Goal: Book appointment/travel/reservation

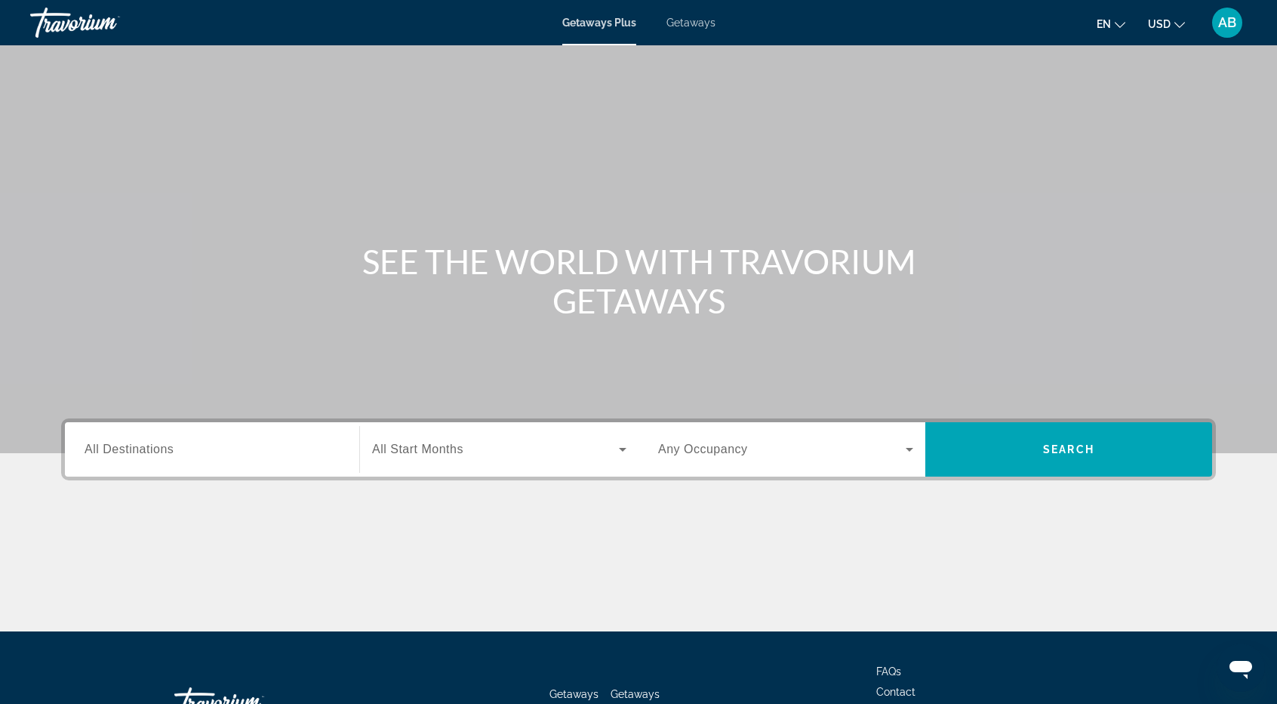
click at [289, 458] on div "Search widget" at bounding box center [212, 449] width 255 height 43
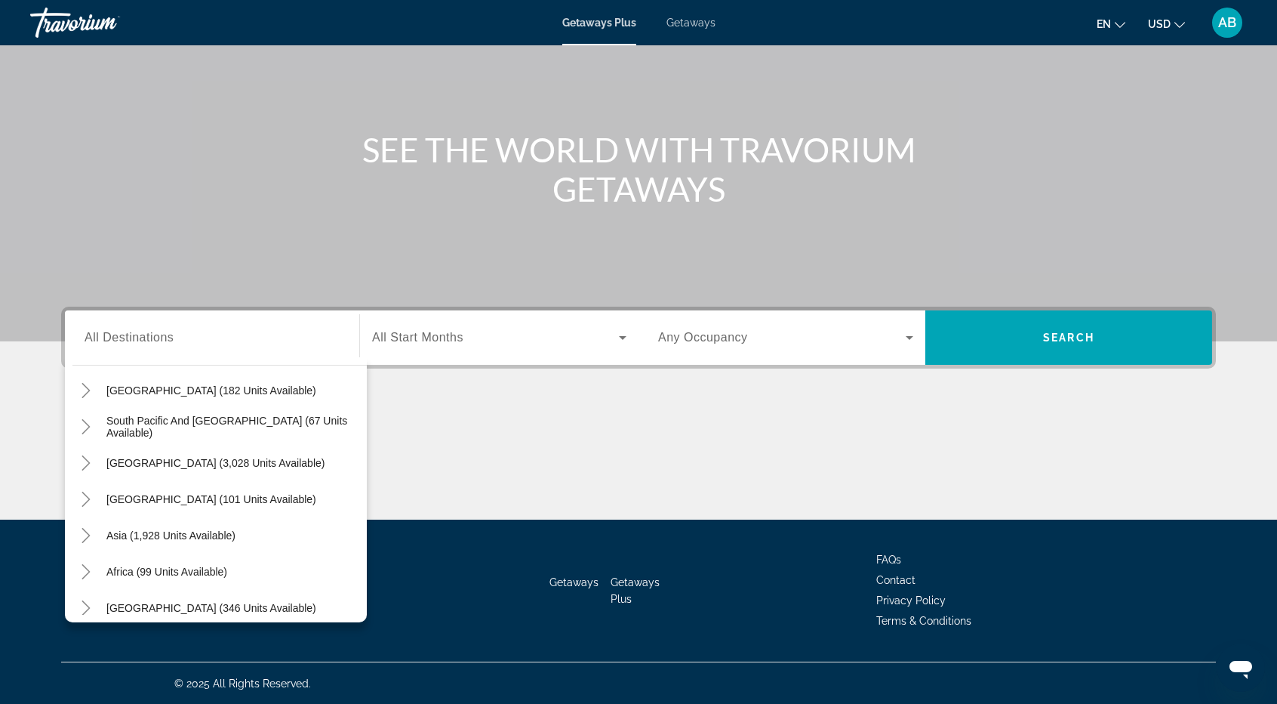
scroll to position [237, 0]
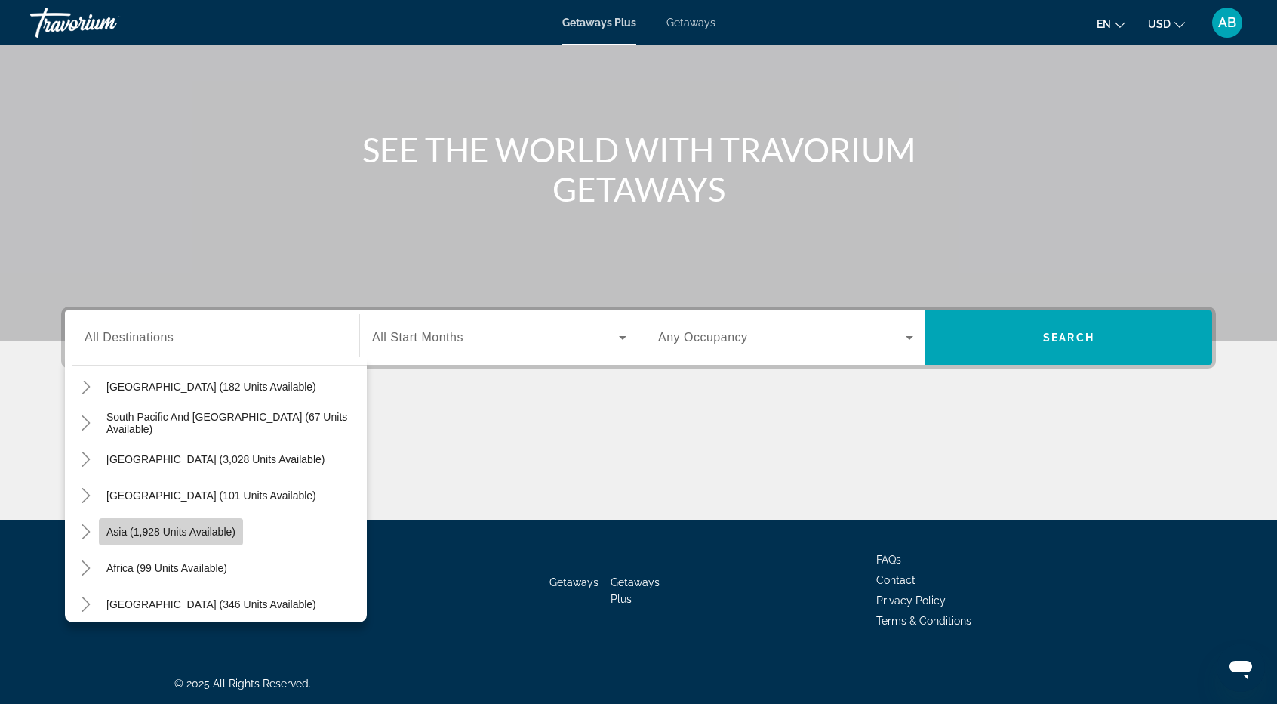
click at [219, 536] on span "Asia (1,928 units available)" at bounding box center [170, 531] width 129 height 12
type input "**********"
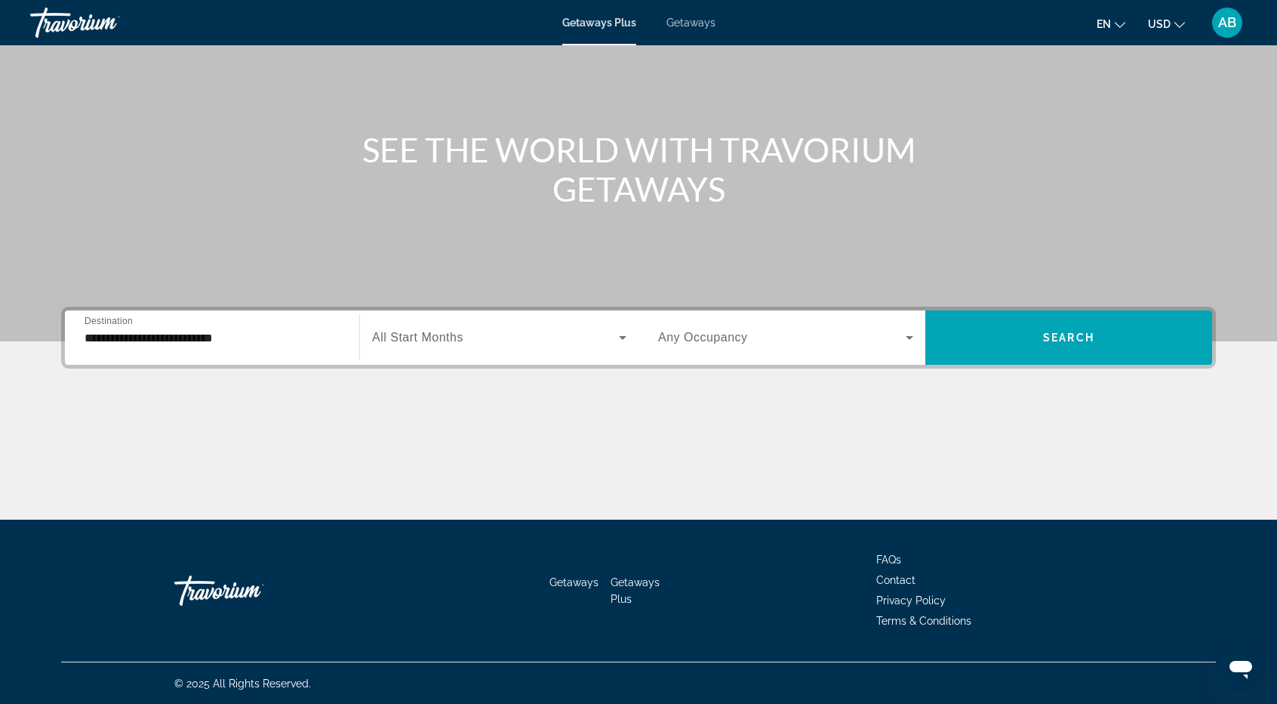
click at [405, 341] on span "All Start Months" at bounding box center [417, 337] width 91 height 13
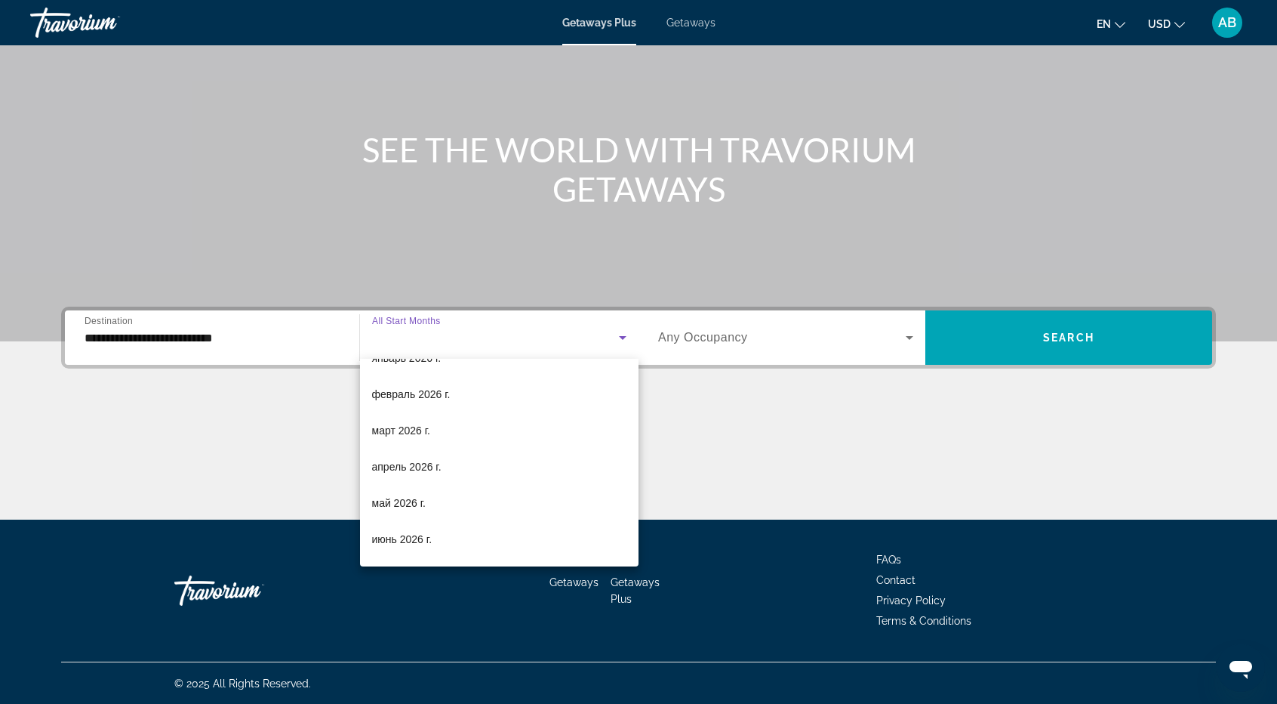
scroll to position [229, 0]
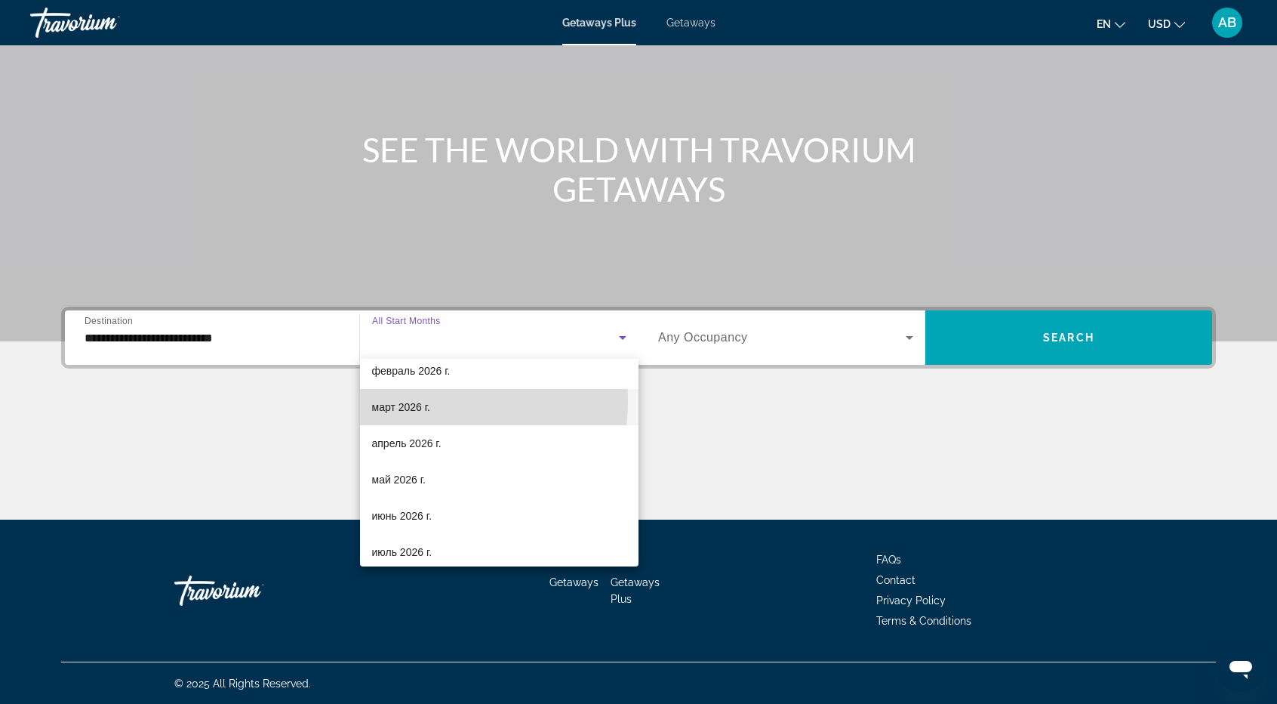
click at [395, 401] on span "март 2026 г." at bounding box center [401, 407] width 59 height 18
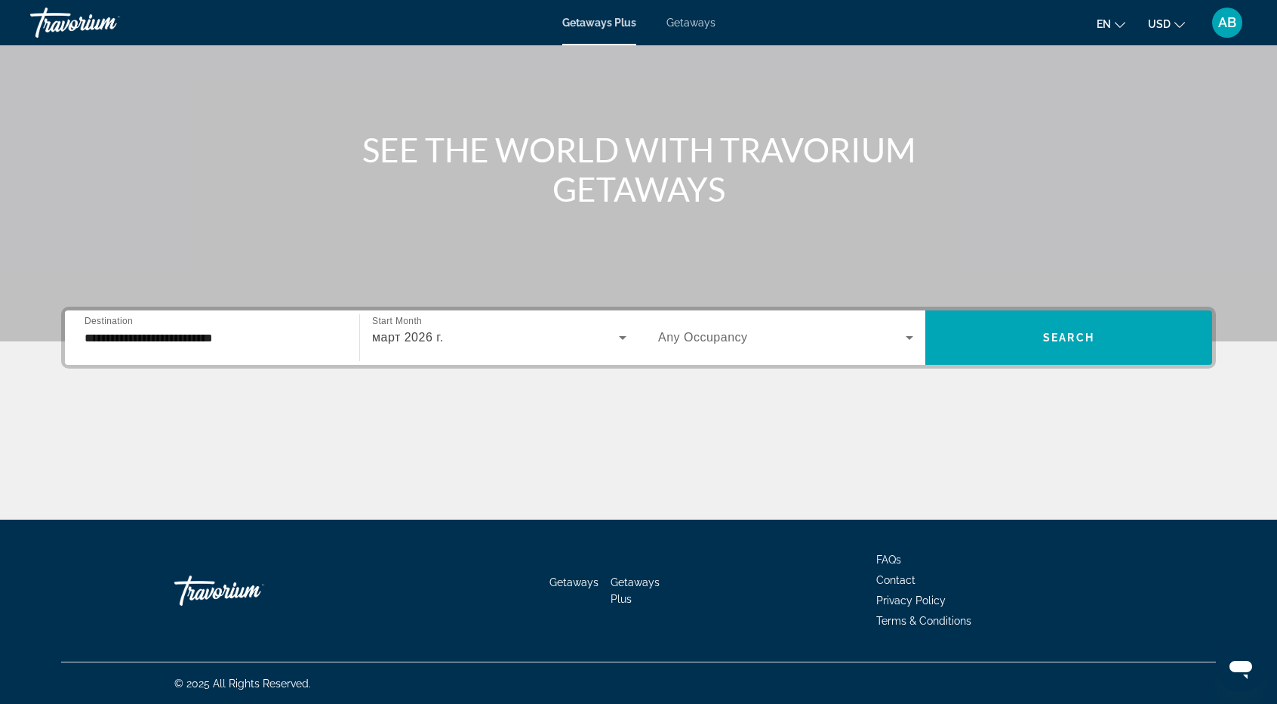
click at [765, 327] on div "Search widget" at bounding box center [785, 337] width 255 height 42
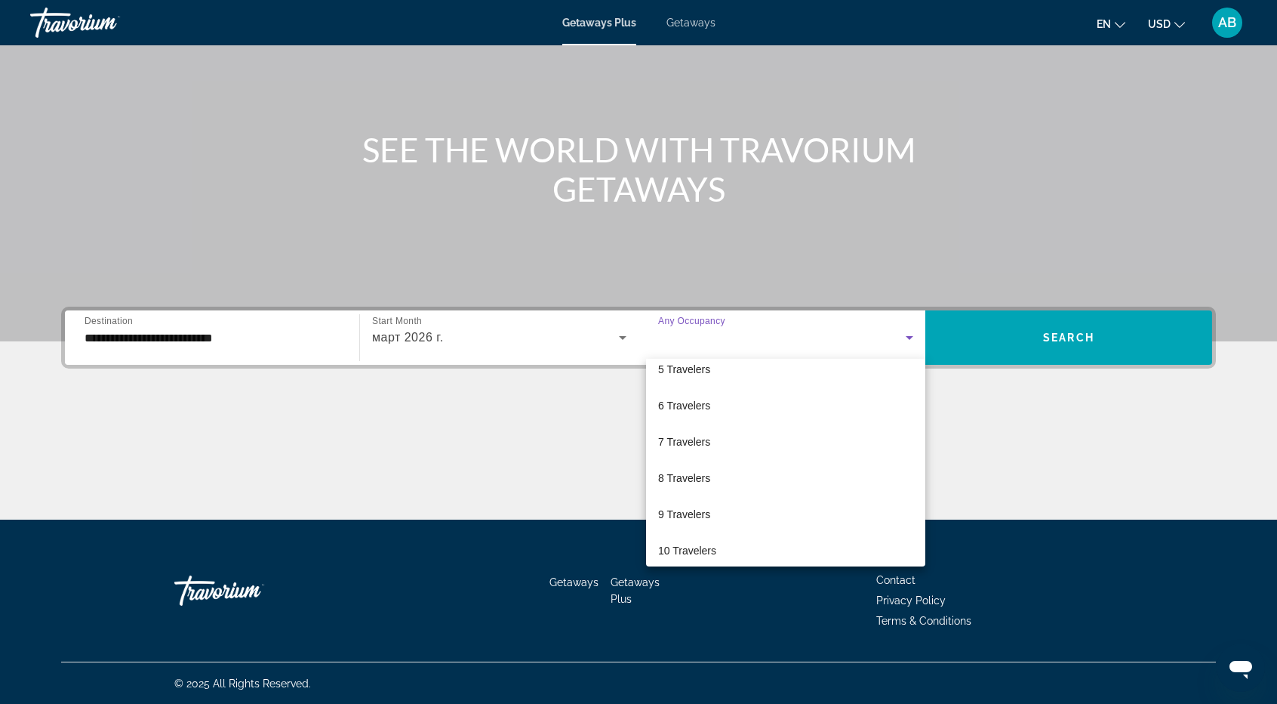
scroll to position [166, 0]
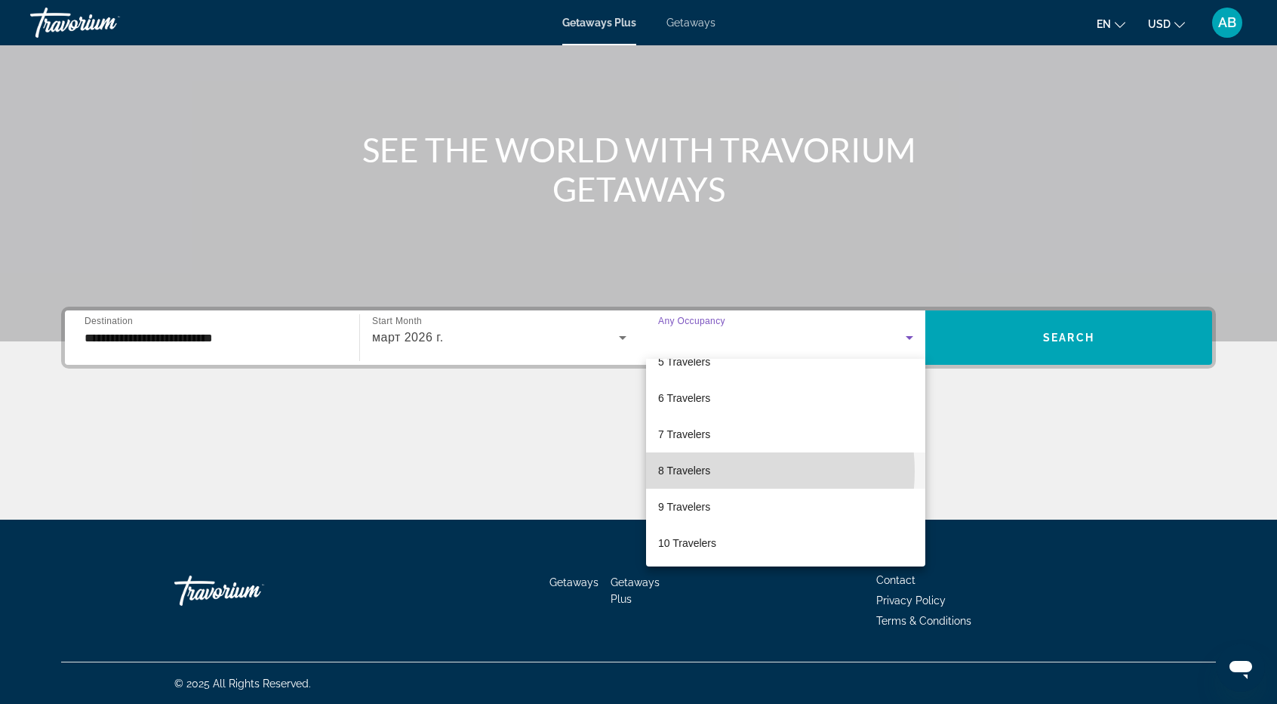
click at [725, 470] on mat-option "8 Travelers" at bounding box center [785, 470] width 279 height 36
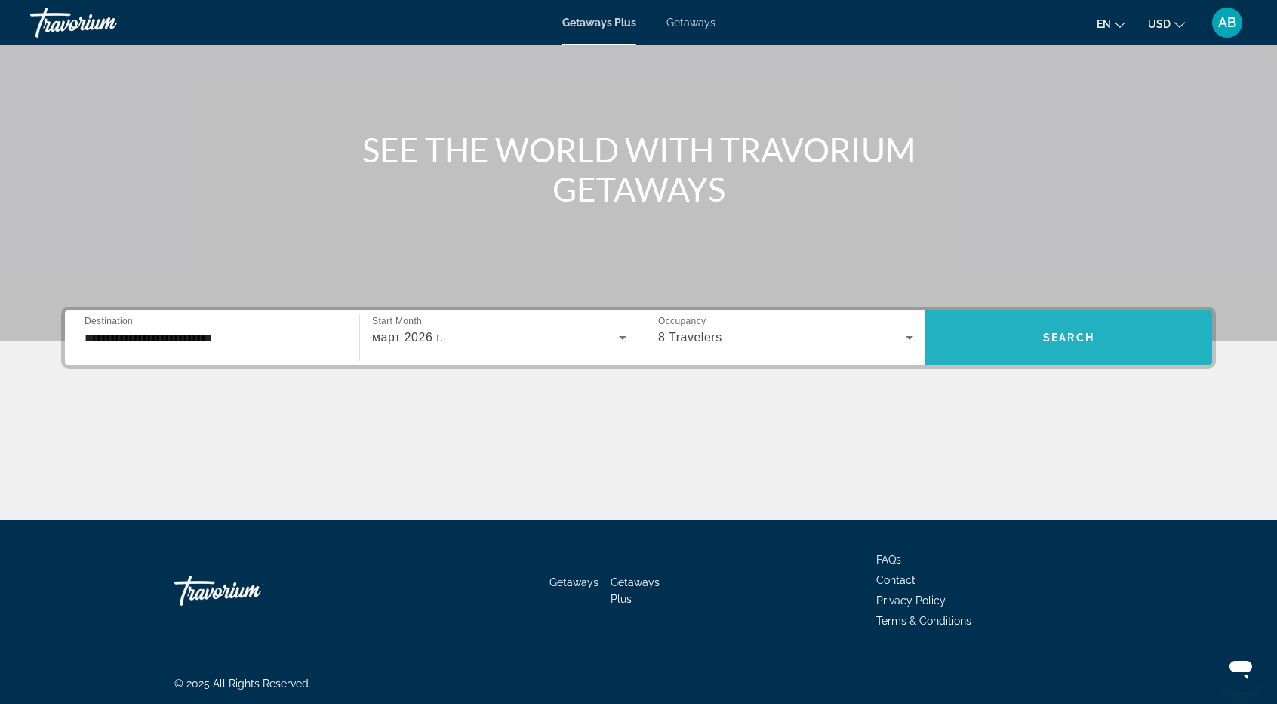
click at [1076, 345] on span "Search widget" at bounding box center [1069, 337] width 287 height 36
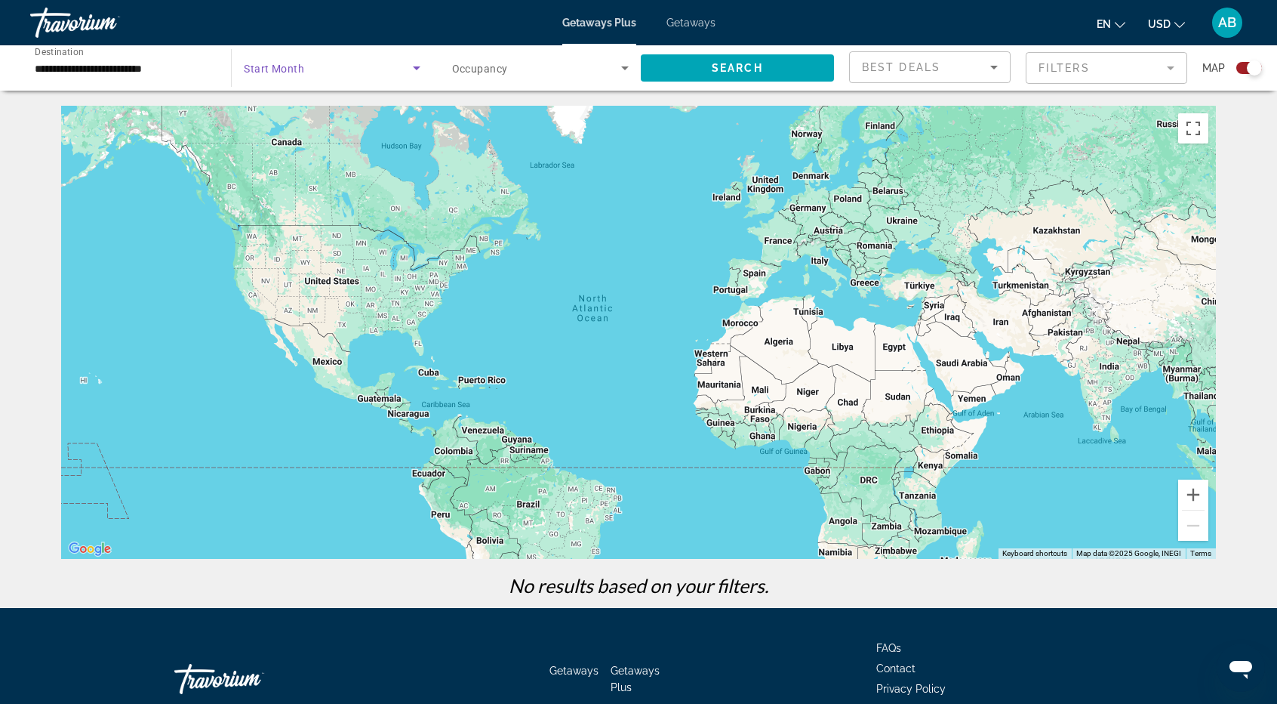
click at [416, 69] on icon "Search widget" at bounding box center [417, 68] width 8 height 4
click at [325, 106] on mat-option "All Start Months" at bounding box center [332, 113] width 201 height 36
click at [621, 70] on icon "Search widget" at bounding box center [625, 68] width 18 height 18
click at [756, 56] on div at bounding box center [638, 352] width 1277 height 704
click at [750, 67] on span "Search" at bounding box center [737, 68] width 51 height 12
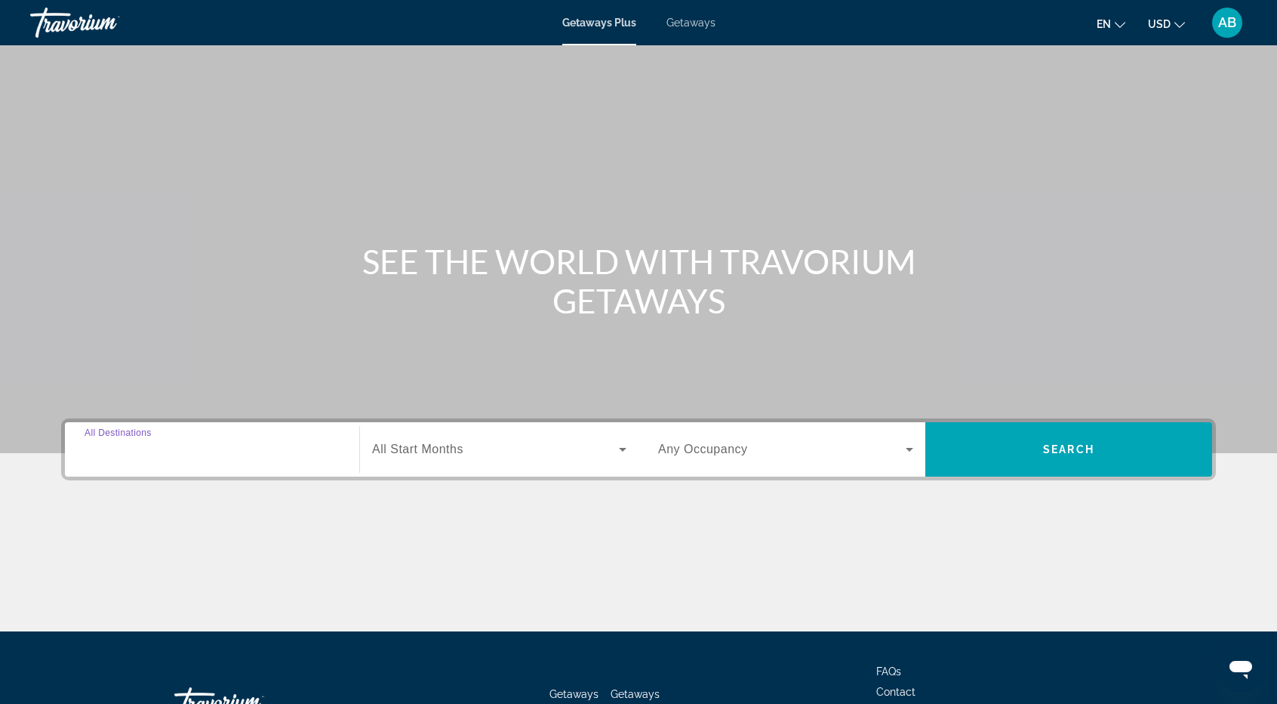
click at [193, 441] on input "Destination All Destinations" at bounding box center [212, 450] width 255 height 18
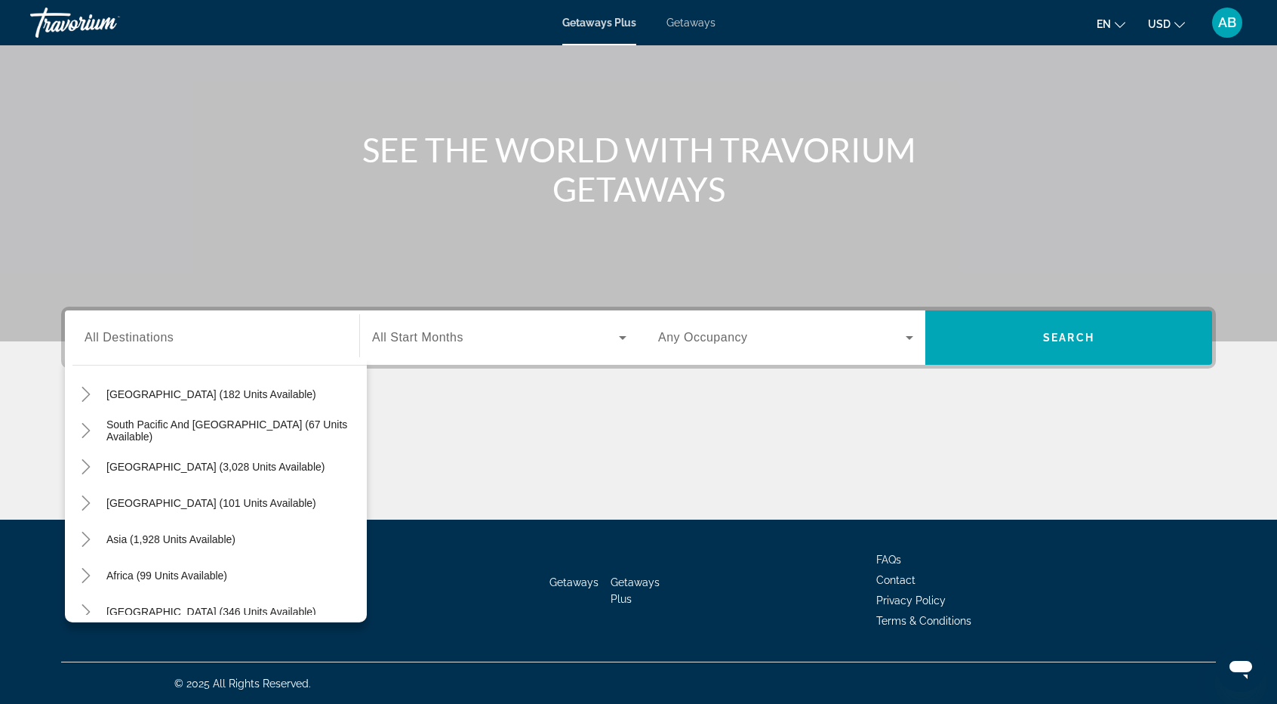
scroll to position [245, 0]
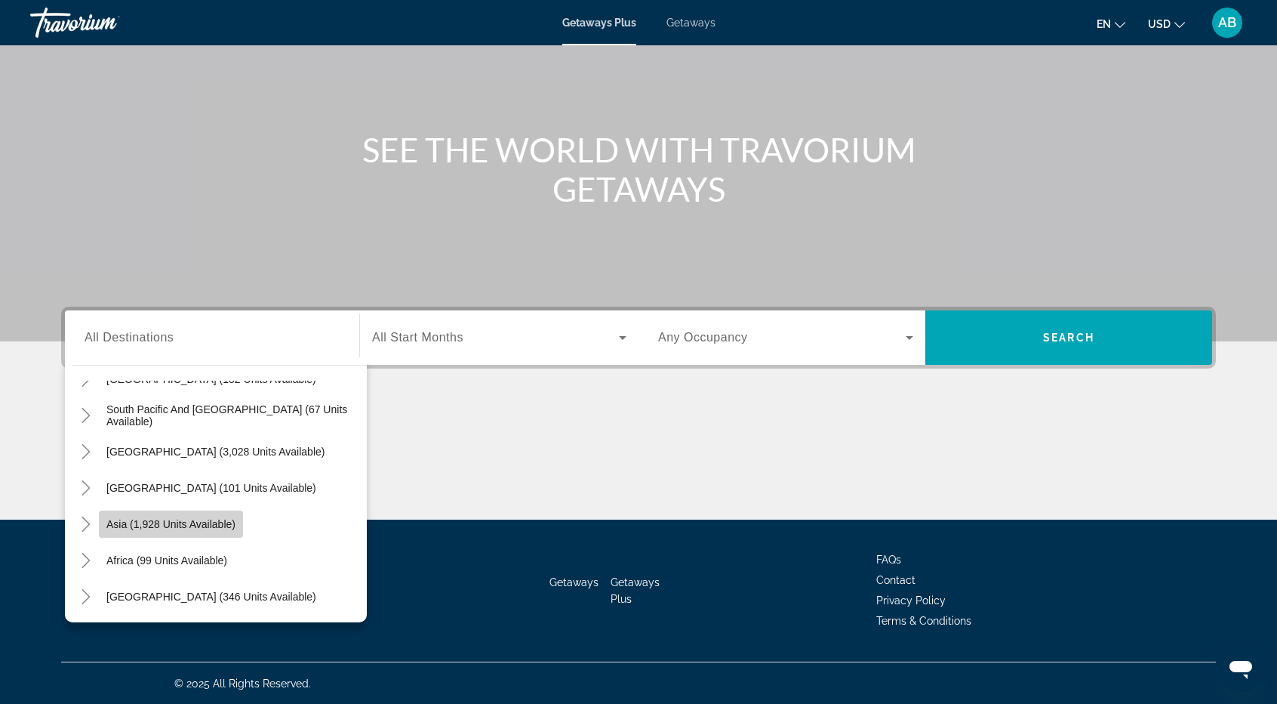
click at [204, 529] on span "Search widget" at bounding box center [171, 524] width 144 height 36
type input "**********"
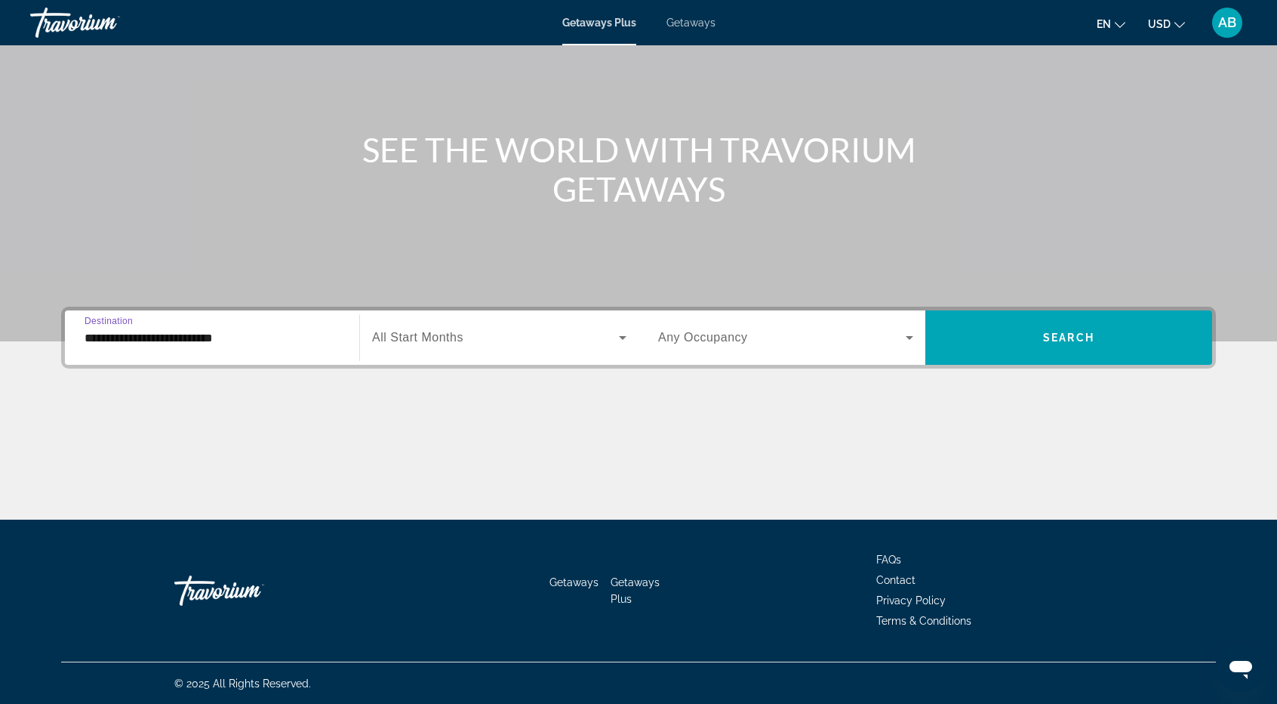
click at [435, 336] on span "All Start Months" at bounding box center [417, 337] width 91 height 13
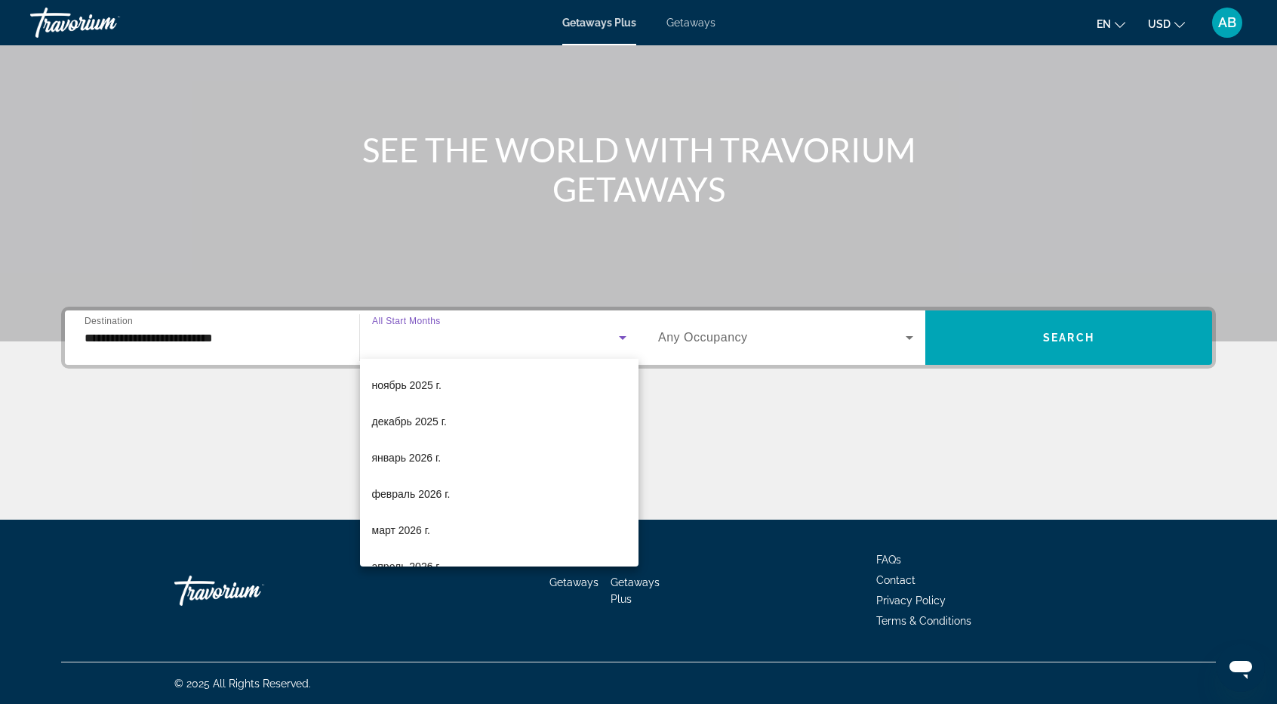
scroll to position [107, 0]
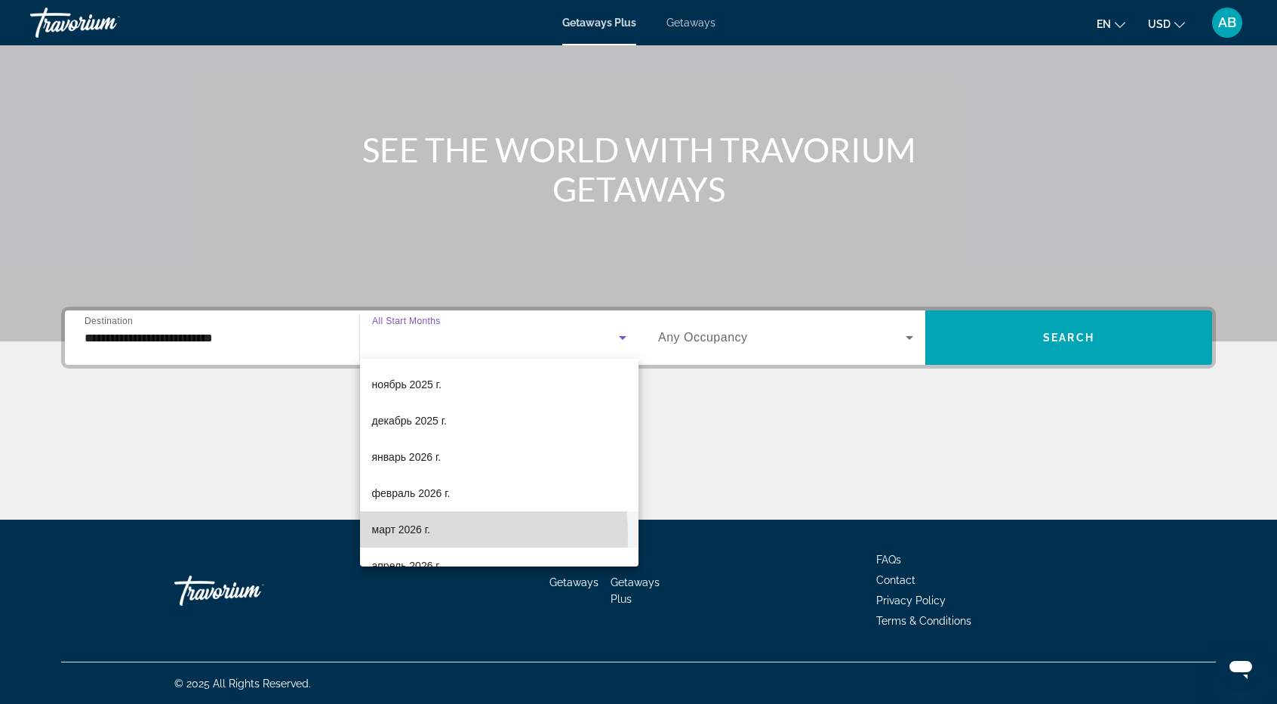
click at [399, 535] on span "март 2026 г." at bounding box center [401, 529] width 59 height 18
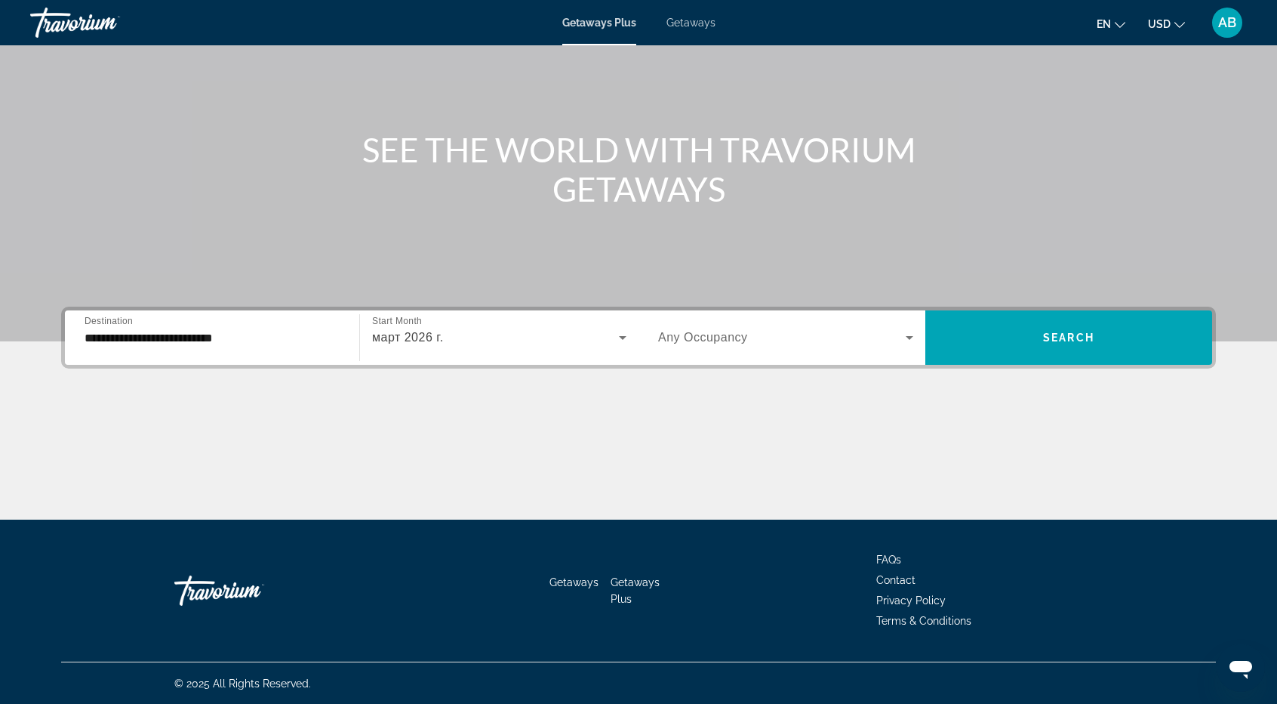
click at [698, 339] on span "Any Occupancy" at bounding box center [703, 337] width 90 height 13
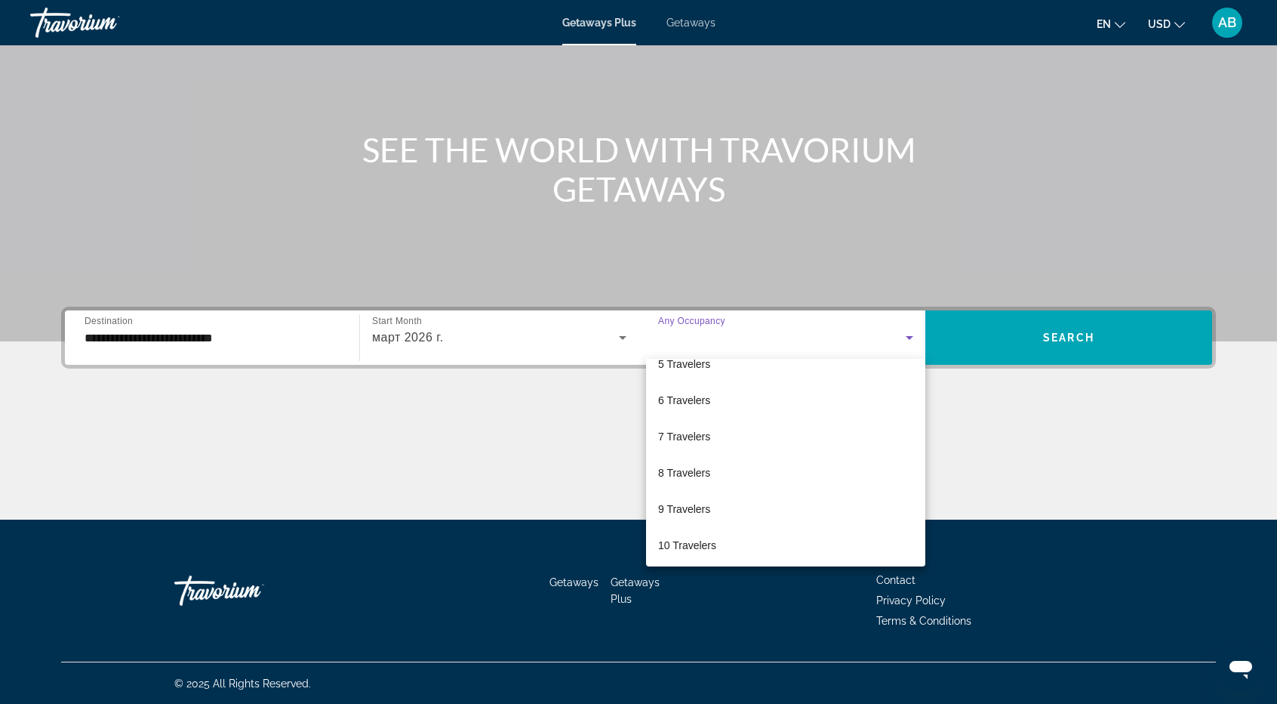
scroll to position [166, 0]
click at [691, 466] on span "8 Travelers" at bounding box center [684, 470] width 52 height 18
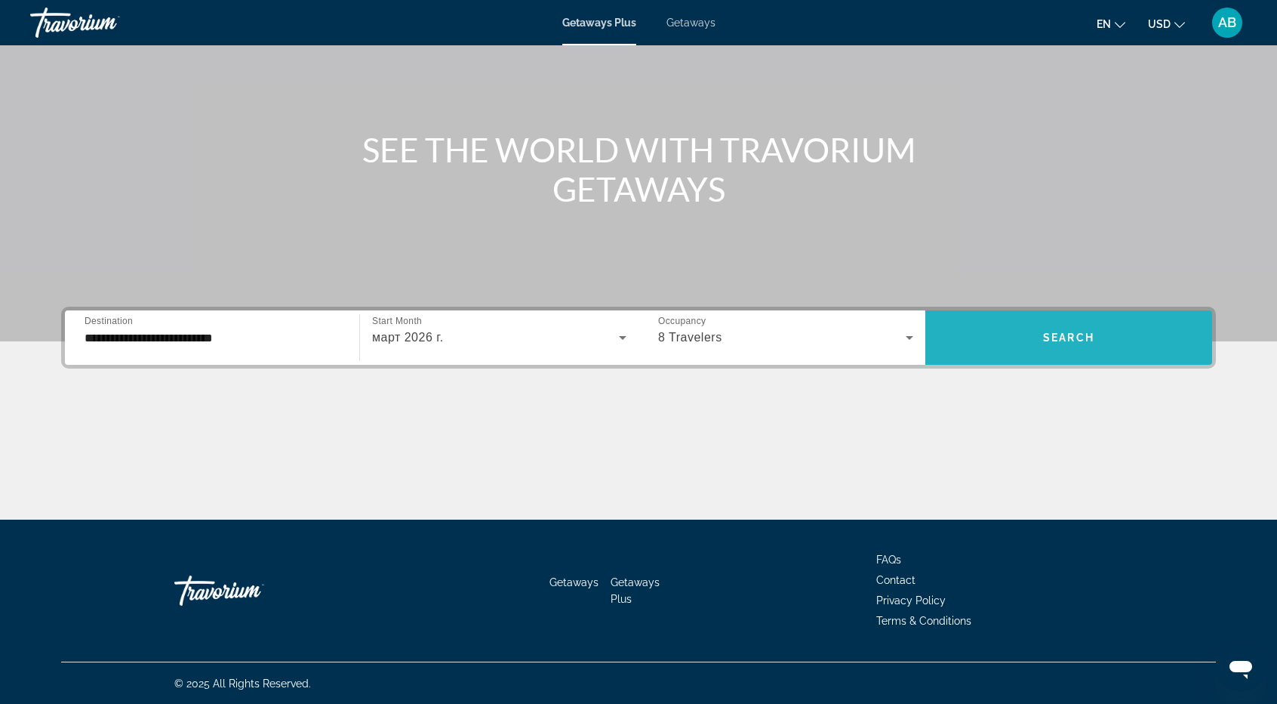
click at [1060, 343] on span "Search widget" at bounding box center [1069, 337] width 287 height 36
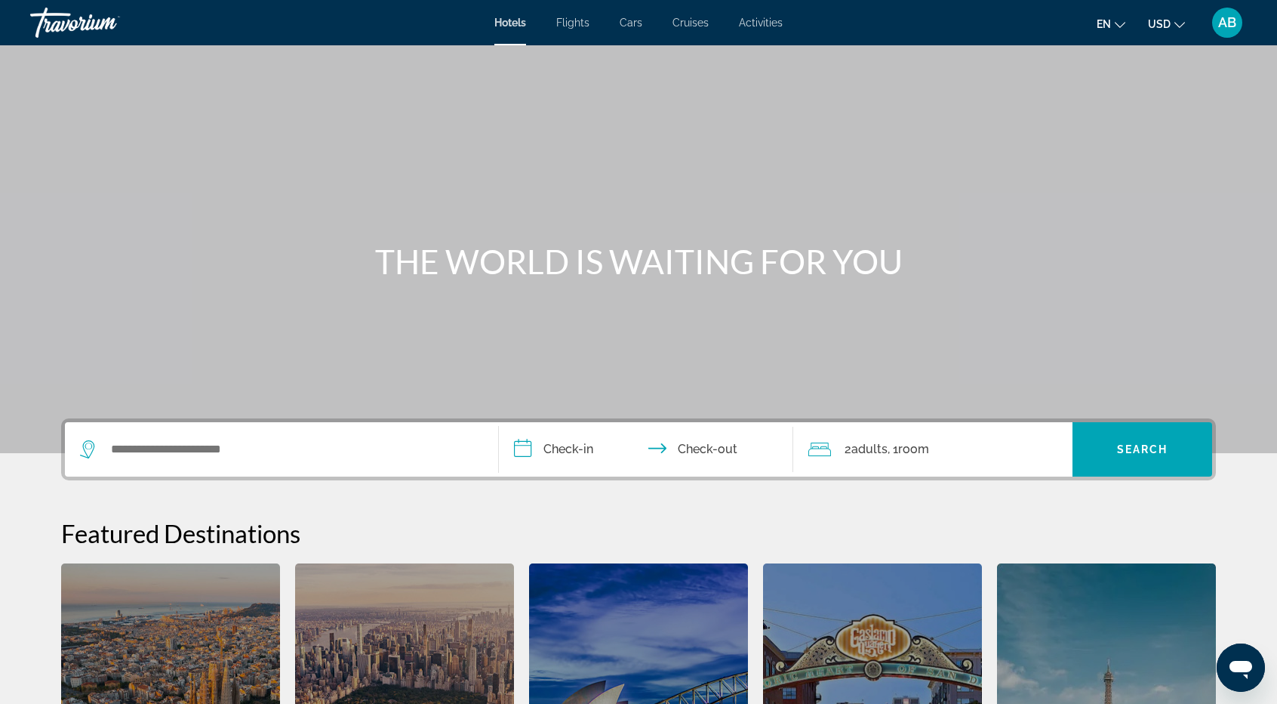
click at [297, 463] on div "Search widget" at bounding box center [281, 449] width 403 height 54
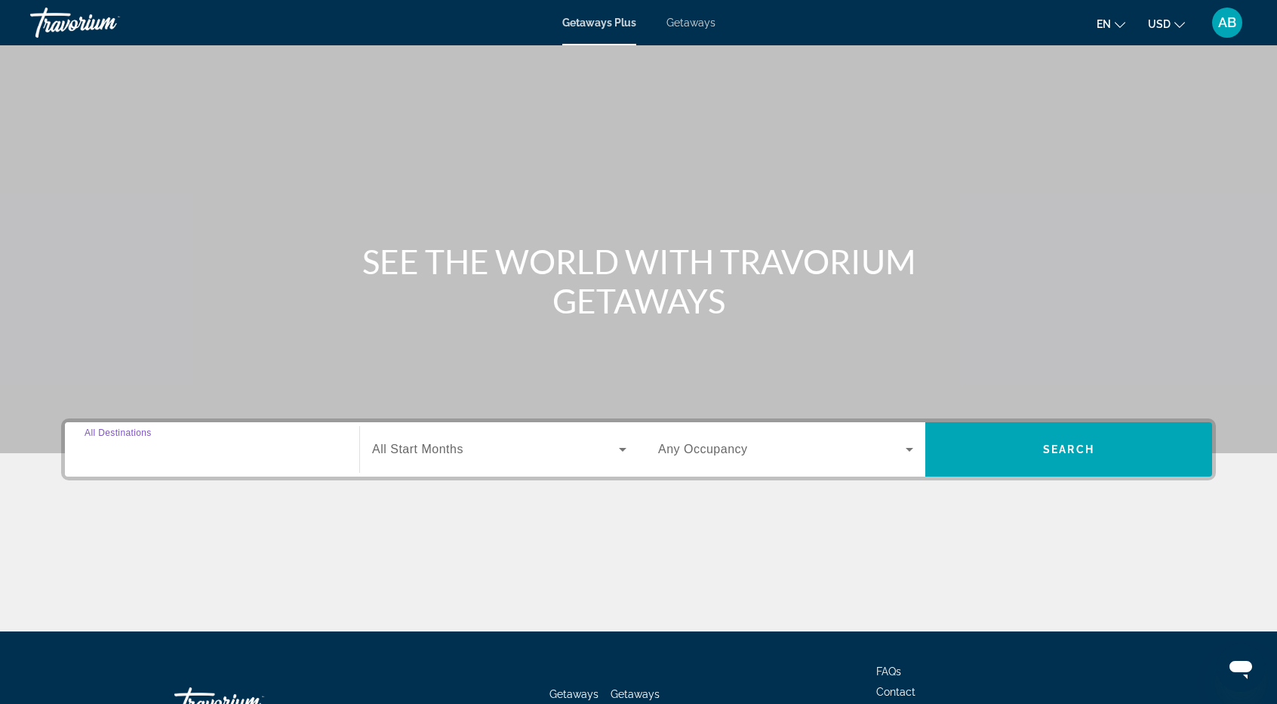
click at [247, 454] on input "Destination All Destinations" at bounding box center [212, 450] width 255 height 18
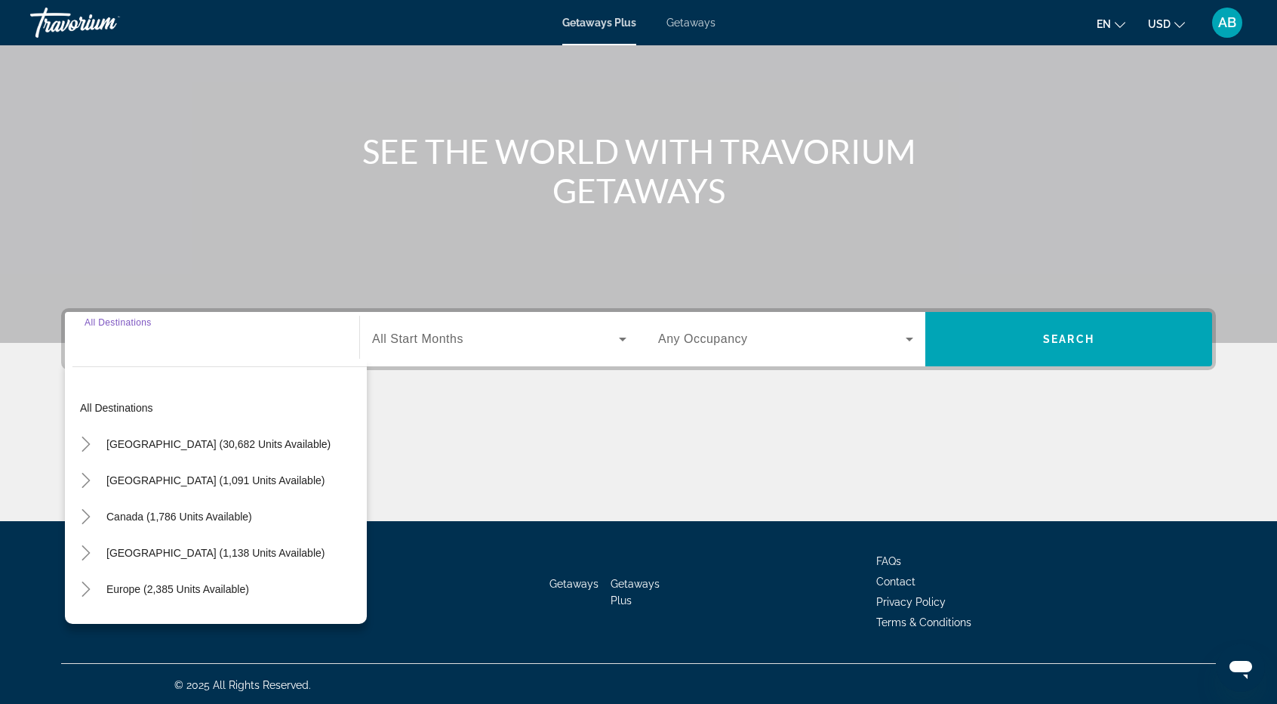
scroll to position [112, 0]
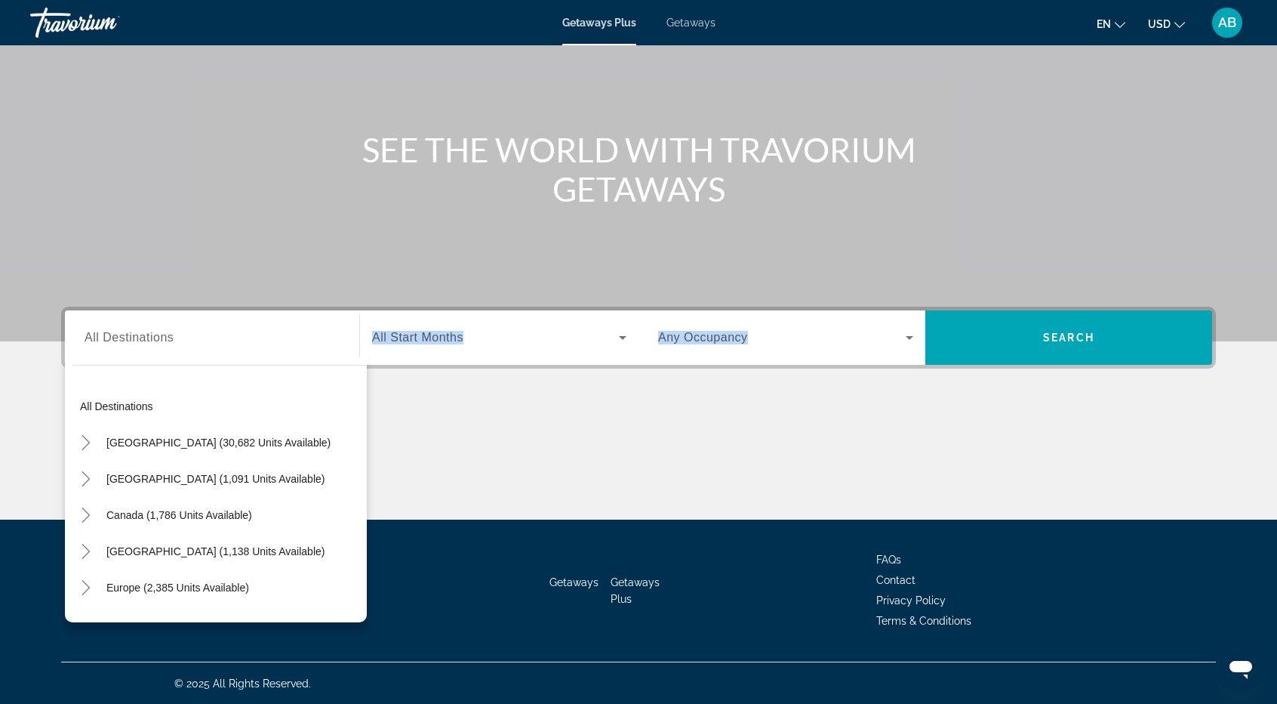
drag, startPoint x: 367, startPoint y: 472, endPoint x: 362, endPoint y: 485, distance: 14.3
click at [362, 485] on div "Destination All Destinations All destinations United States (30,682 units avail…" at bounding box center [638, 412] width 1215 height 213
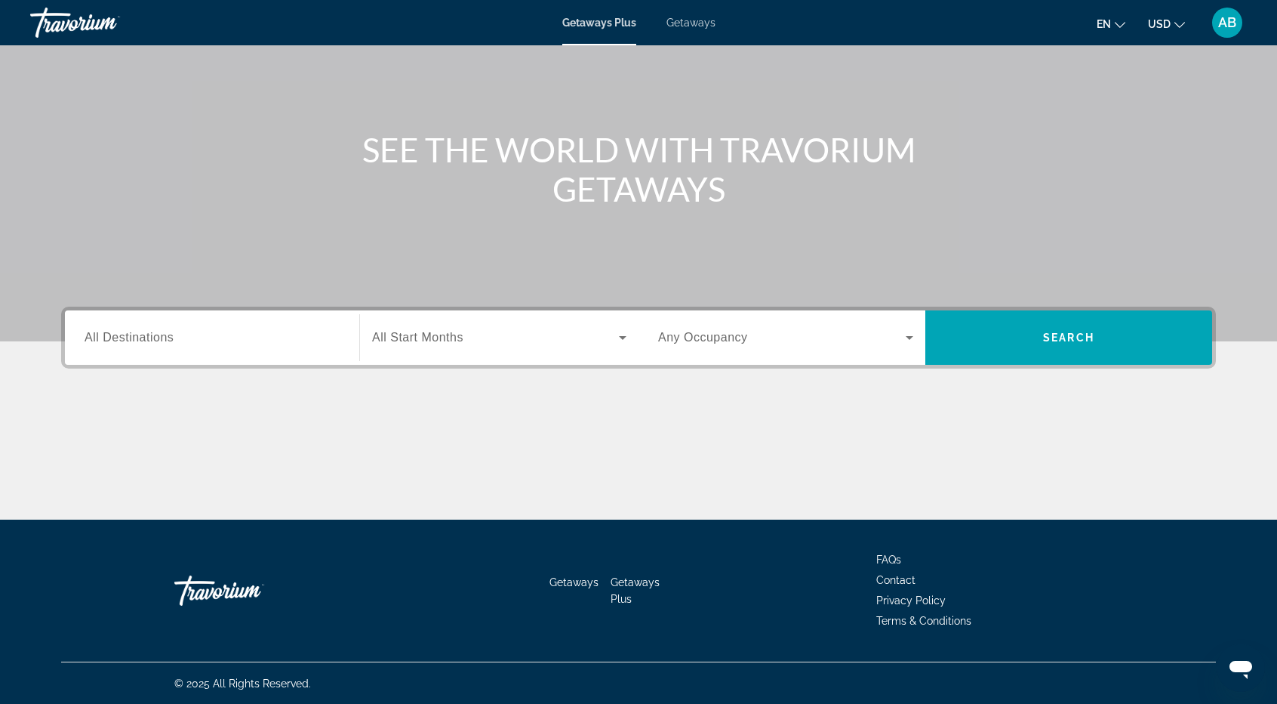
click at [303, 348] on div "Search widget" at bounding box center [212, 337] width 255 height 43
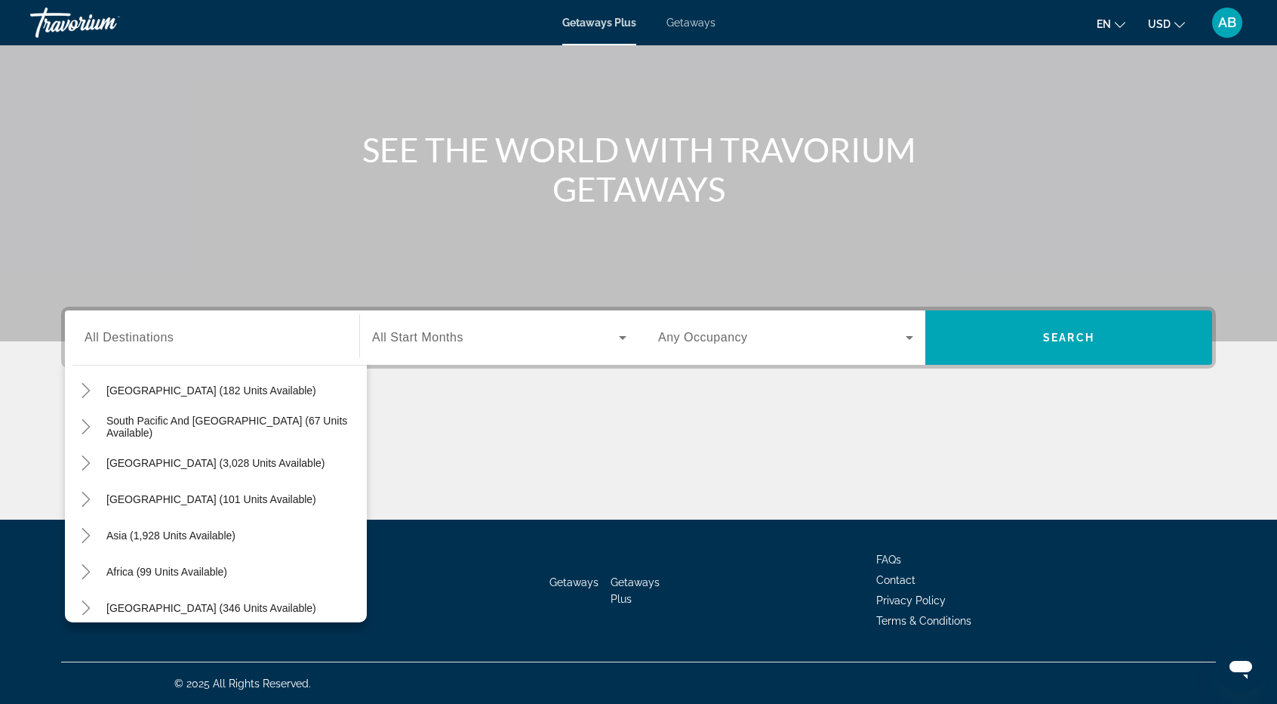
scroll to position [245, 0]
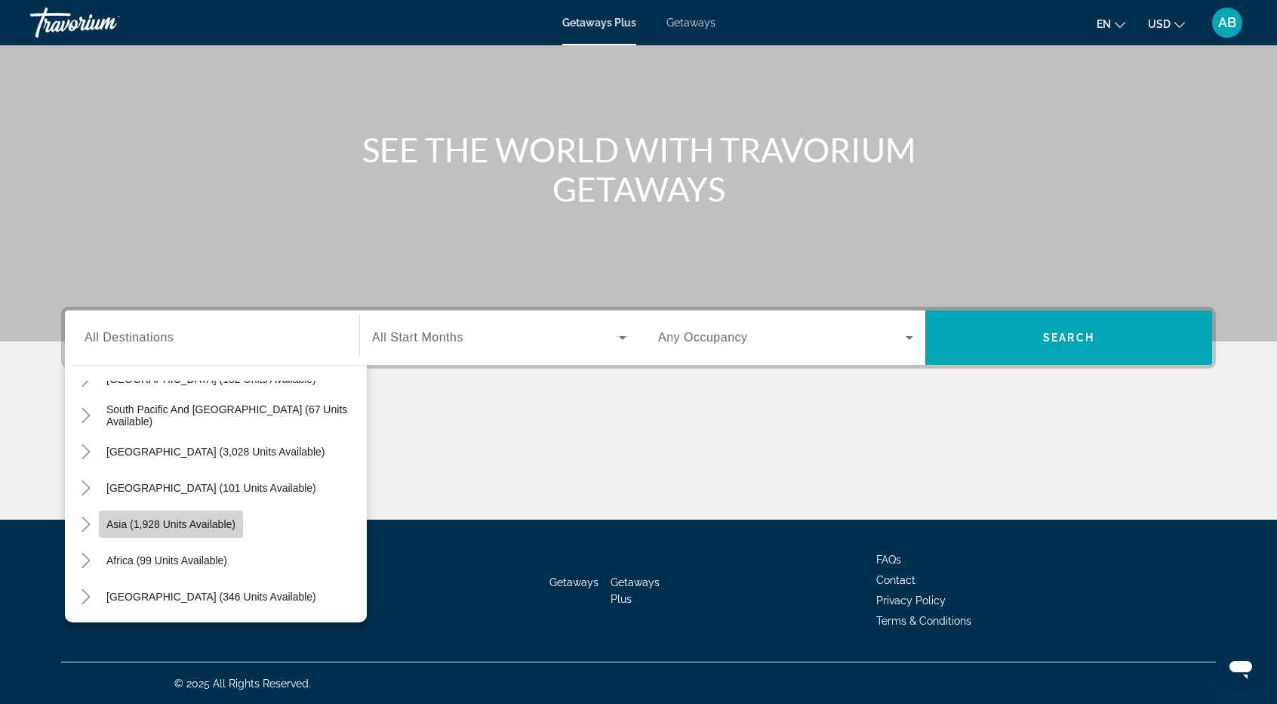
click at [192, 521] on span "Asia (1,928 units available)" at bounding box center [170, 524] width 129 height 12
type input "**********"
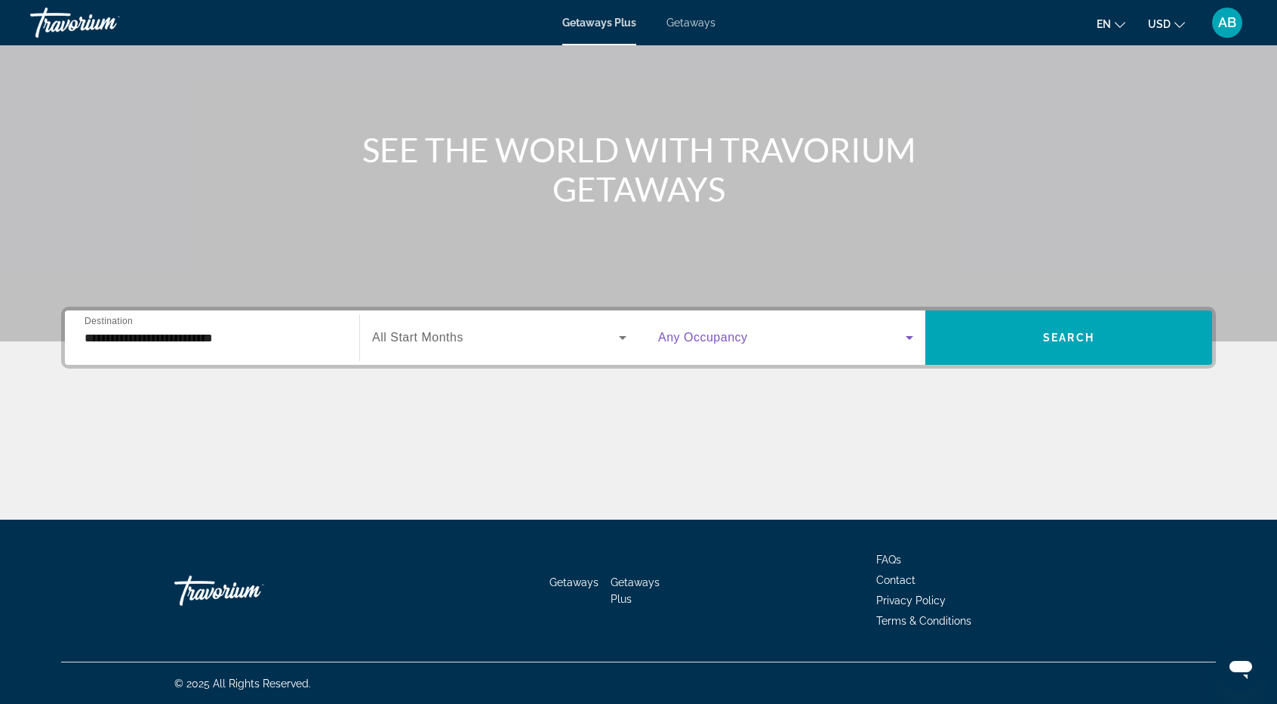
click at [812, 345] on span "Search widget" at bounding box center [782, 337] width 248 height 18
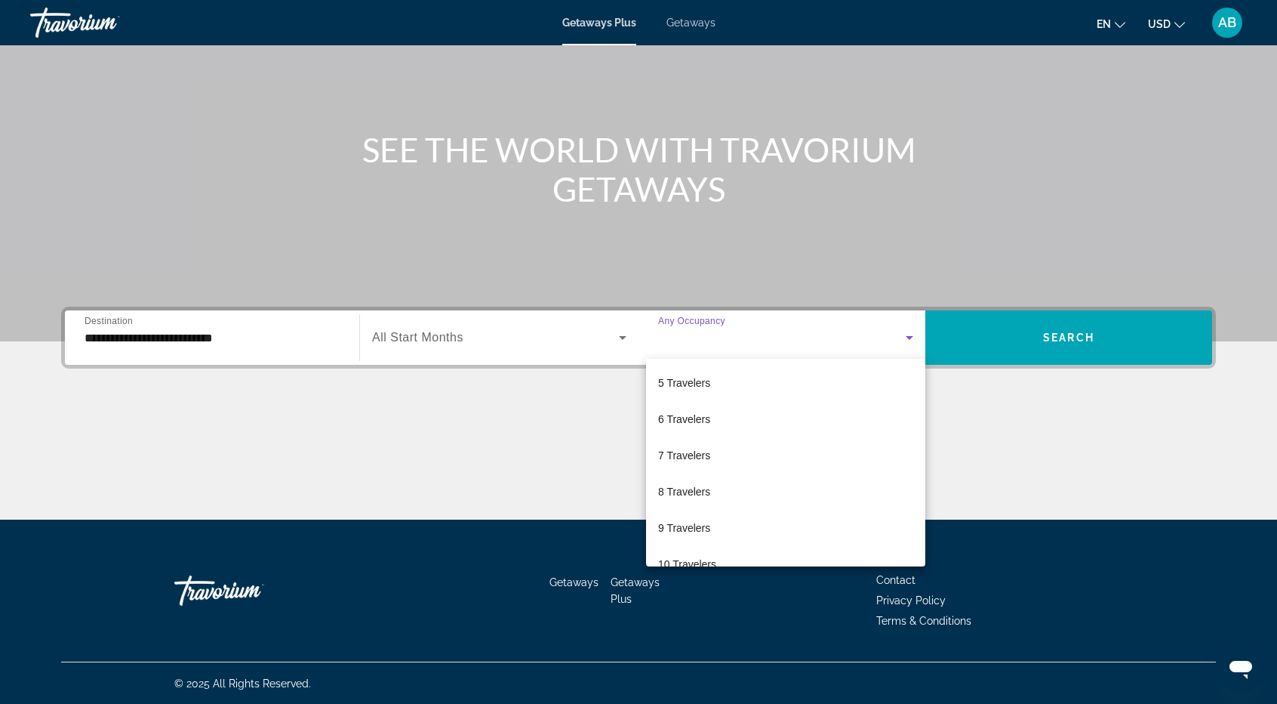
scroll to position [166, 0]
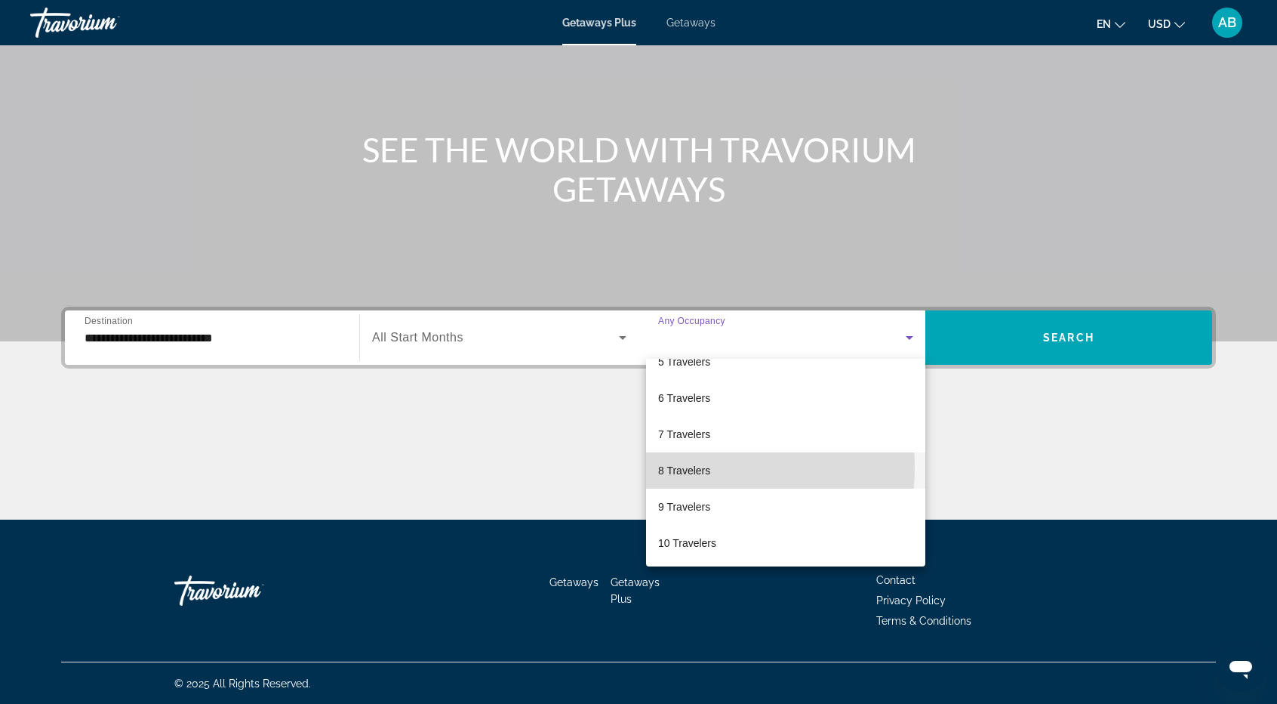
click at [683, 467] on span "8 Travelers" at bounding box center [684, 470] width 52 height 18
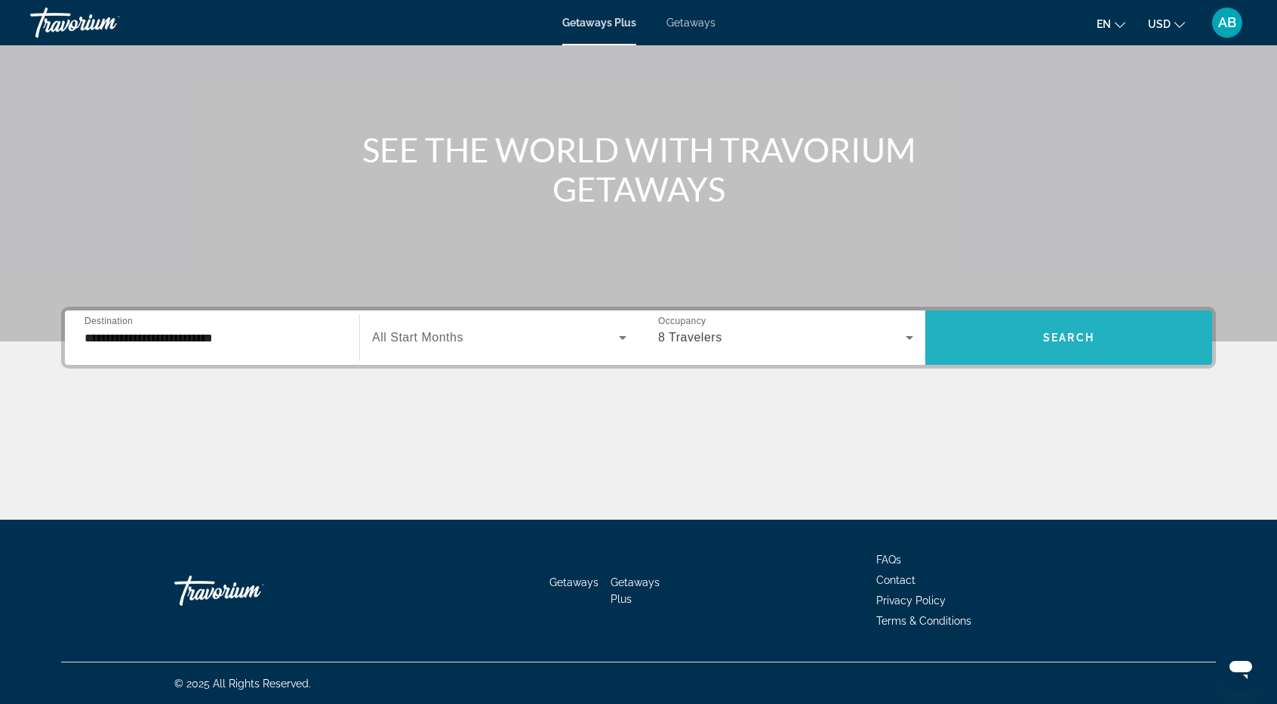
click at [1090, 339] on span "Search" at bounding box center [1068, 337] width 51 height 12
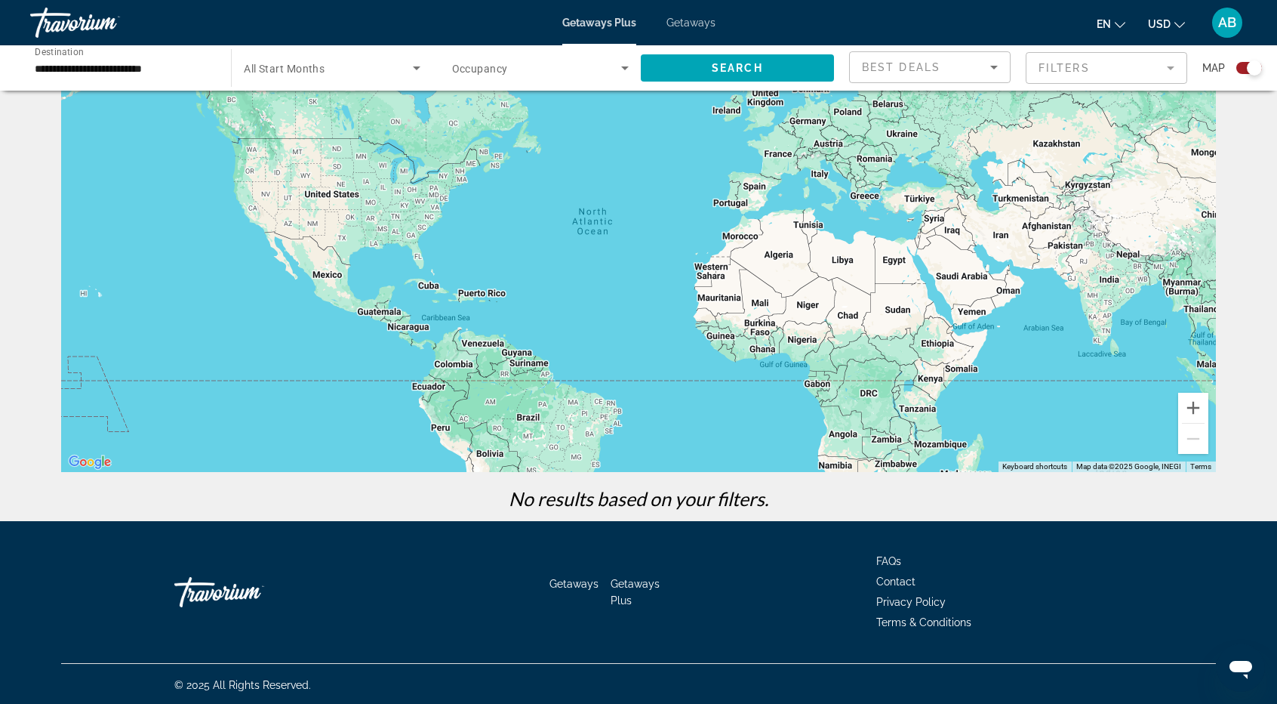
scroll to position [89, 0]
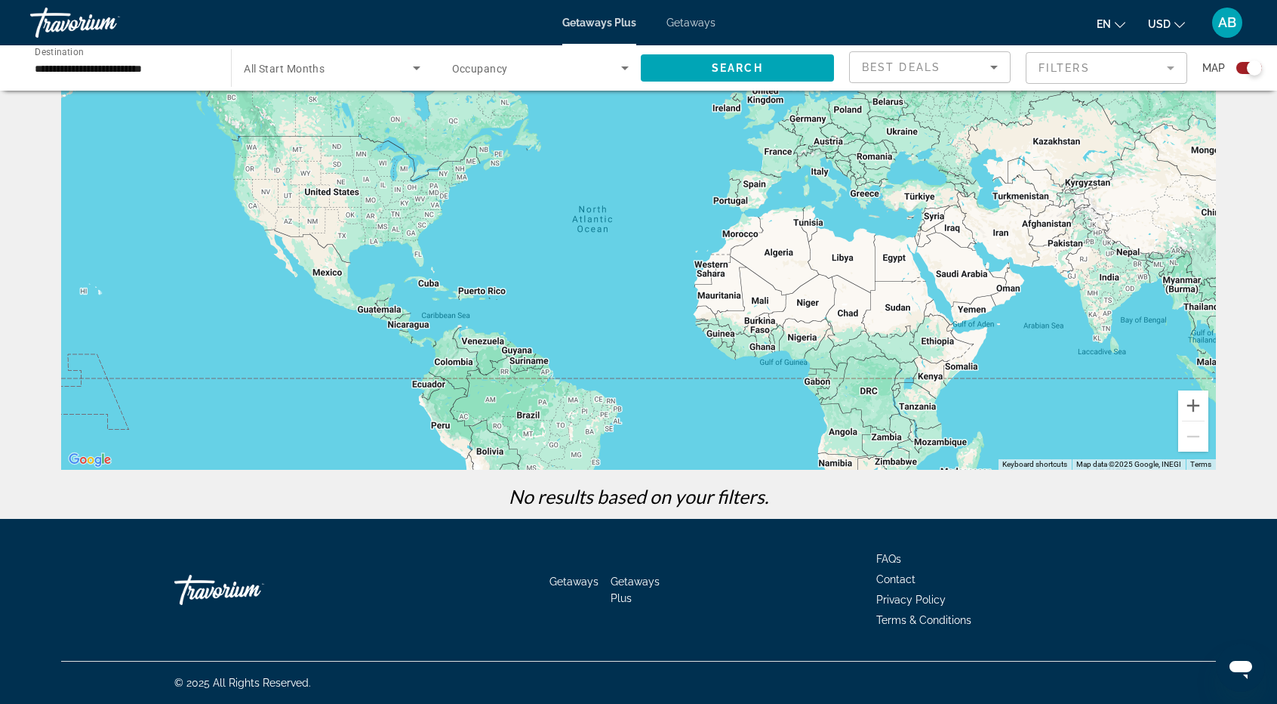
click at [420, 72] on icon "Search widget" at bounding box center [417, 68] width 18 height 18
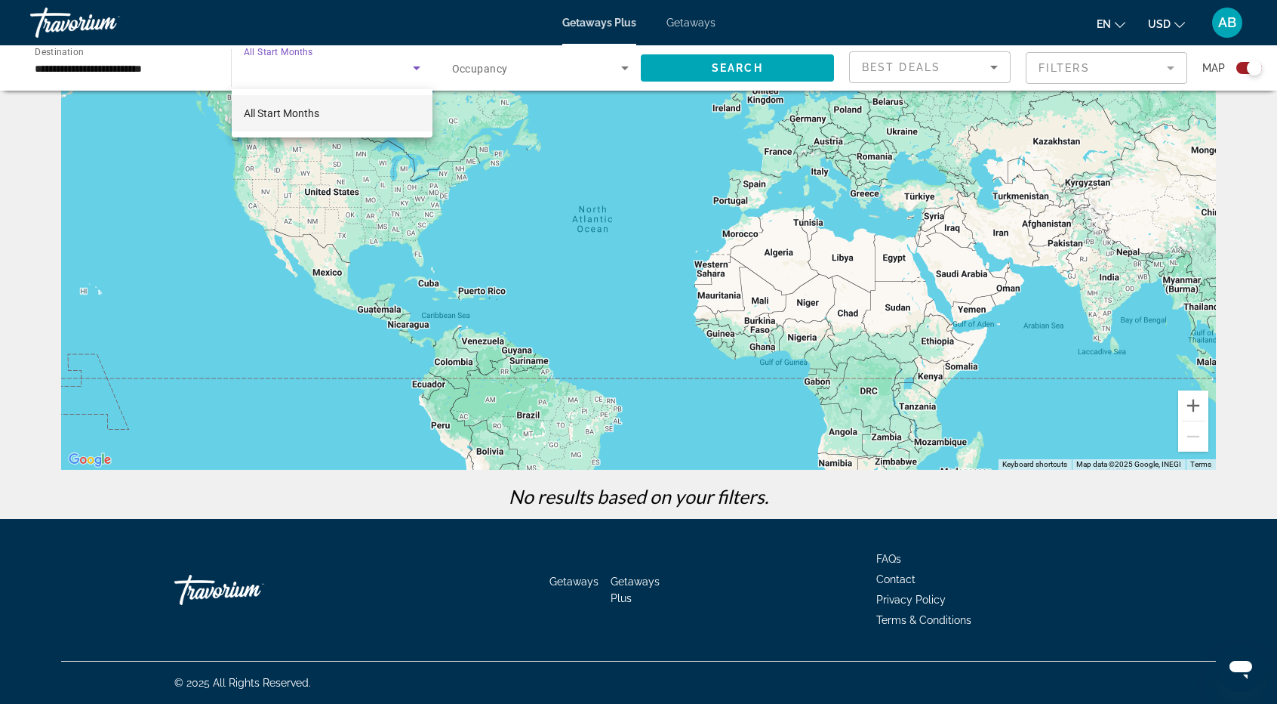
click at [531, 78] on div at bounding box center [638, 352] width 1277 height 704
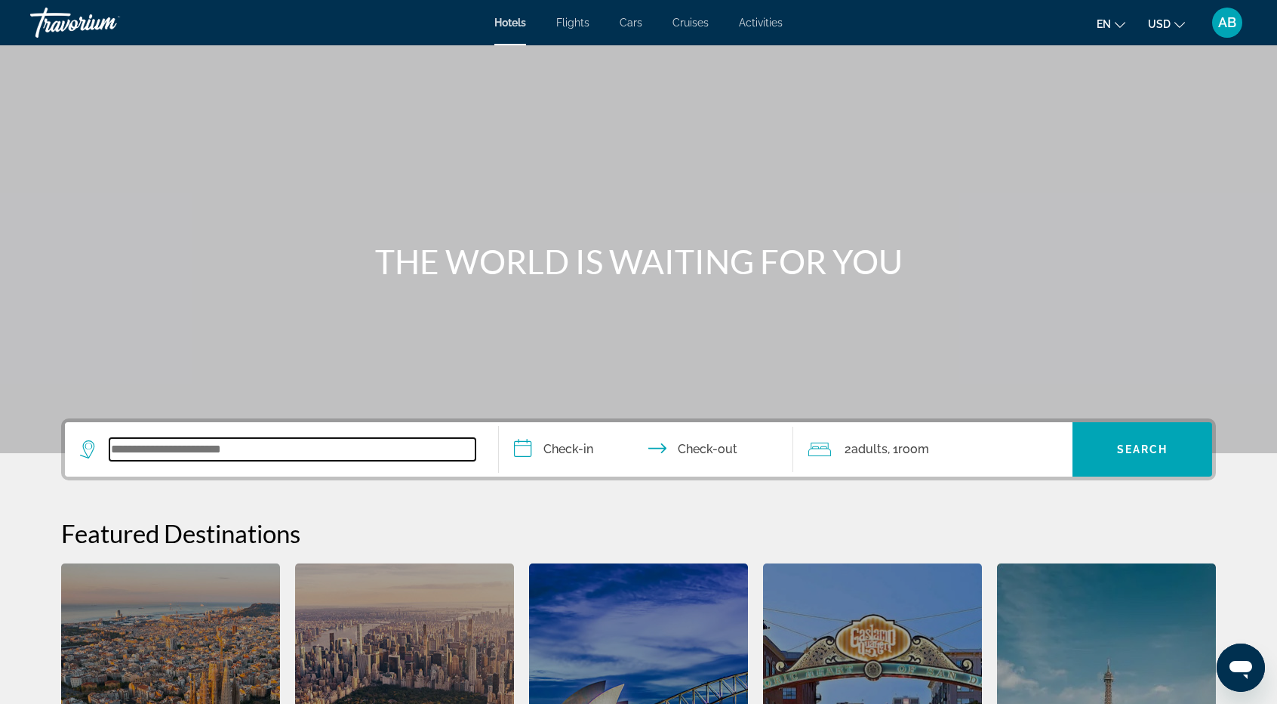
click at [192, 453] on input "Search widget" at bounding box center [292, 449] width 366 height 23
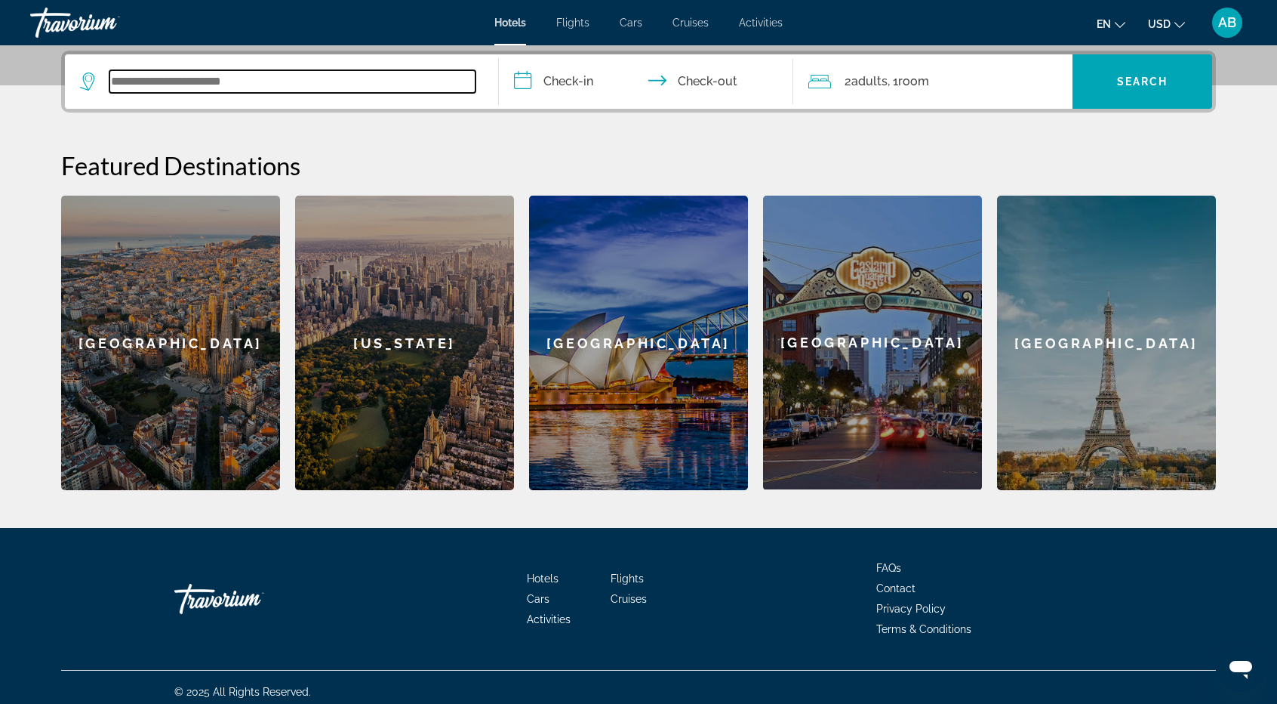
scroll to position [368, 0]
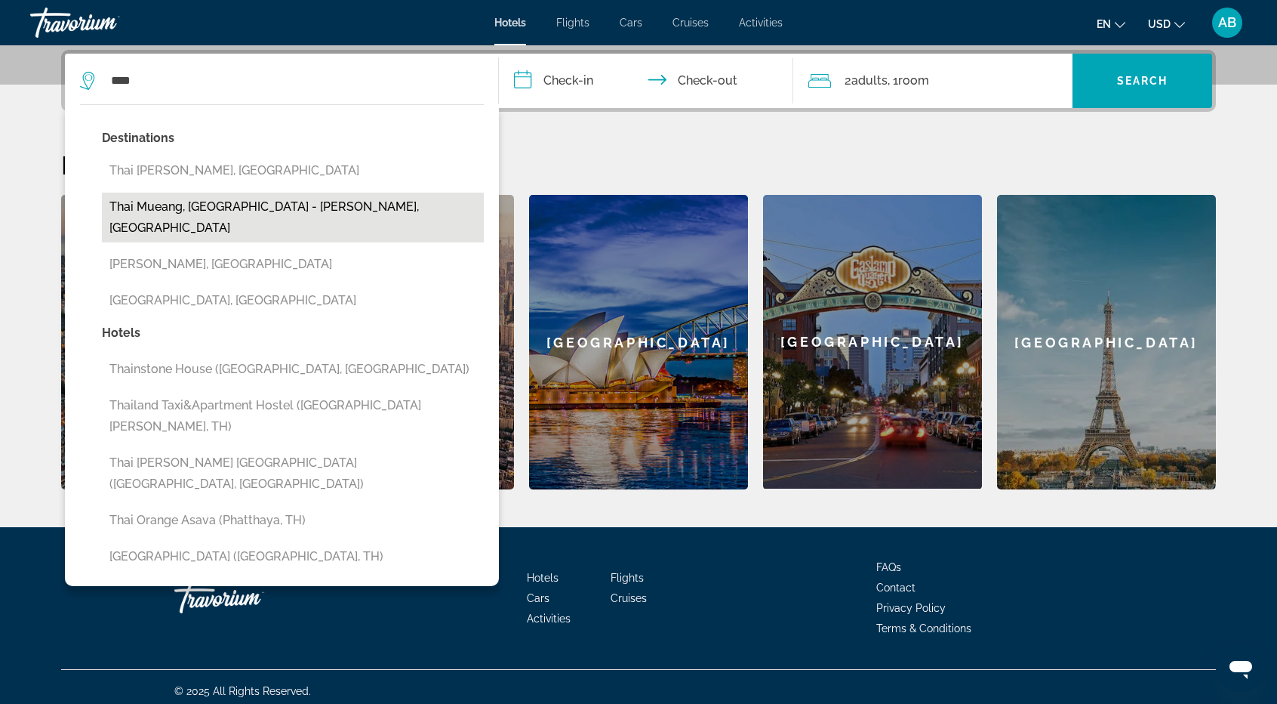
click at [276, 206] on button "Thai Mueang, [GEOGRAPHIC_DATA] - [PERSON_NAME], [GEOGRAPHIC_DATA]" at bounding box center [293, 217] width 382 height 50
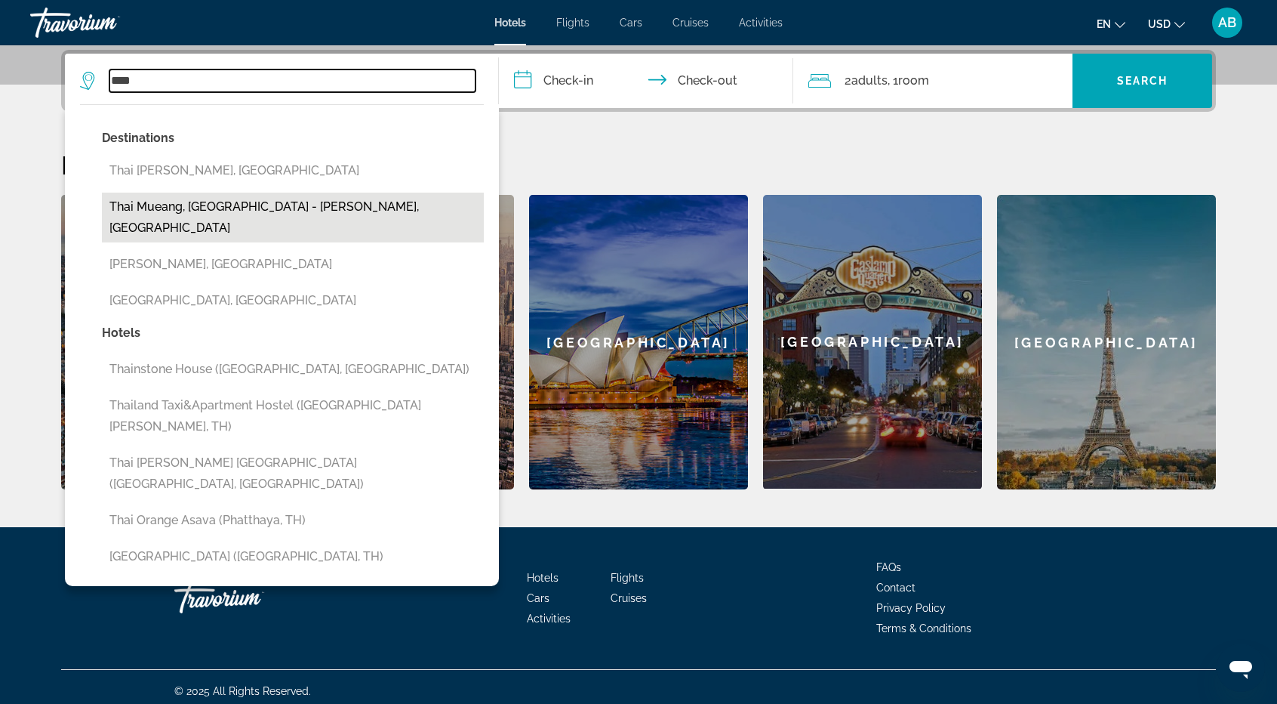
type input "**********"
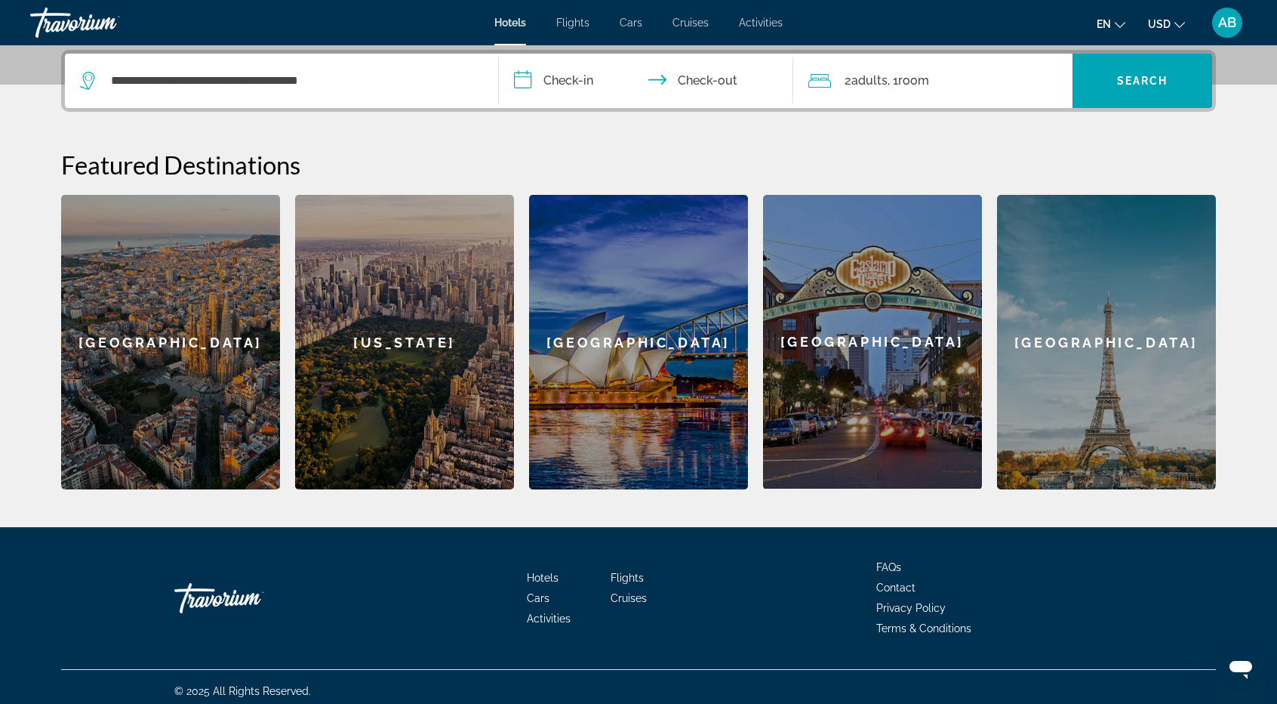
click at [566, 71] on input "**********" at bounding box center [649, 83] width 300 height 59
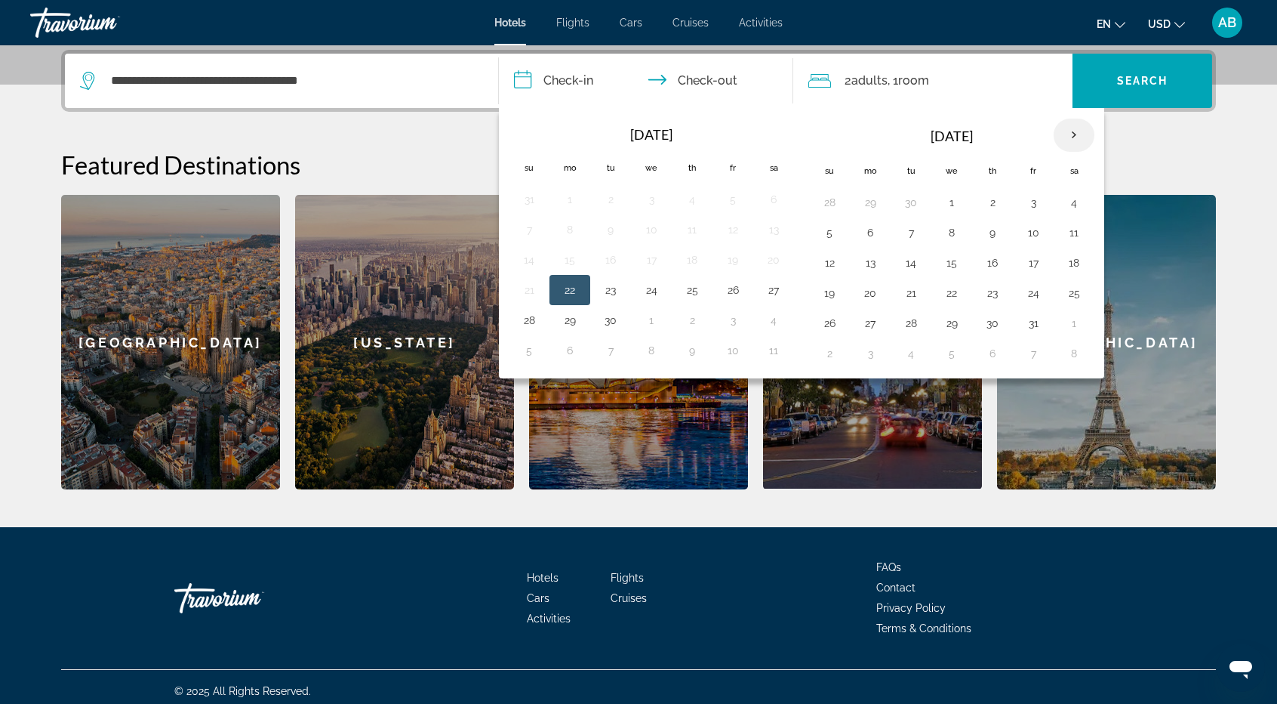
click at [1070, 134] on th "Next month" at bounding box center [1074, 135] width 41 height 33
click at [1064, 137] on th "Next month" at bounding box center [1074, 135] width 41 height 33
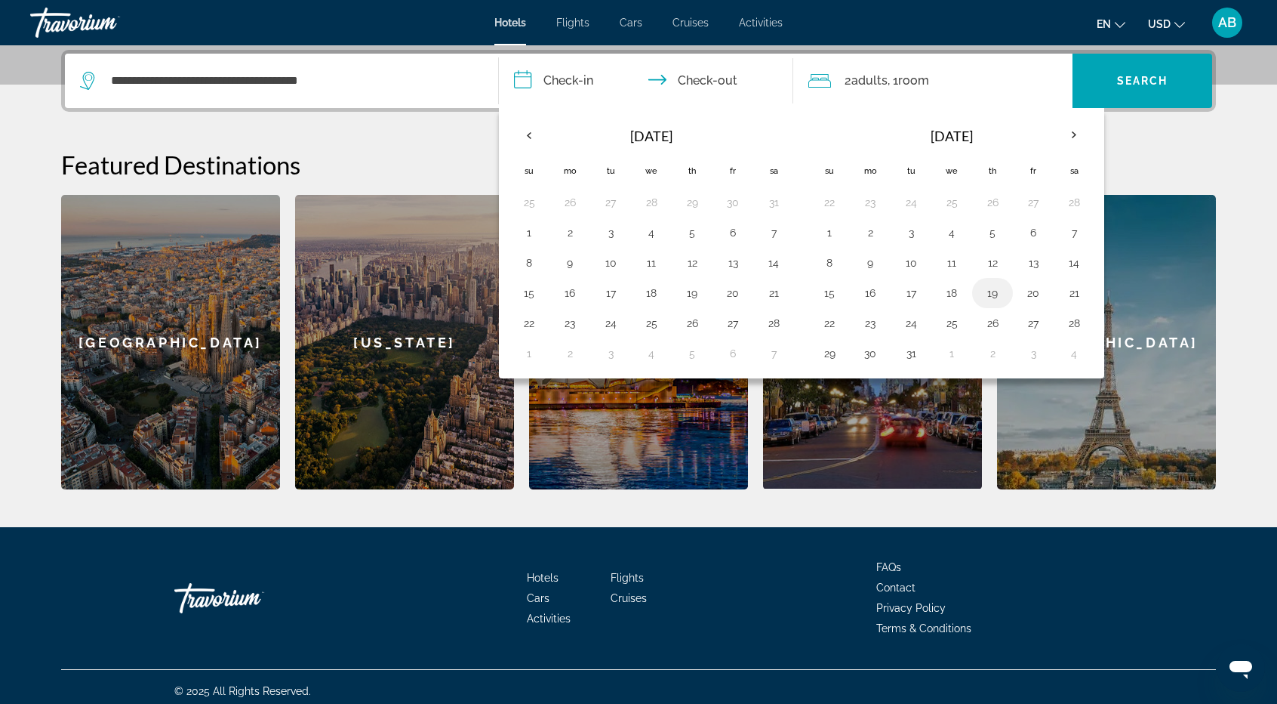
click at [987, 288] on button "19" at bounding box center [993, 292] width 24 height 21
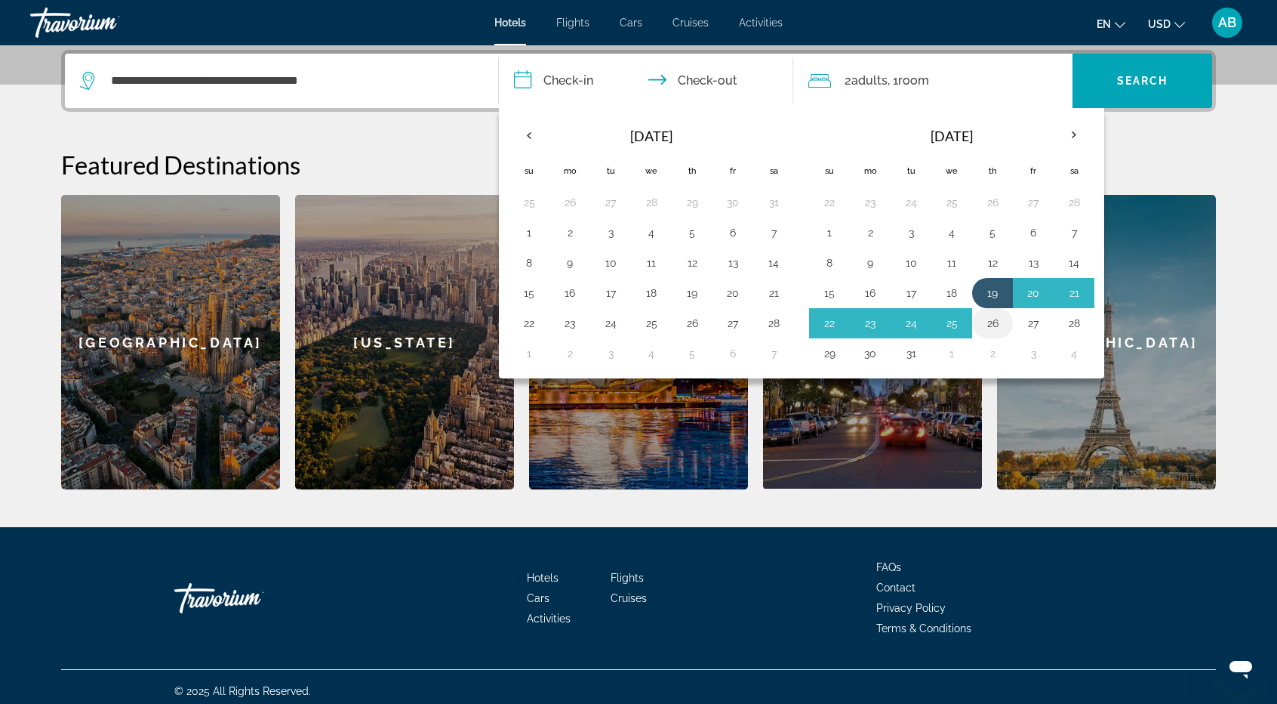
click at [991, 319] on button "26" at bounding box center [993, 323] width 24 height 21
type input "**********"
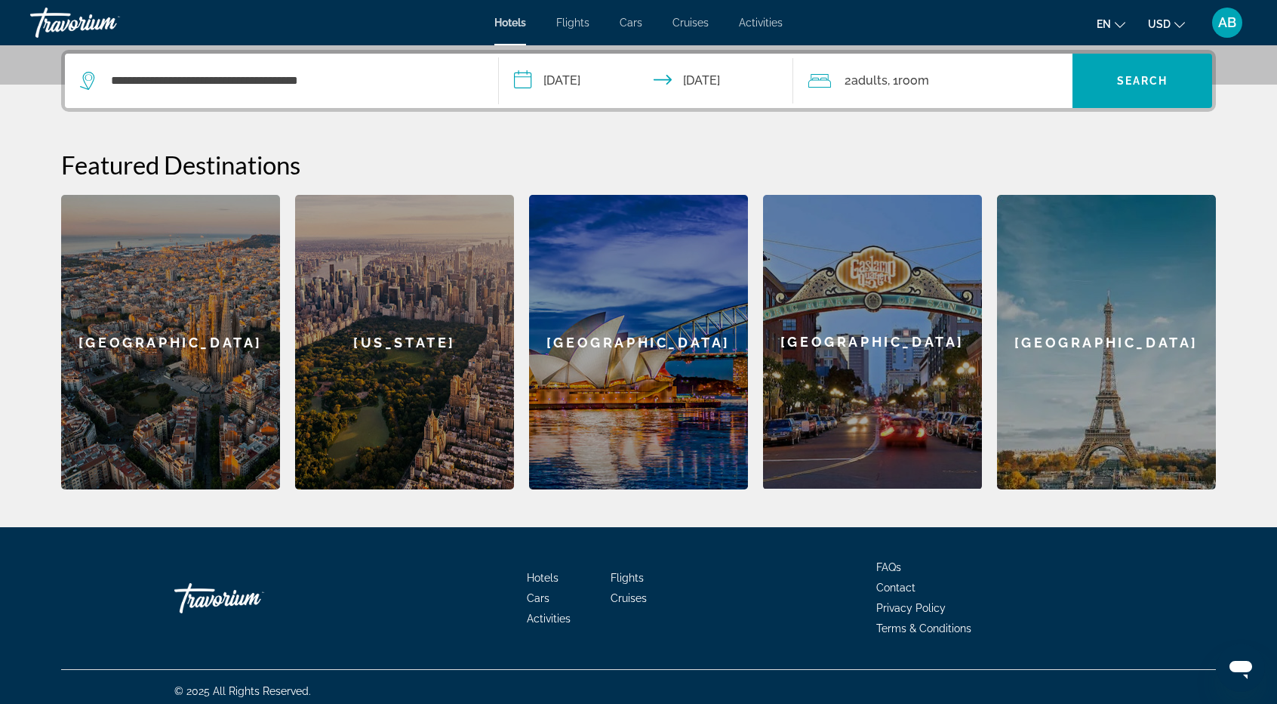
click at [986, 98] on div "2 Adult Adults , 1 Room rooms" at bounding box center [940, 81] width 264 height 54
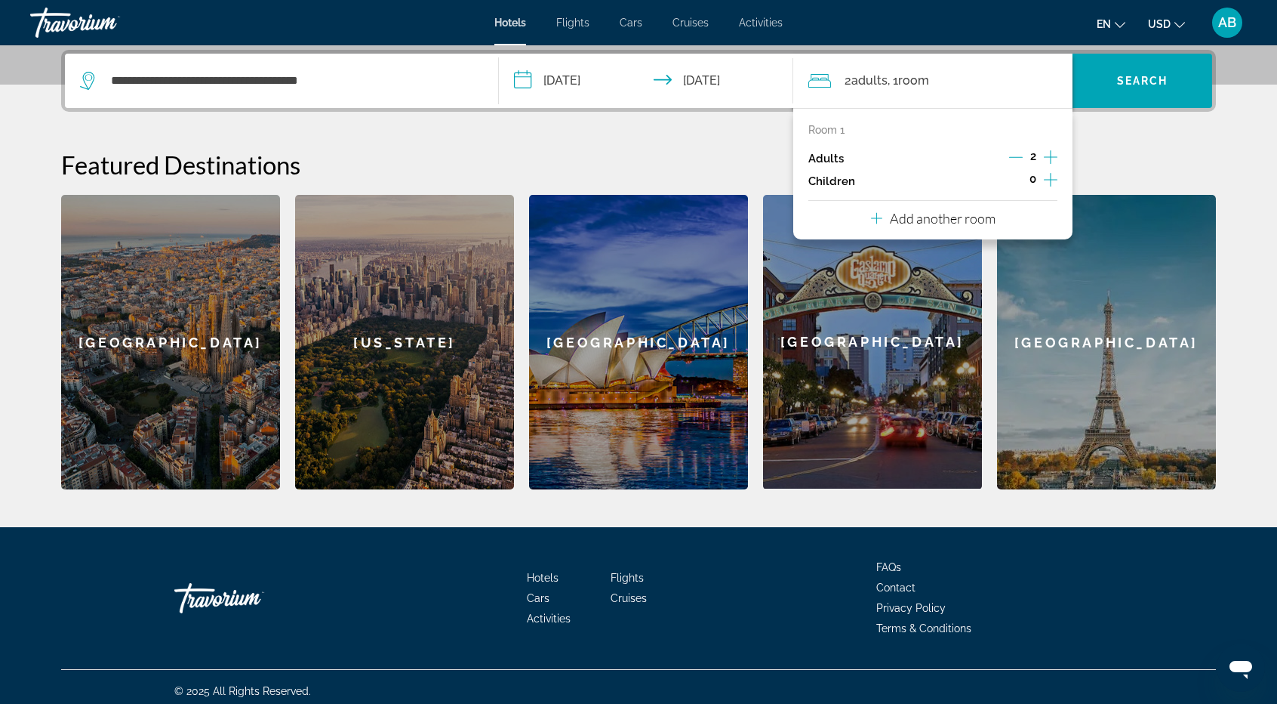
click at [1049, 155] on icon "Increment adults" at bounding box center [1051, 157] width 14 height 18
click at [1012, 156] on icon "Decrement adults" at bounding box center [1016, 157] width 14 height 14
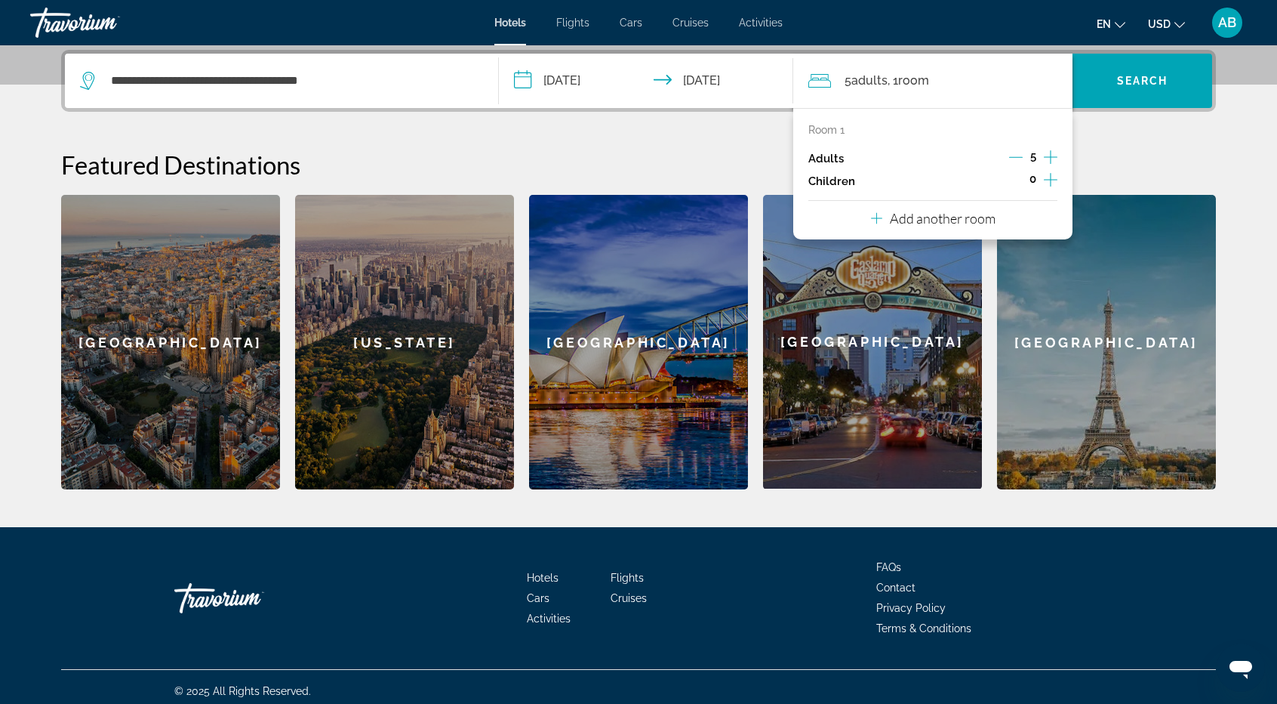
click at [951, 220] on p "Add another room" at bounding box center [943, 218] width 106 height 17
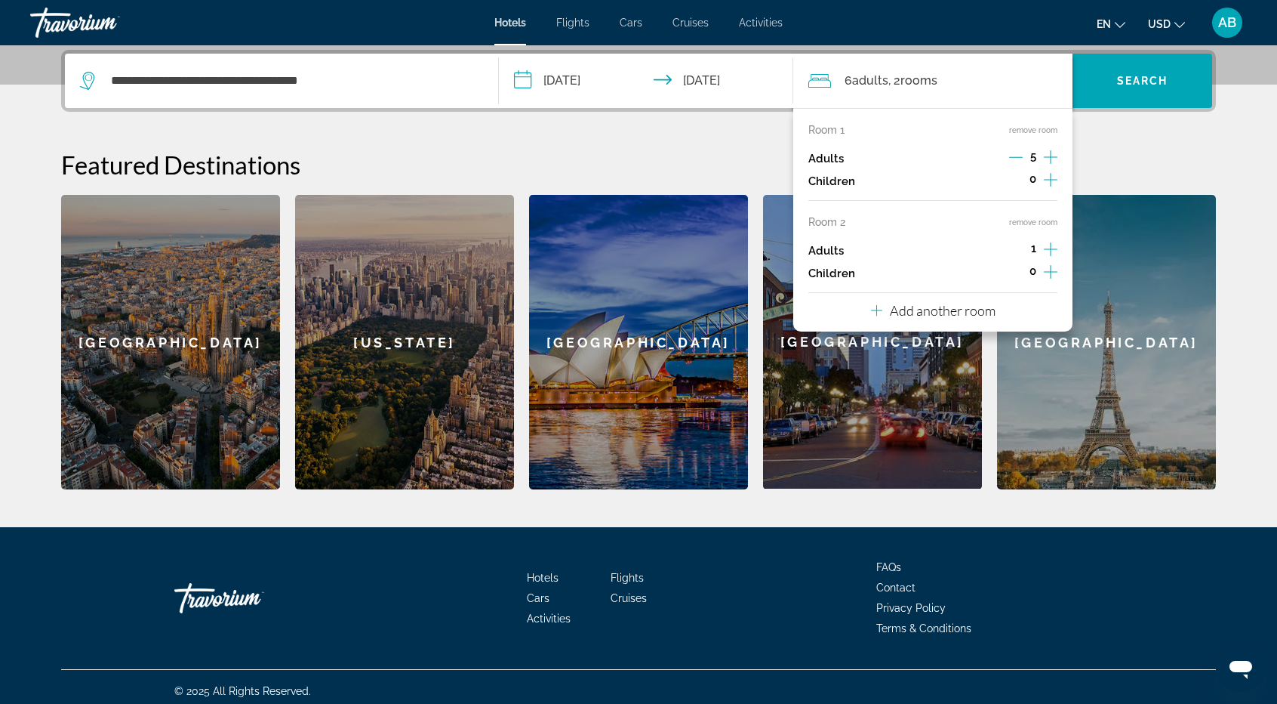
click at [1012, 155] on icon "Decrement adults" at bounding box center [1016, 157] width 14 height 14
click at [1052, 156] on icon "Increment adults" at bounding box center [1051, 157] width 14 height 14
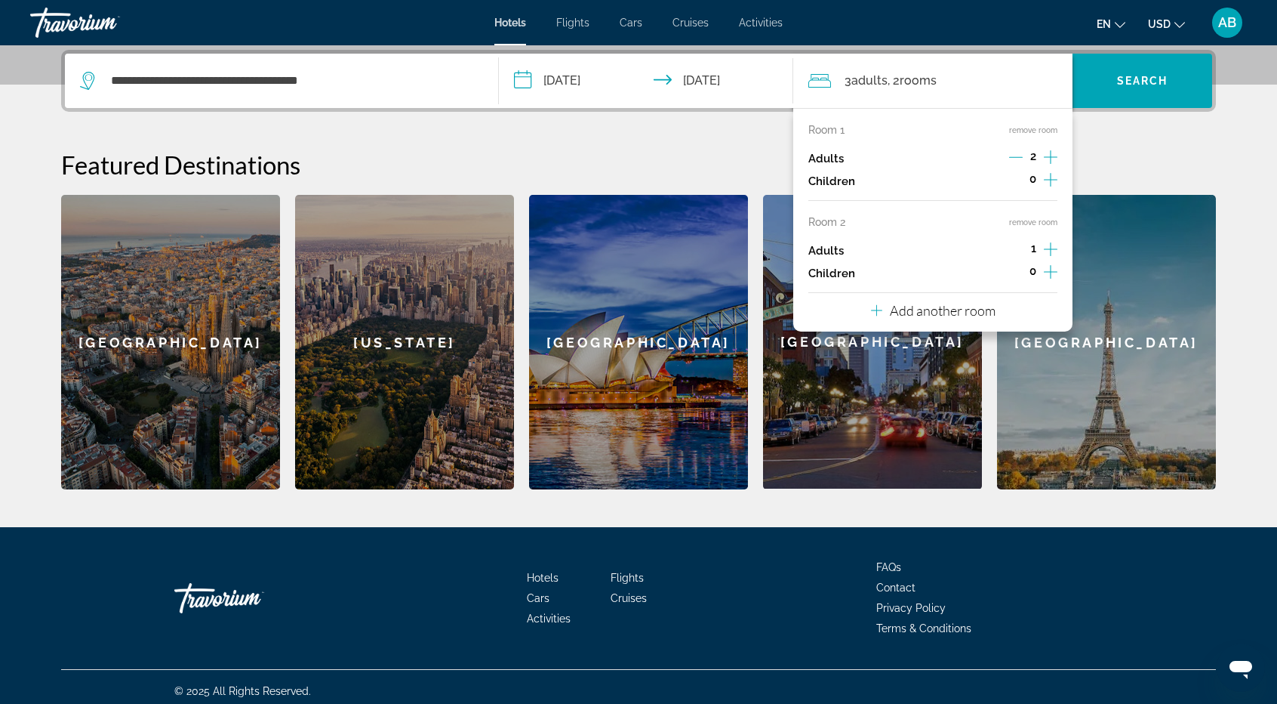
click at [1052, 245] on icon "Increment adults" at bounding box center [1051, 249] width 14 height 18
click at [962, 310] on p "Add another room" at bounding box center [943, 310] width 106 height 17
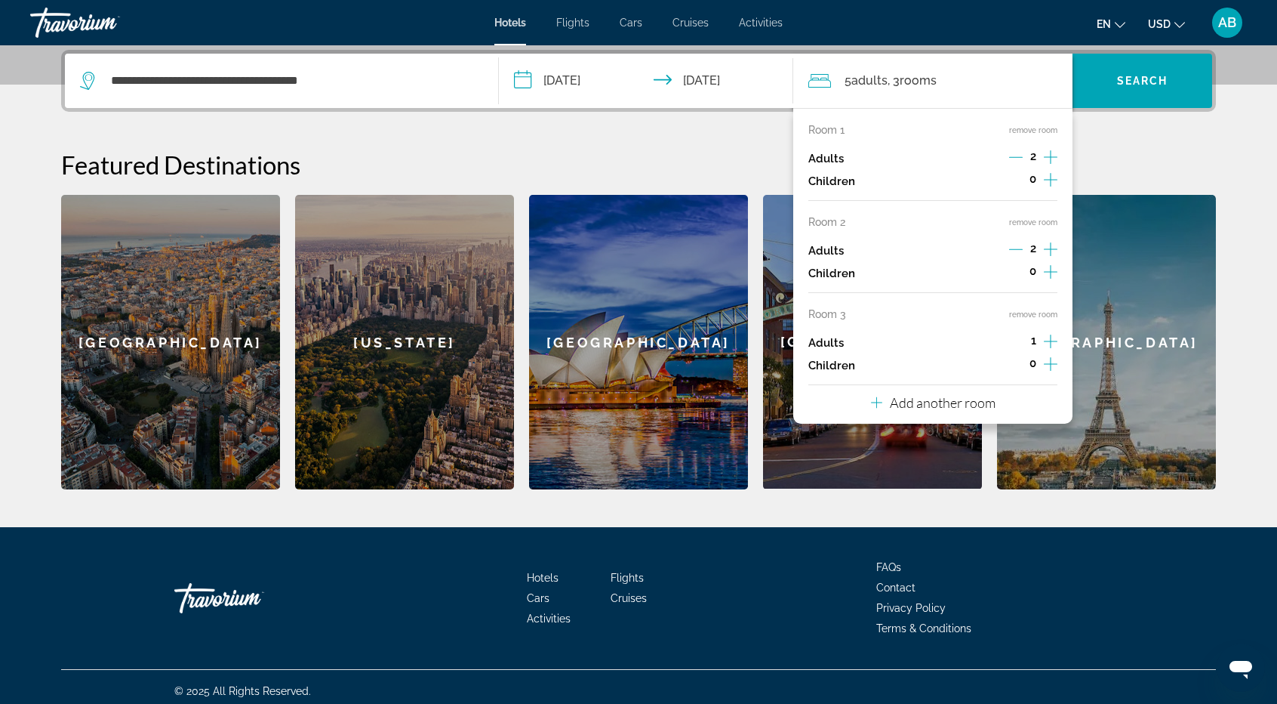
click at [1048, 340] on icon "Increment adults" at bounding box center [1051, 341] width 14 height 14
click at [968, 402] on p "Add another room" at bounding box center [943, 402] width 106 height 17
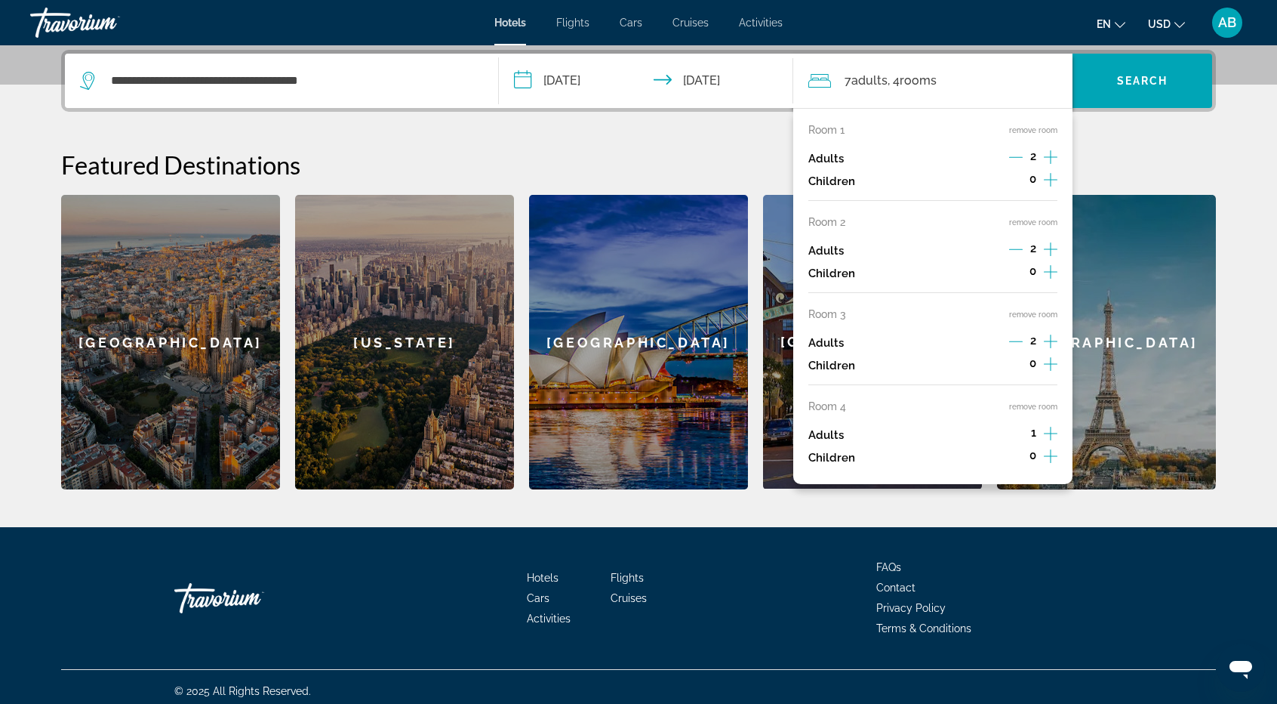
click at [1051, 435] on icon "Increment adults" at bounding box center [1051, 434] width 14 height 14
click at [1161, 79] on span "Search" at bounding box center [1142, 81] width 51 height 12
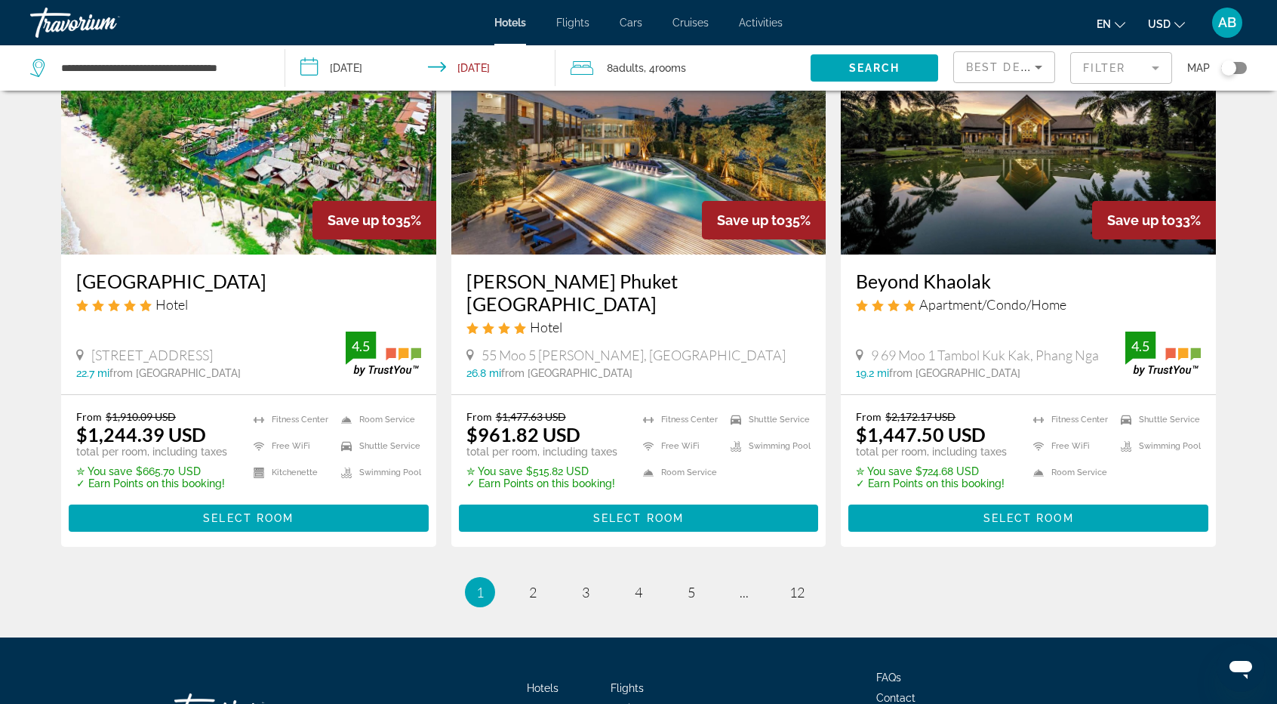
scroll to position [1937, 0]
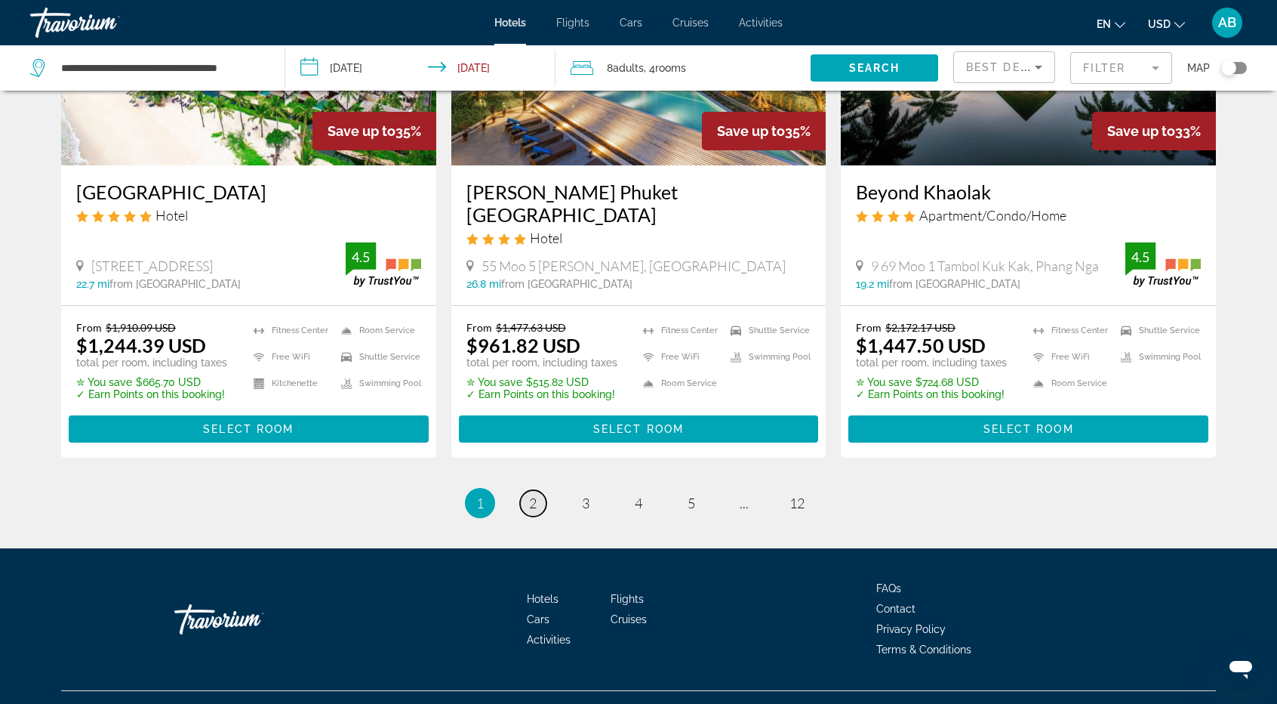
click at [525, 490] on link "page 2" at bounding box center [533, 503] width 26 height 26
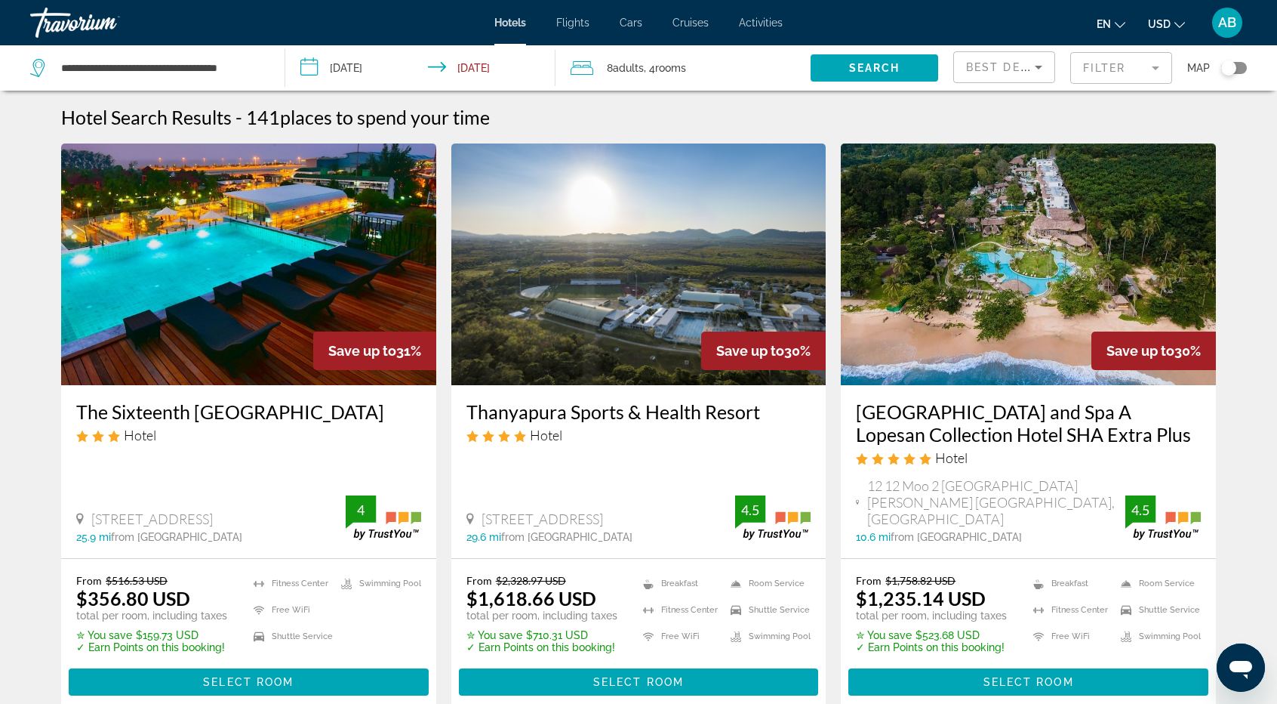
click at [1115, 70] on mat-form-field "Filter" at bounding box center [1121, 68] width 102 height 32
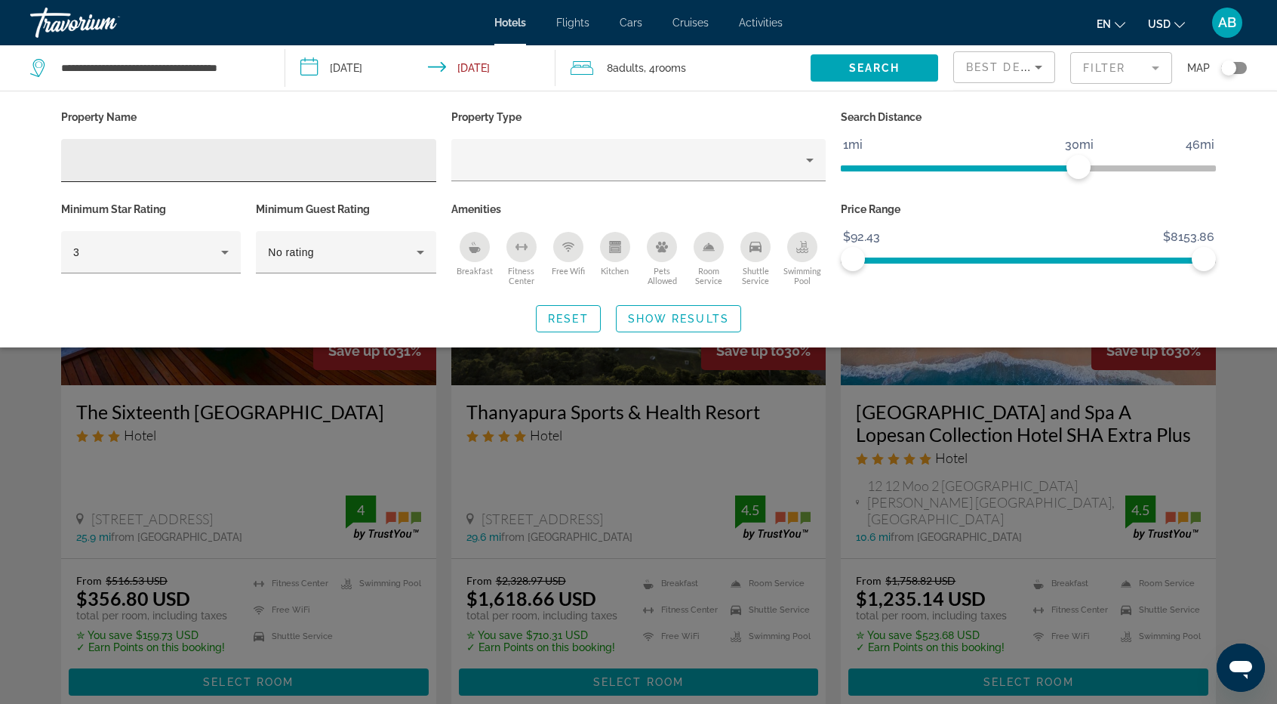
click at [71, 163] on div "Hotel Filters" at bounding box center [248, 160] width 375 height 43
paste input "**********"
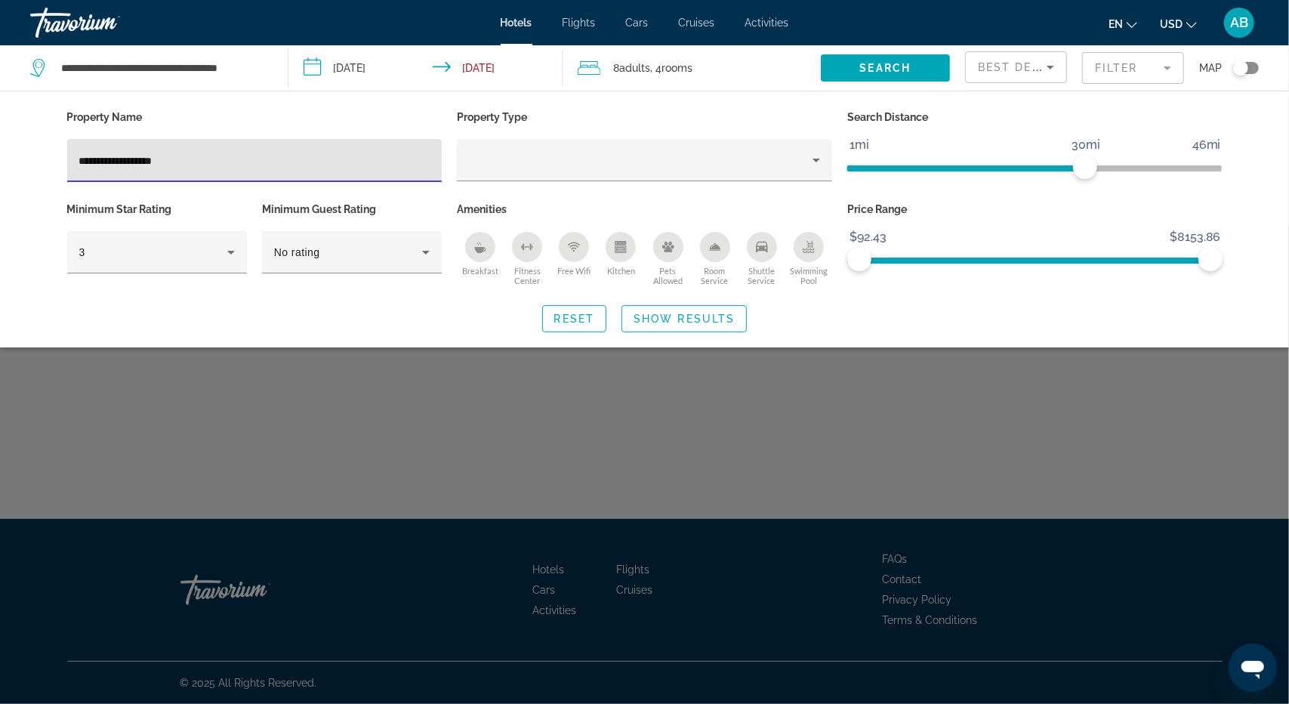
drag, startPoint x: 152, startPoint y: 161, endPoint x: 127, endPoint y: 159, distance: 25.0
click at [127, 159] on input "**********" at bounding box center [254, 161] width 351 height 18
type input "**********"
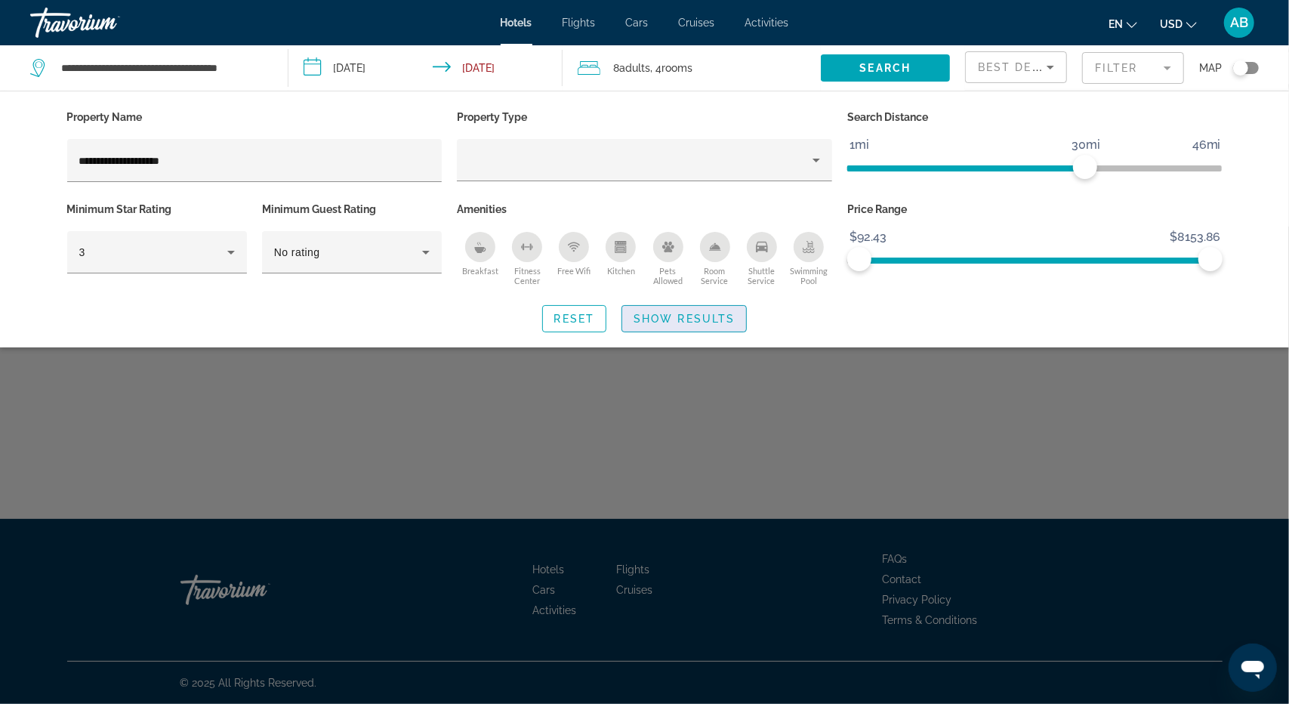
click at [680, 313] on span "Show Results" at bounding box center [683, 319] width 101 height 12
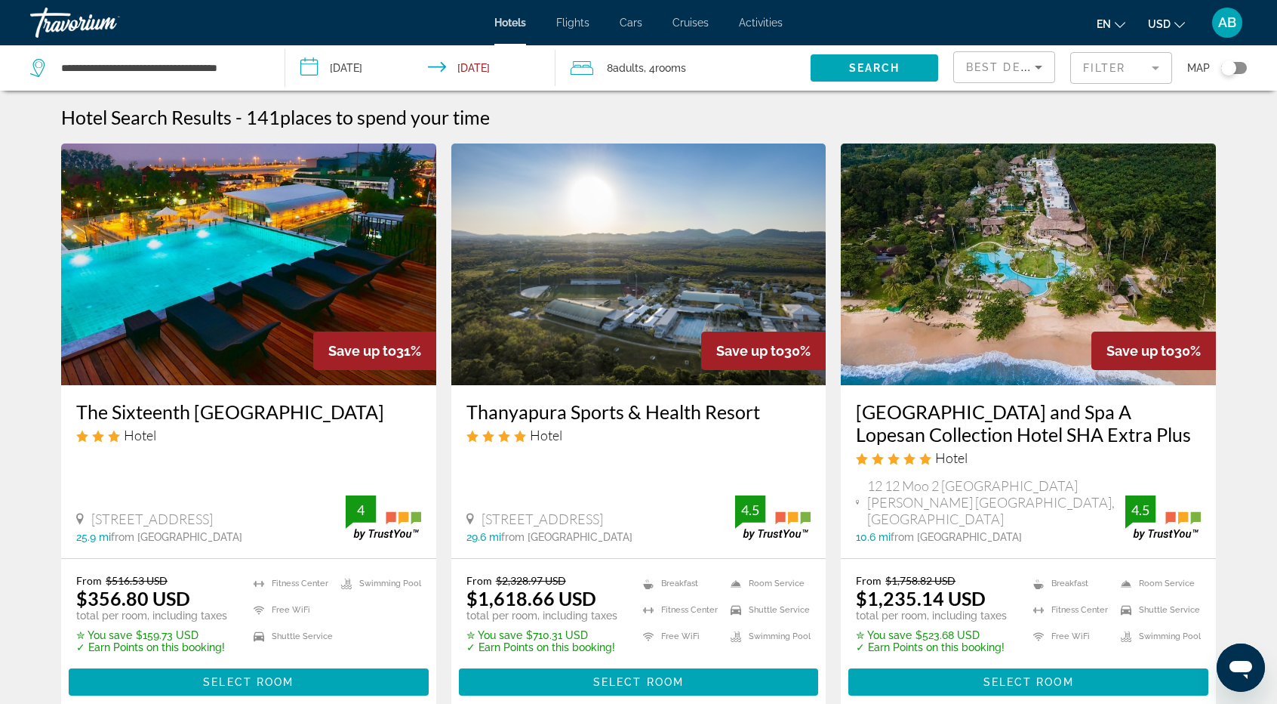
click at [1123, 75] on mat-form-field "Filter" at bounding box center [1121, 68] width 102 height 32
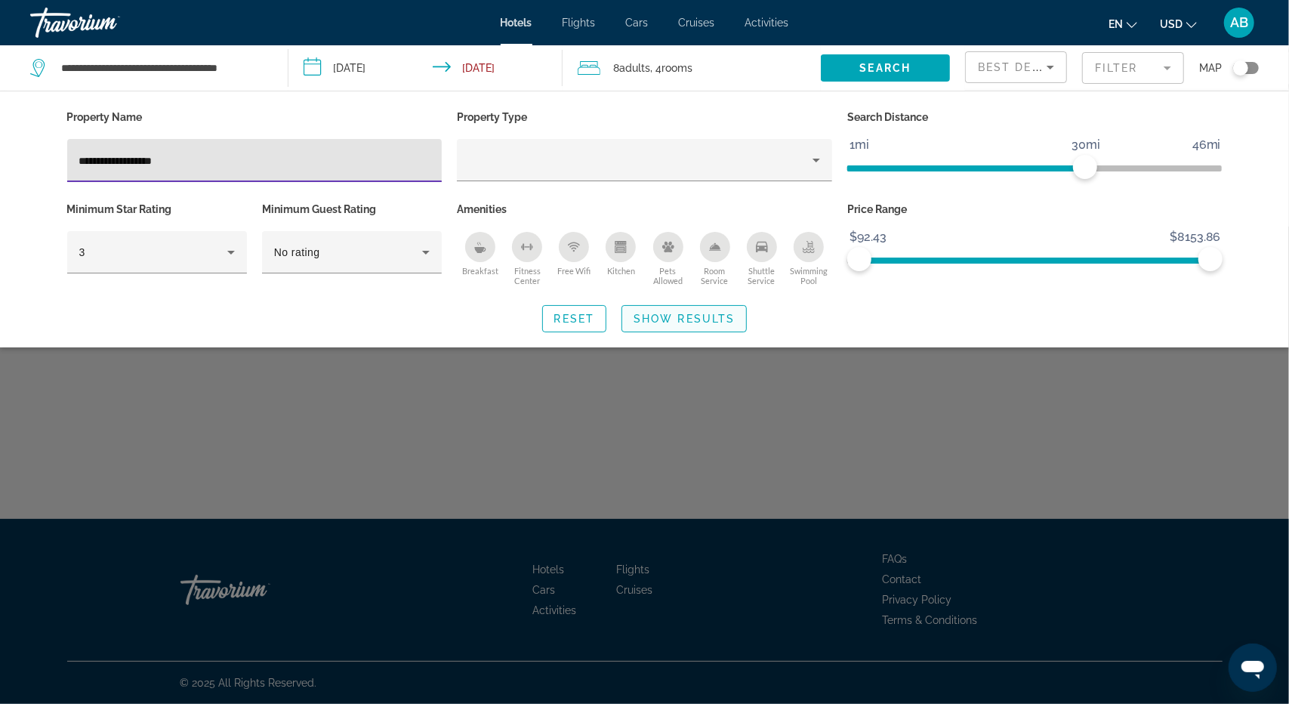
type input "**********"
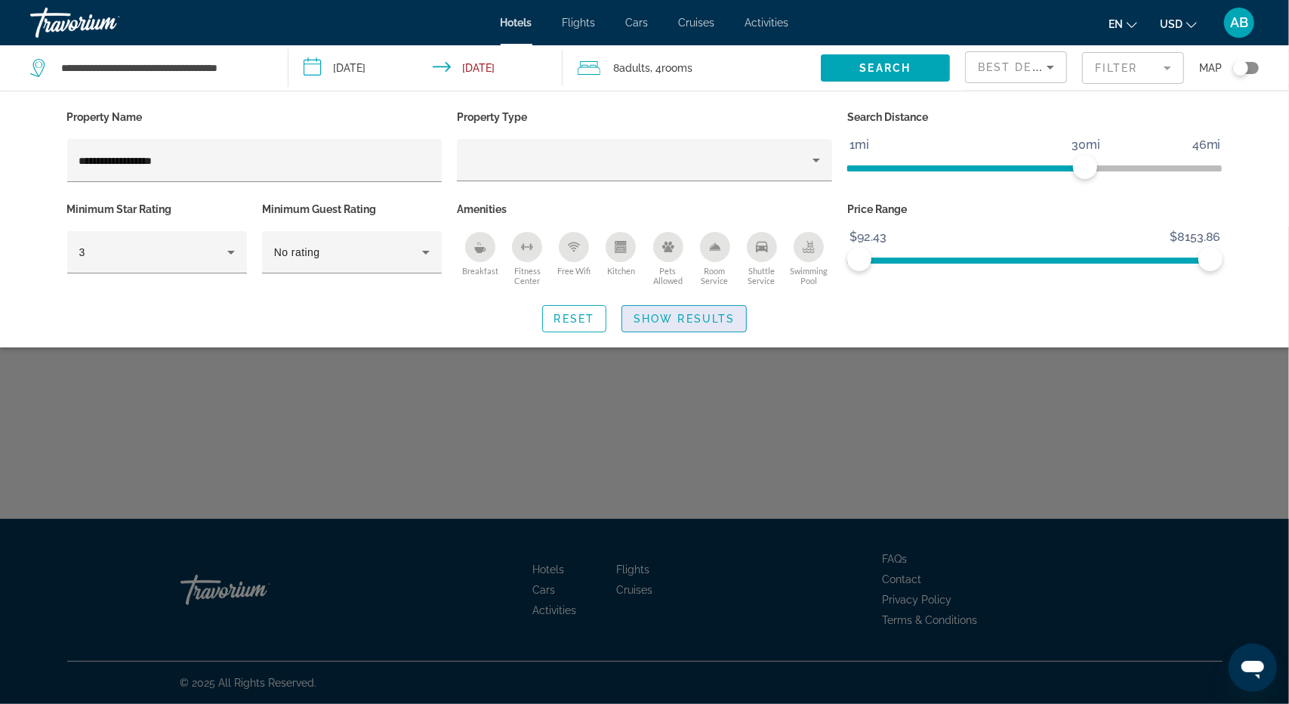
click at [699, 325] on span "Search widget" at bounding box center [684, 318] width 124 height 36
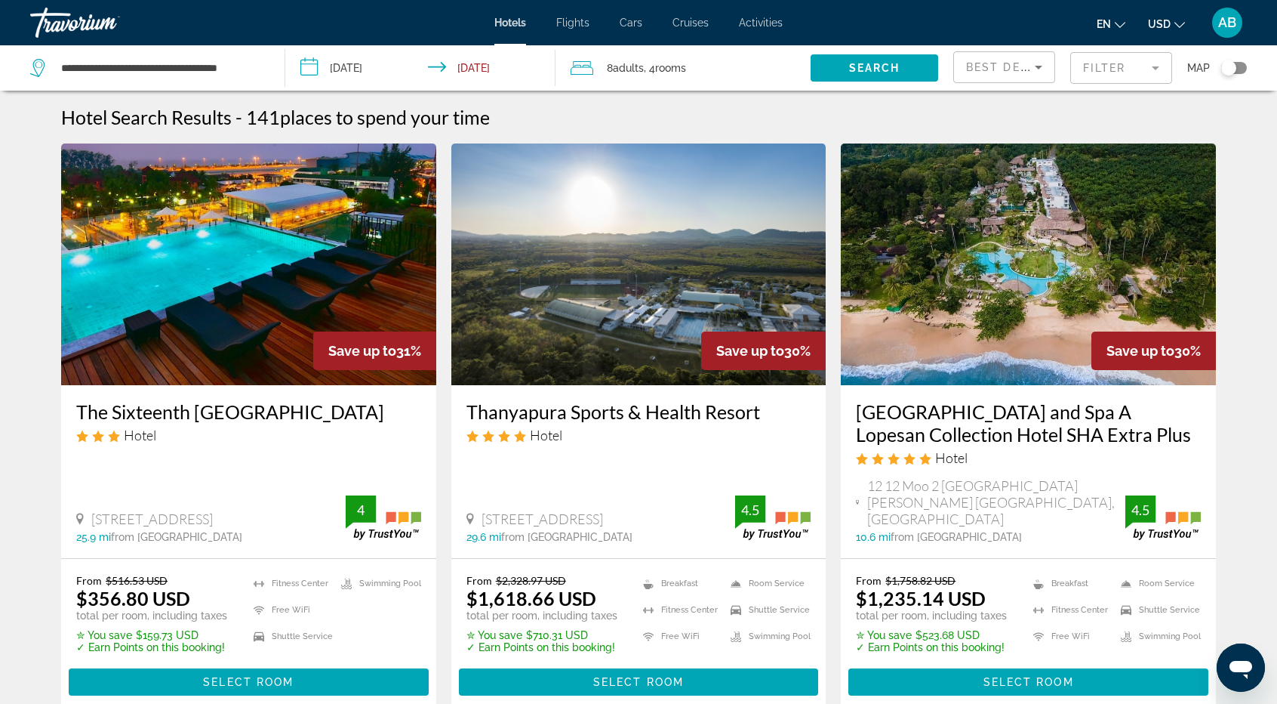
click at [1133, 70] on mat-form-field "Filter" at bounding box center [1121, 68] width 102 height 32
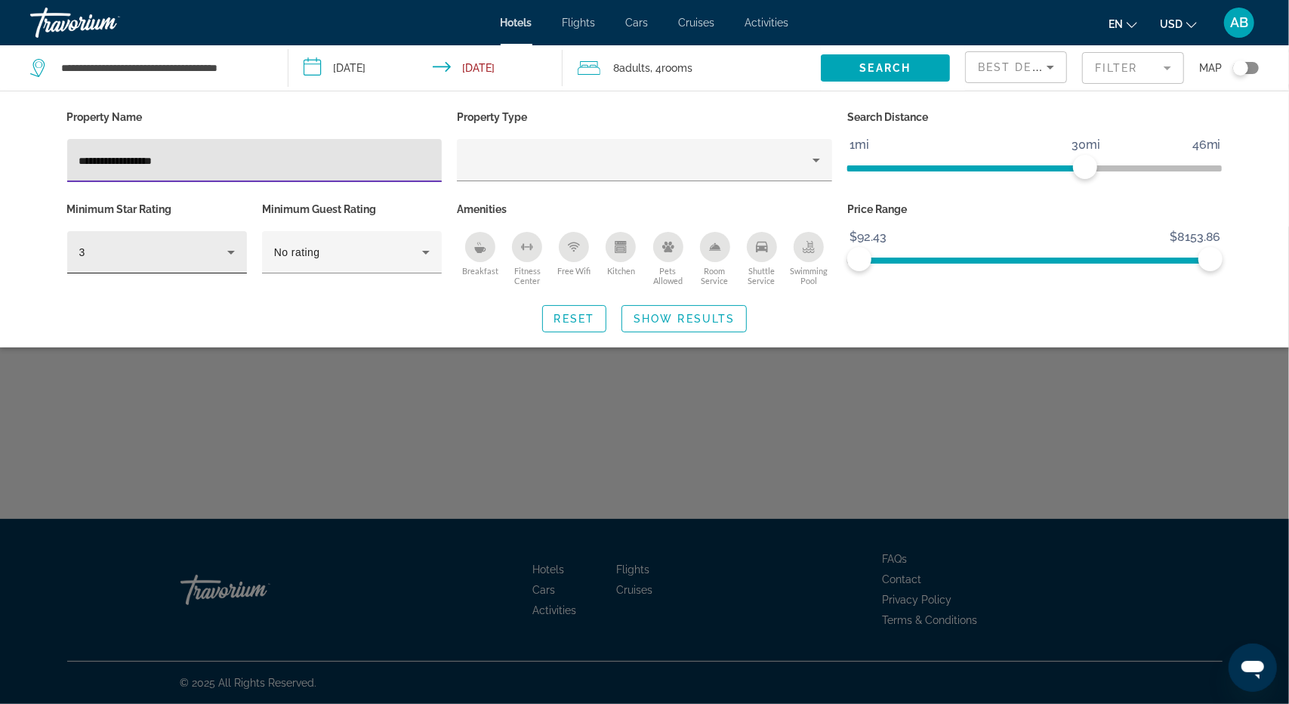
type input "**********"
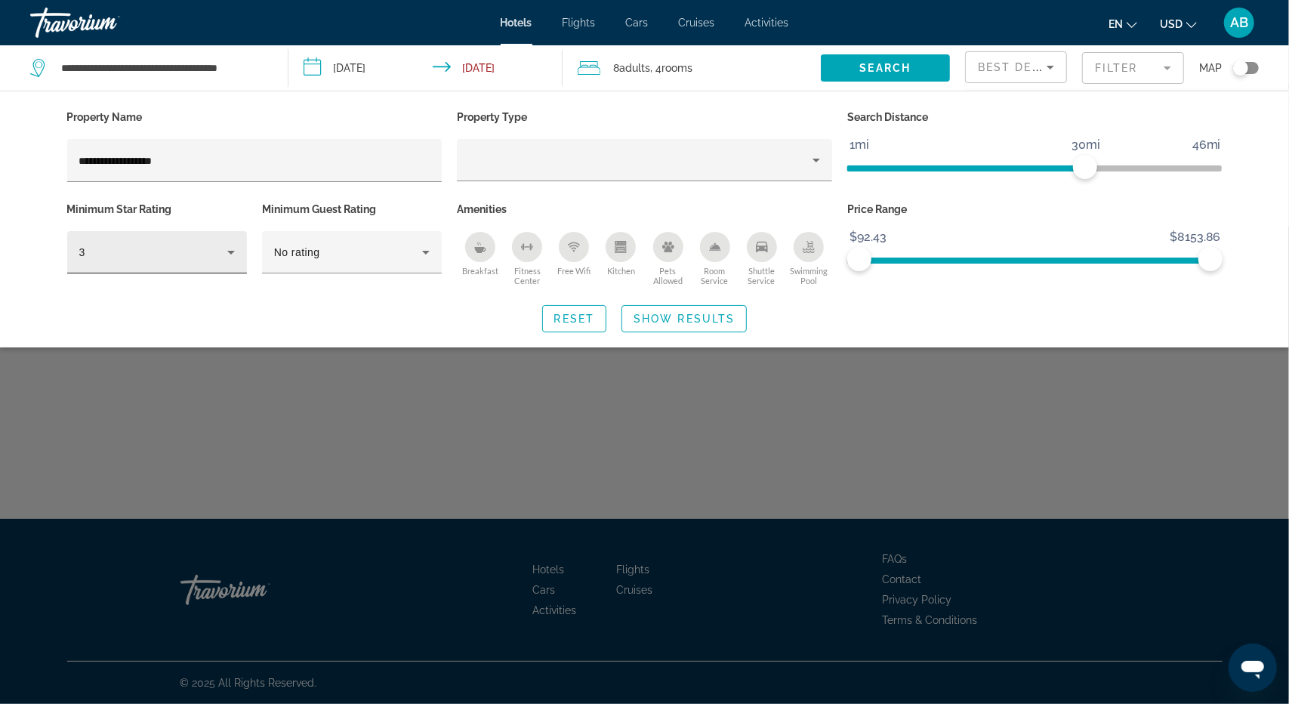
click at [165, 267] on div "3" at bounding box center [157, 252] width 156 height 42
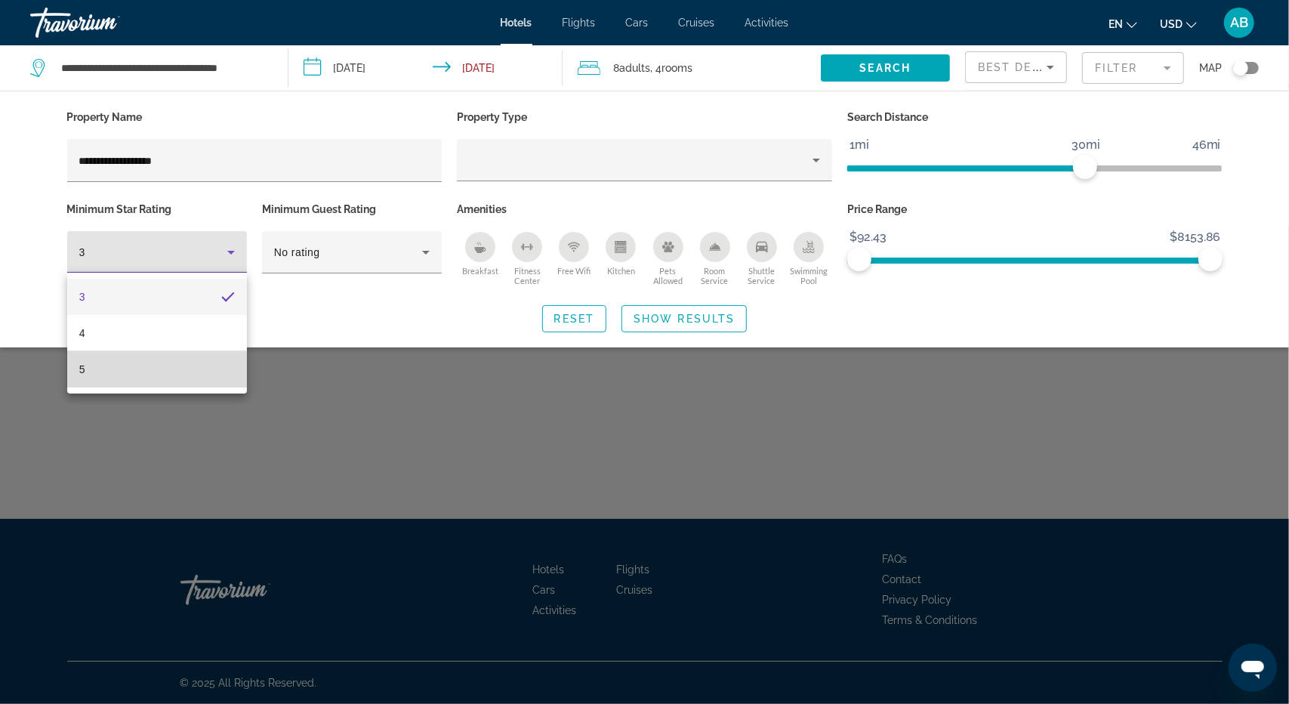
click at [120, 372] on mat-option "5" at bounding box center [157, 369] width 180 height 36
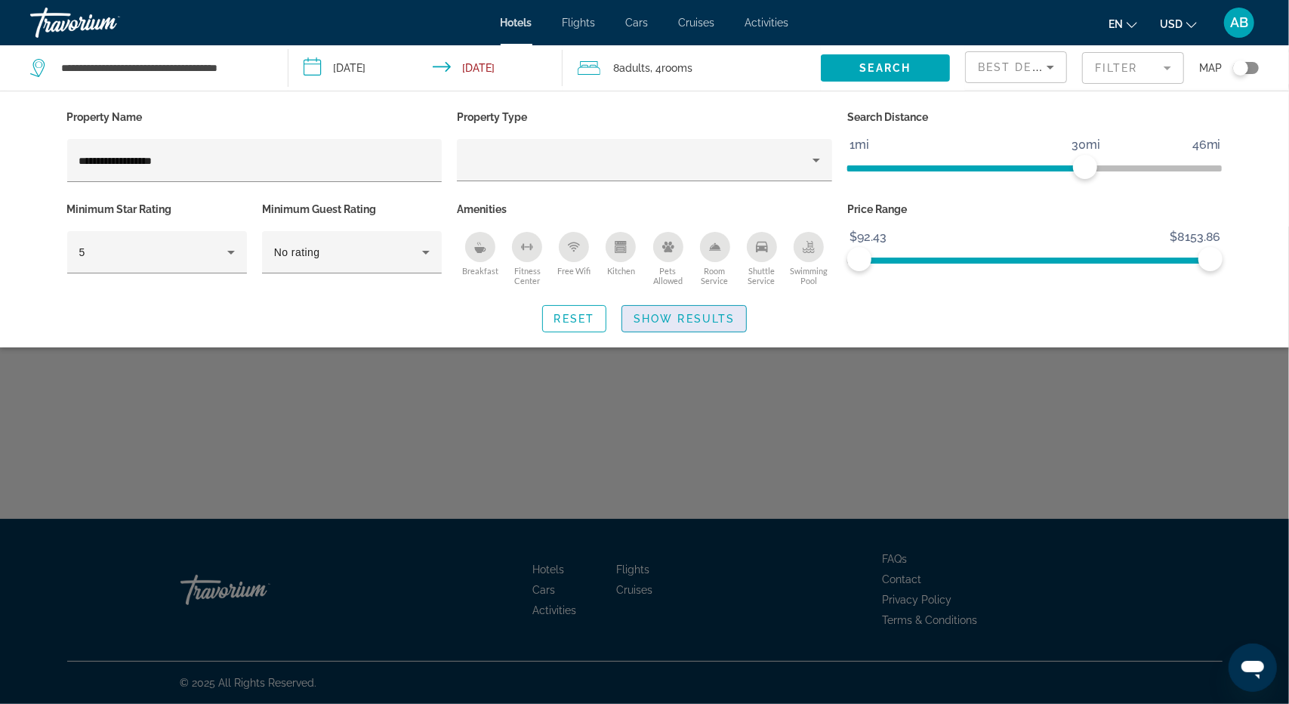
click at [685, 325] on span "Search widget" at bounding box center [684, 318] width 124 height 36
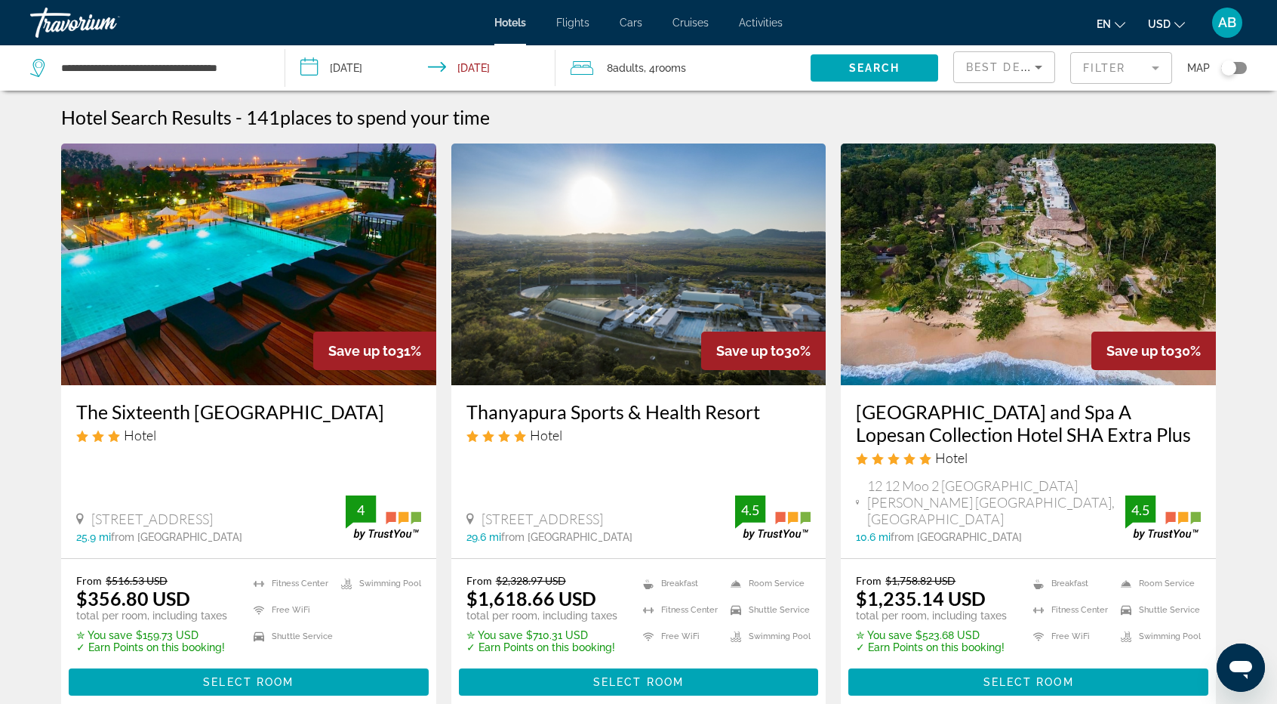
click at [980, 309] on img "Main content" at bounding box center [1028, 264] width 375 height 242
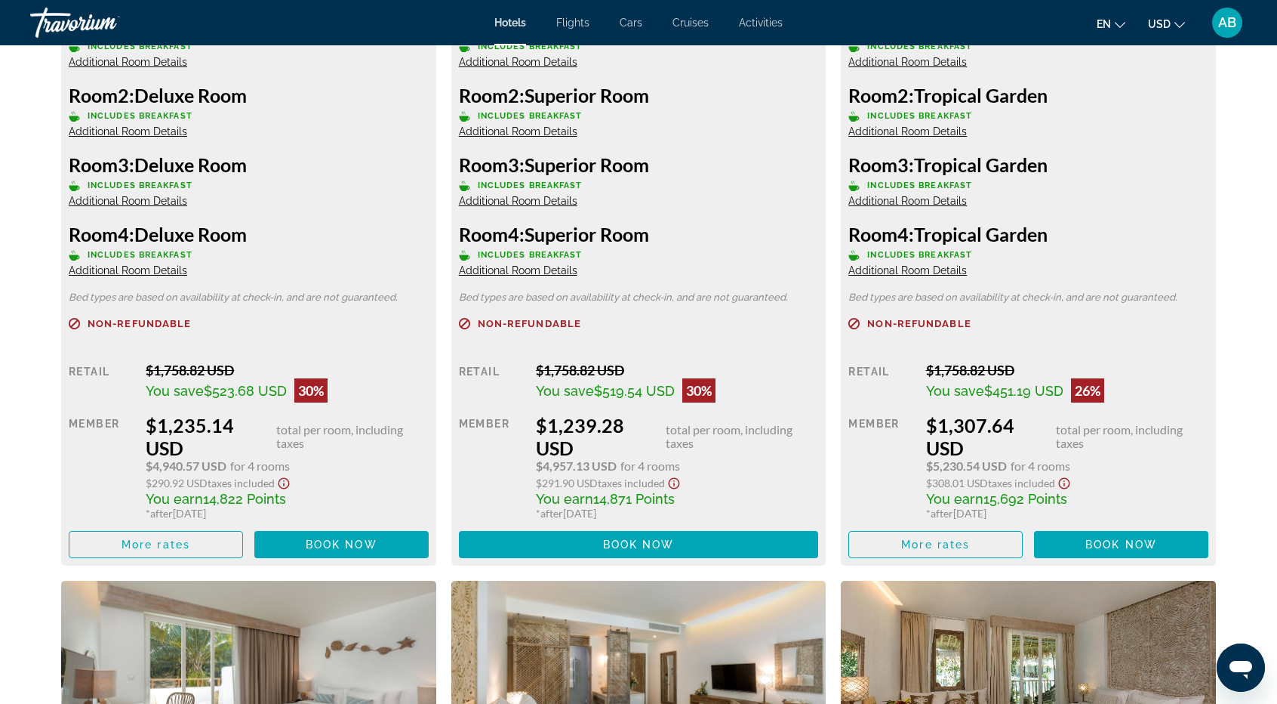
scroll to position [2492, 0]
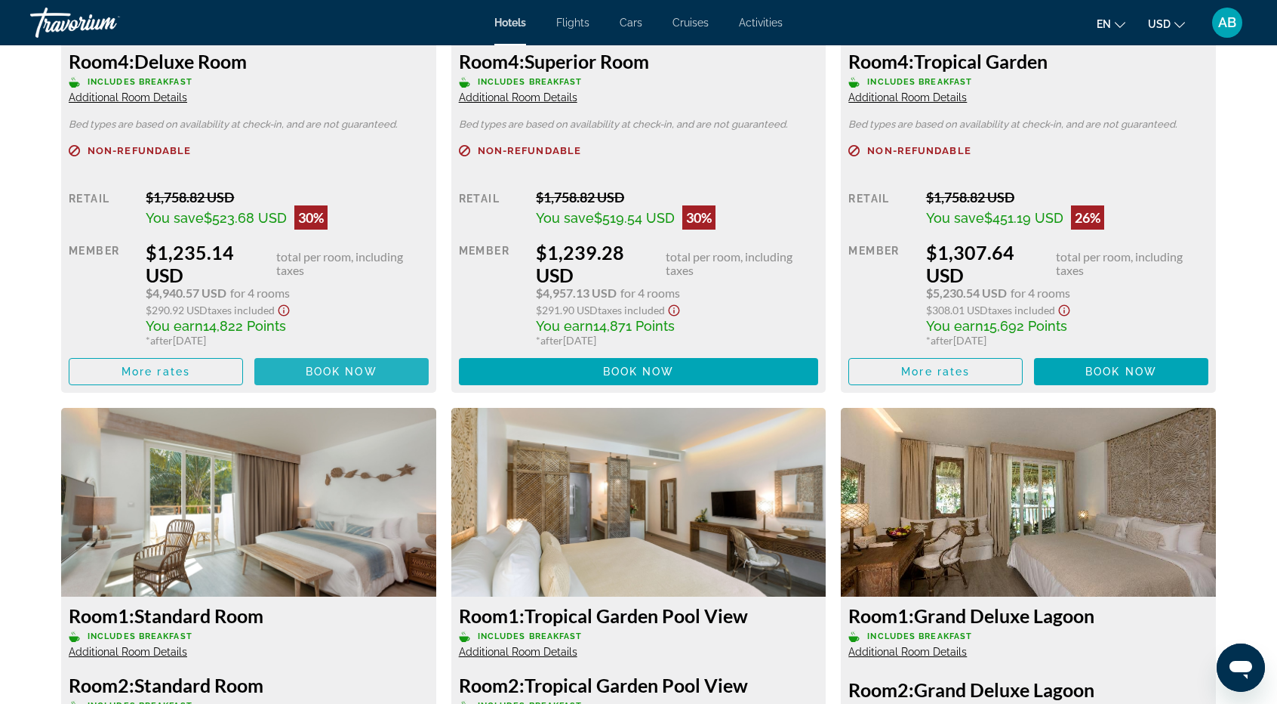
click at [359, 362] on span "Main content" at bounding box center [341, 371] width 174 height 36
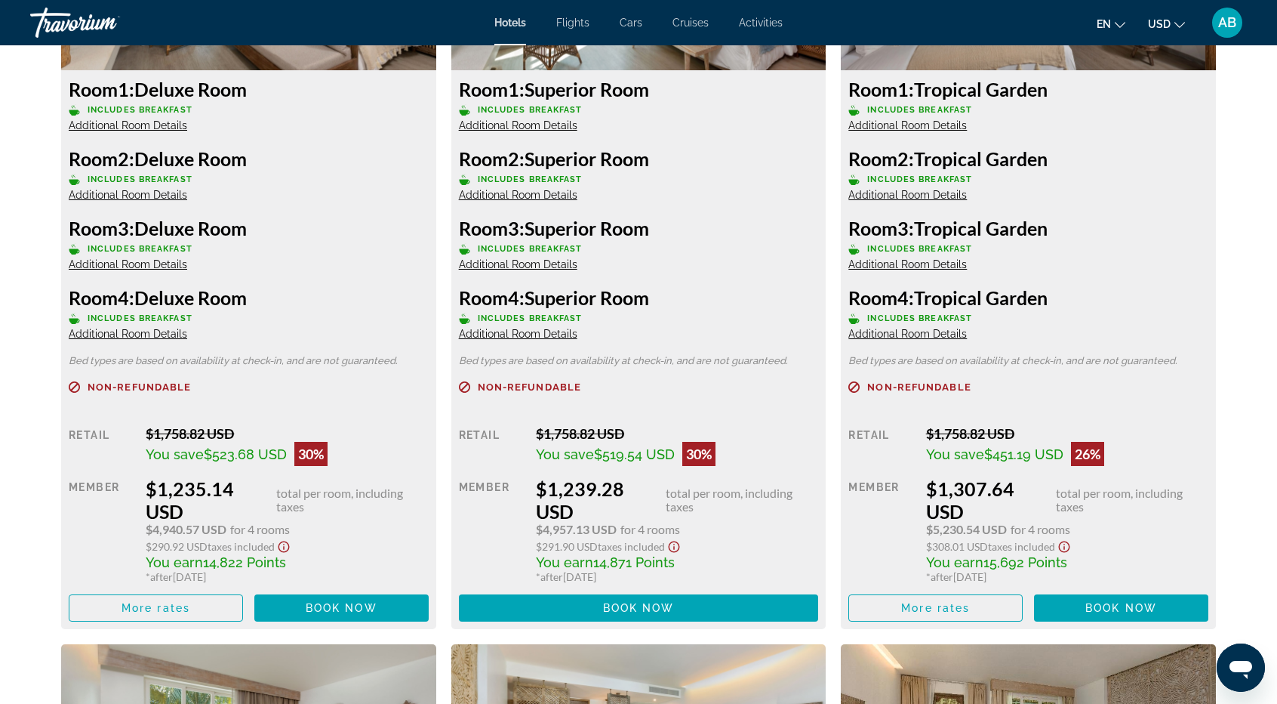
scroll to position [2265, 0]
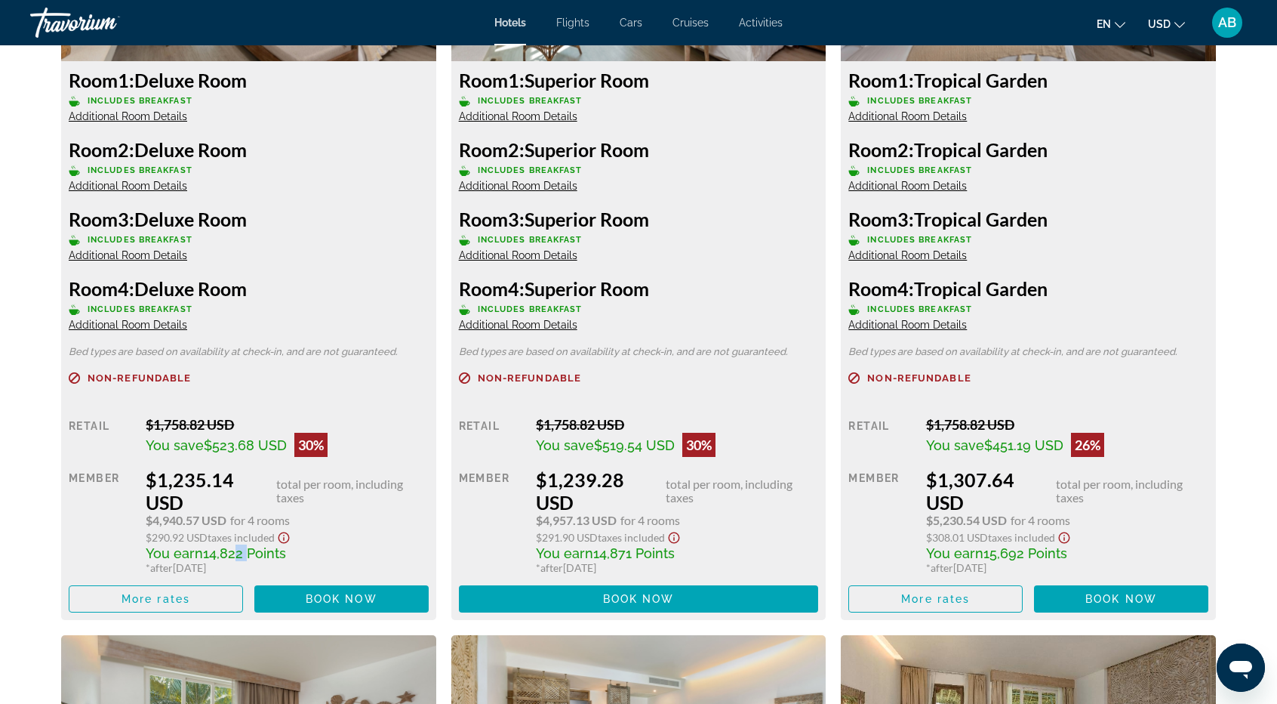
drag, startPoint x: 229, startPoint y: 556, endPoint x: 248, endPoint y: 553, distance: 19.0
click at [248, 553] on span "14,822 Points" at bounding box center [244, 553] width 83 height 16
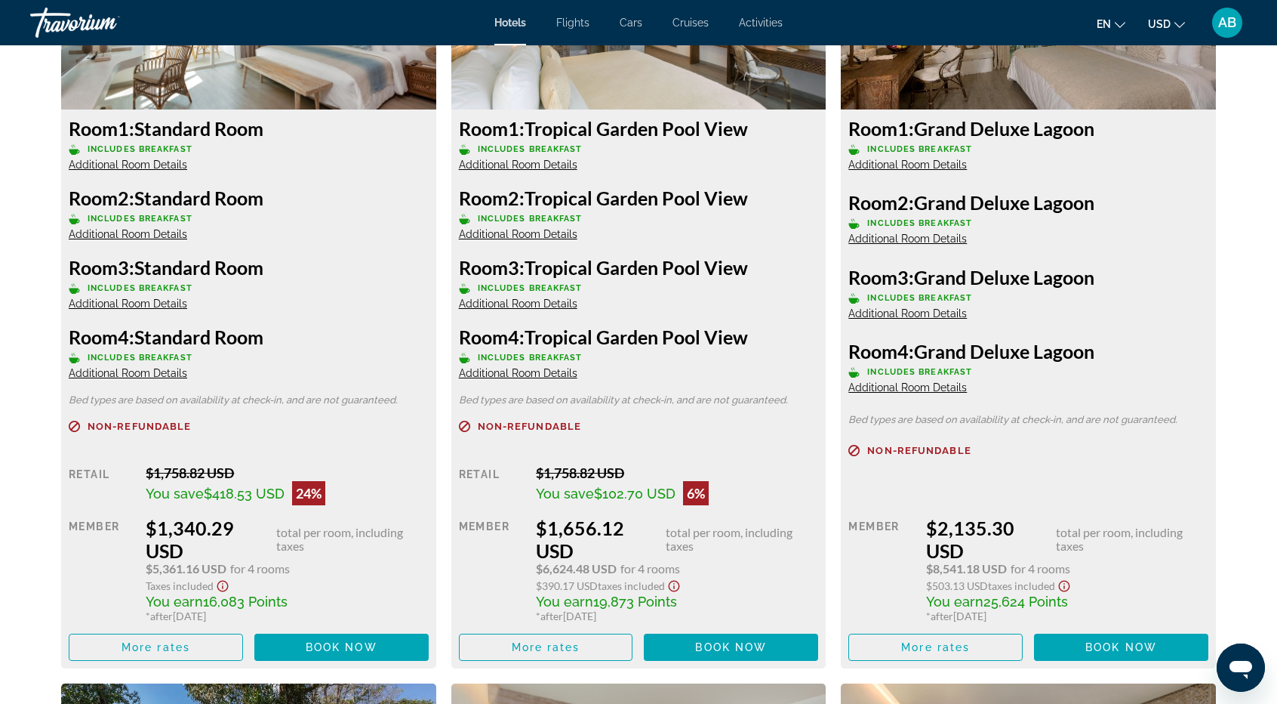
scroll to position [0, 0]
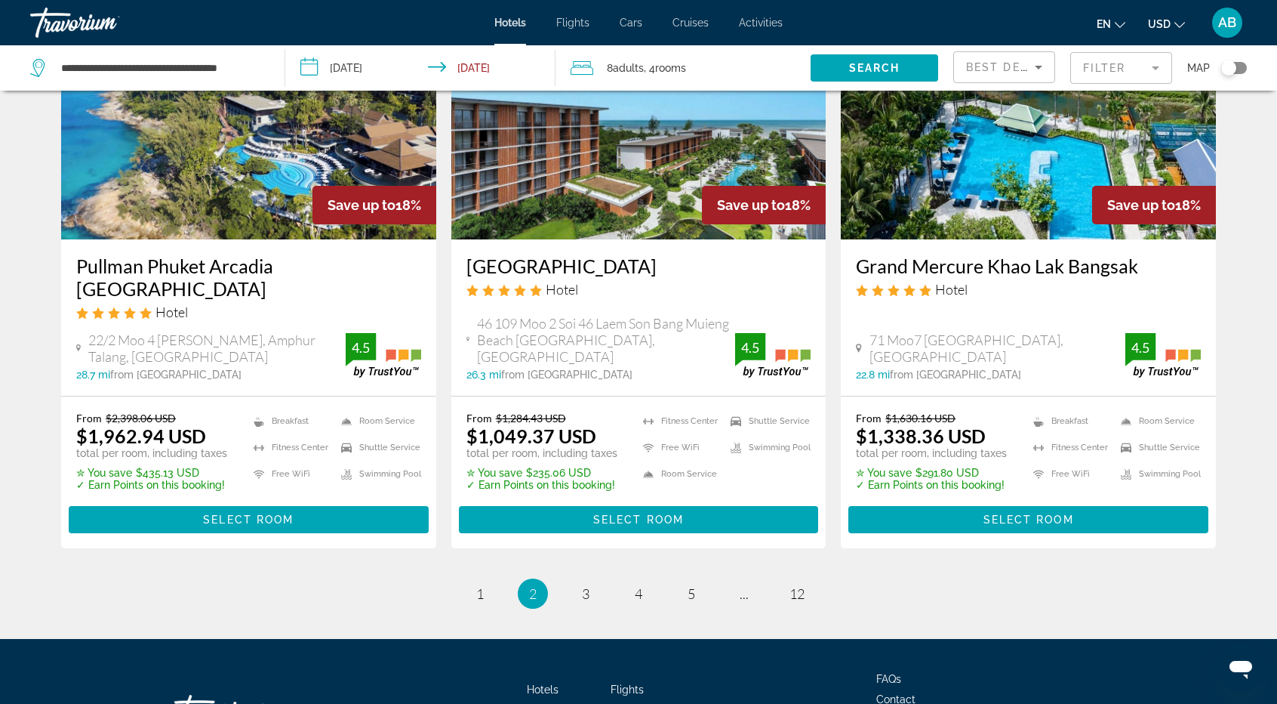
scroll to position [1938, 0]
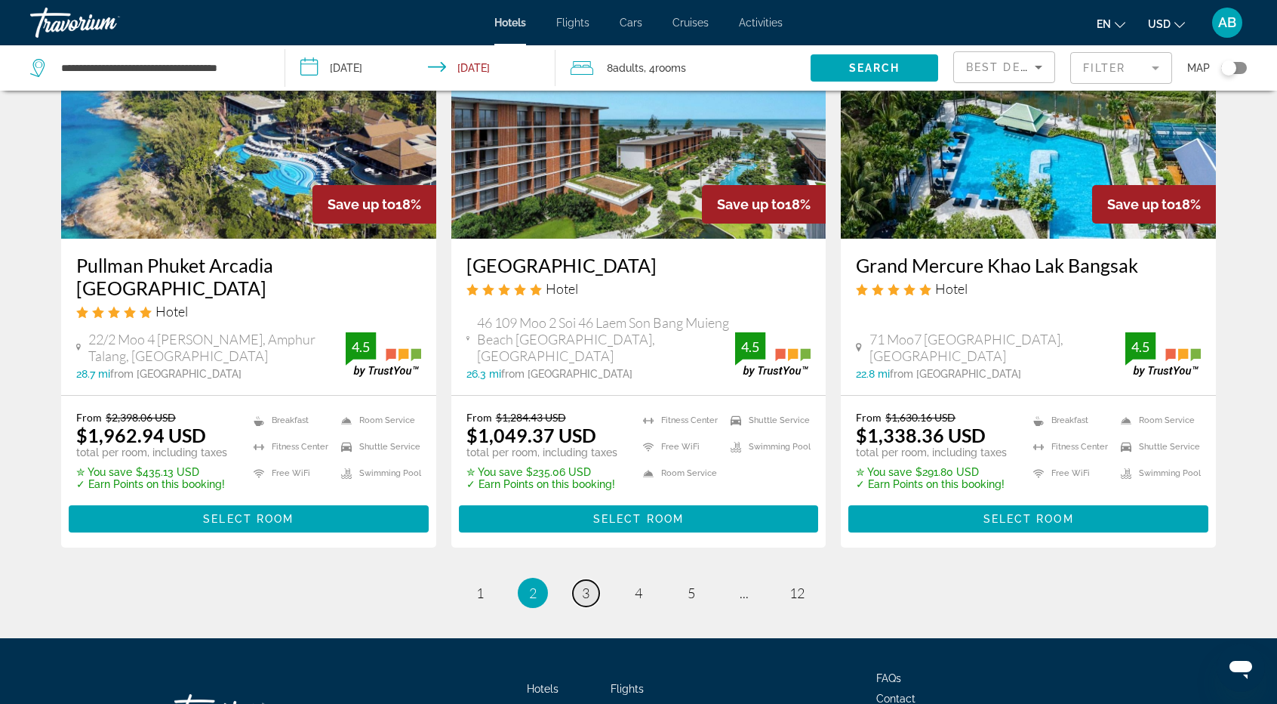
click at [585, 584] on span "3" at bounding box center [586, 592] width 8 height 17
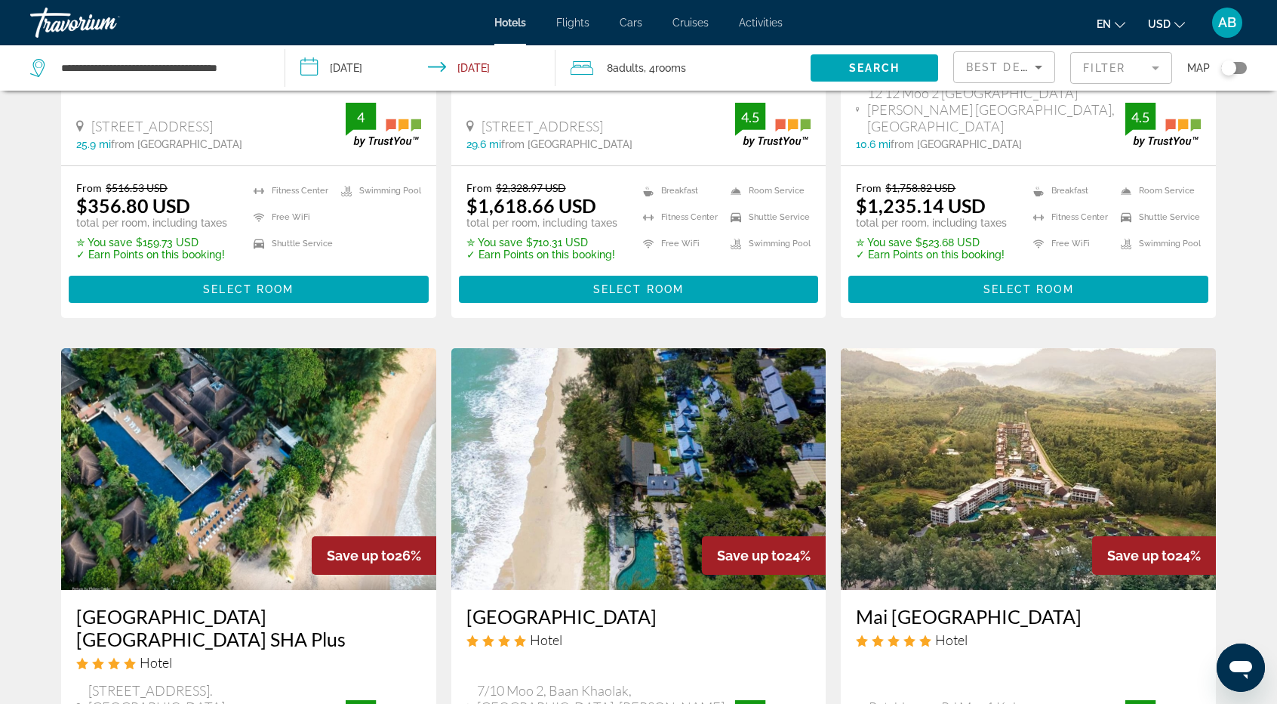
scroll to position [423, 0]
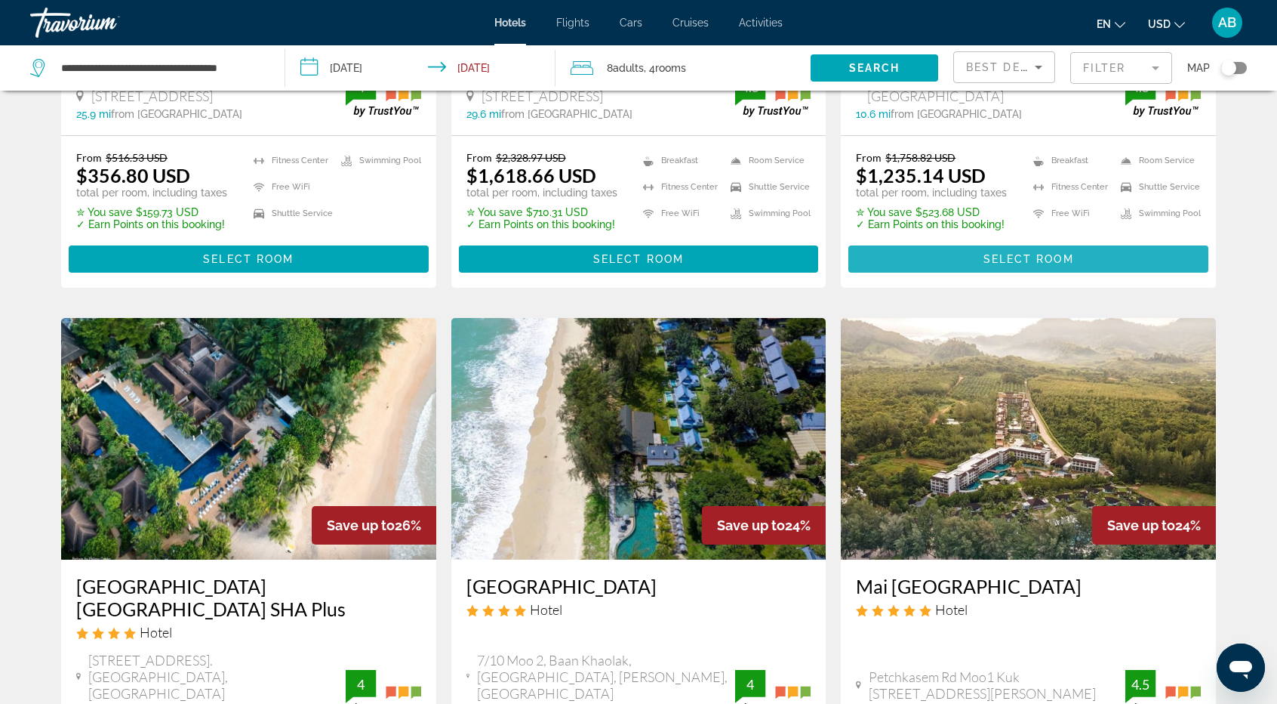
click at [1145, 241] on span "Main content" at bounding box center [1029, 259] width 360 height 36
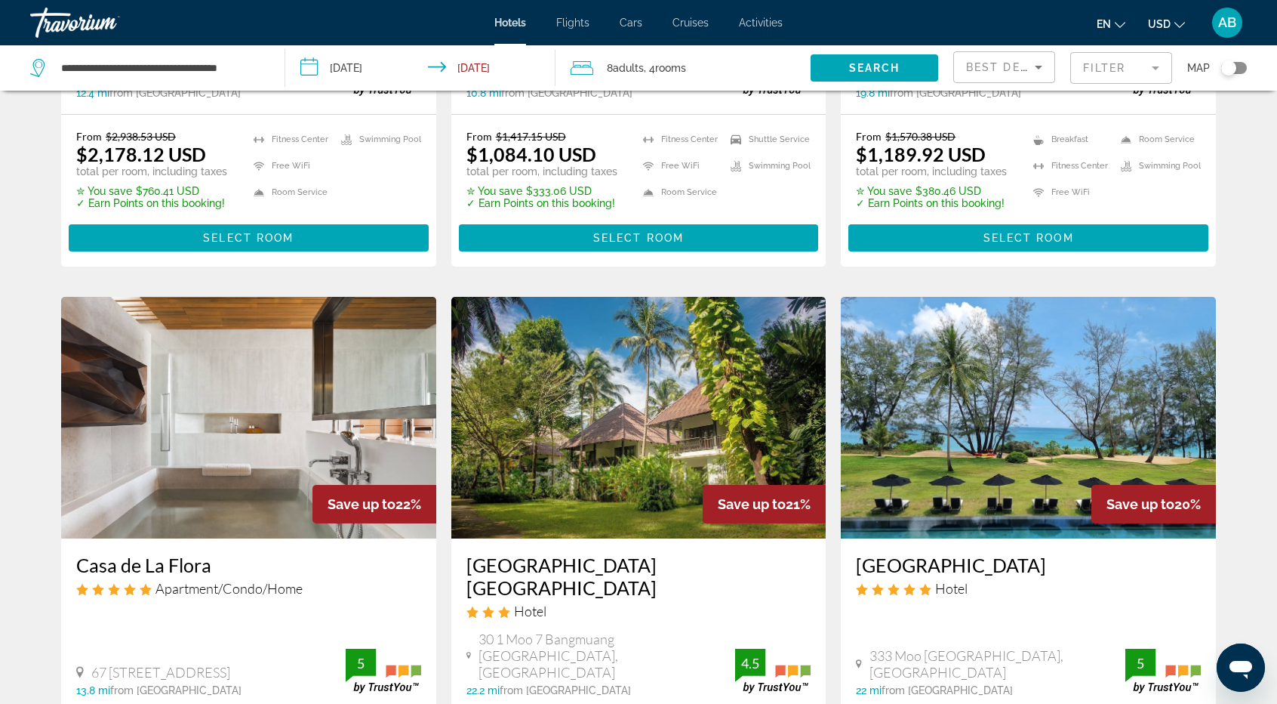
scroll to position [1057, 0]
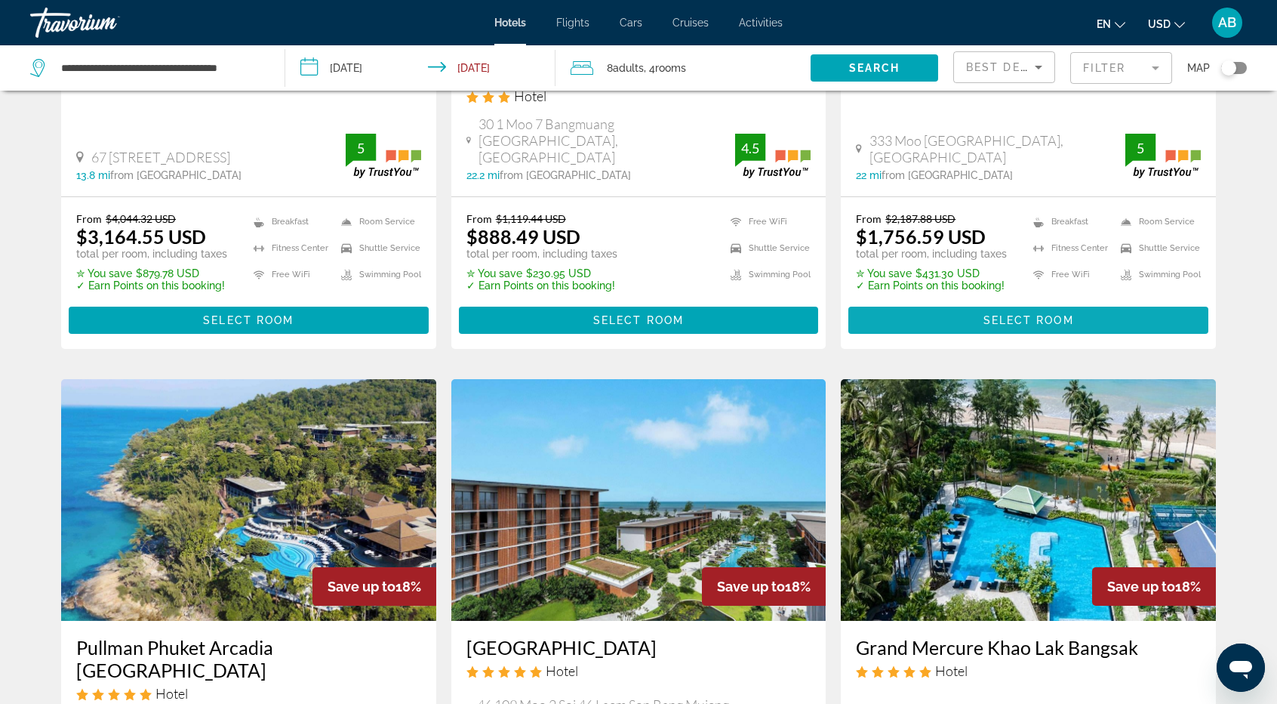
scroll to position [1570, 0]
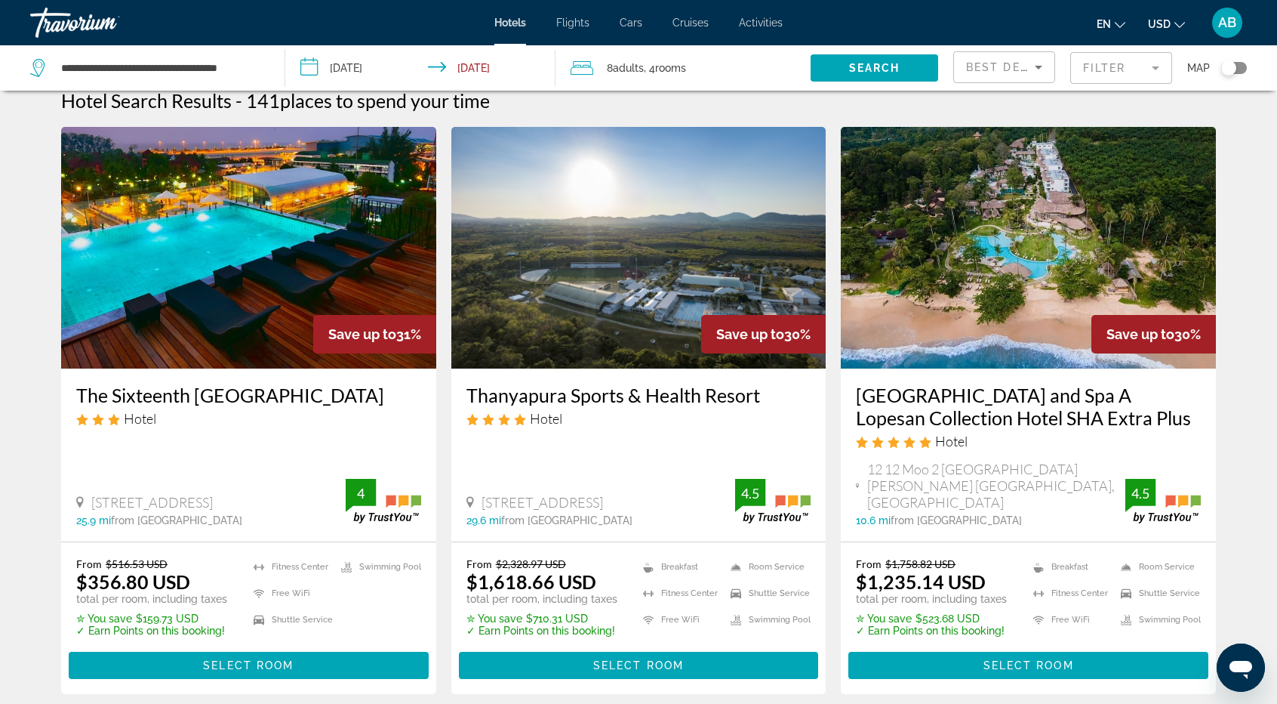
scroll to position [0, 0]
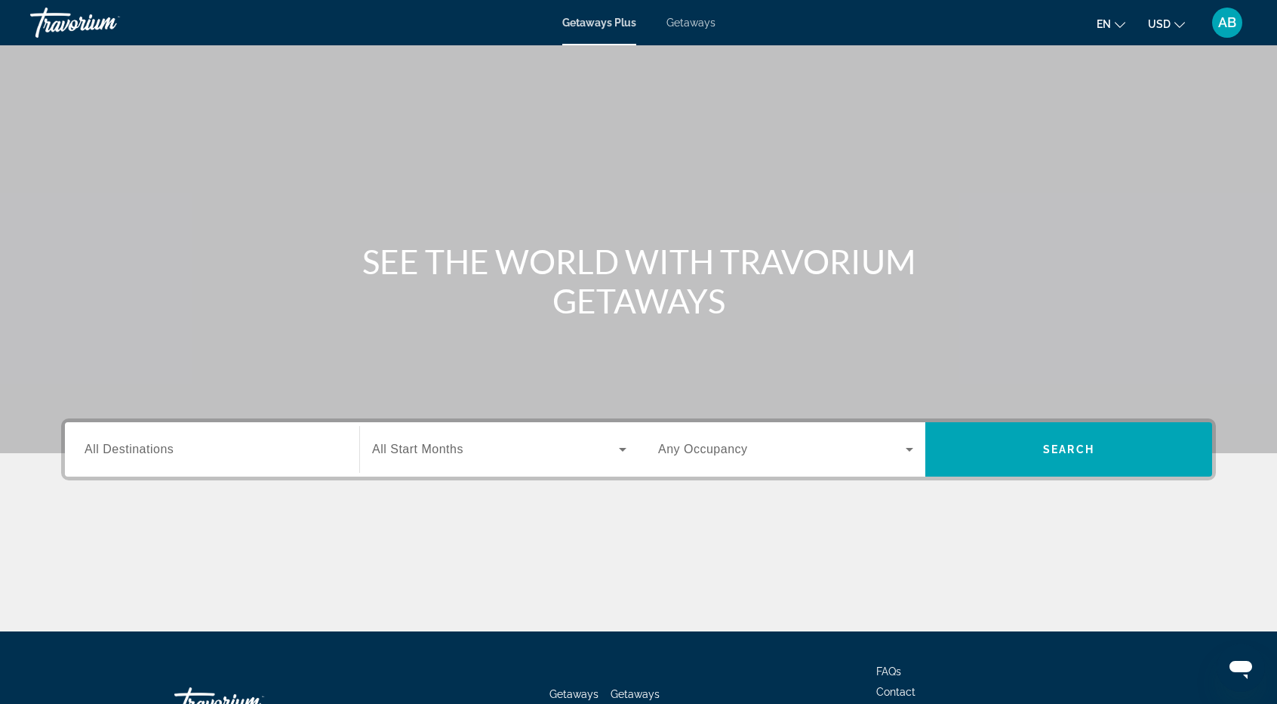
click at [233, 466] on div "Search widget" at bounding box center [212, 449] width 255 height 43
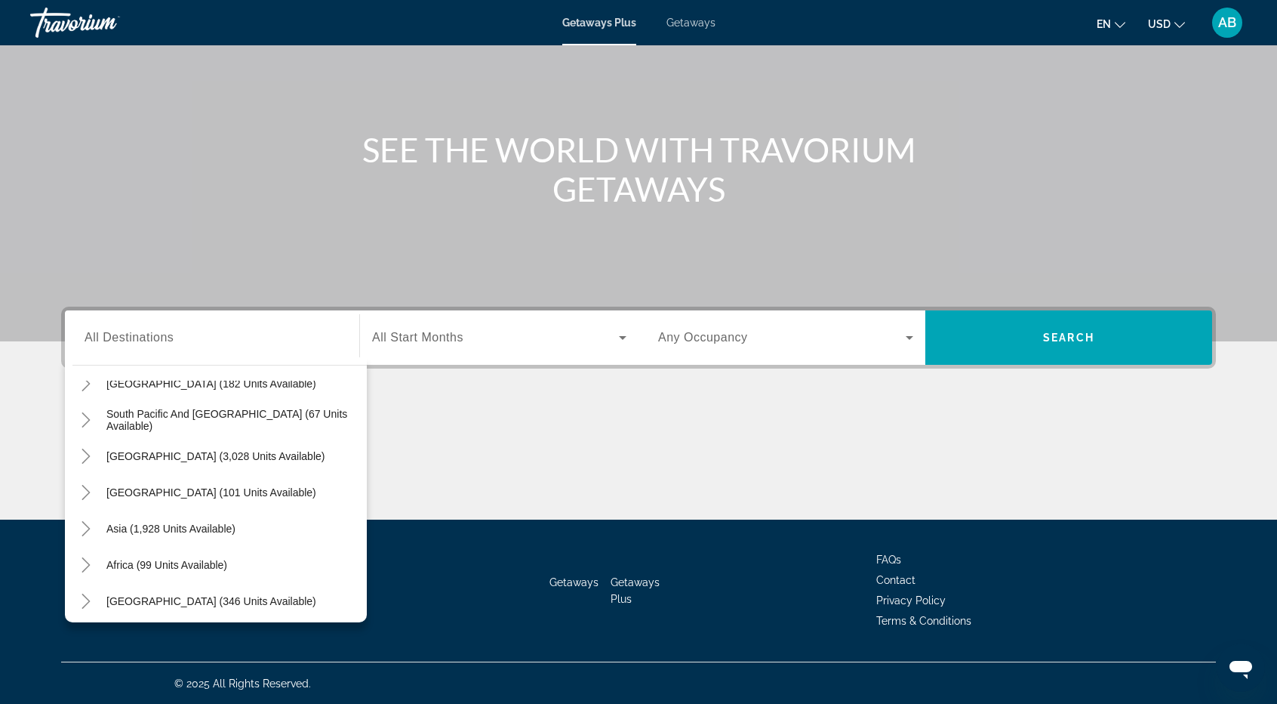
scroll to position [245, 0]
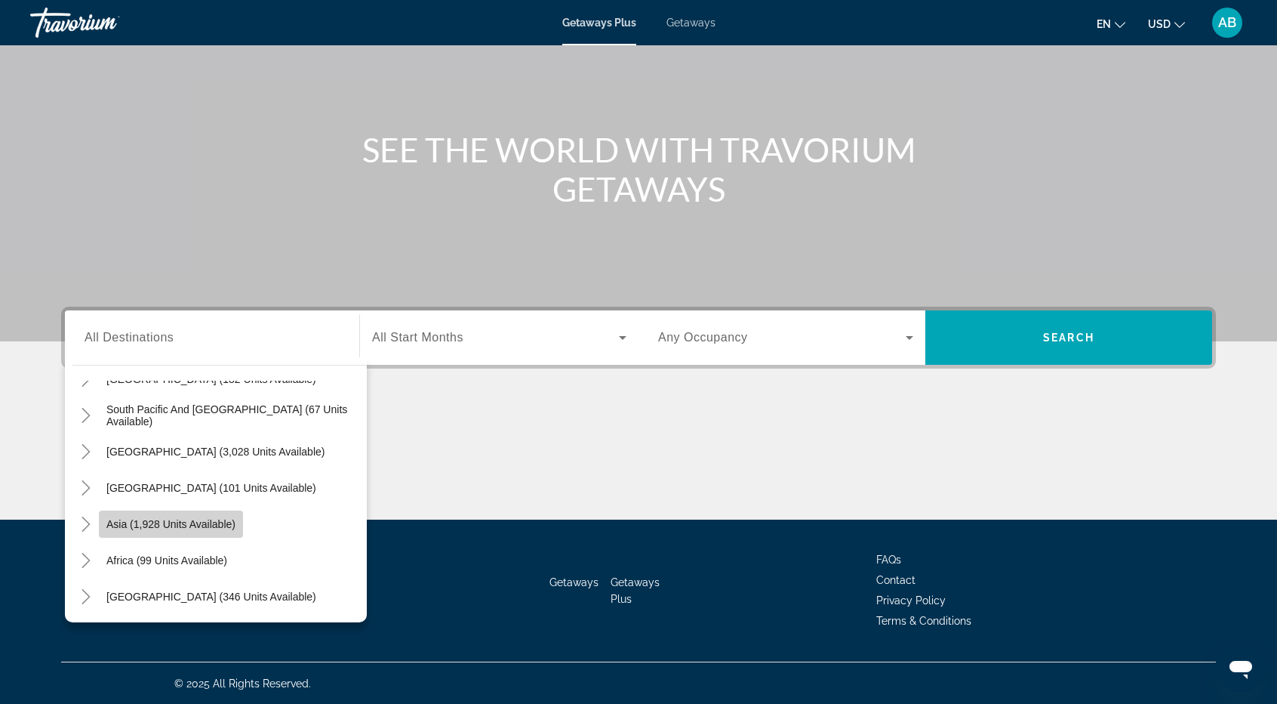
click at [170, 518] on span "Asia (1,928 units available)" at bounding box center [170, 524] width 129 height 12
type input "**********"
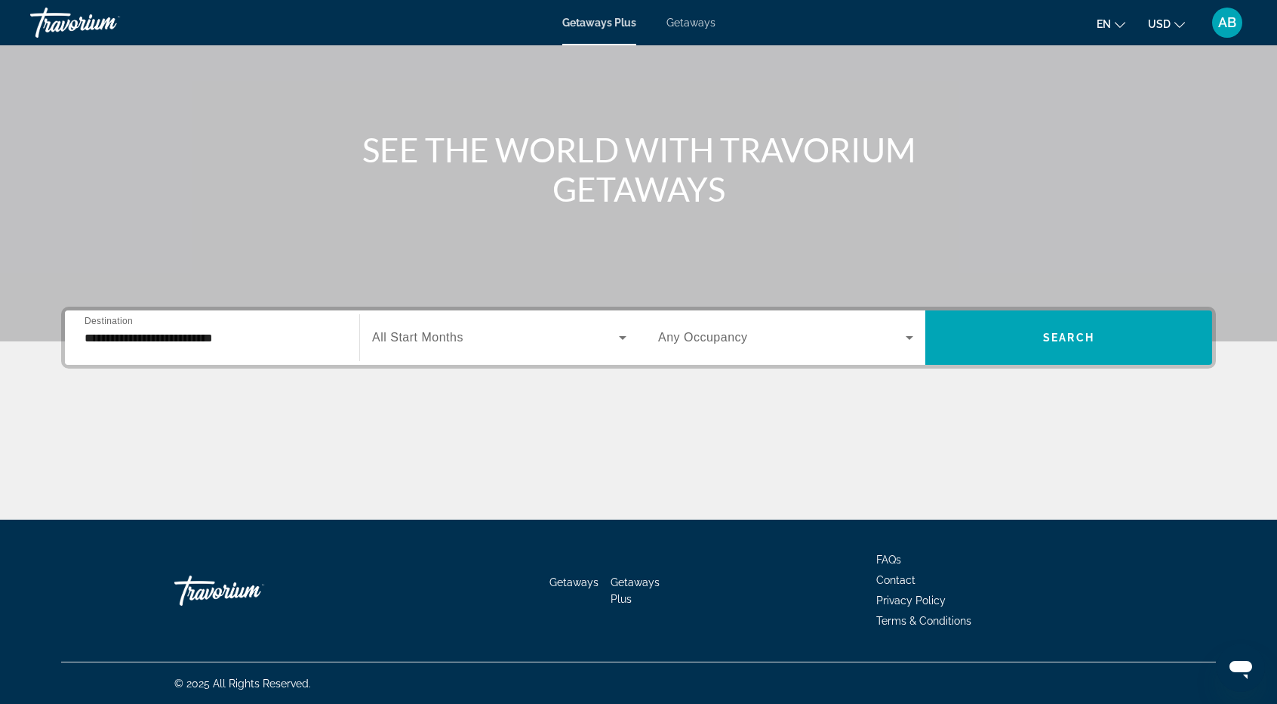
click at [423, 327] on div "Search widget" at bounding box center [499, 337] width 254 height 42
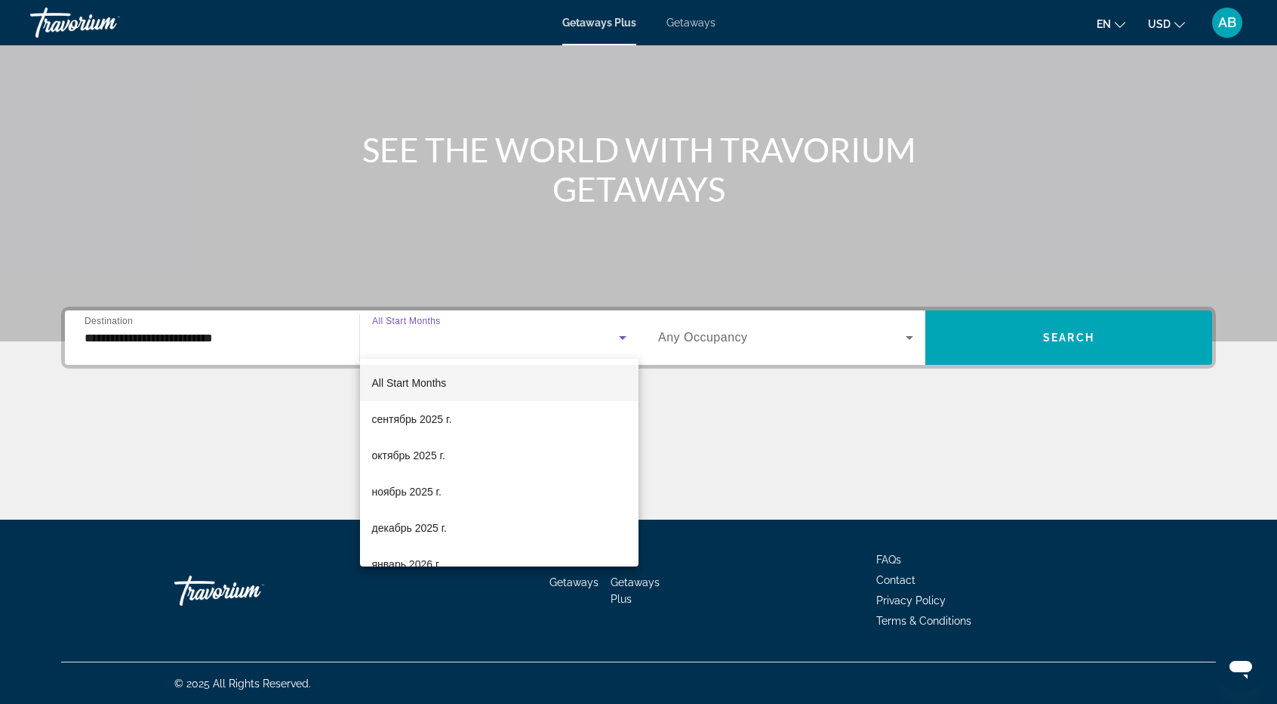
click at [787, 497] on div at bounding box center [638, 352] width 1277 height 704
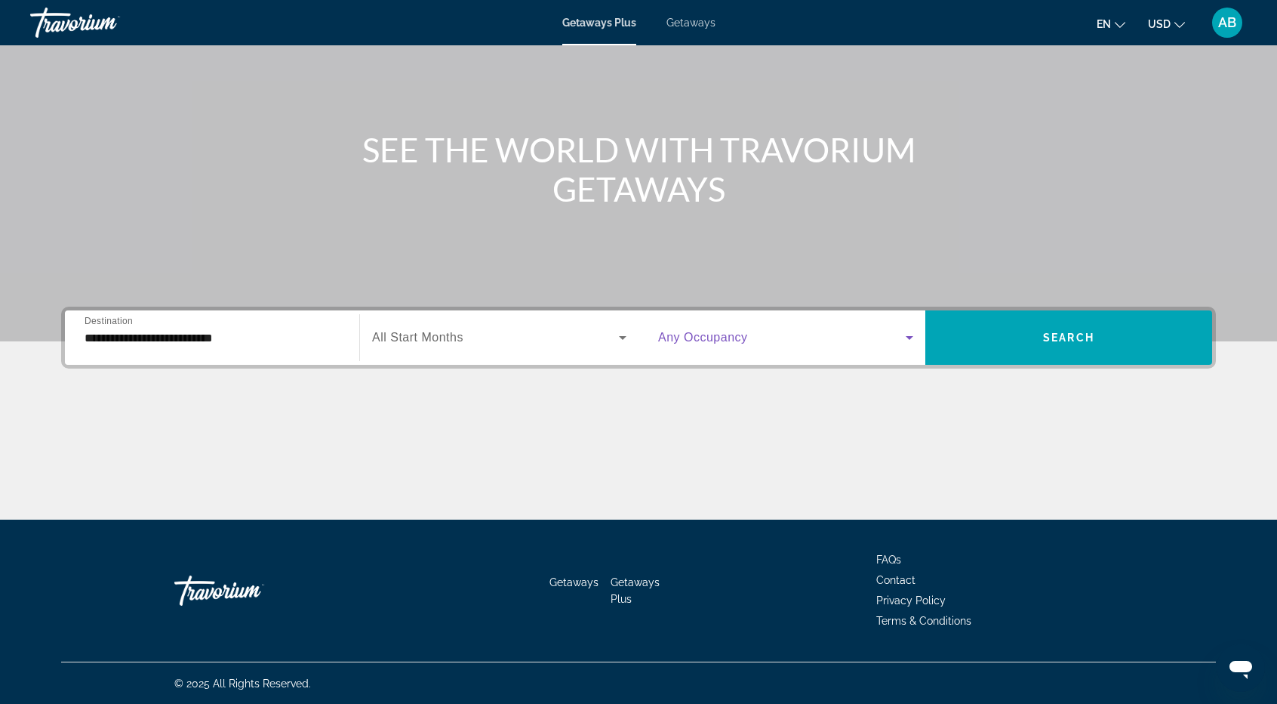
click at [918, 345] on icon "Search widget" at bounding box center [910, 337] width 18 height 18
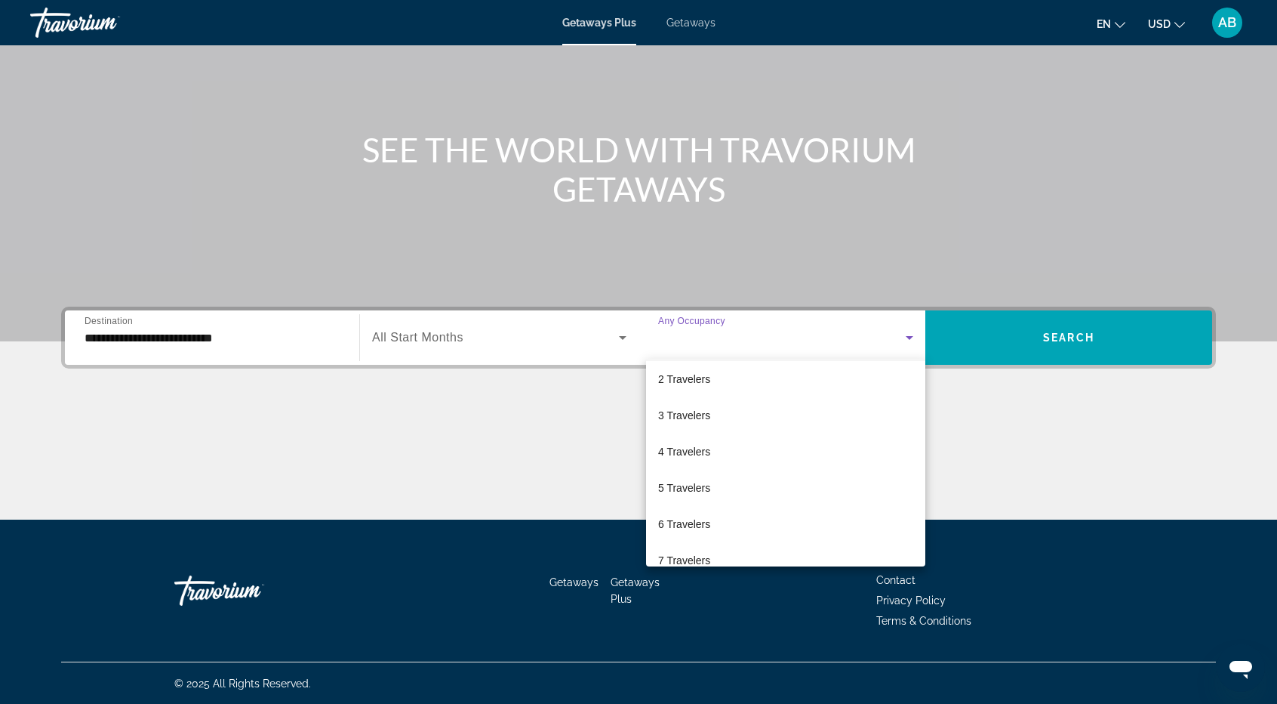
scroll to position [0, 0]
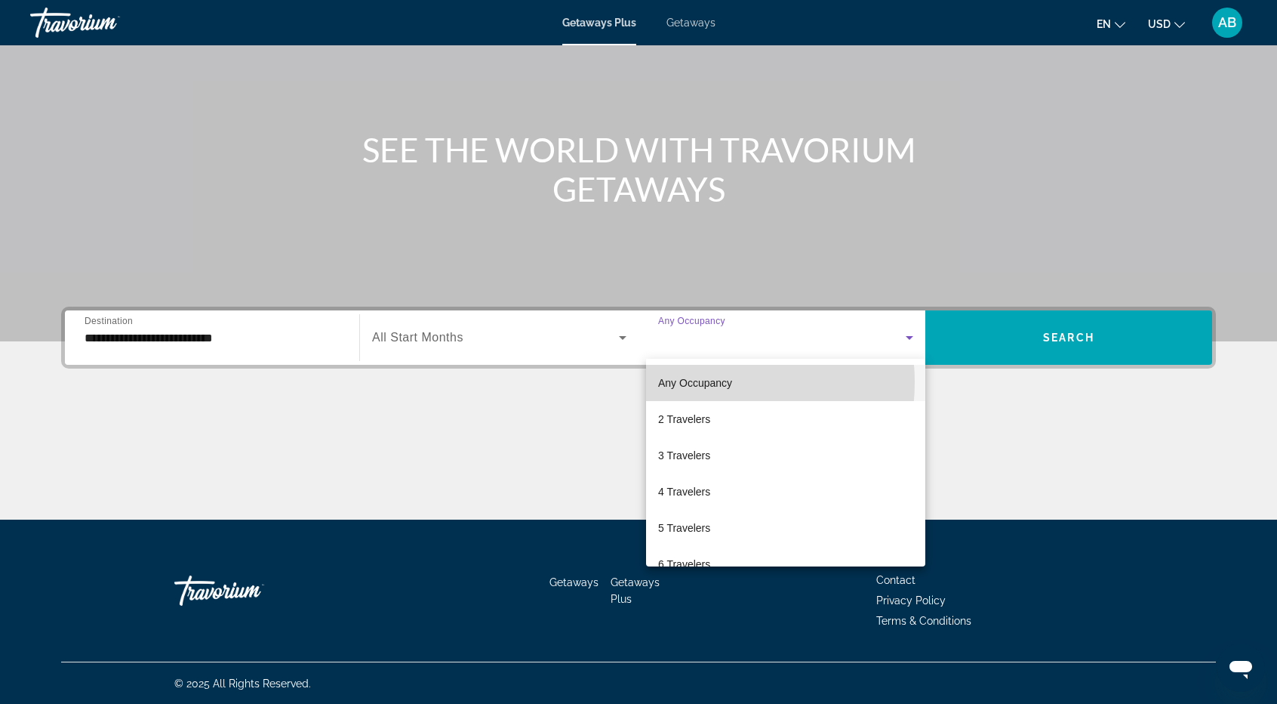
click at [705, 382] on span "Any Occupancy" at bounding box center [695, 383] width 74 height 12
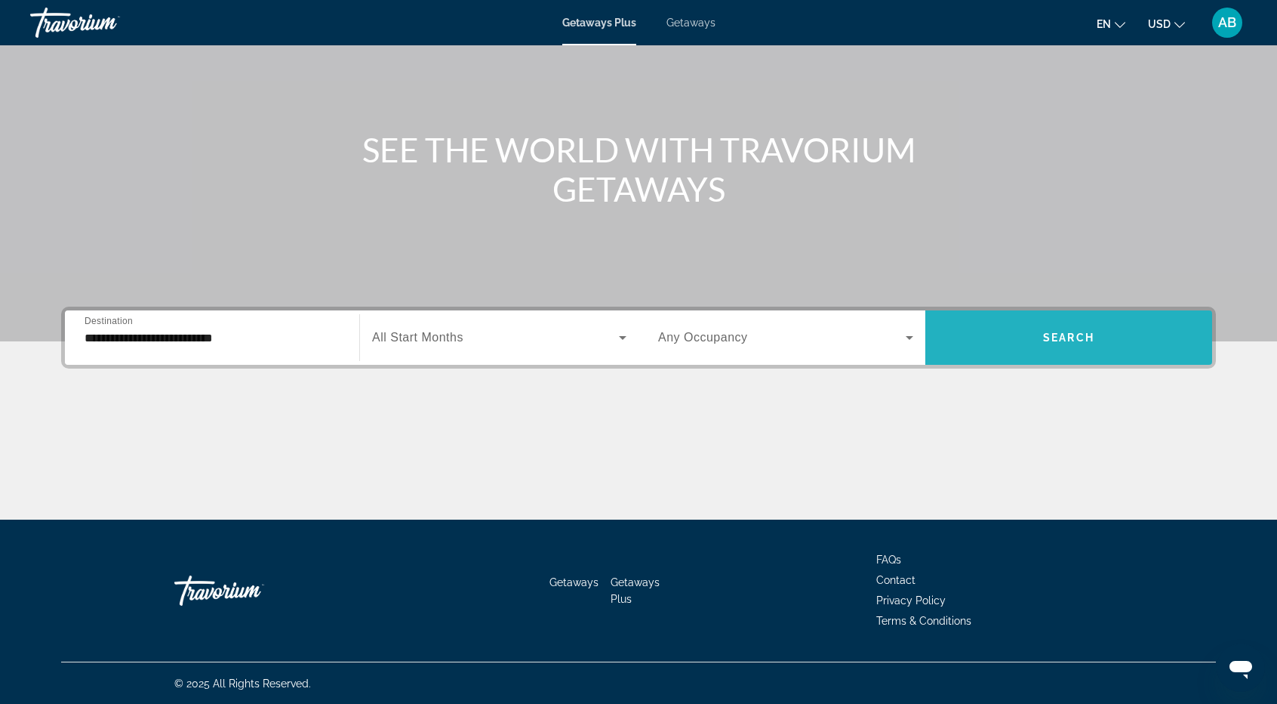
click at [1058, 331] on span "Search" at bounding box center [1068, 337] width 51 height 12
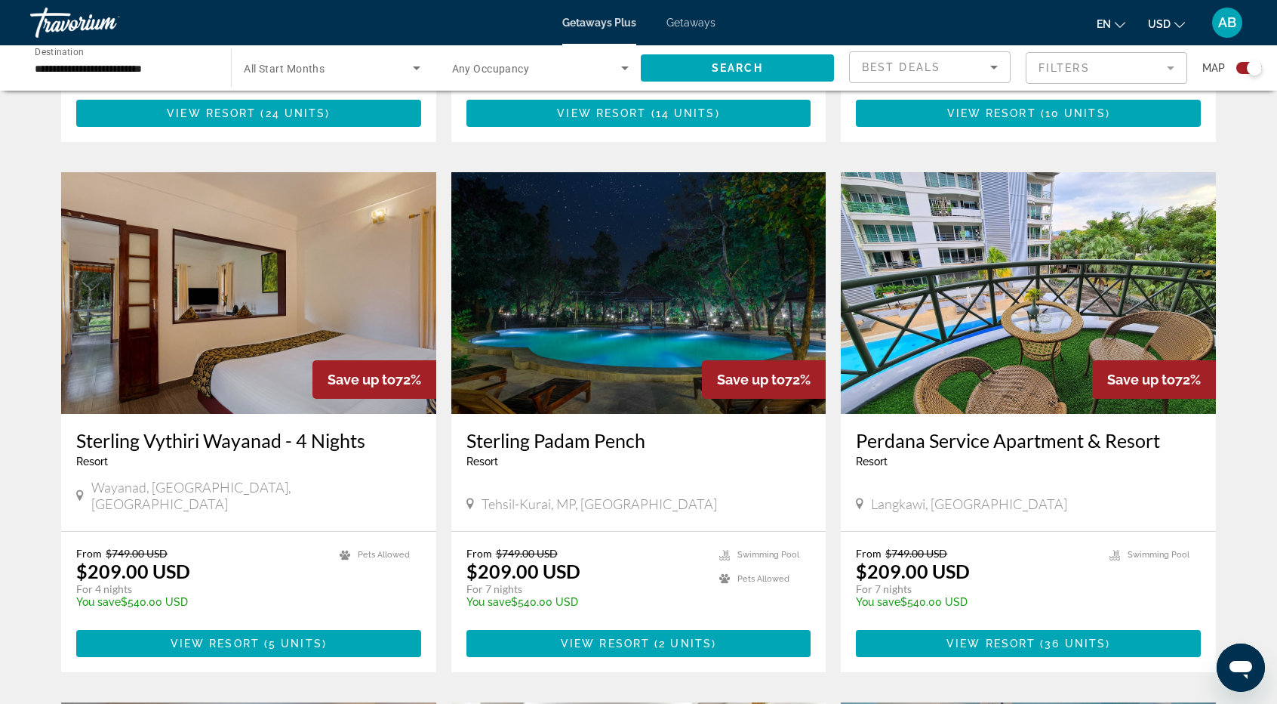
scroll to position [1504, 0]
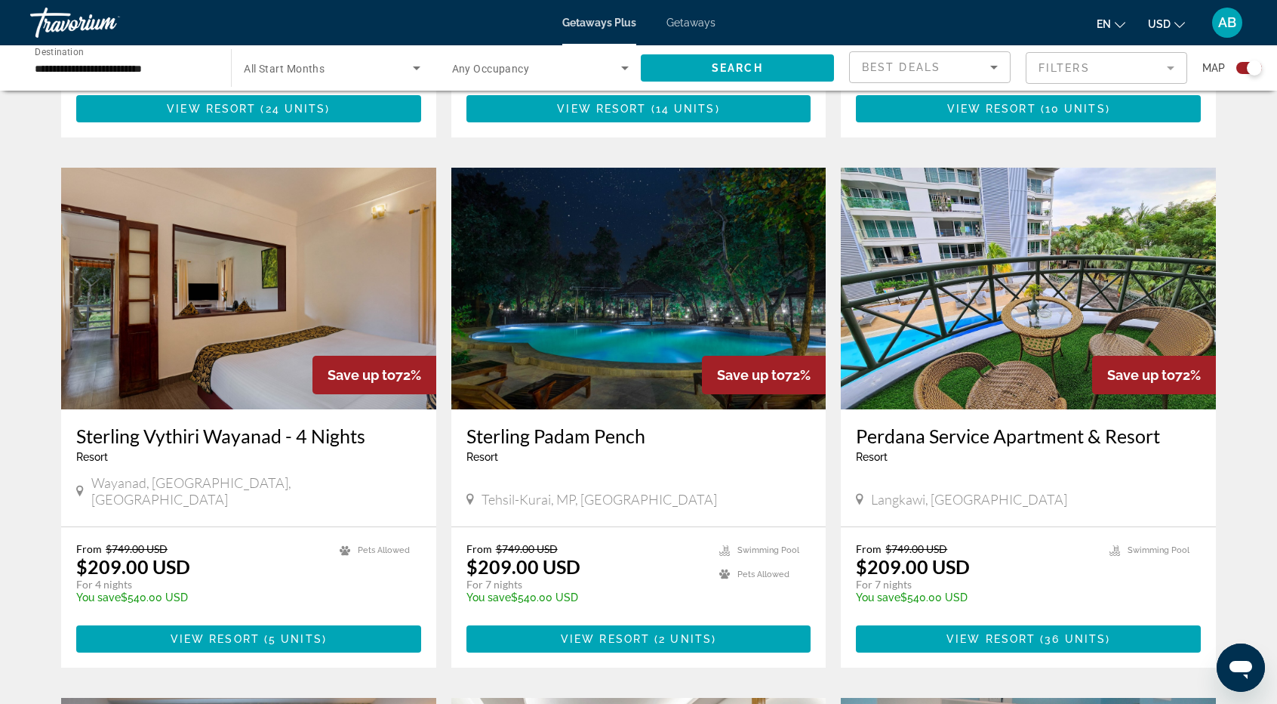
click at [1108, 264] on img "Main content" at bounding box center [1028, 289] width 375 height 242
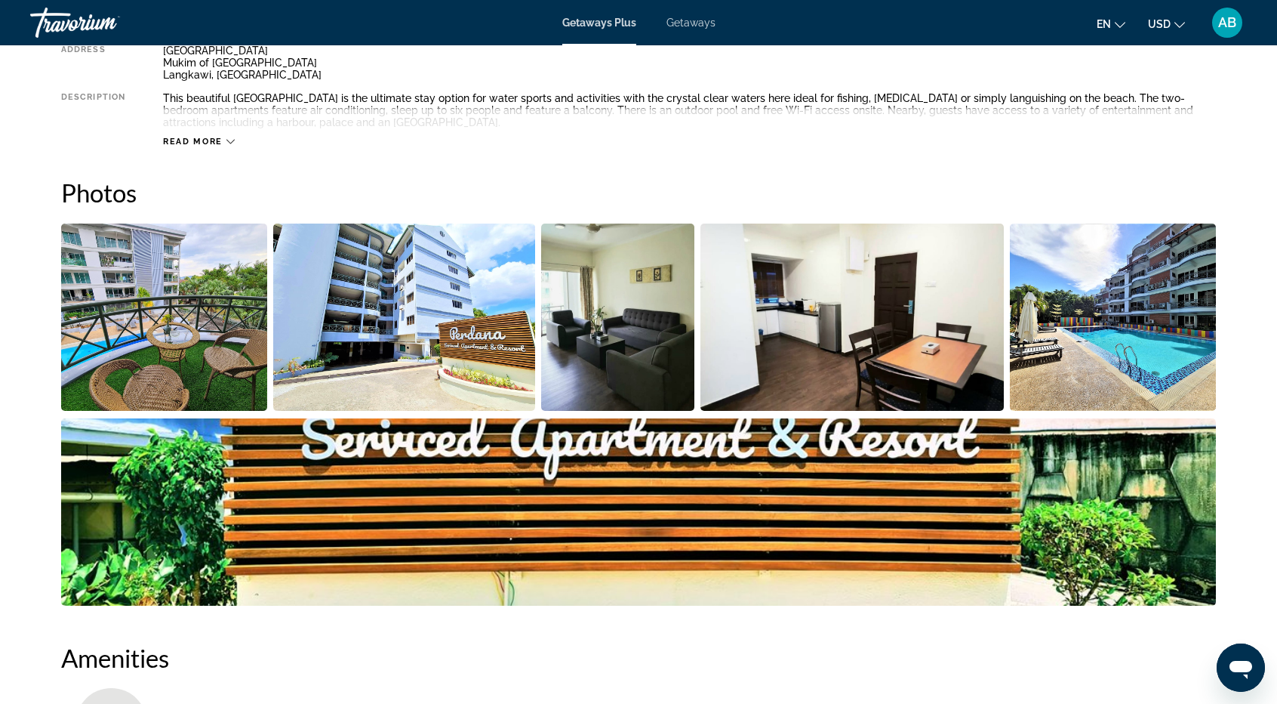
scroll to position [572, 0]
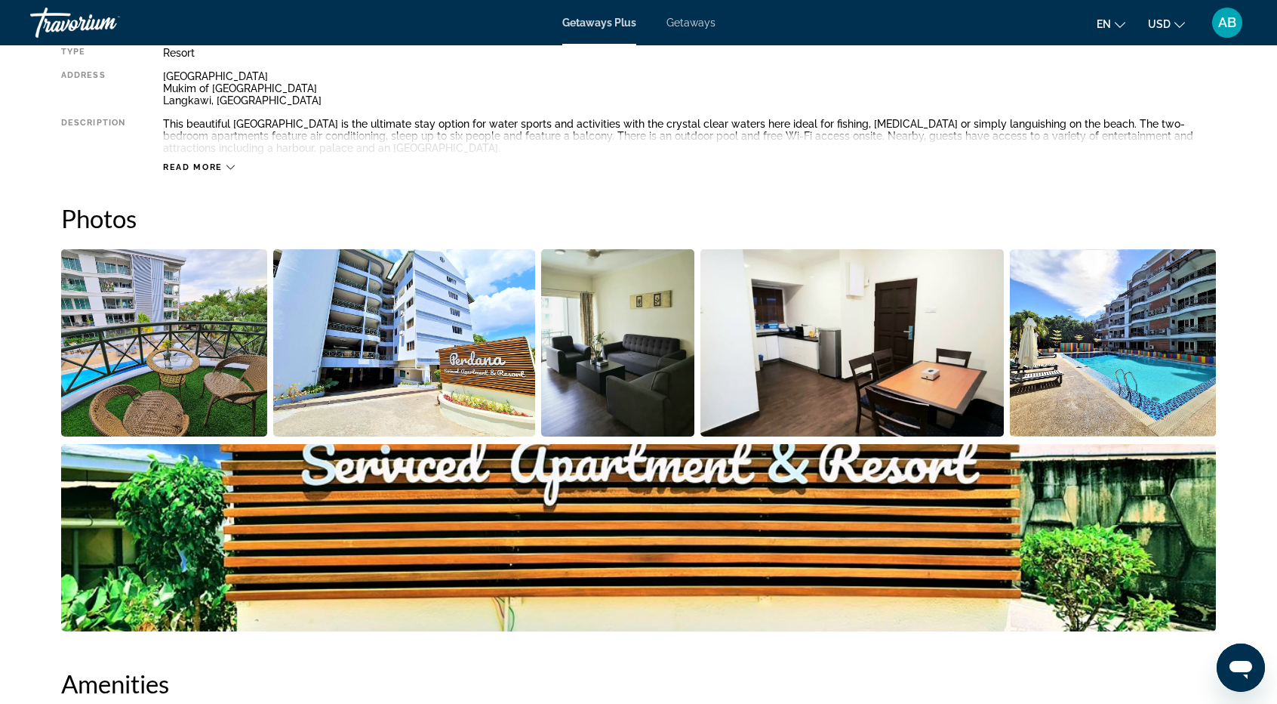
click at [187, 396] on img "Open full-screen image slider" at bounding box center [164, 342] width 206 height 187
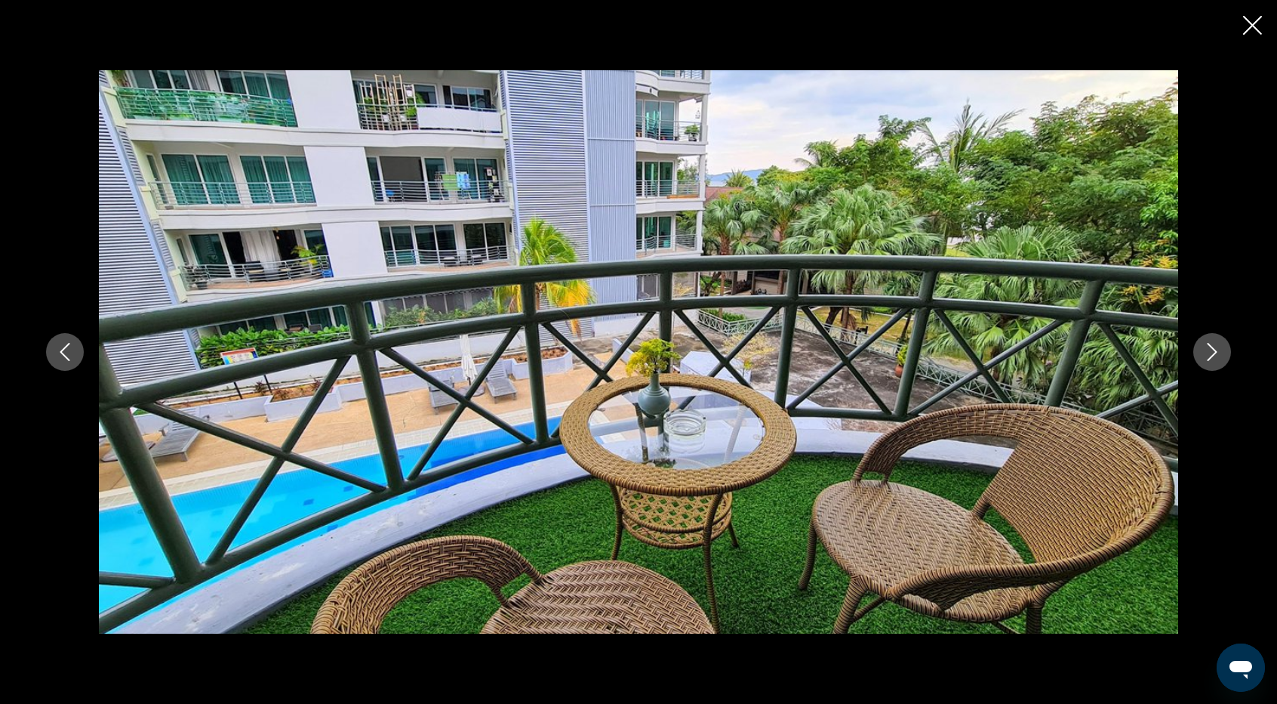
click at [1211, 356] on icon "Next image" at bounding box center [1213, 352] width 10 height 18
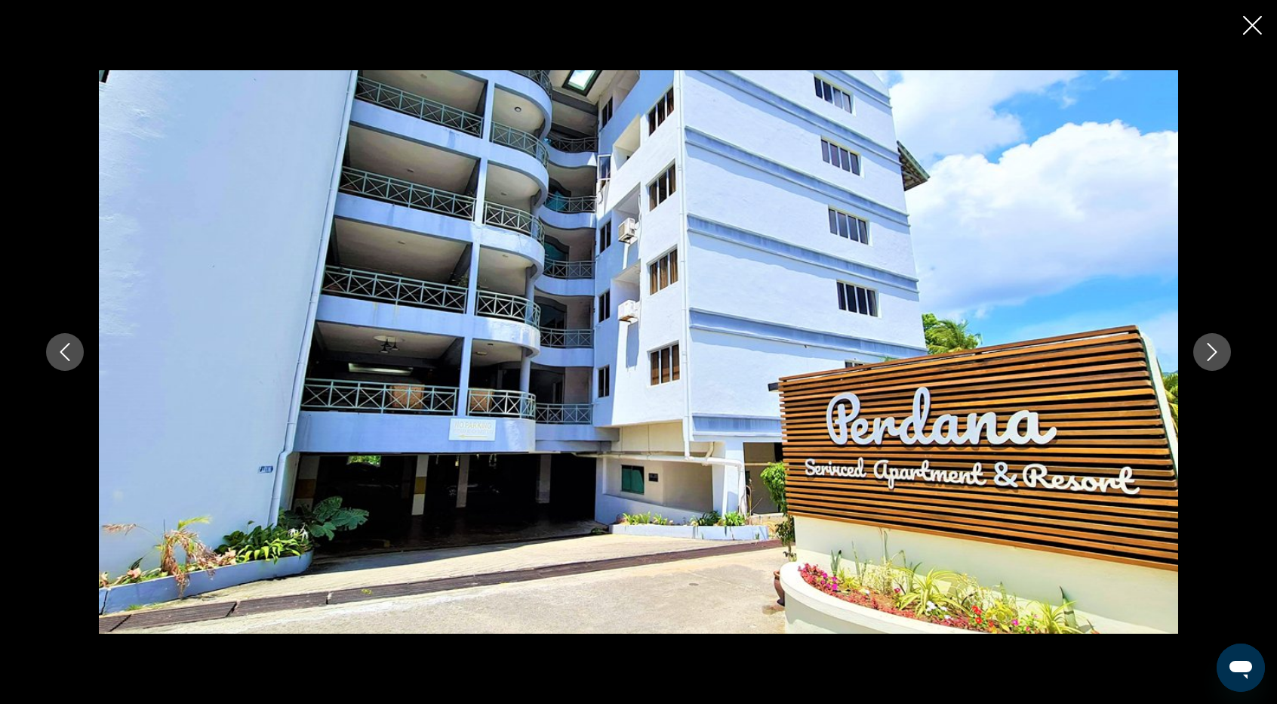
click at [1211, 356] on icon "Next image" at bounding box center [1213, 352] width 10 height 18
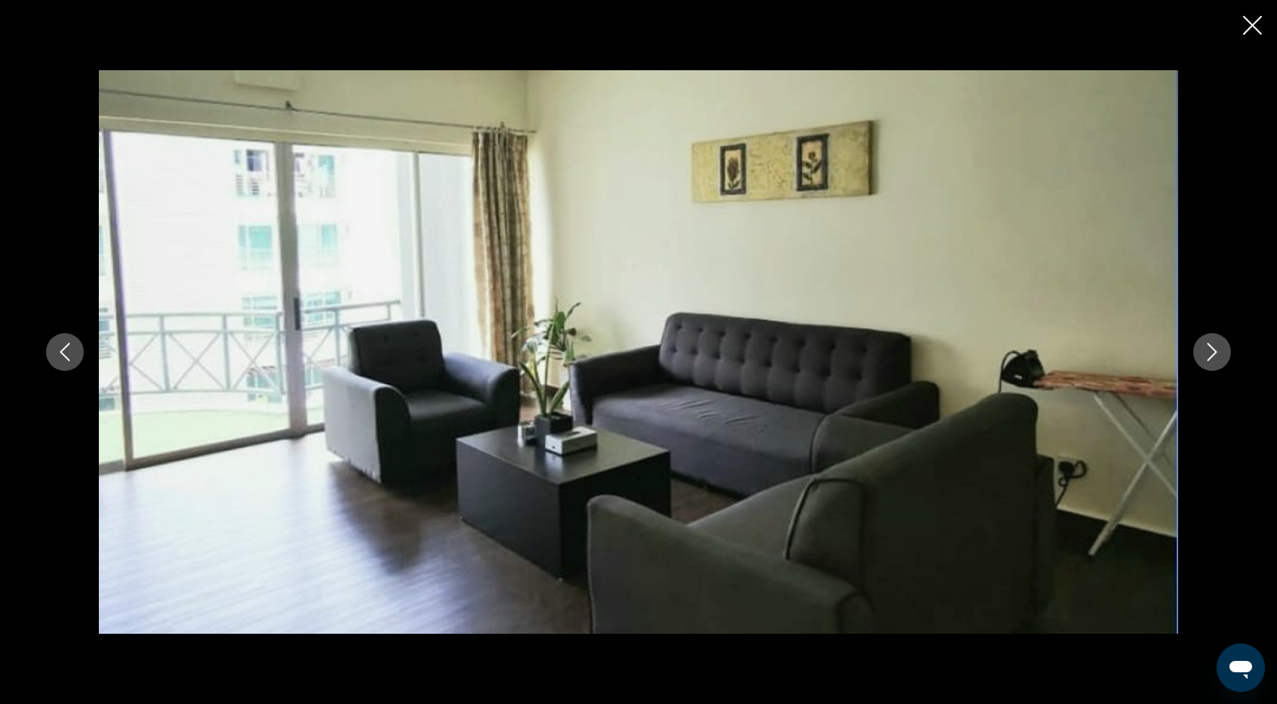
click at [1211, 356] on icon "Next image" at bounding box center [1213, 352] width 10 height 18
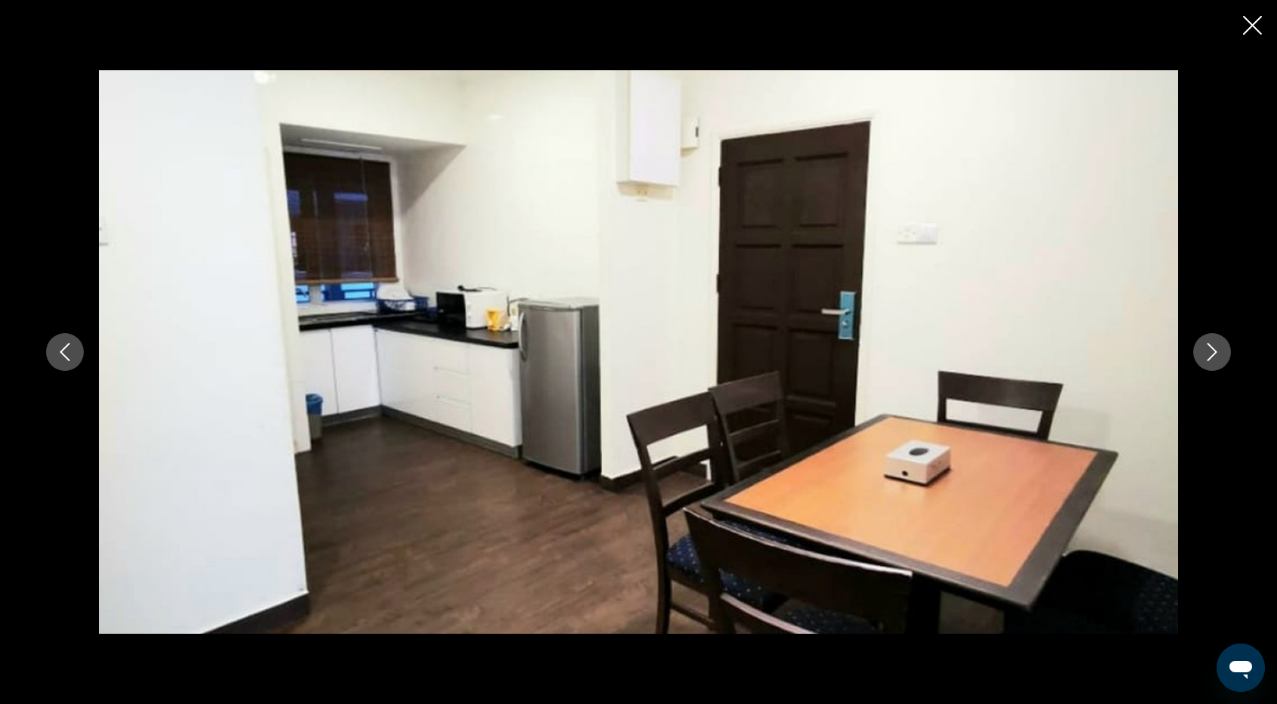
click at [1211, 356] on icon "Next image" at bounding box center [1213, 352] width 10 height 18
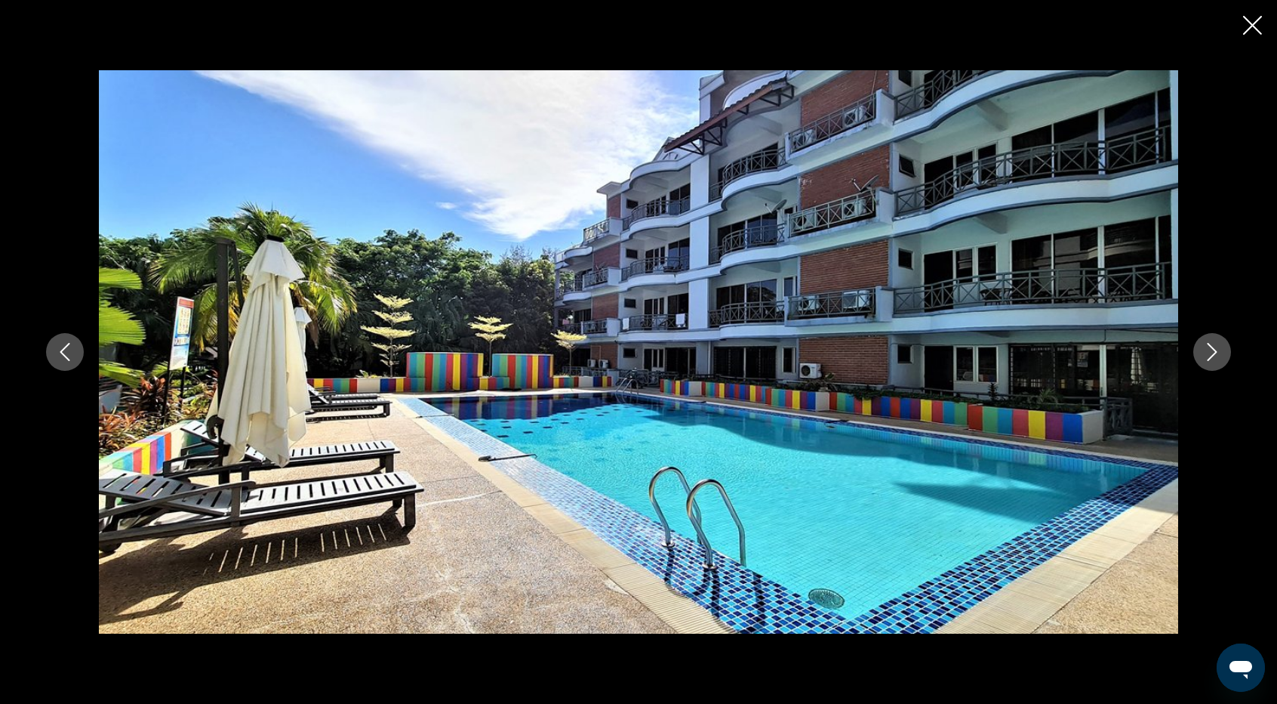
click at [1211, 356] on icon "Next image" at bounding box center [1213, 352] width 10 height 18
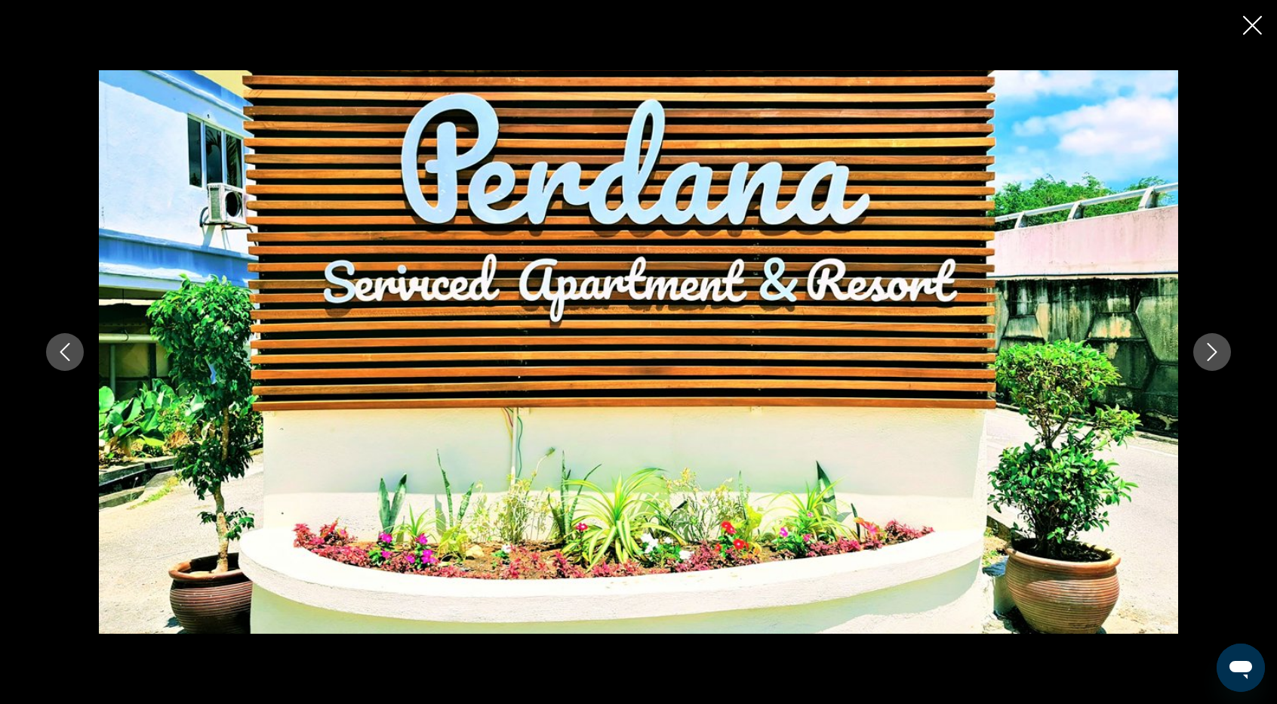
click at [1211, 356] on icon "Next image" at bounding box center [1213, 352] width 10 height 18
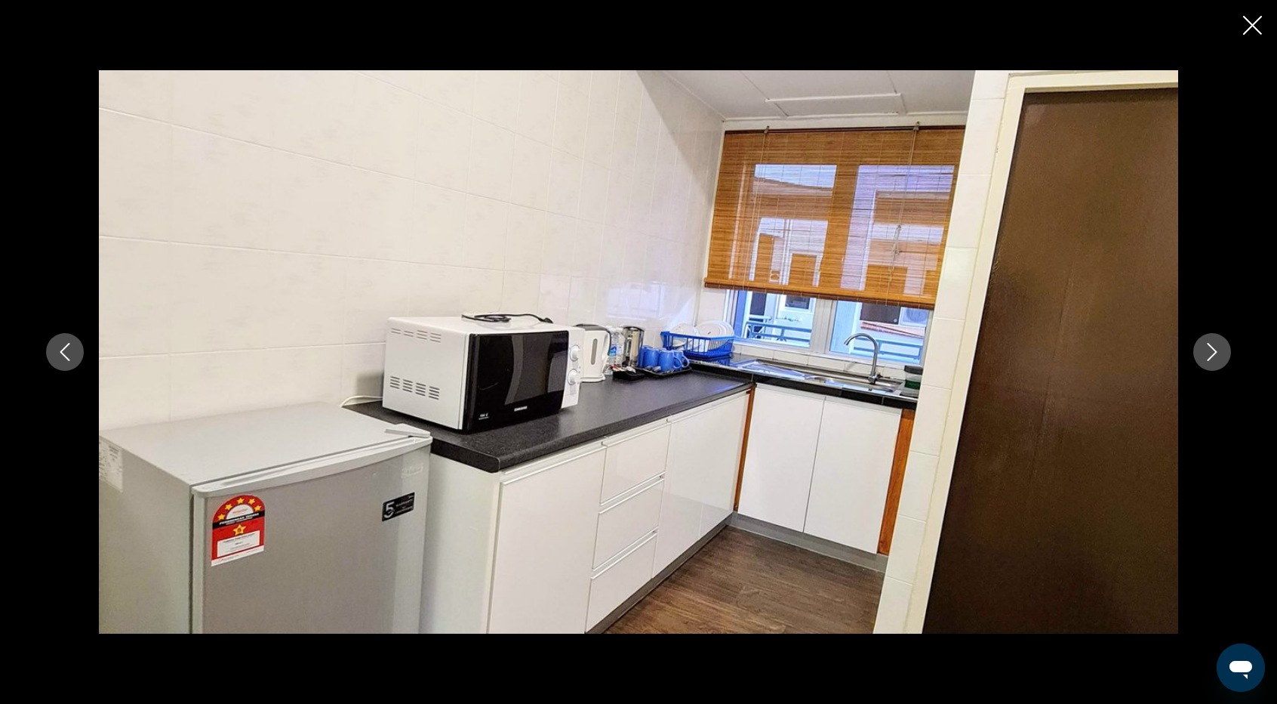
click at [1211, 356] on icon "Next image" at bounding box center [1213, 352] width 10 height 18
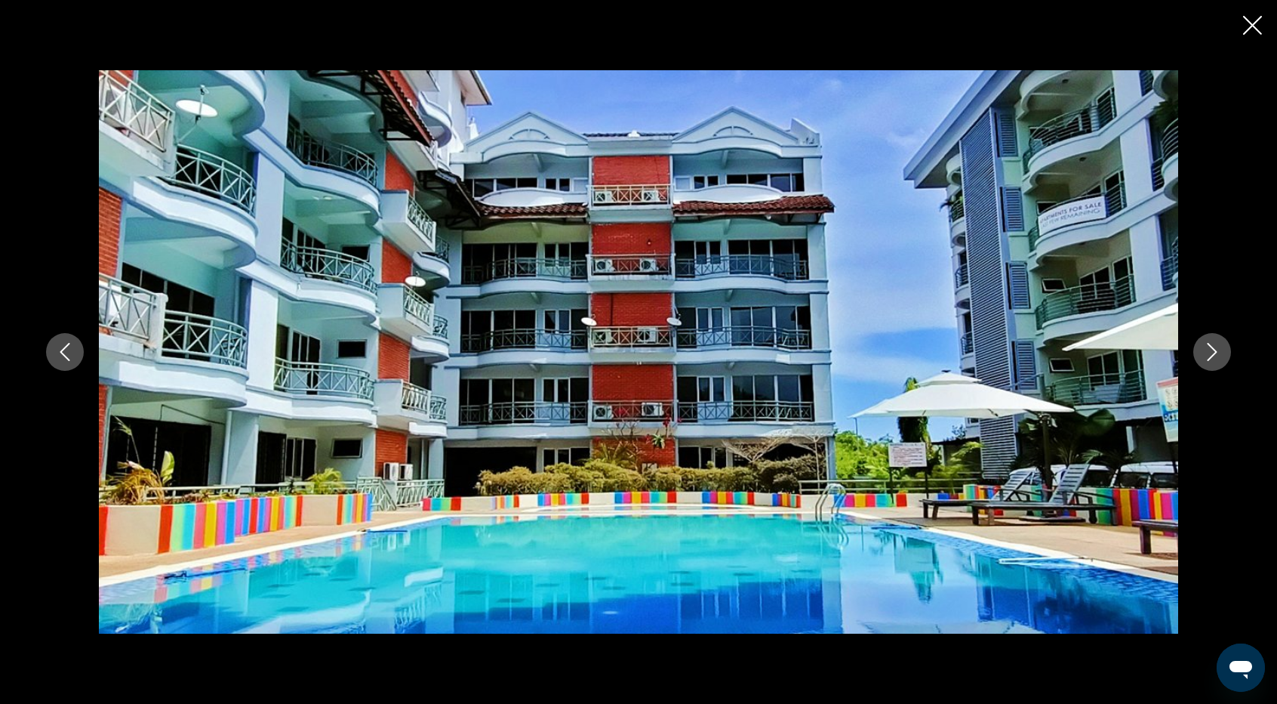
click at [1211, 356] on icon "Next image" at bounding box center [1213, 352] width 10 height 18
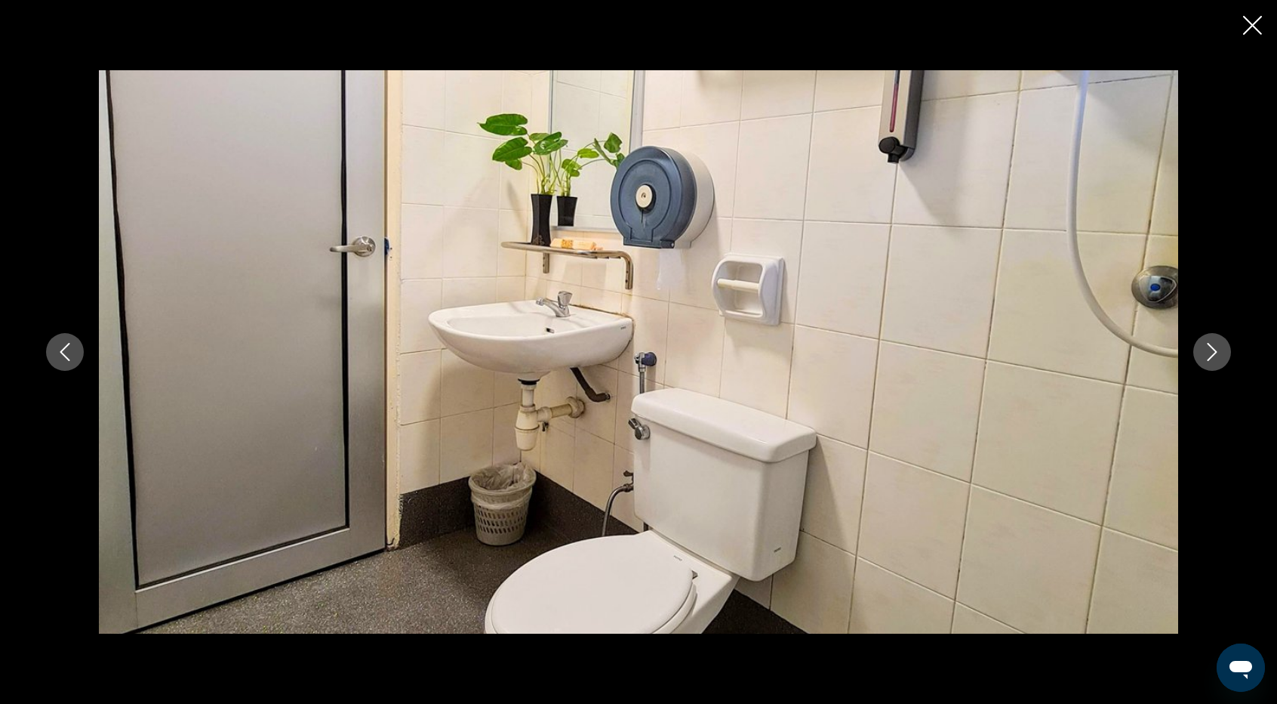
click at [1211, 356] on icon "Next image" at bounding box center [1213, 352] width 10 height 18
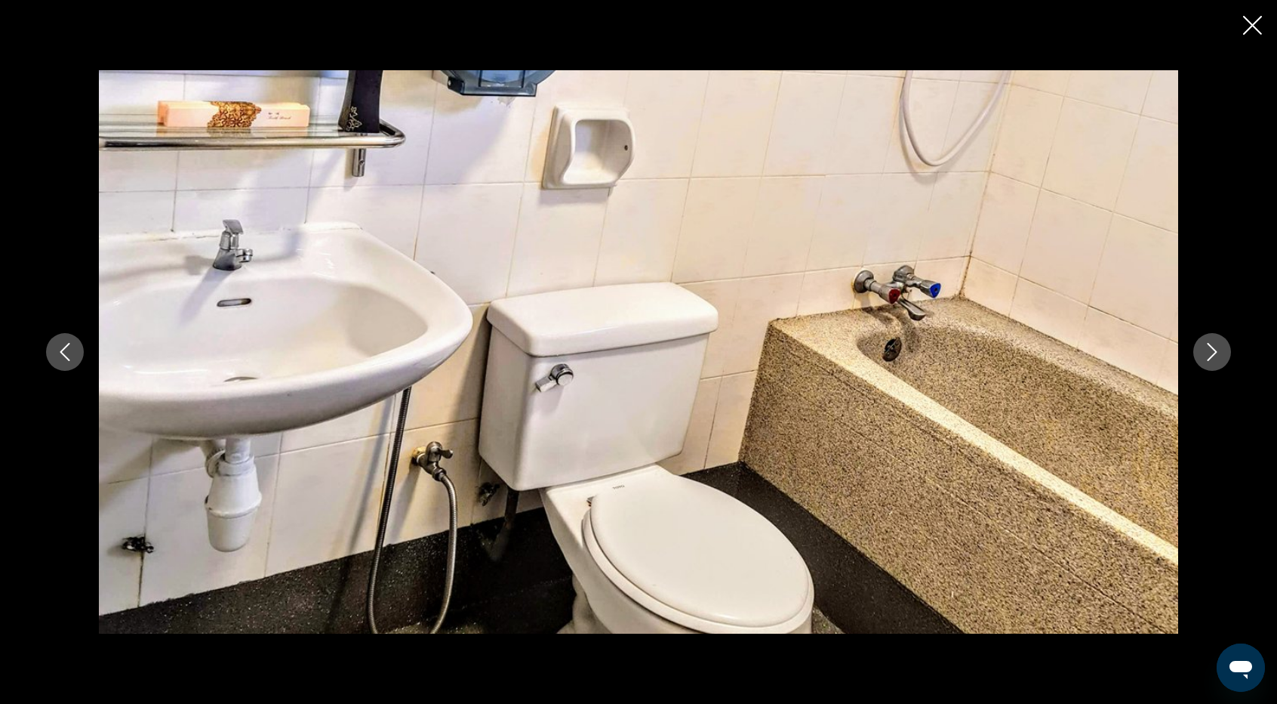
click at [1211, 356] on icon "Next image" at bounding box center [1213, 352] width 10 height 18
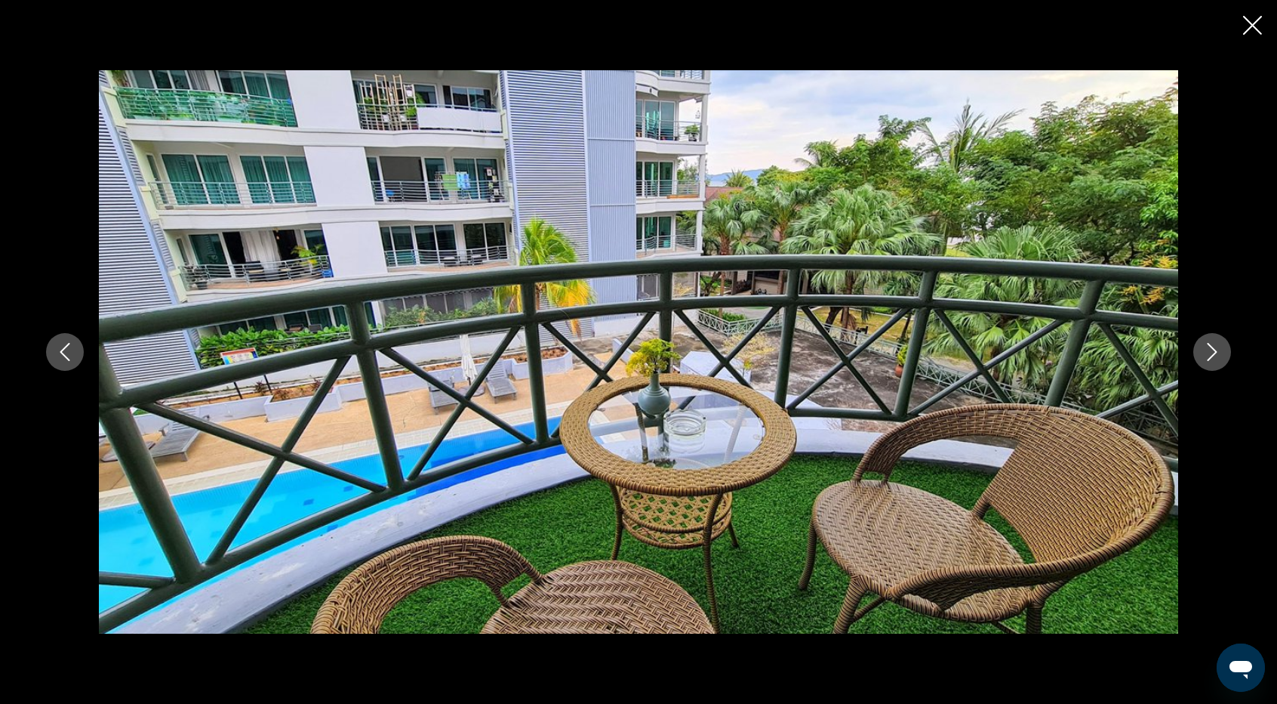
click at [1211, 356] on icon "Next image" at bounding box center [1213, 352] width 10 height 18
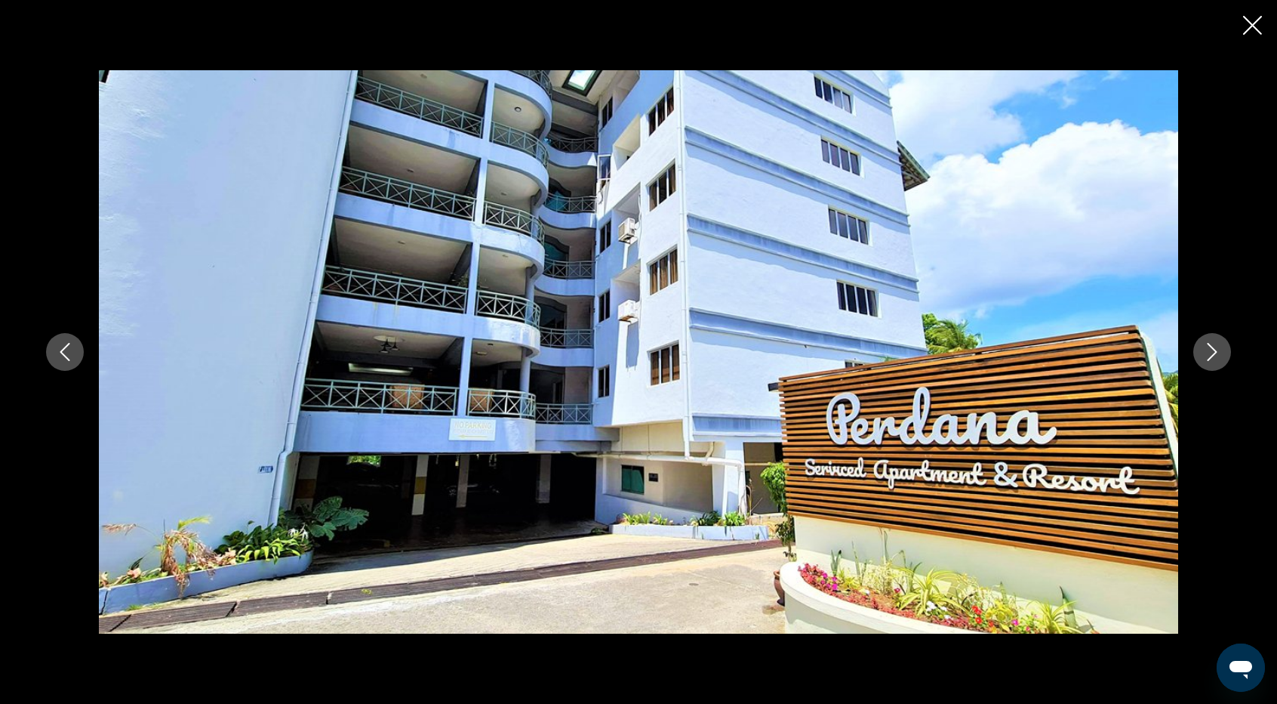
click at [1211, 356] on icon "Next image" at bounding box center [1213, 352] width 10 height 18
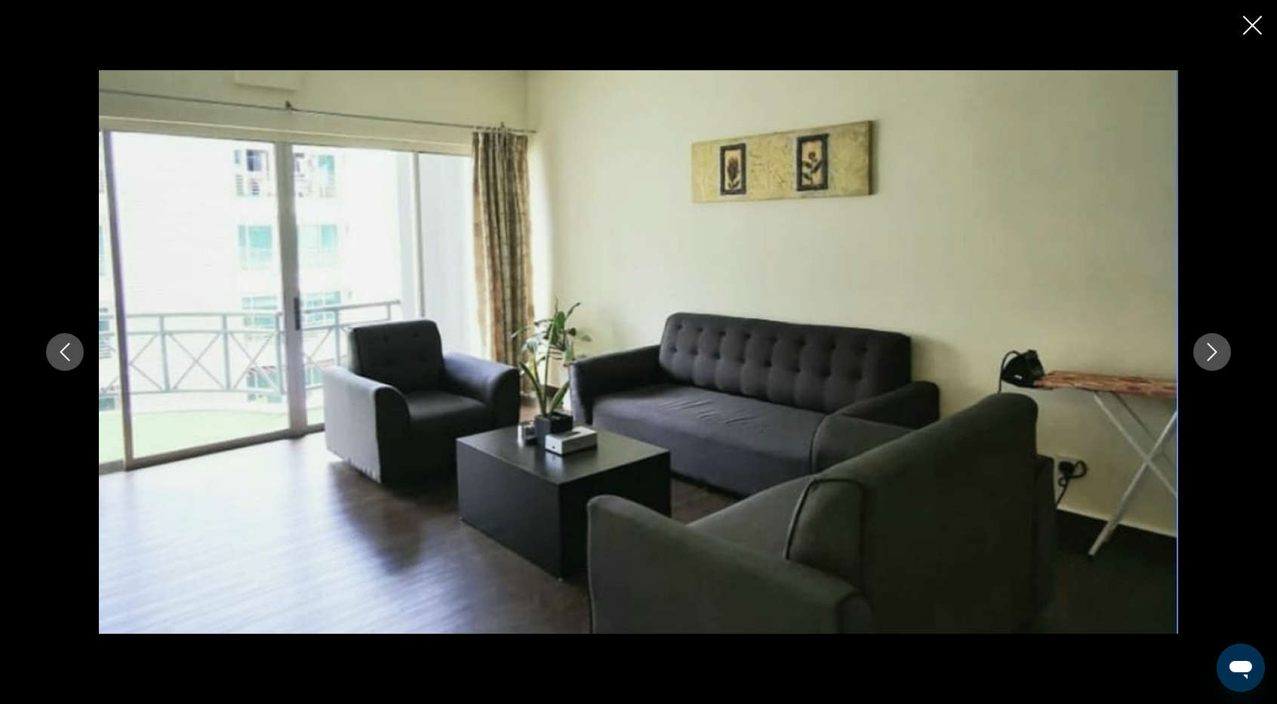
click at [1264, 22] on div "prev next" at bounding box center [638, 352] width 1277 height 704
click at [1260, 28] on icon "Close slideshow" at bounding box center [1252, 25] width 19 height 19
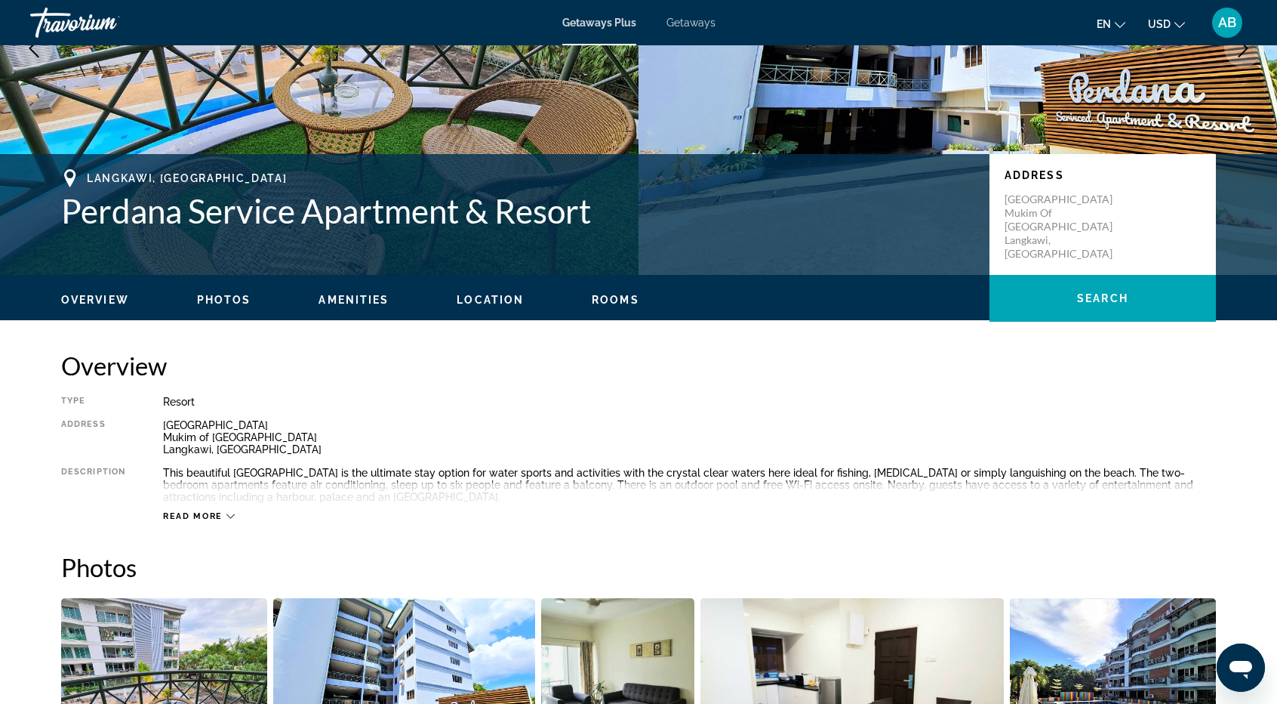
scroll to position [0, 0]
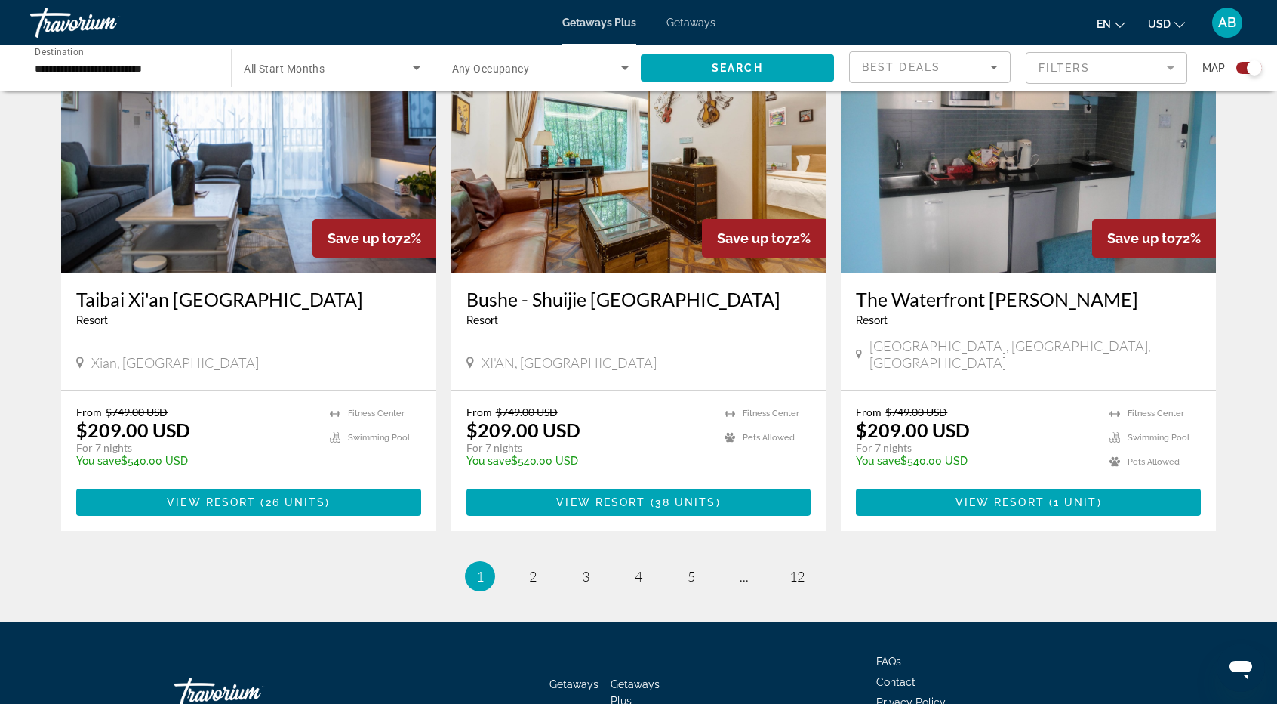
scroll to position [2175, 0]
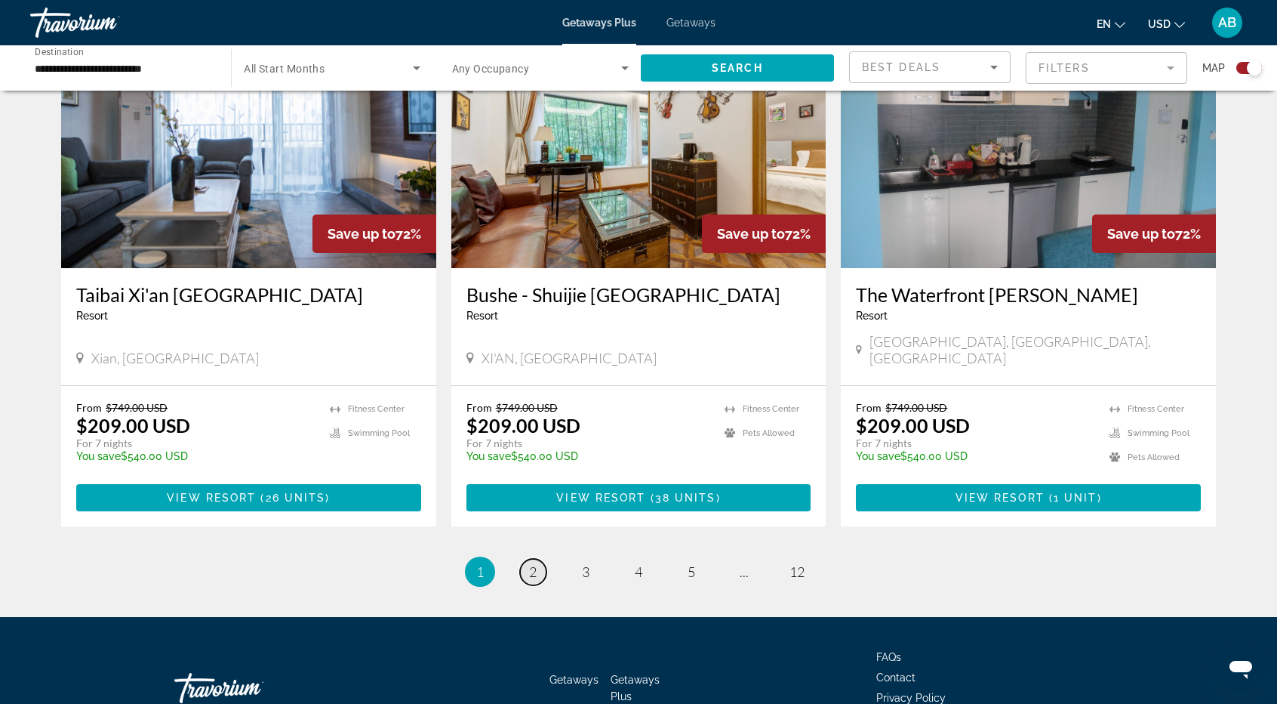
click at [531, 563] on span "2" at bounding box center [533, 571] width 8 height 17
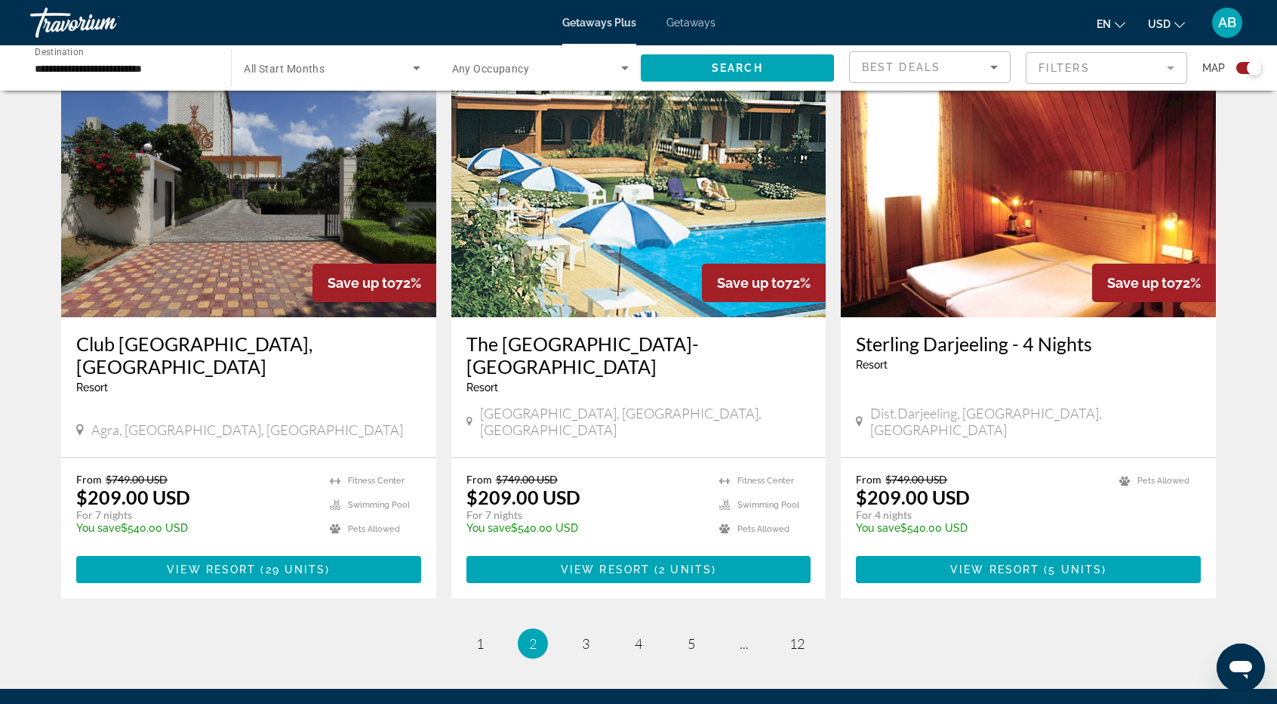
scroll to position [2141, 0]
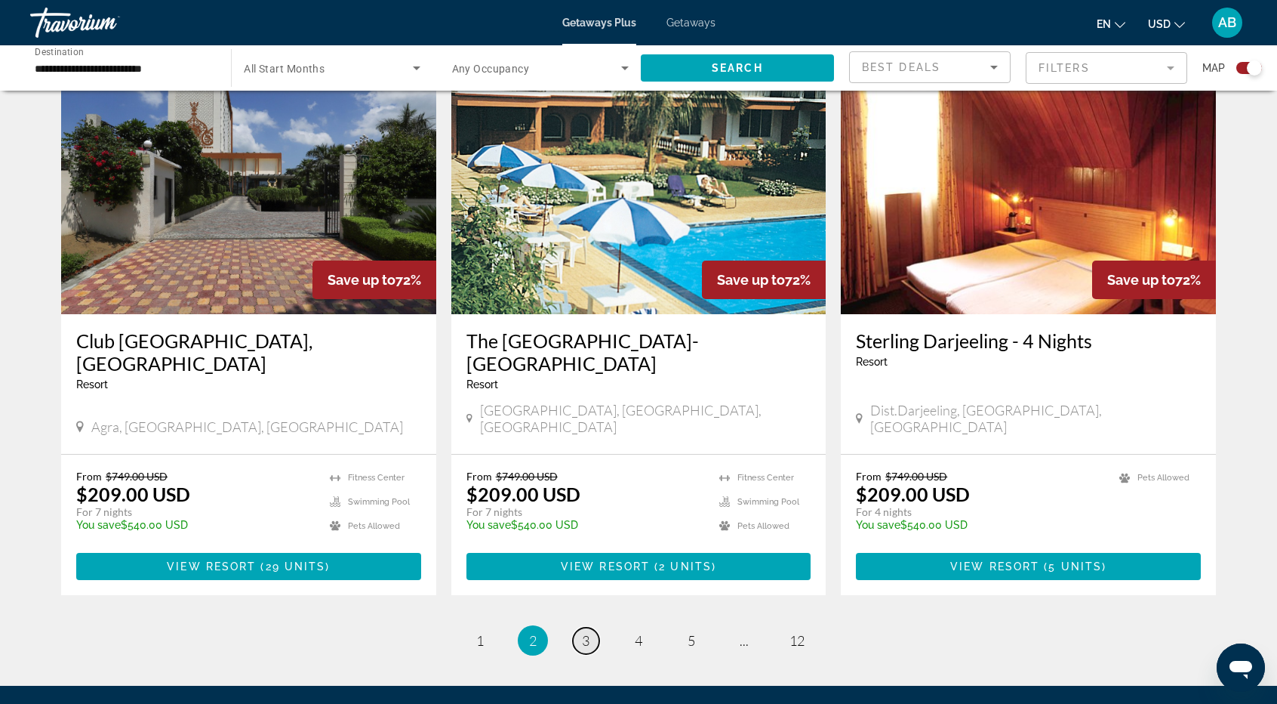
click at [585, 632] on span "3" at bounding box center [586, 640] width 8 height 17
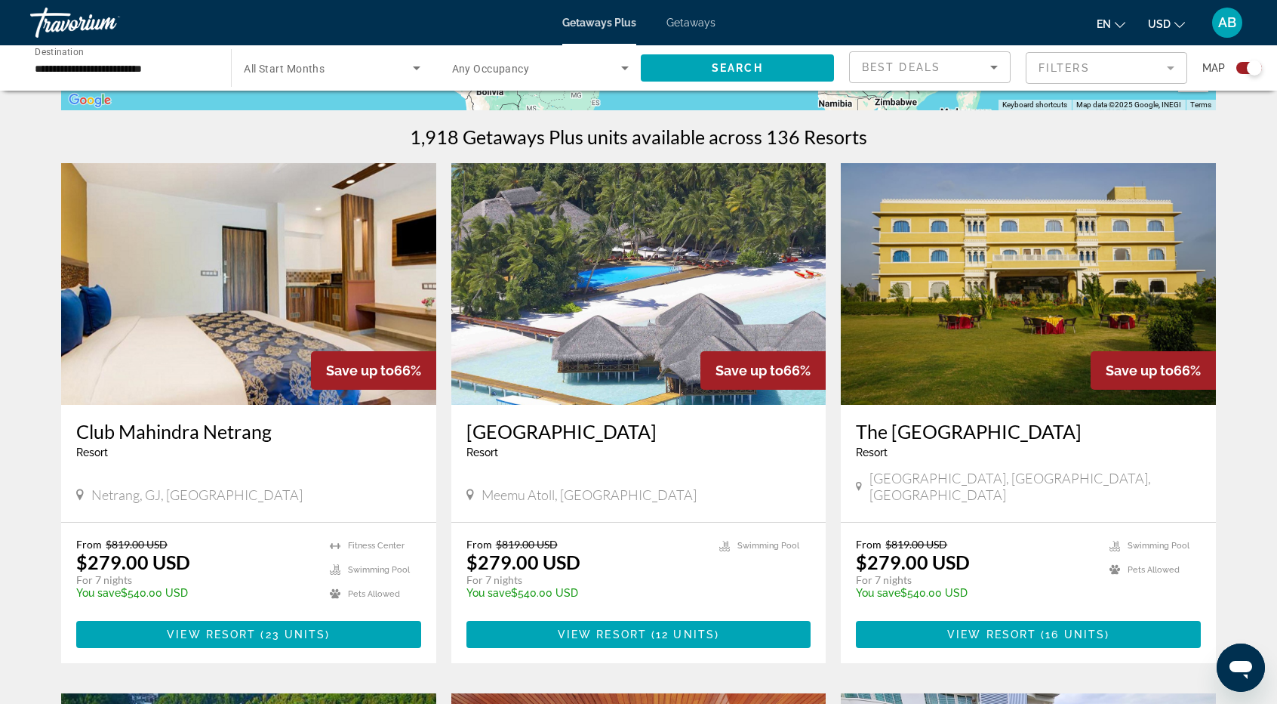
scroll to position [453, 0]
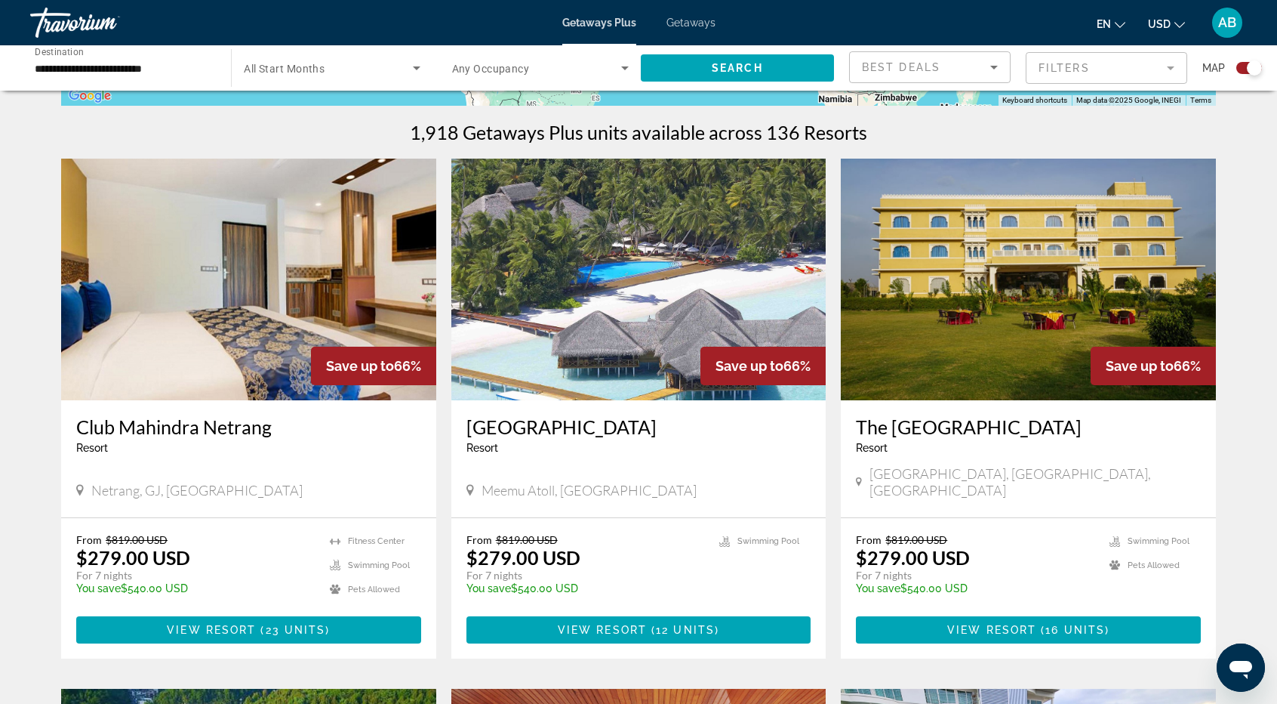
click at [631, 269] on img "Main content" at bounding box center [638, 280] width 375 height 242
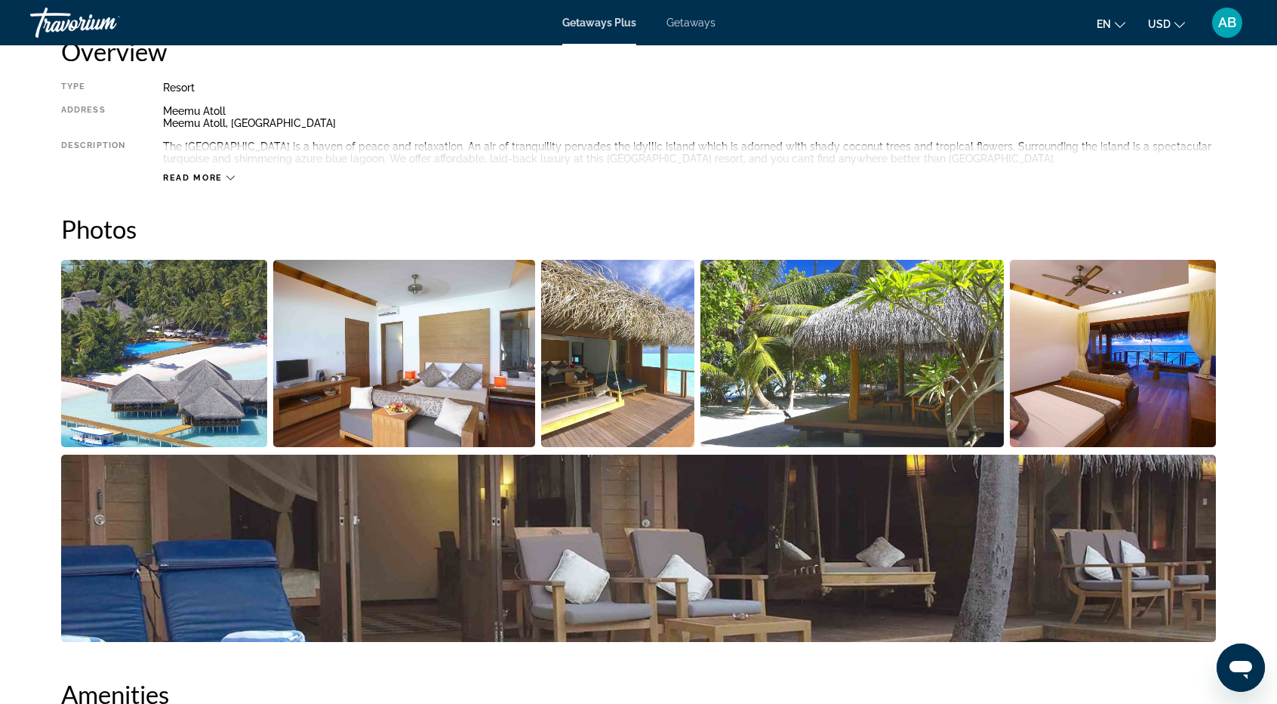
scroll to position [542, 0]
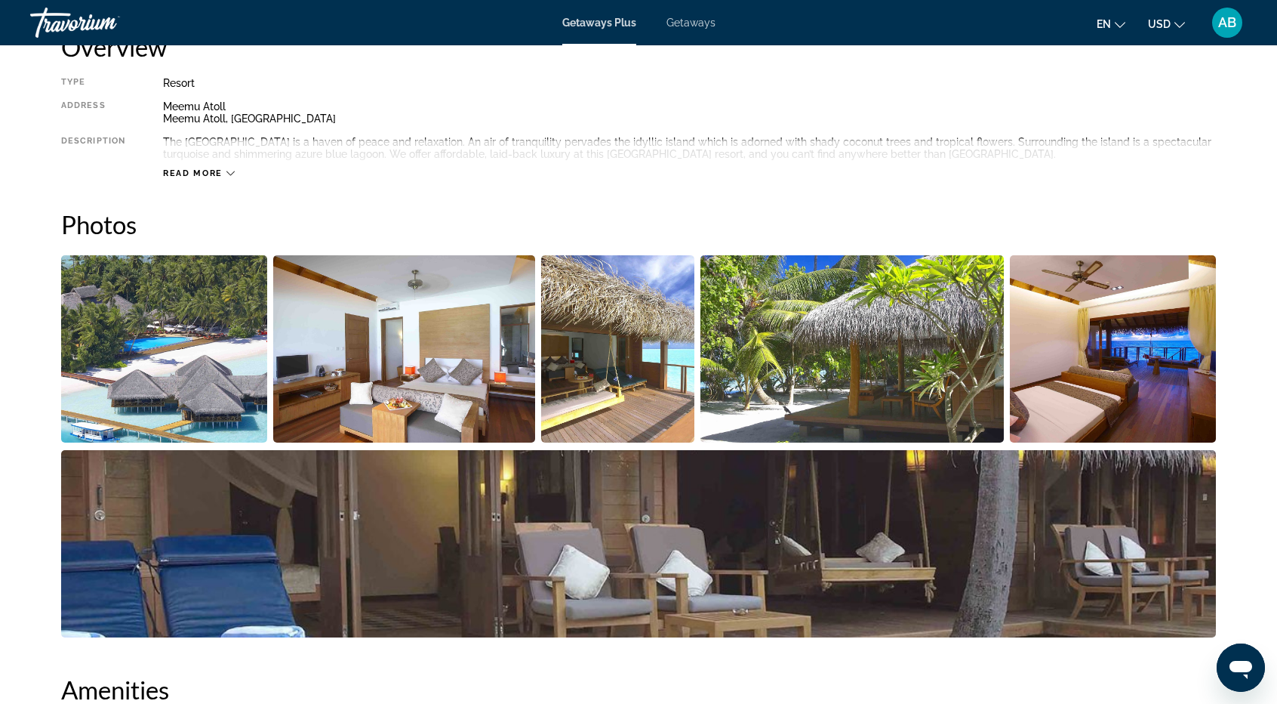
click at [180, 356] on img "Open full-screen image slider" at bounding box center [164, 348] width 206 height 187
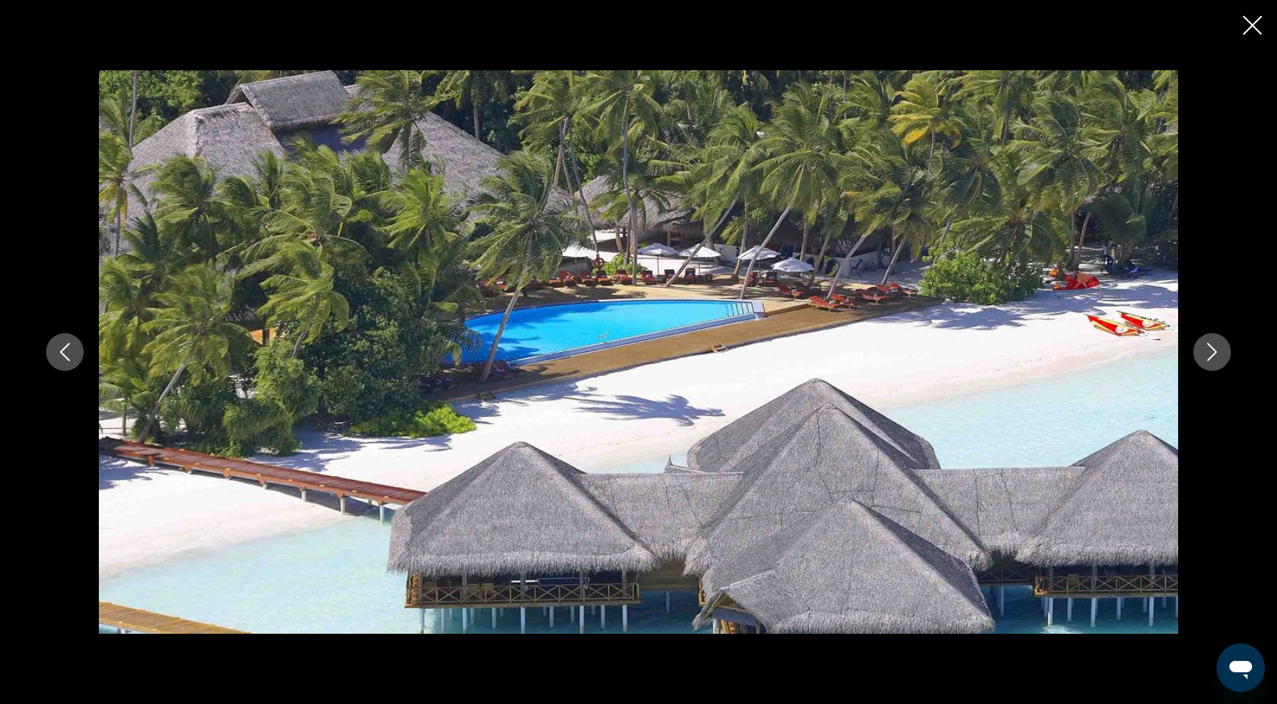
click at [1203, 346] on icon "Next image" at bounding box center [1212, 352] width 18 height 18
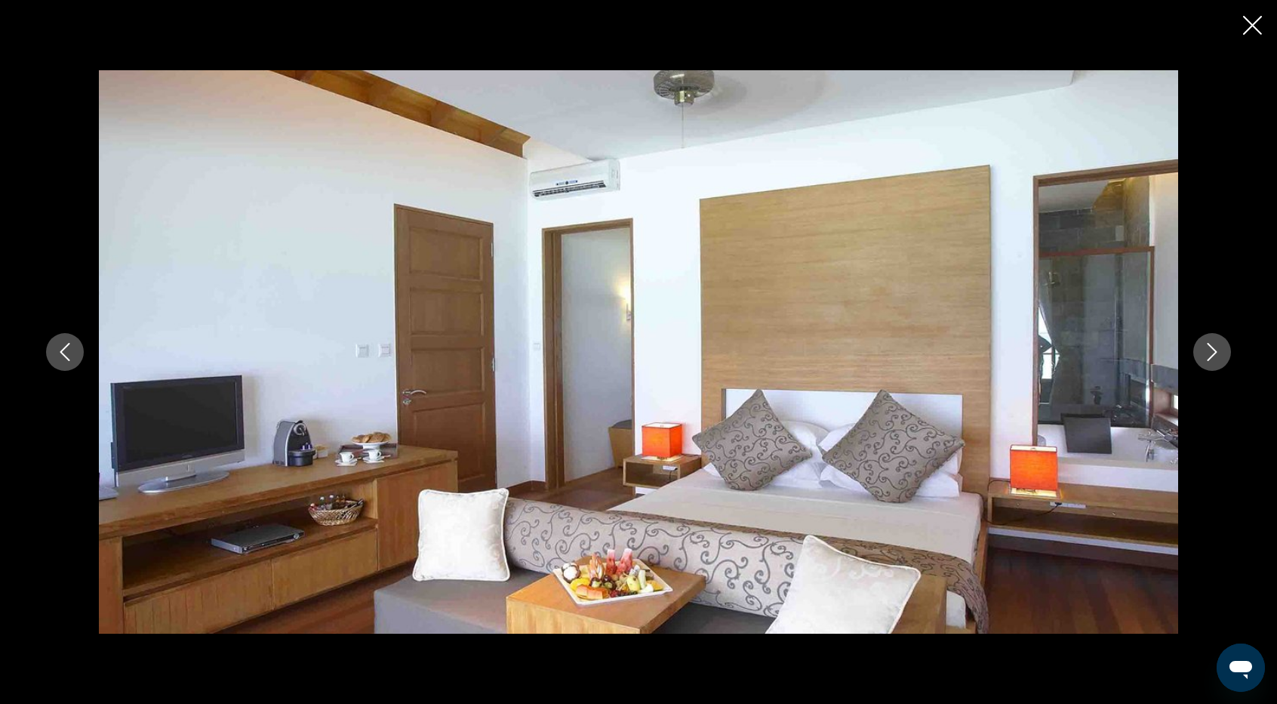
click at [1212, 356] on icon "Next image" at bounding box center [1213, 352] width 10 height 18
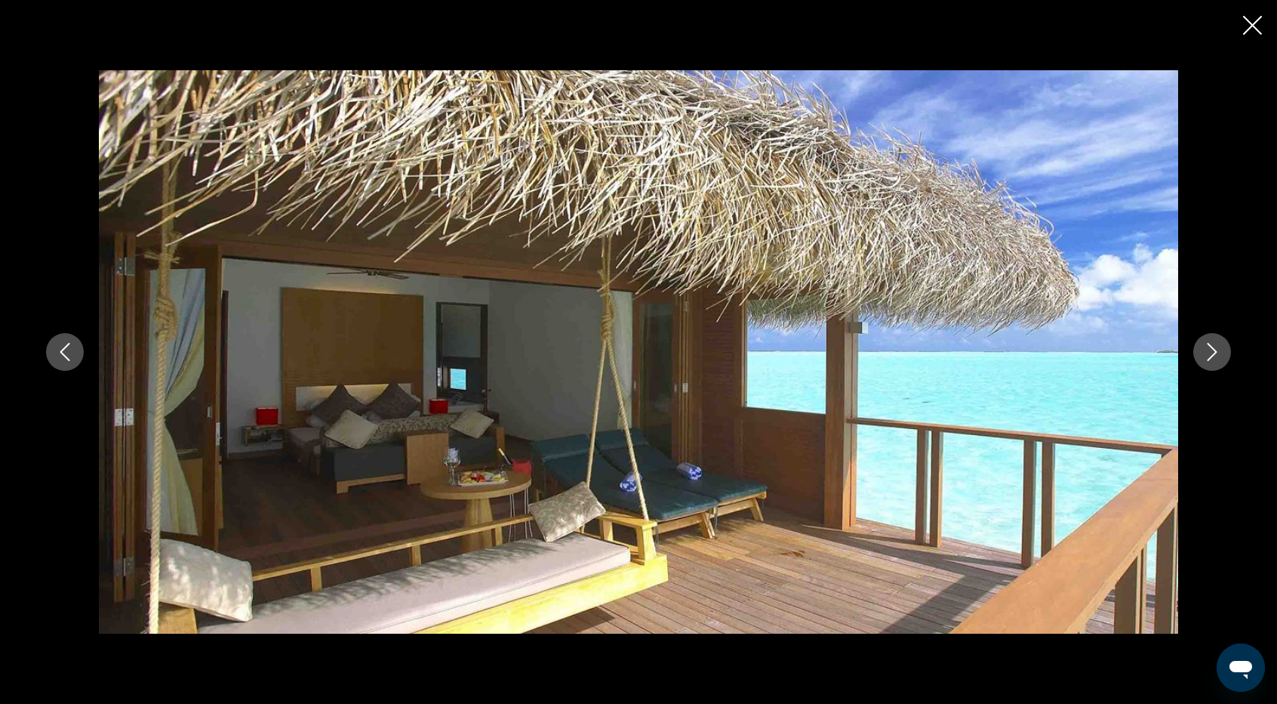
click at [1212, 356] on icon "Next image" at bounding box center [1213, 352] width 10 height 18
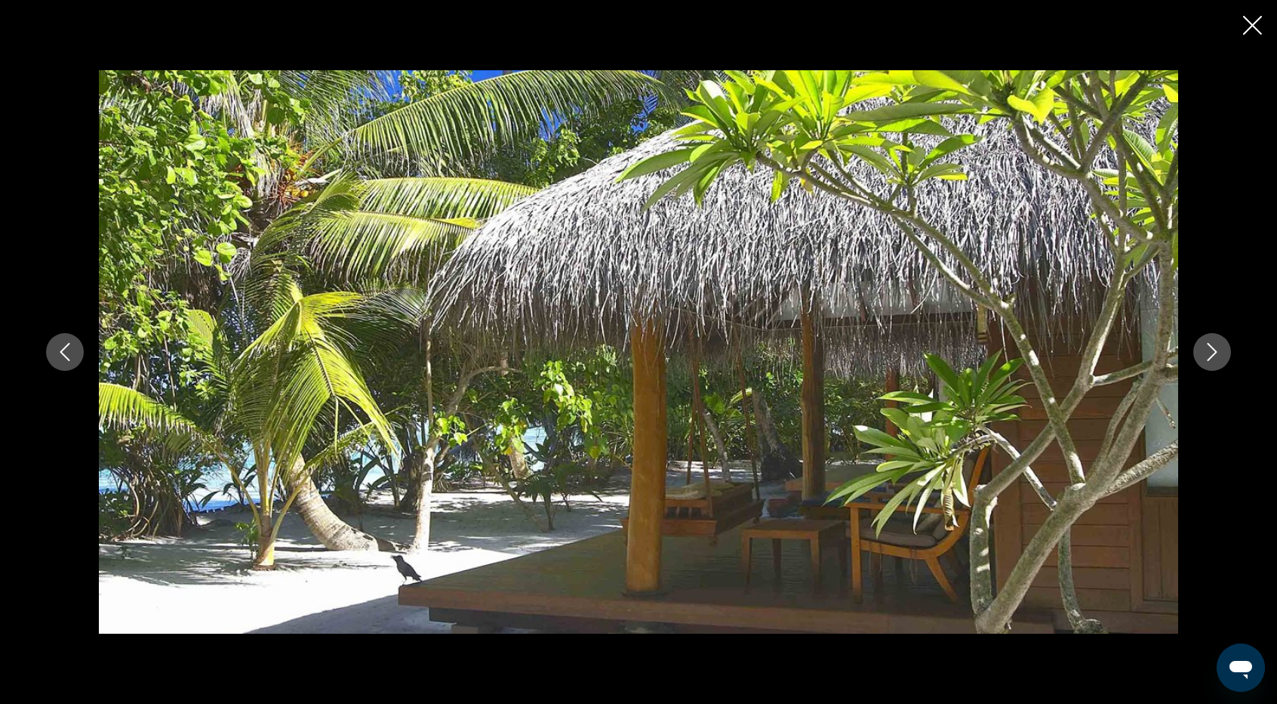
click at [1212, 356] on icon "Next image" at bounding box center [1213, 352] width 10 height 18
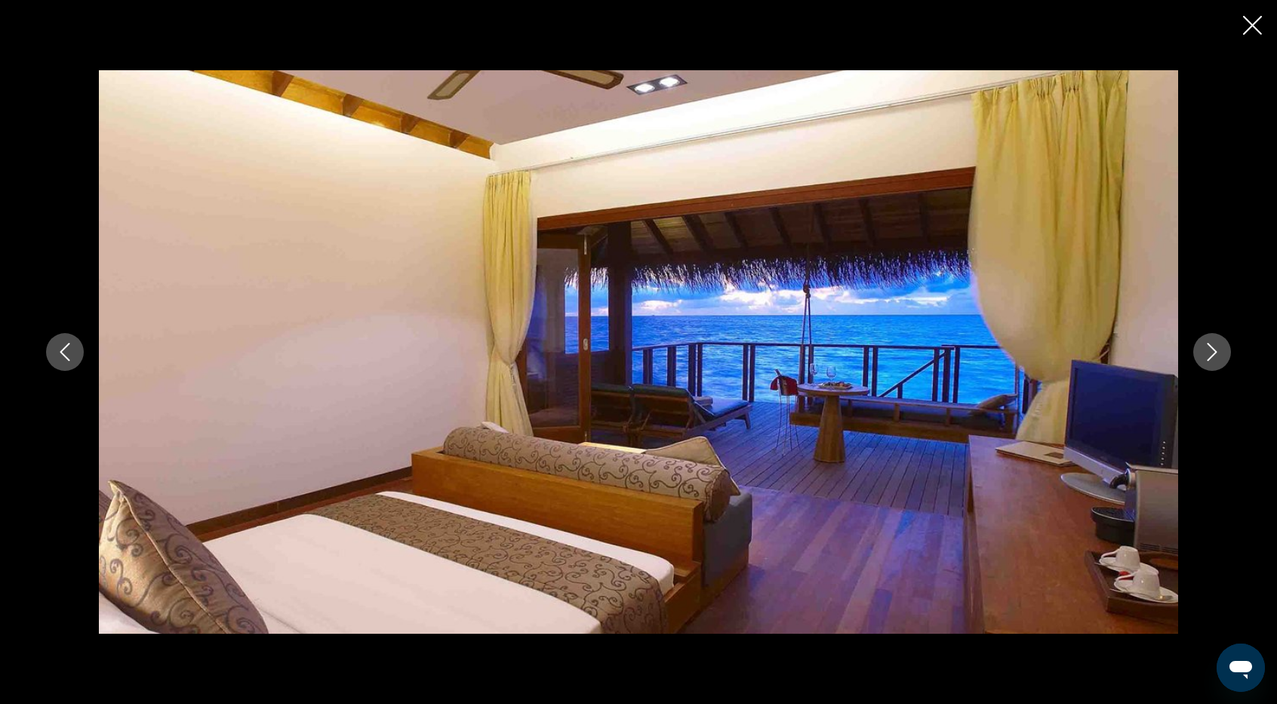
click at [1212, 356] on icon "Next image" at bounding box center [1213, 352] width 10 height 18
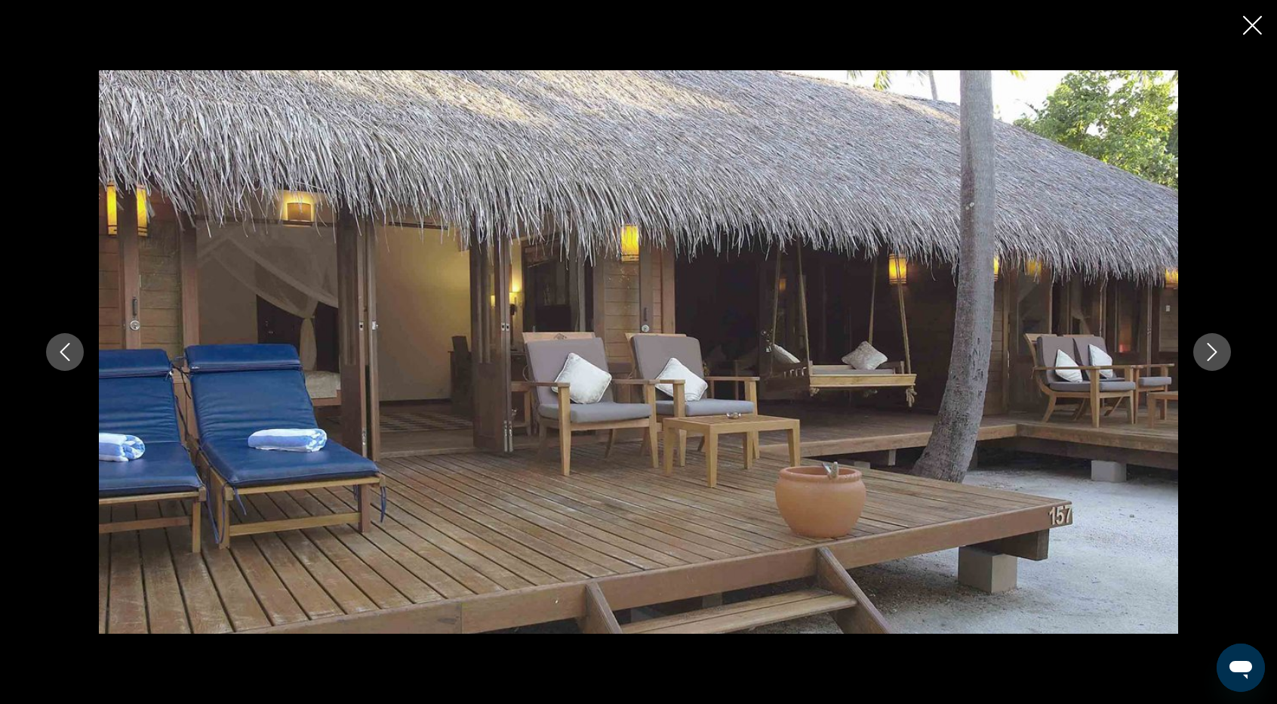
click at [1212, 356] on icon "Next image" at bounding box center [1213, 352] width 10 height 18
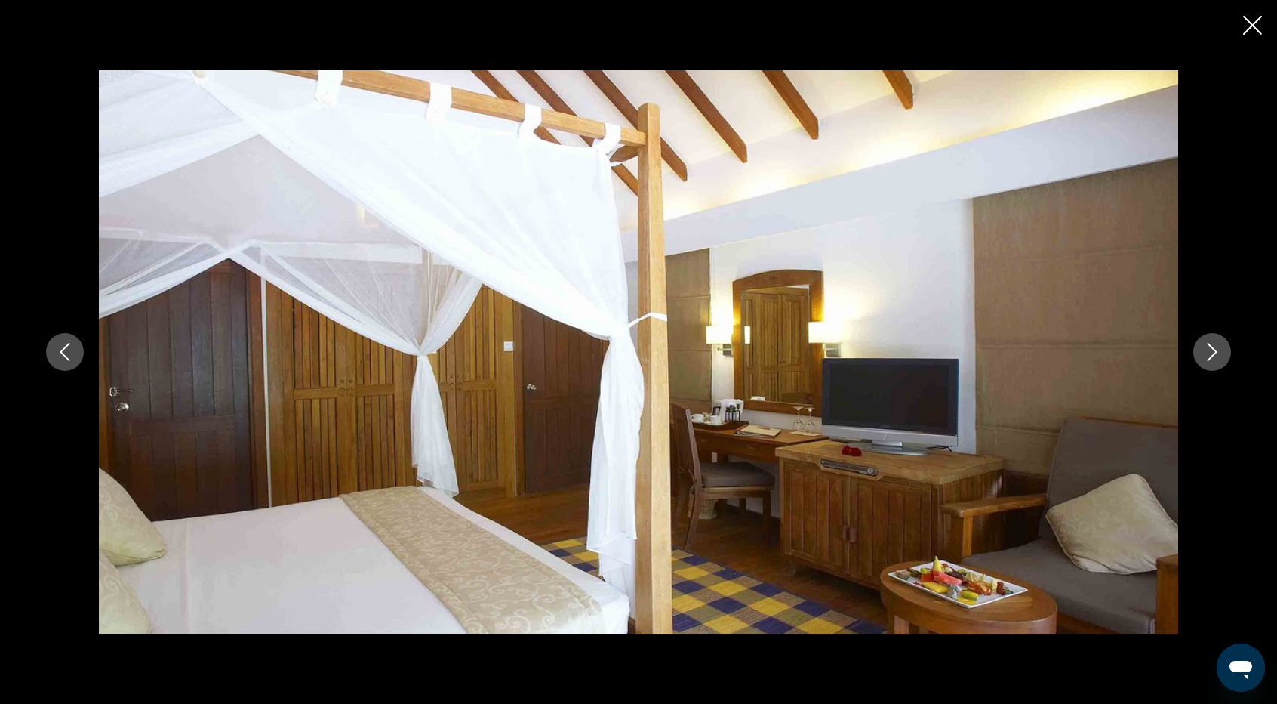
click at [1212, 356] on icon "Next image" at bounding box center [1213, 352] width 10 height 18
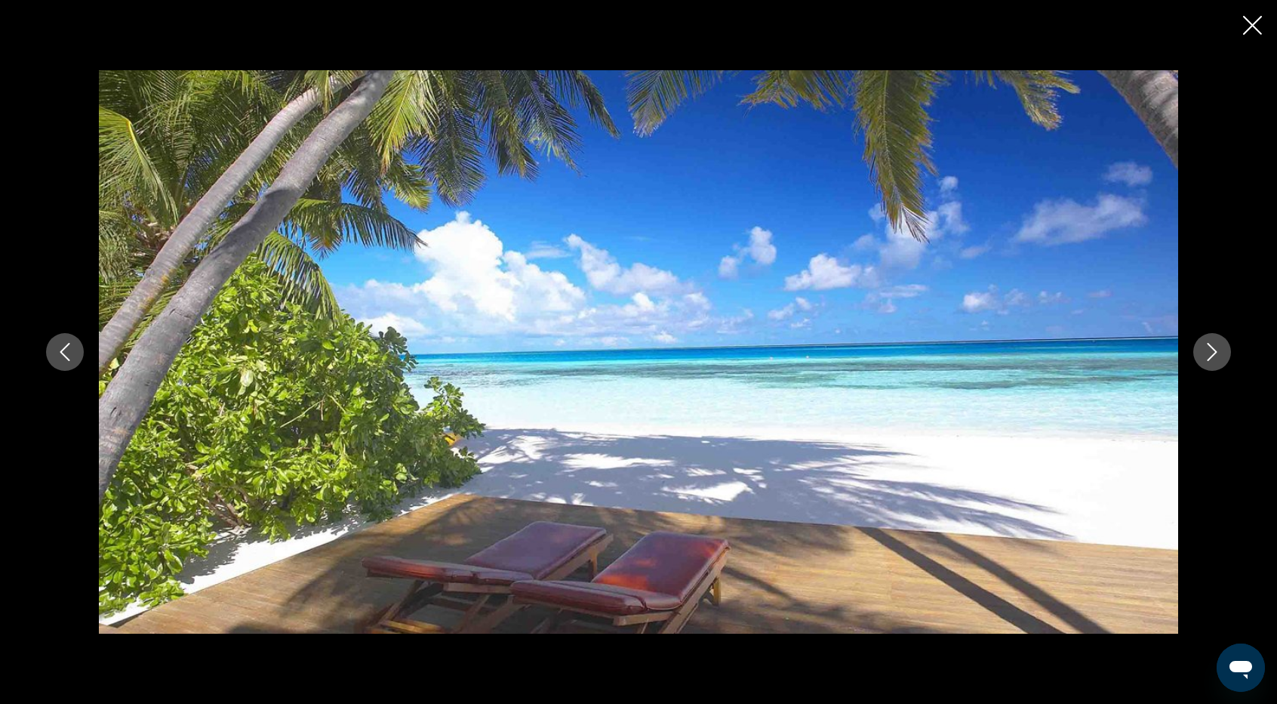
click at [1212, 356] on icon "Next image" at bounding box center [1213, 352] width 10 height 18
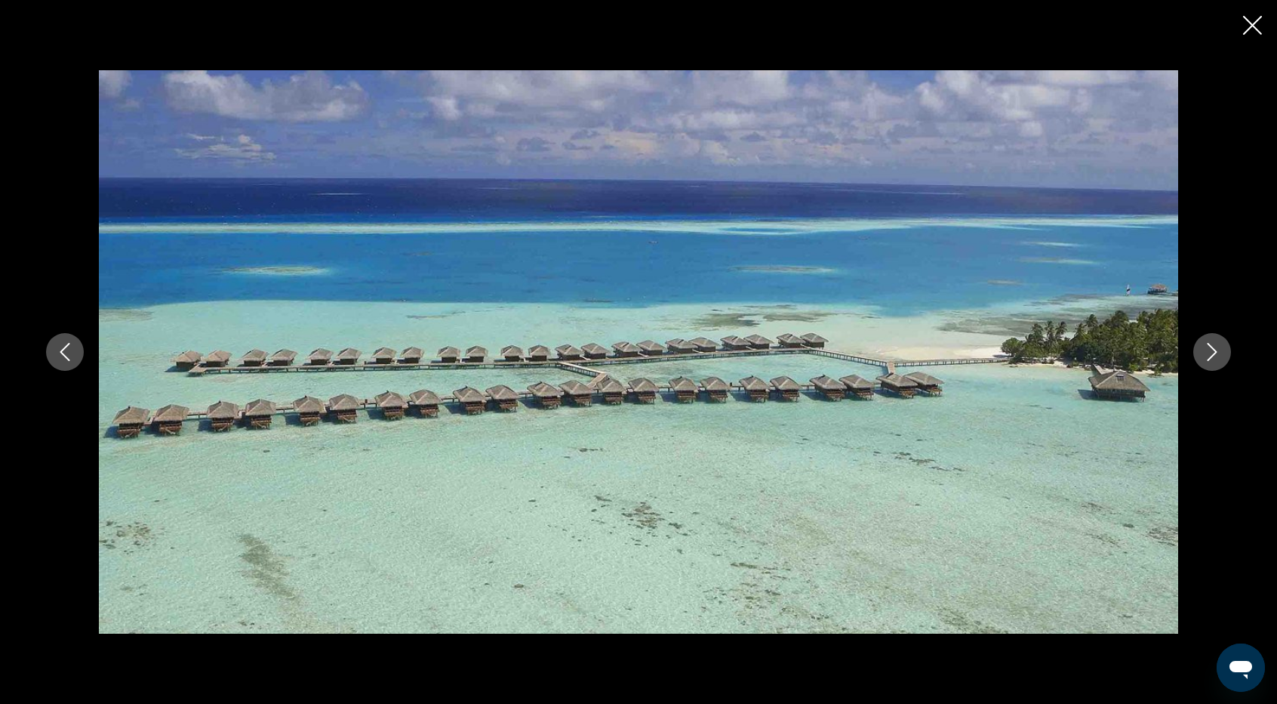
click at [1212, 356] on icon "Next image" at bounding box center [1213, 352] width 10 height 18
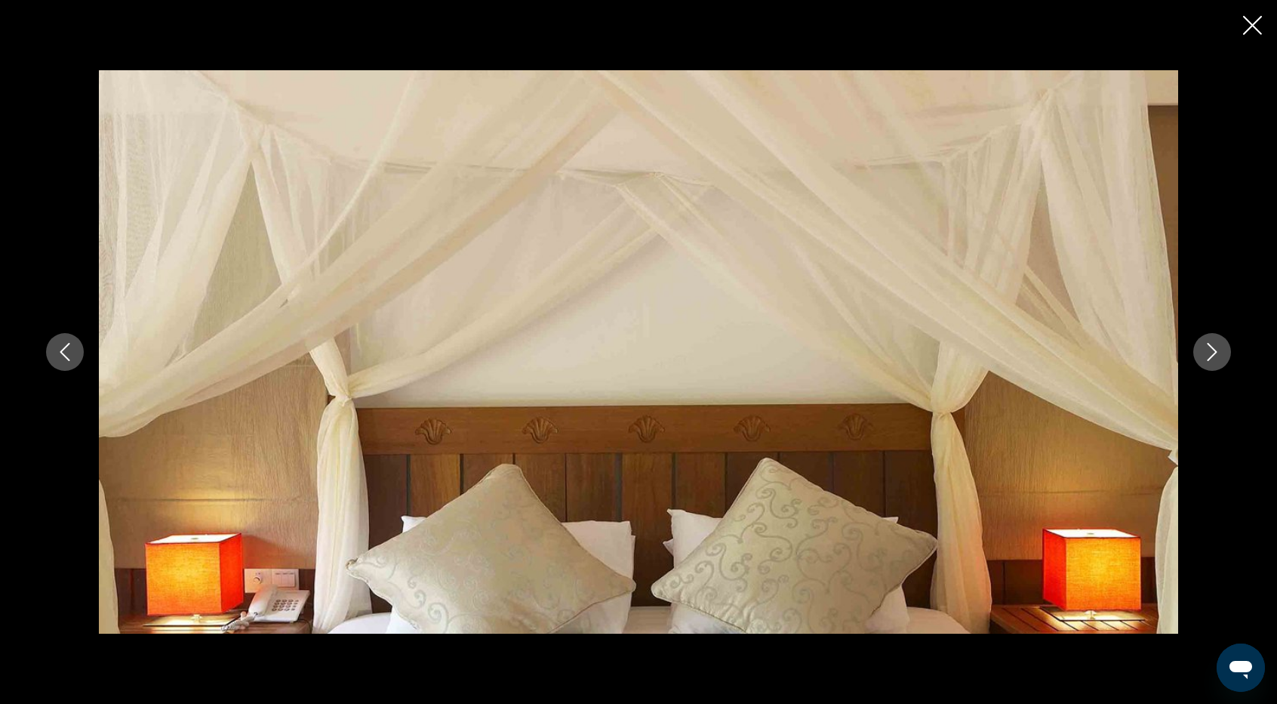
click at [1212, 356] on icon "Next image" at bounding box center [1213, 352] width 10 height 18
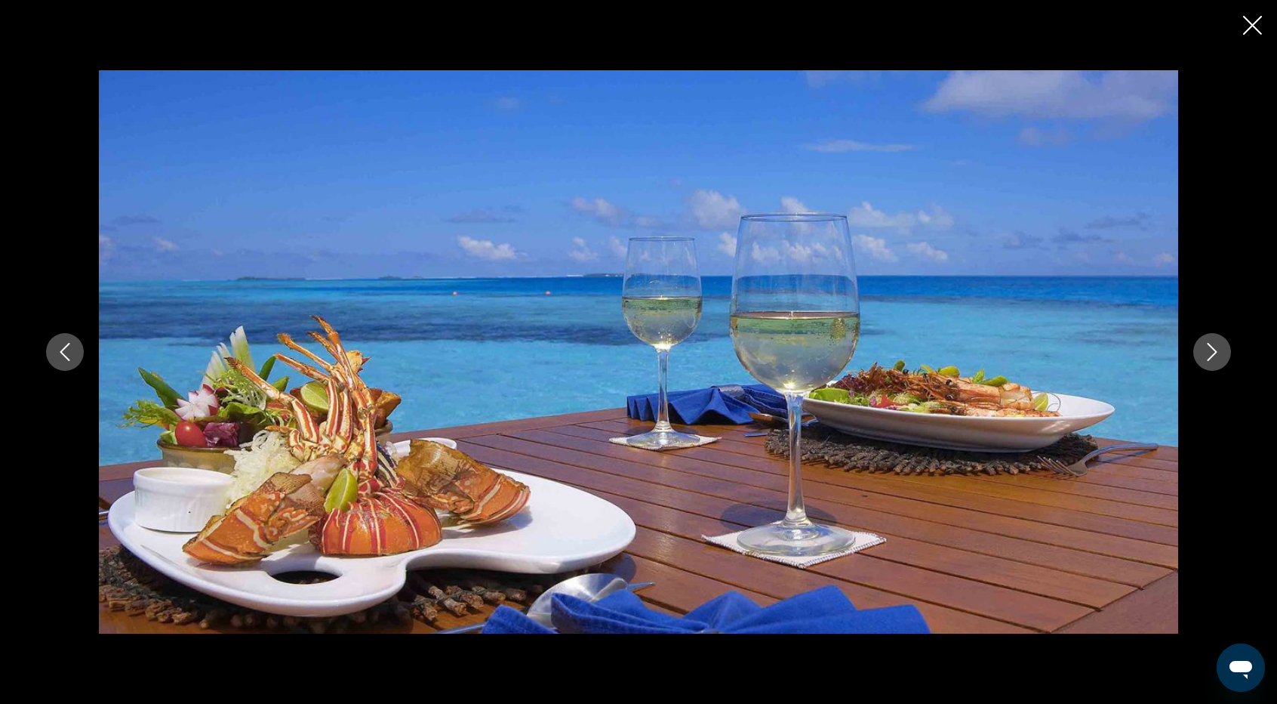
click at [1212, 356] on icon "Next image" at bounding box center [1213, 352] width 10 height 18
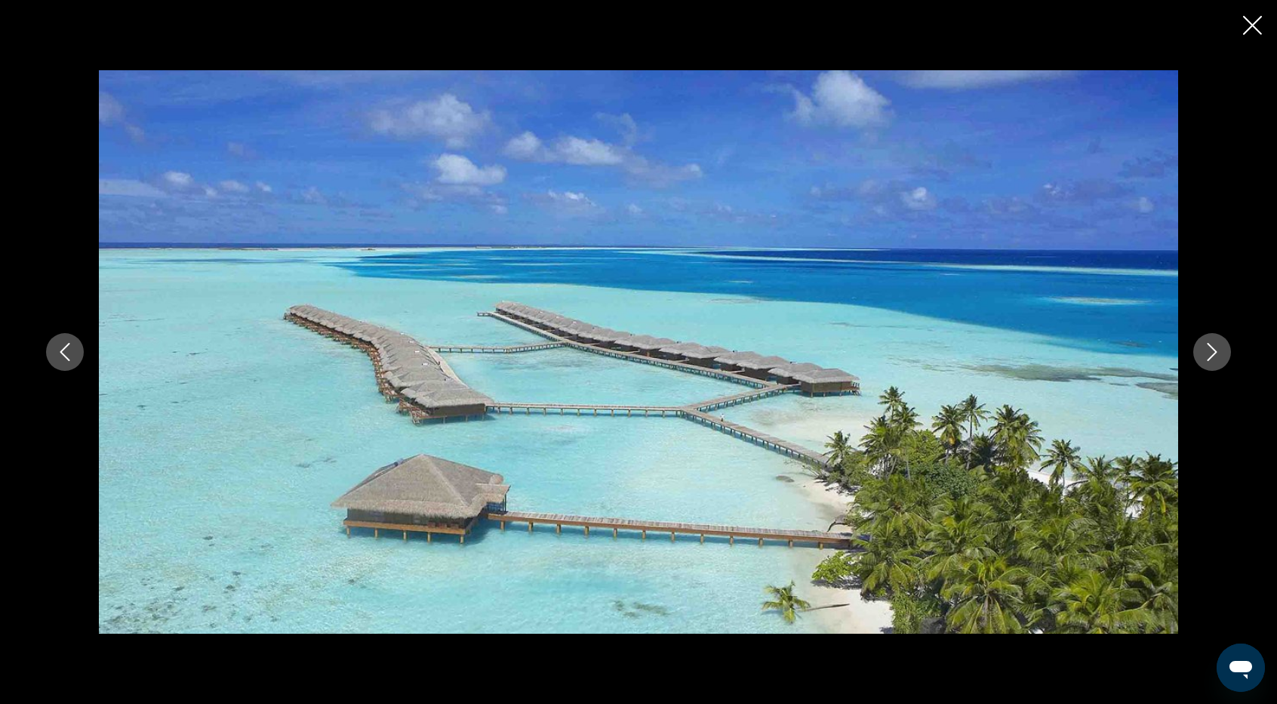
click at [1212, 356] on icon "Next image" at bounding box center [1213, 352] width 10 height 18
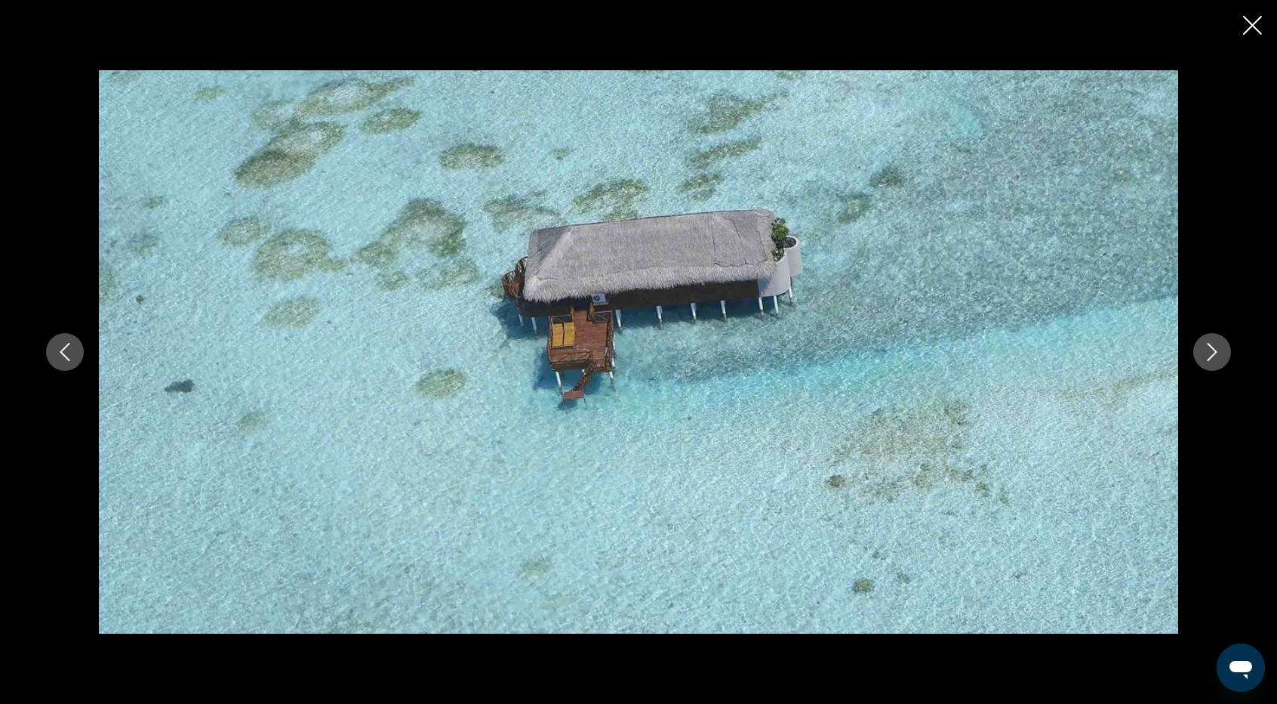
click at [1212, 356] on icon "Next image" at bounding box center [1213, 352] width 10 height 18
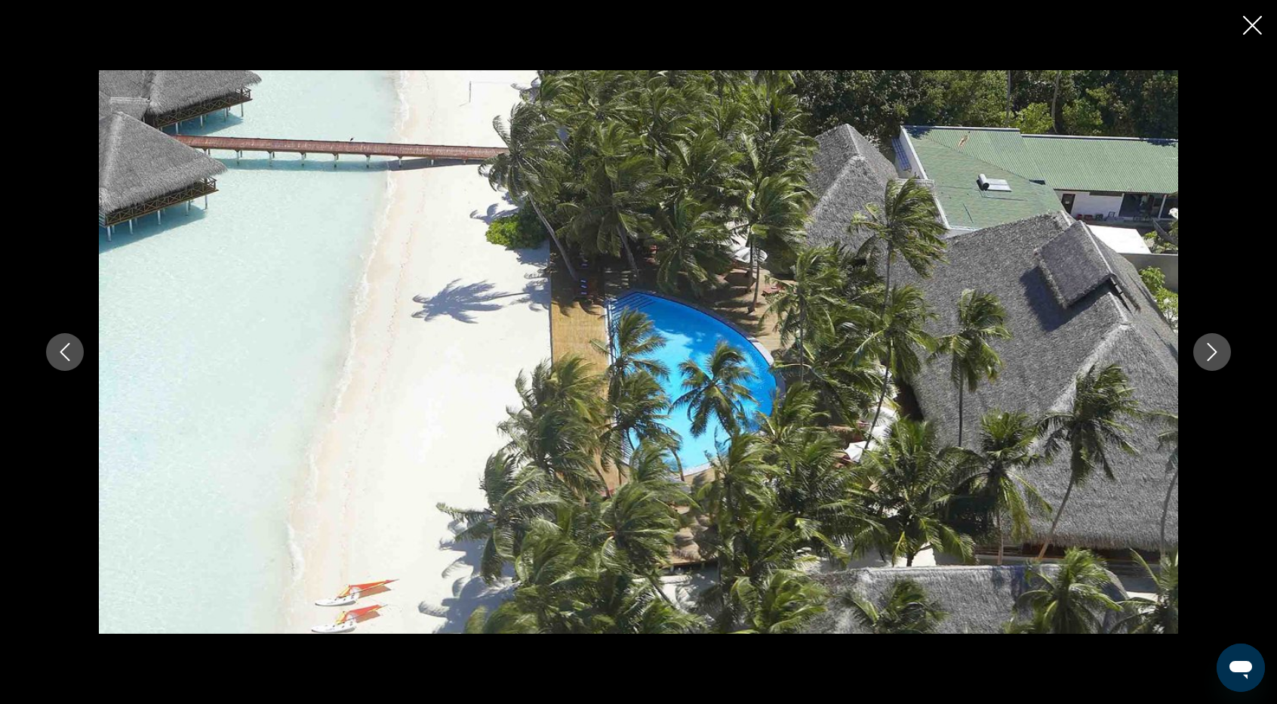
click at [1212, 356] on icon "Next image" at bounding box center [1213, 352] width 10 height 18
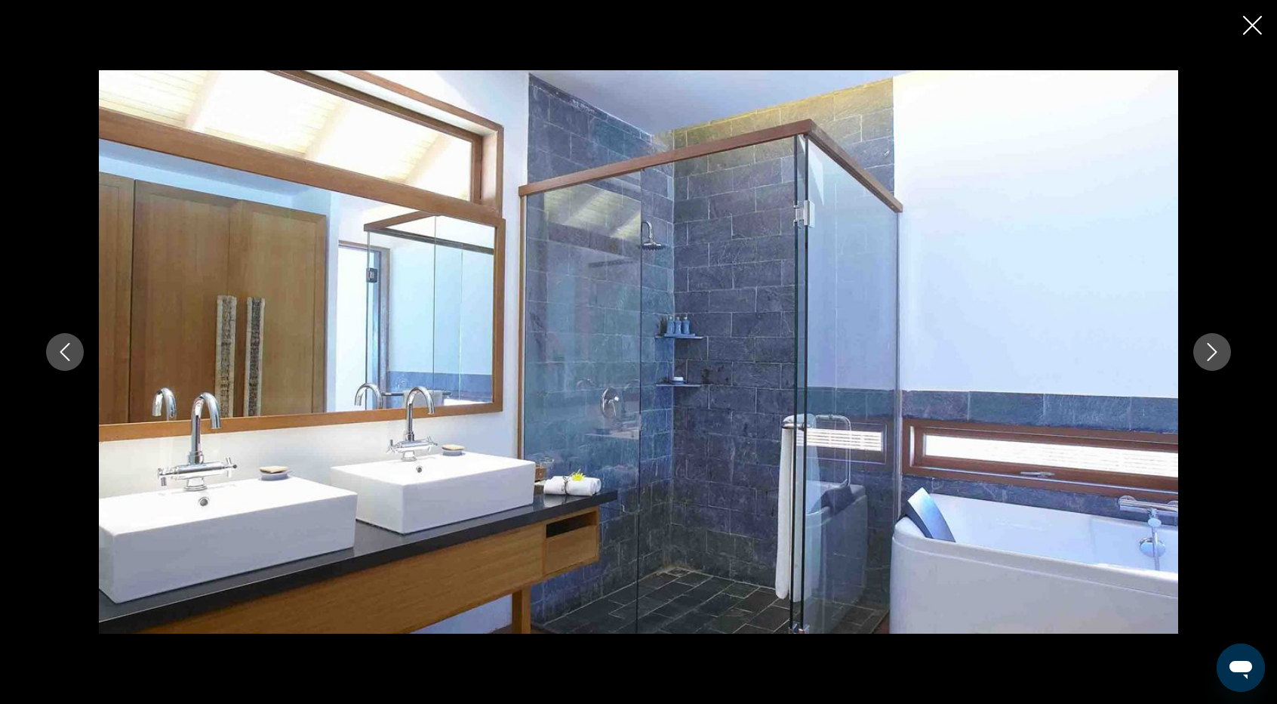
click at [1243, 30] on icon "Close slideshow" at bounding box center [1252, 25] width 19 height 19
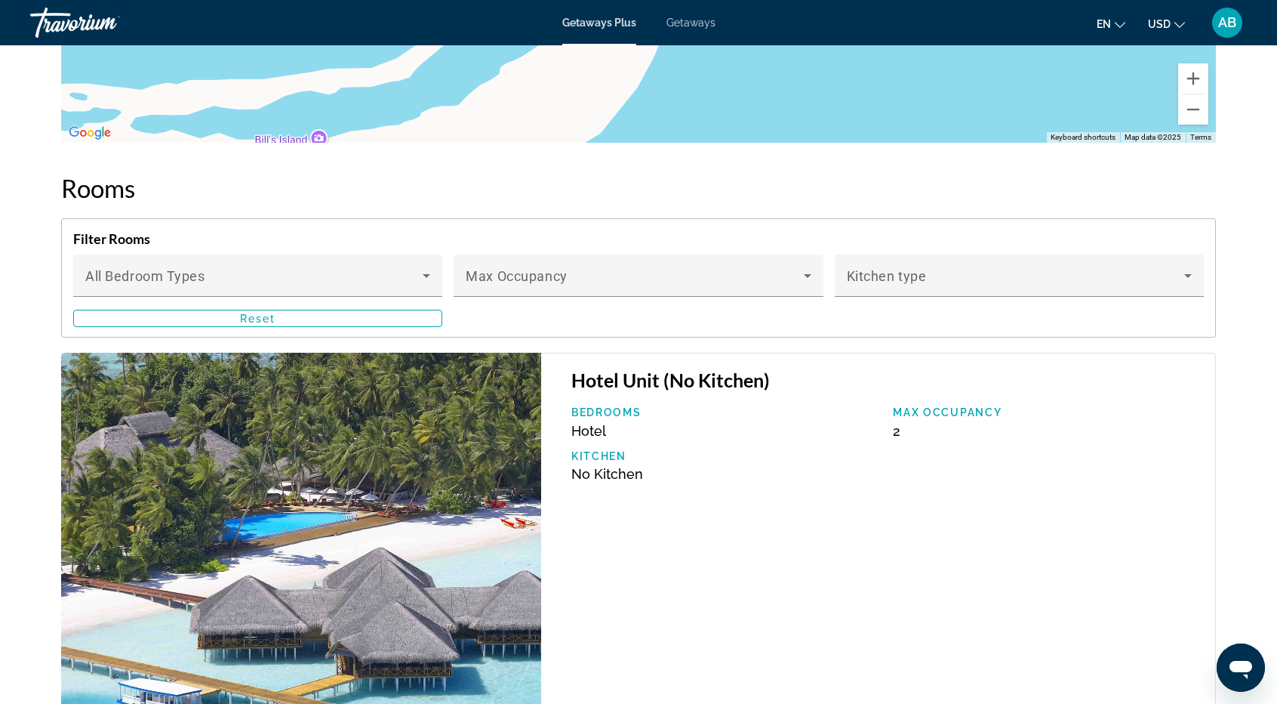
scroll to position [2641, 0]
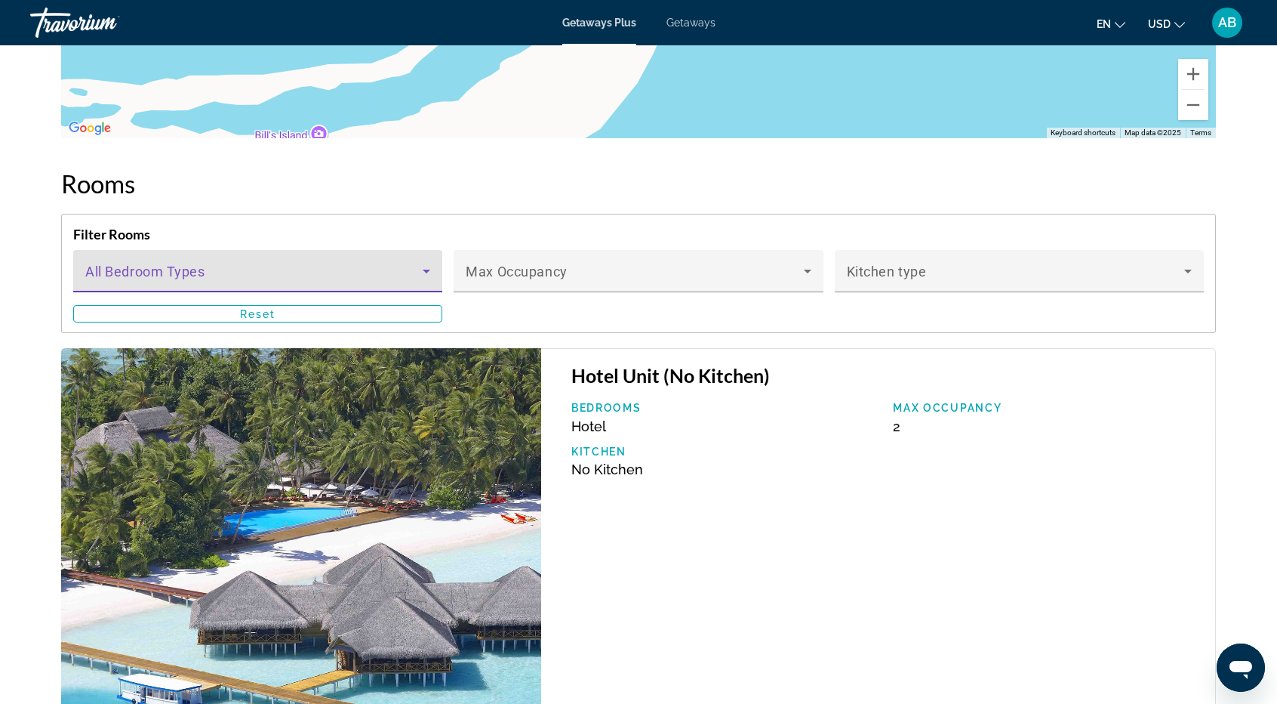
click at [430, 280] on icon "Main content" at bounding box center [426, 271] width 18 height 18
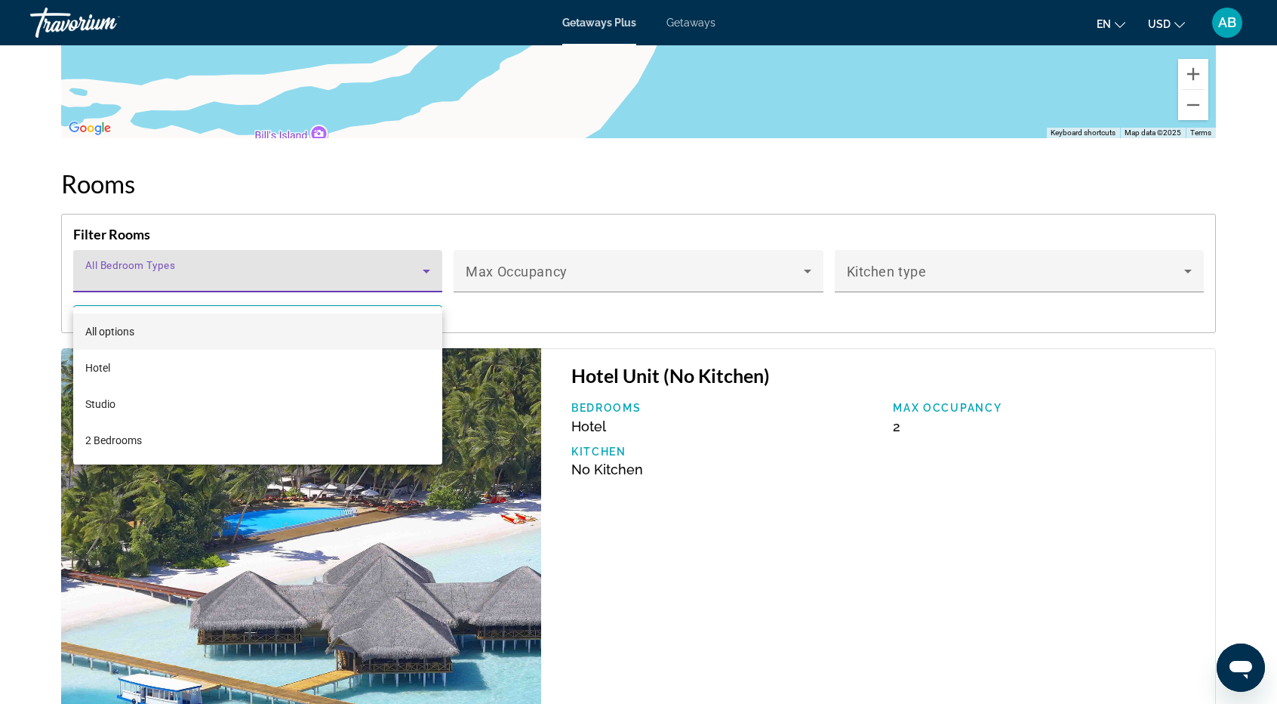
click at [500, 182] on div at bounding box center [638, 352] width 1277 height 704
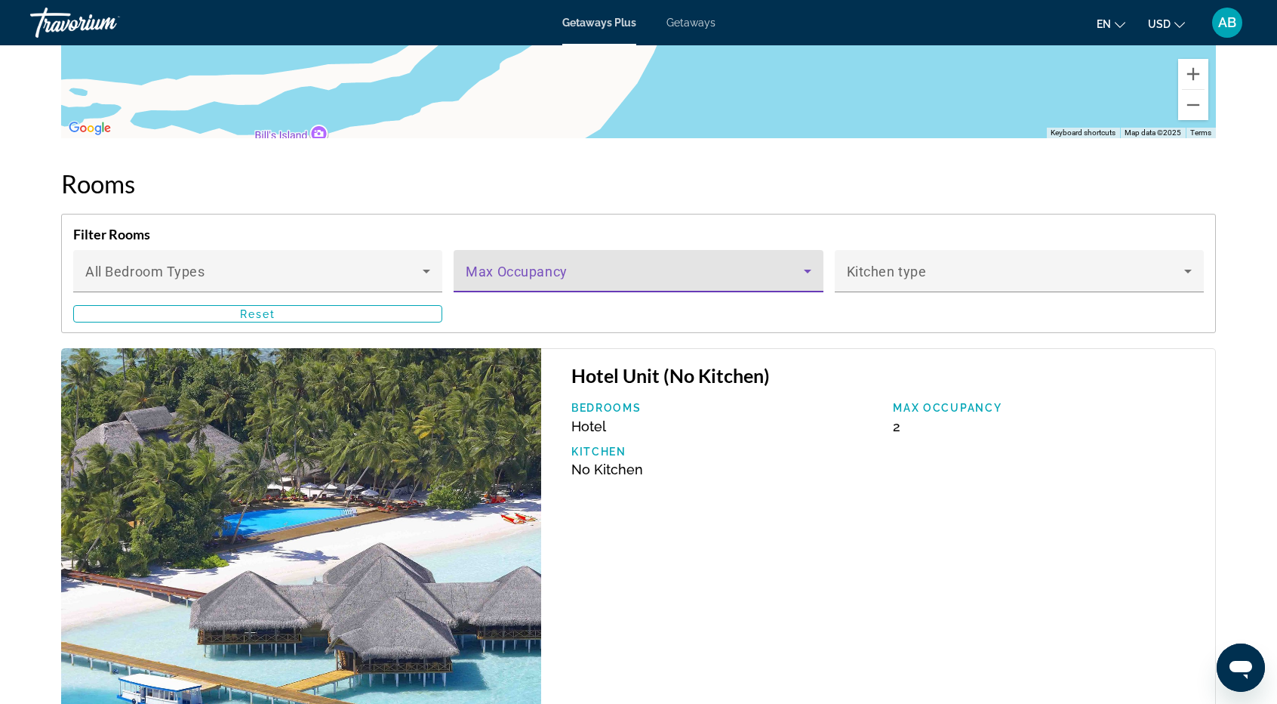
click at [529, 285] on span "Main content" at bounding box center [634, 277] width 337 height 18
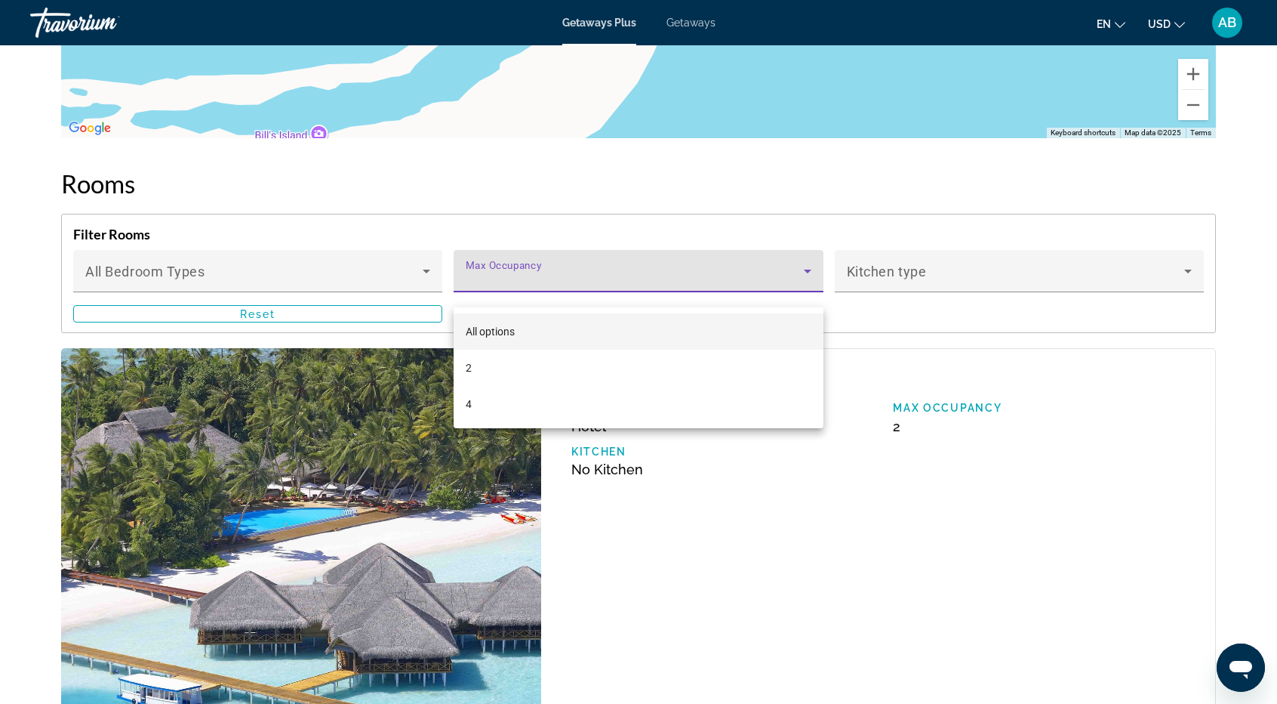
click at [915, 288] on div at bounding box center [638, 352] width 1277 height 704
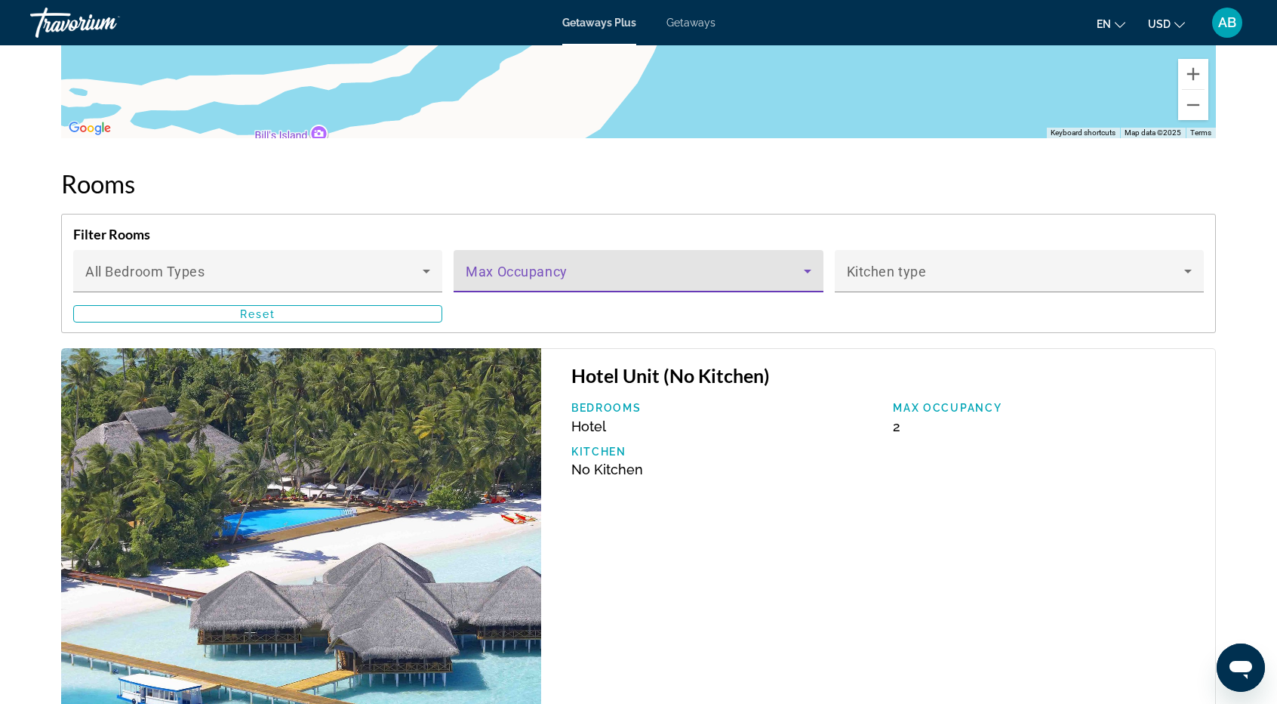
click at [528, 286] on span "Main content" at bounding box center [634, 277] width 337 height 18
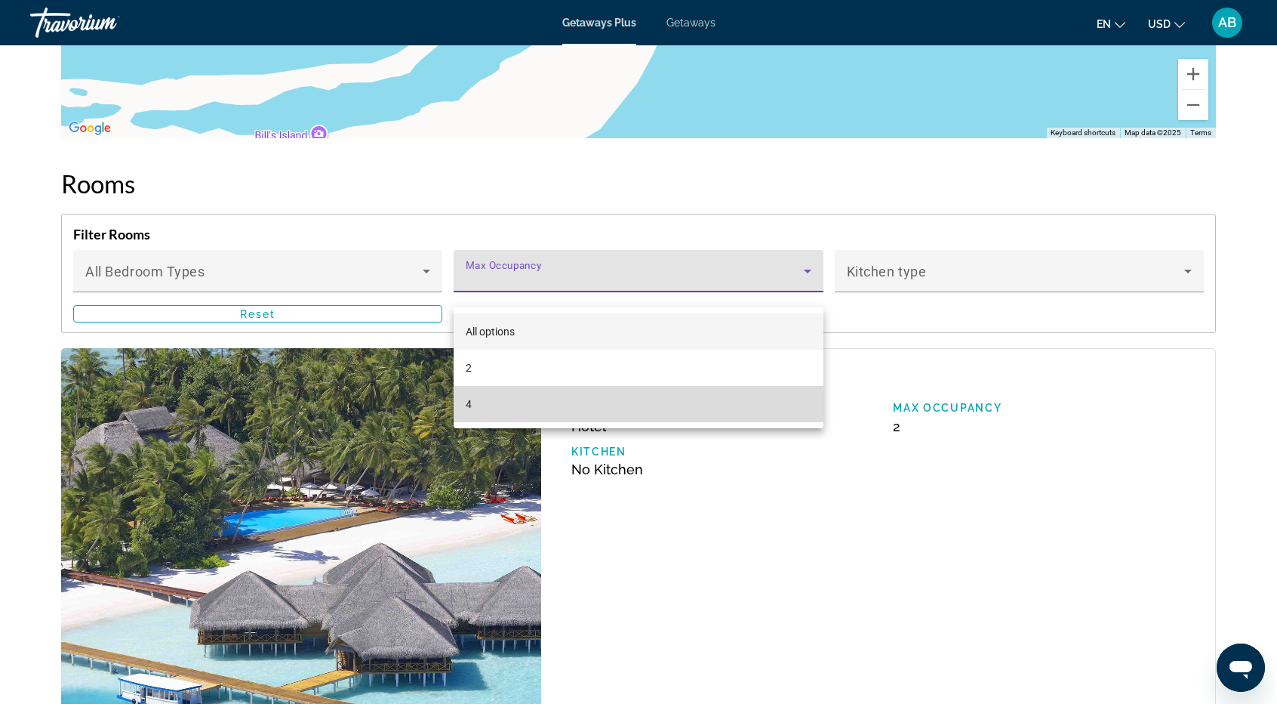
click at [471, 406] on span "4" at bounding box center [469, 404] width 6 height 18
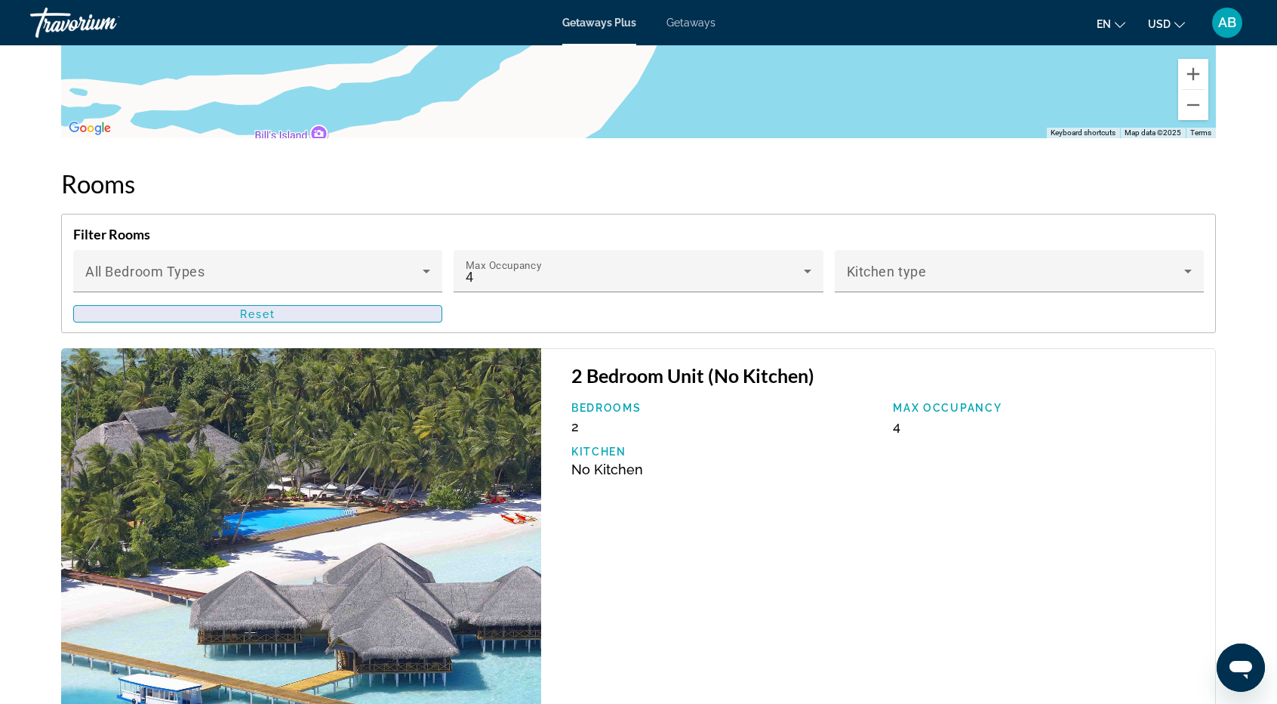
click at [282, 331] on span "Main content" at bounding box center [258, 314] width 368 height 36
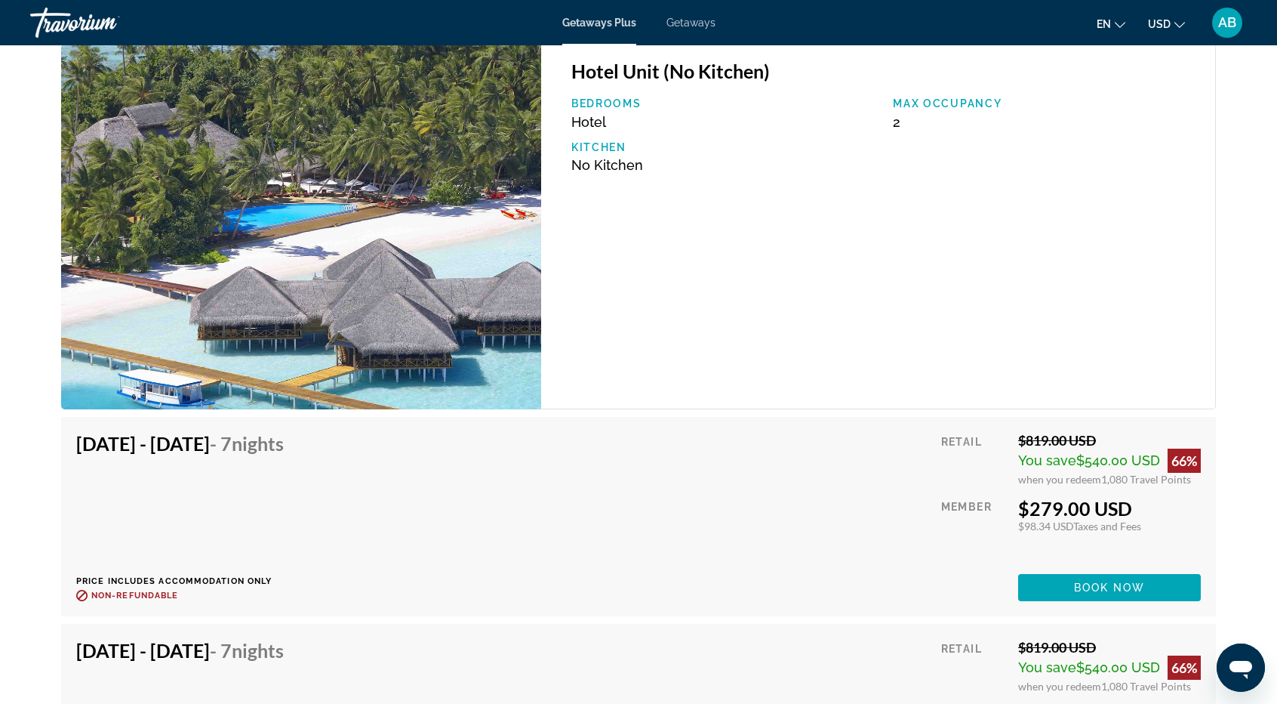
scroll to position [2954, 0]
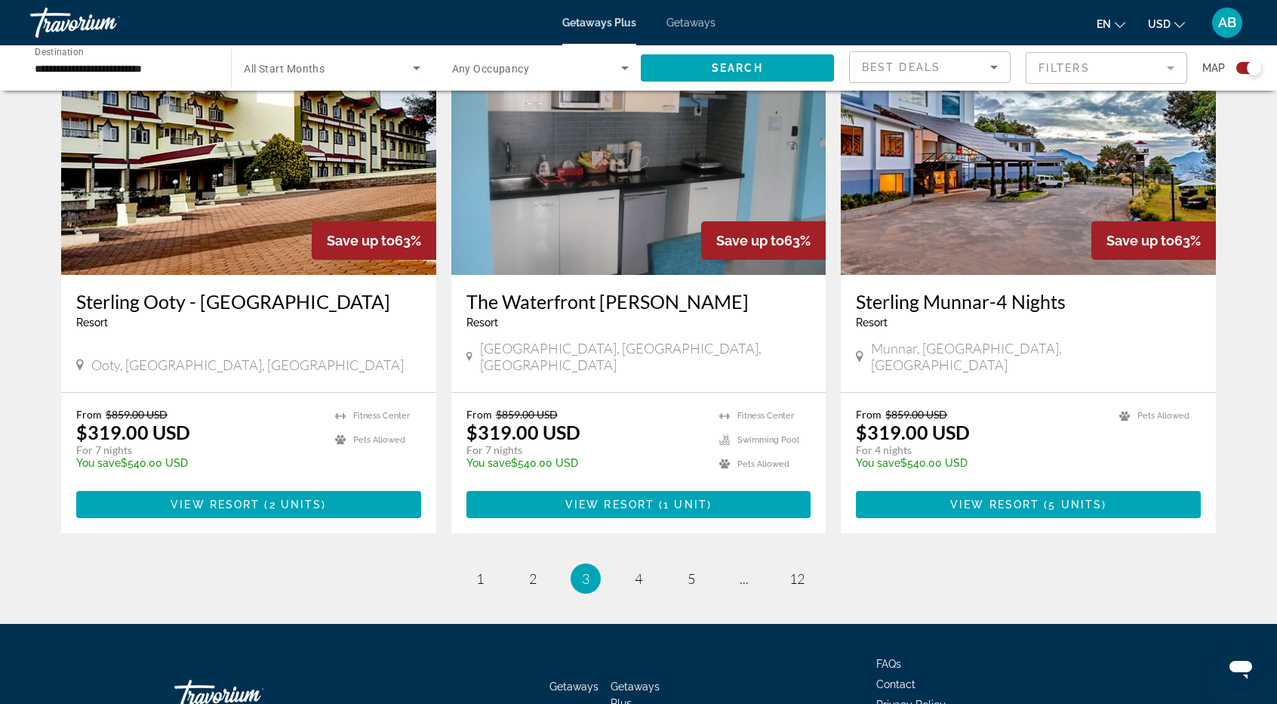
scroll to position [2173, 0]
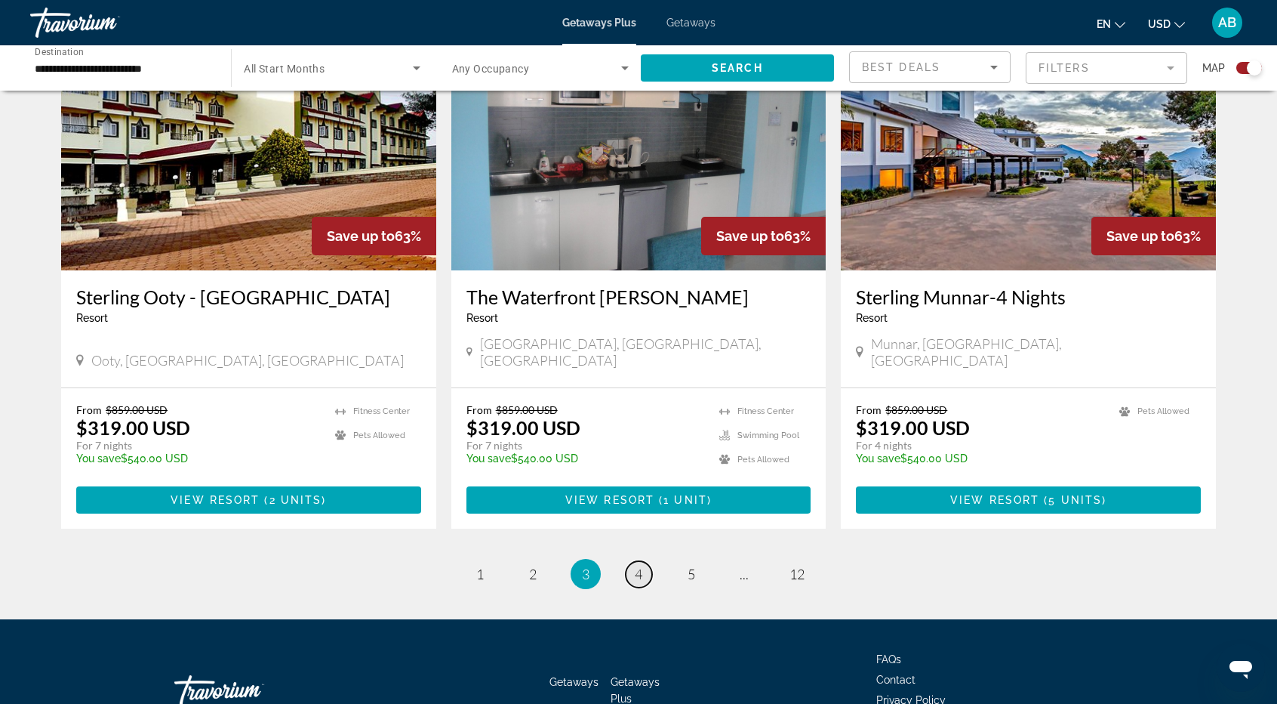
click at [639, 565] on span "4" at bounding box center [639, 573] width 8 height 17
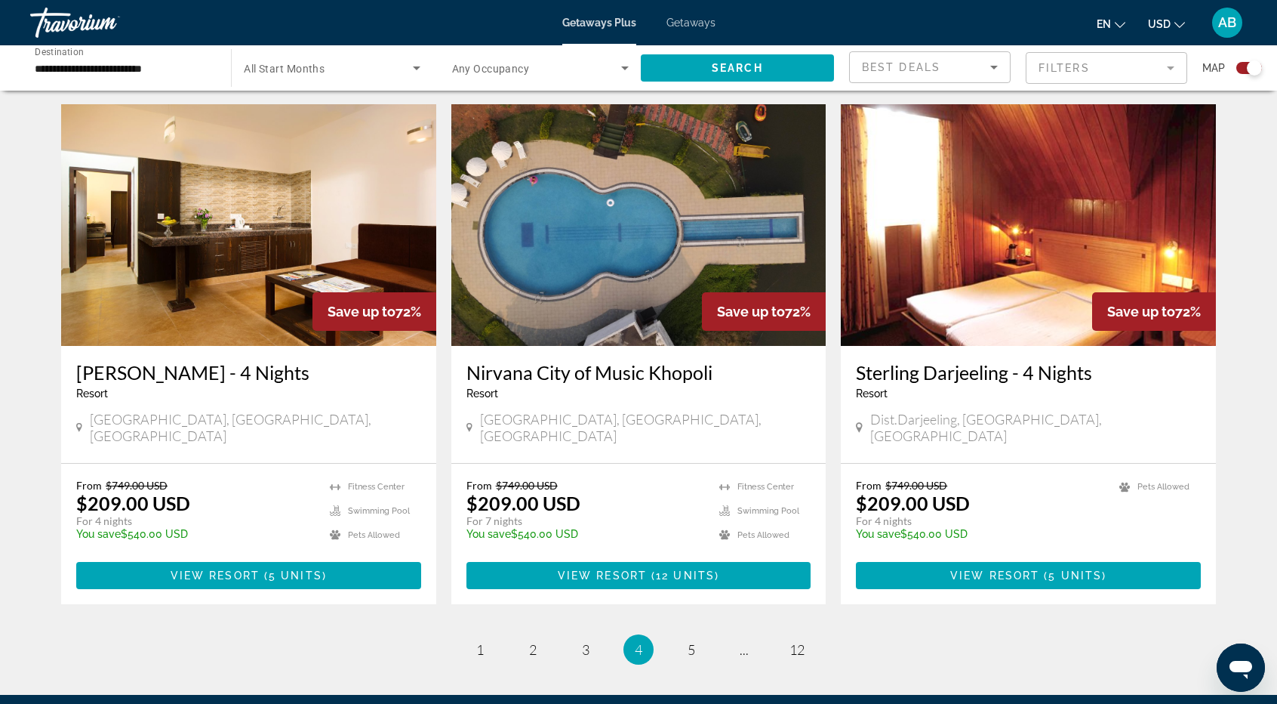
scroll to position [2108, 0]
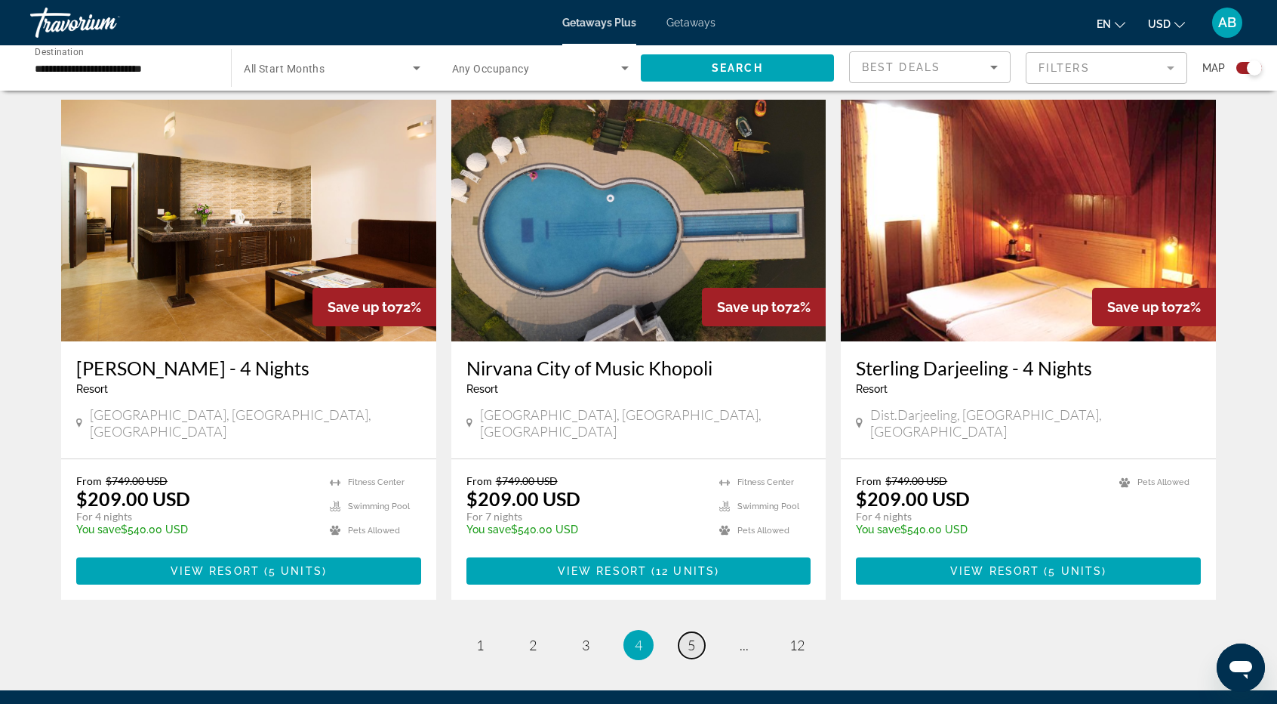
click at [688, 636] on span "5" at bounding box center [692, 644] width 8 height 17
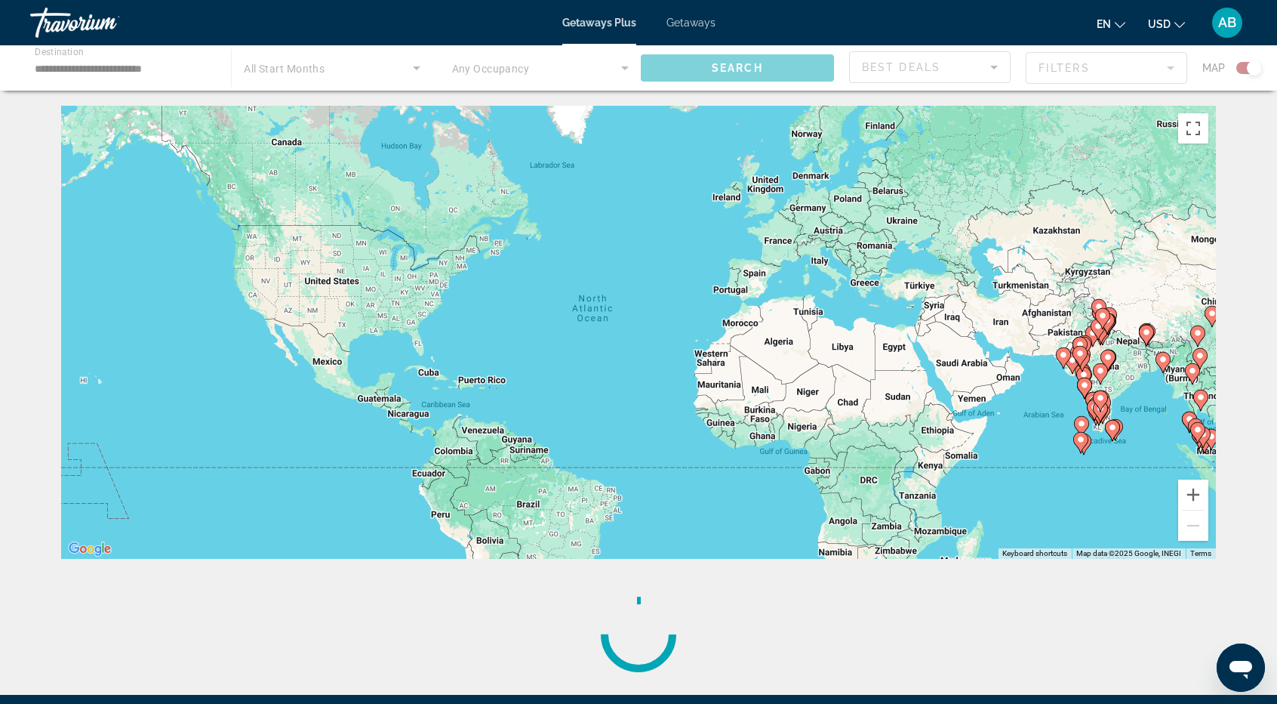
click at [688, 574] on div "Main content" at bounding box center [638, 634] width 1155 height 121
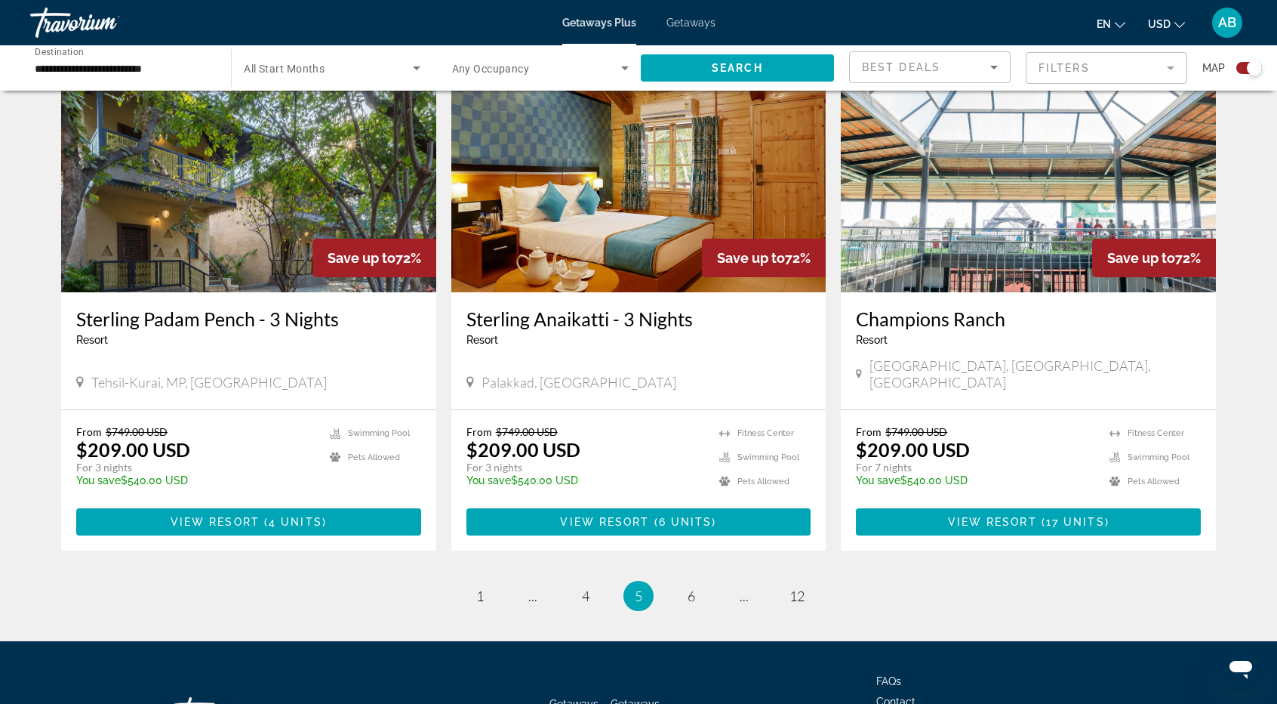
scroll to position [2228, 0]
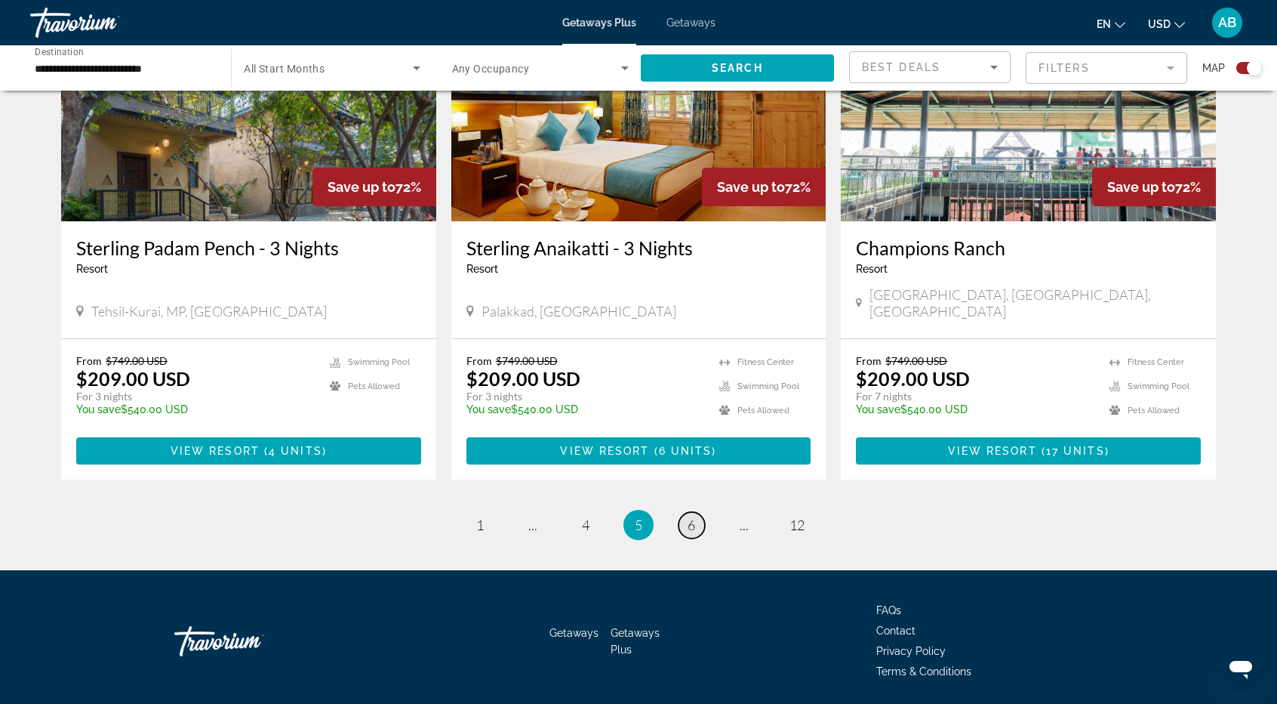
click at [691, 516] on span "6" at bounding box center [692, 524] width 8 height 17
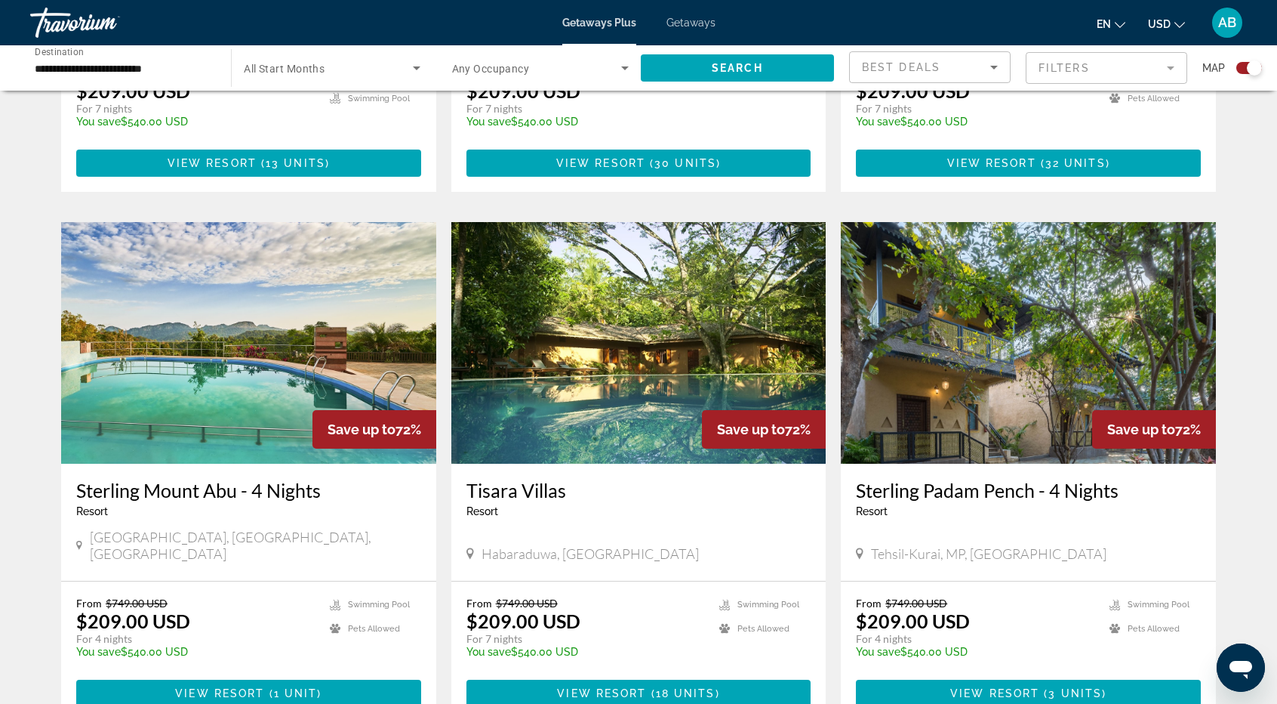
scroll to position [1963, 0]
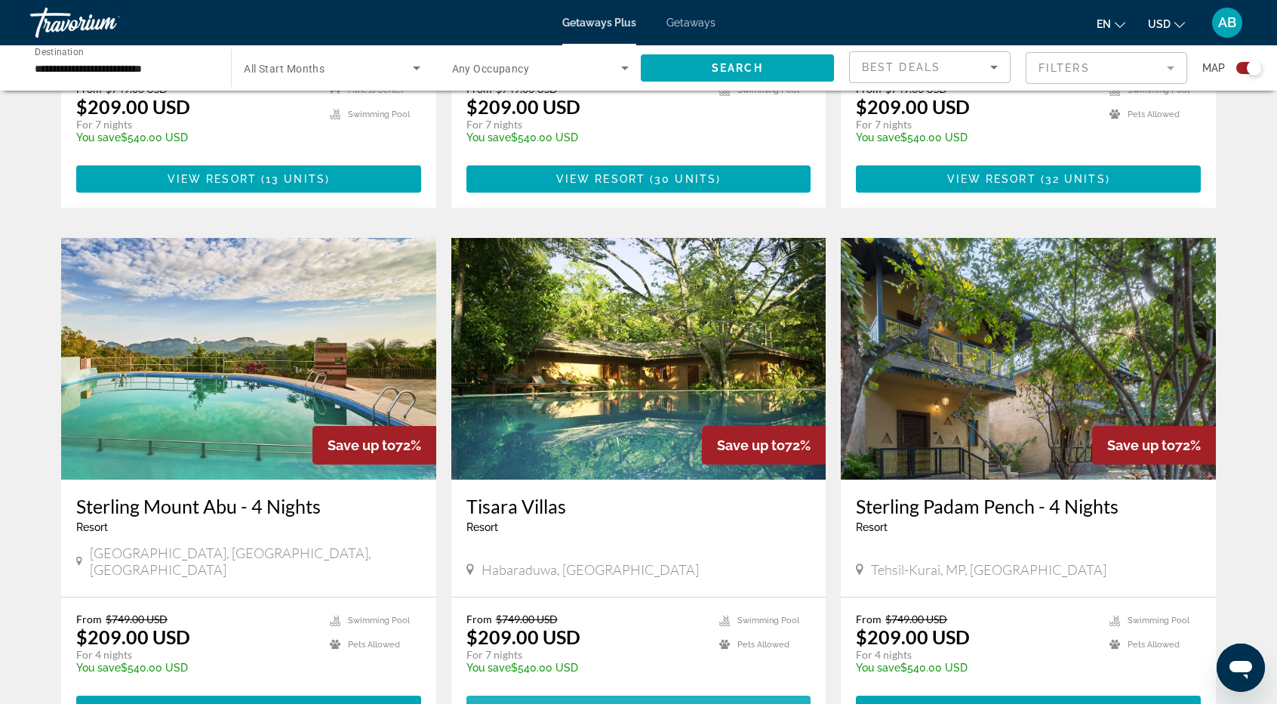
click at [654, 691] on span "Main content" at bounding box center [639, 709] width 345 height 36
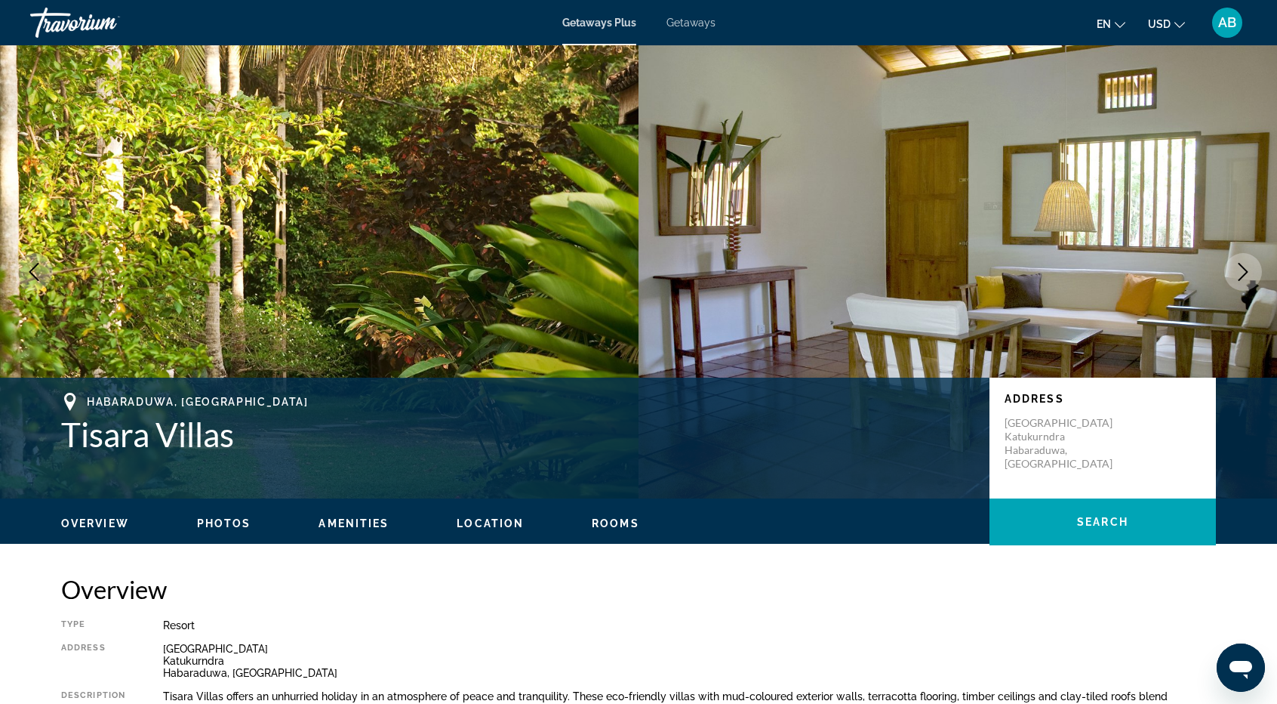
click at [1246, 268] on icon "Next image" at bounding box center [1243, 272] width 18 height 18
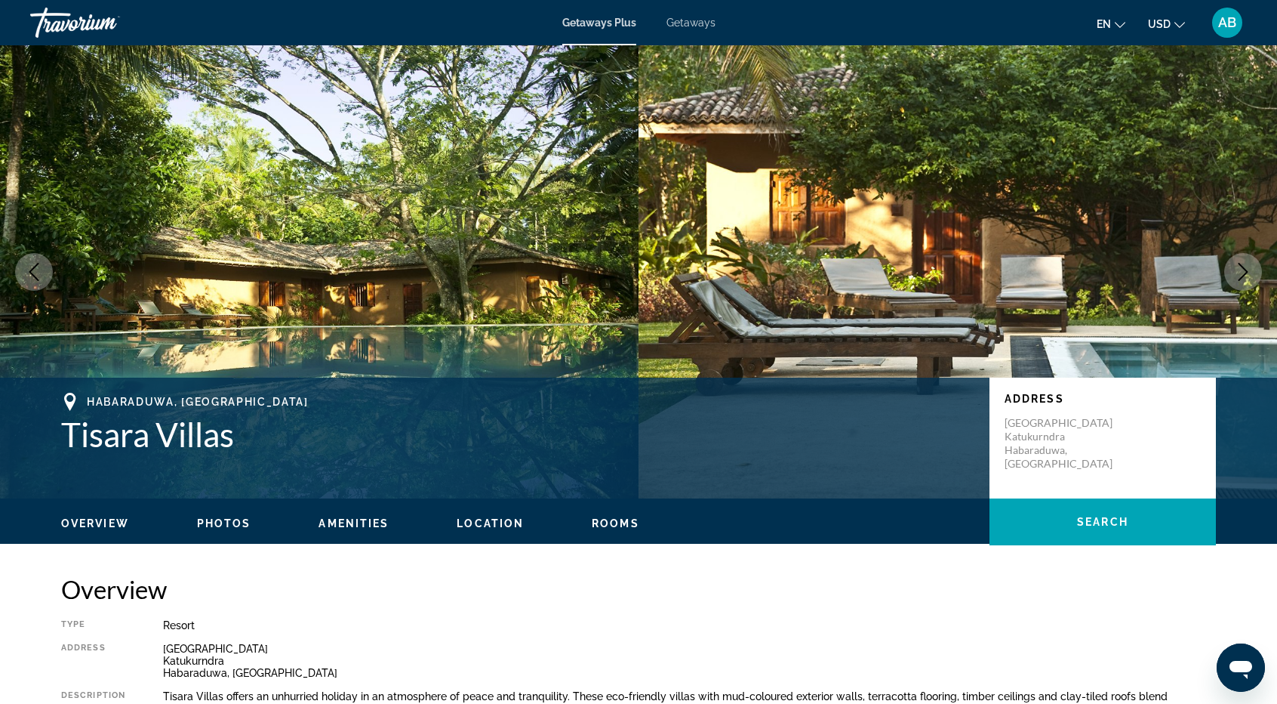
click at [1246, 268] on icon "Next image" at bounding box center [1243, 272] width 18 height 18
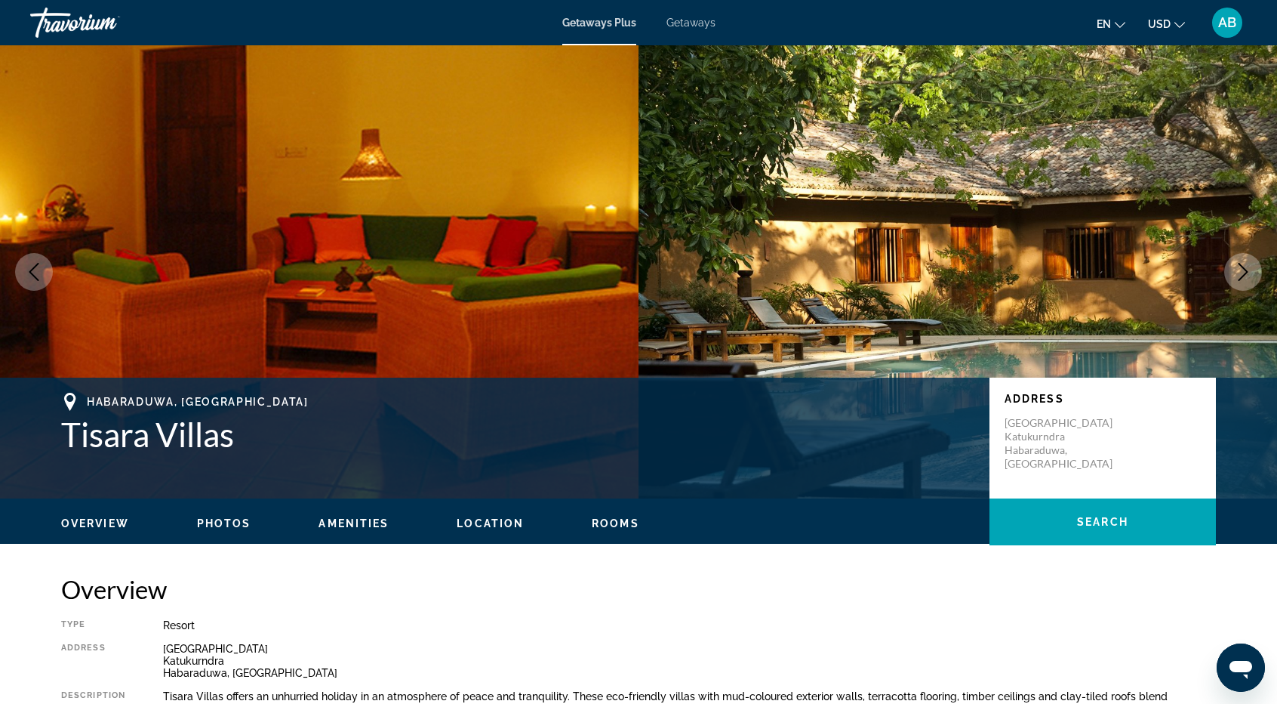
click at [1246, 268] on icon "Next image" at bounding box center [1243, 272] width 18 height 18
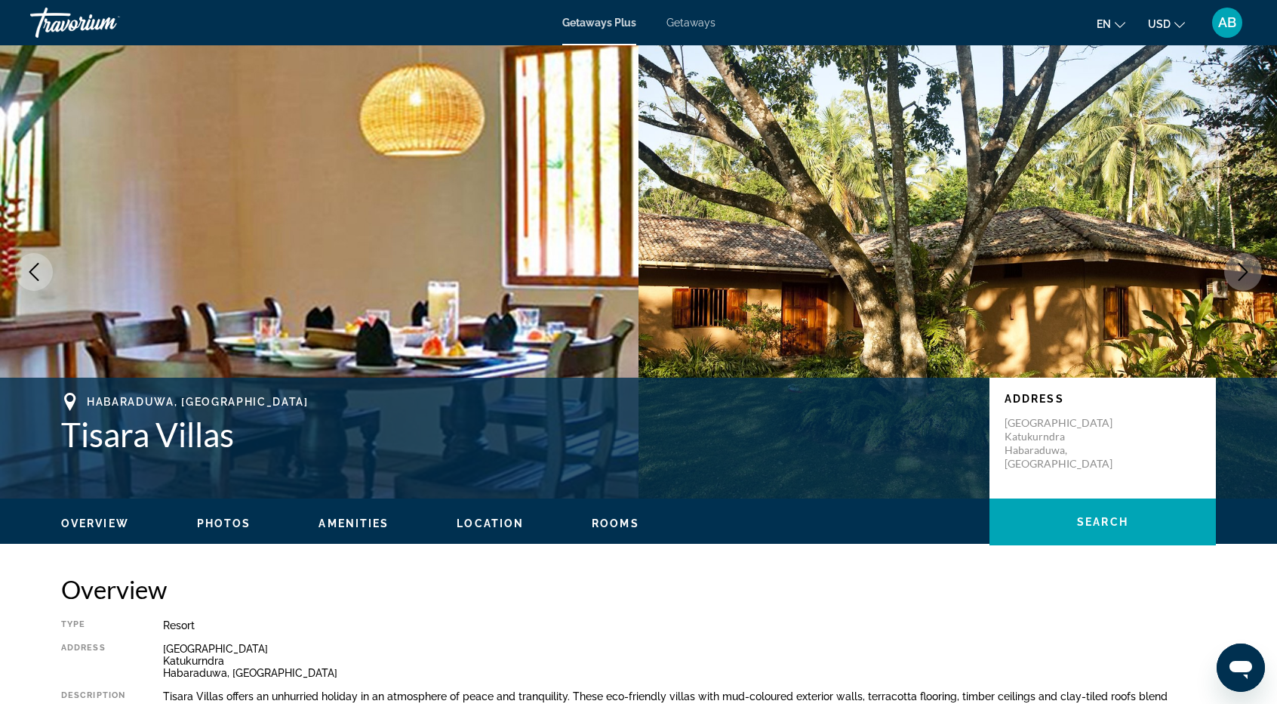
click at [1246, 268] on icon "Next image" at bounding box center [1243, 272] width 18 height 18
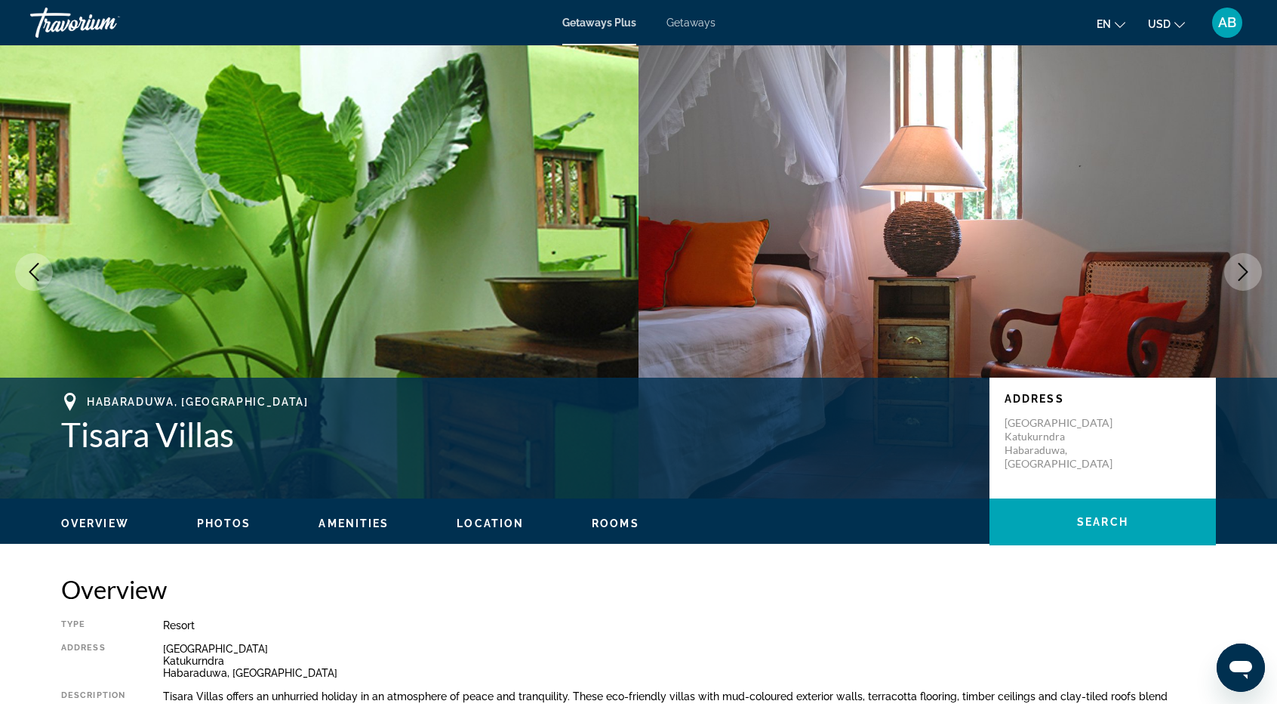
click at [1246, 268] on icon "Next image" at bounding box center [1243, 272] width 18 height 18
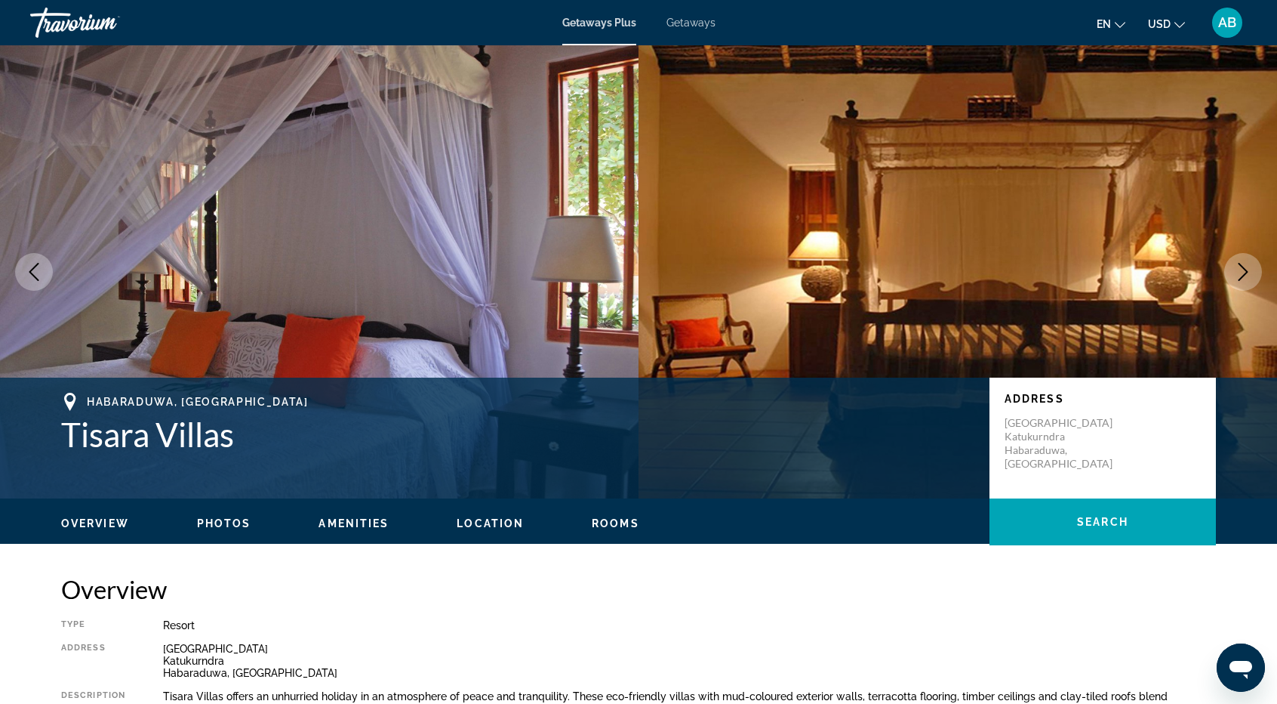
click at [1246, 268] on icon "Next image" at bounding box center [1243, 272] width 18 height 18
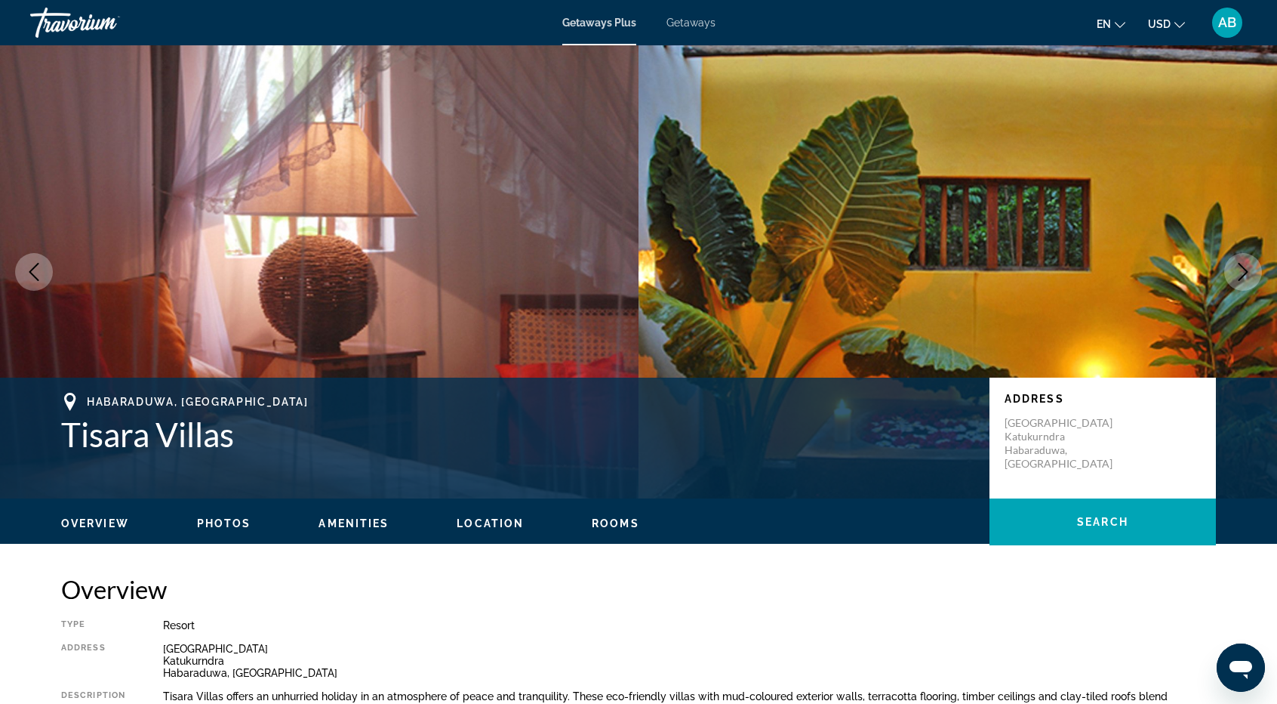
click at [1246, 268] on icon "Next image" at bounding box center [1243, 272] width 18 height 18
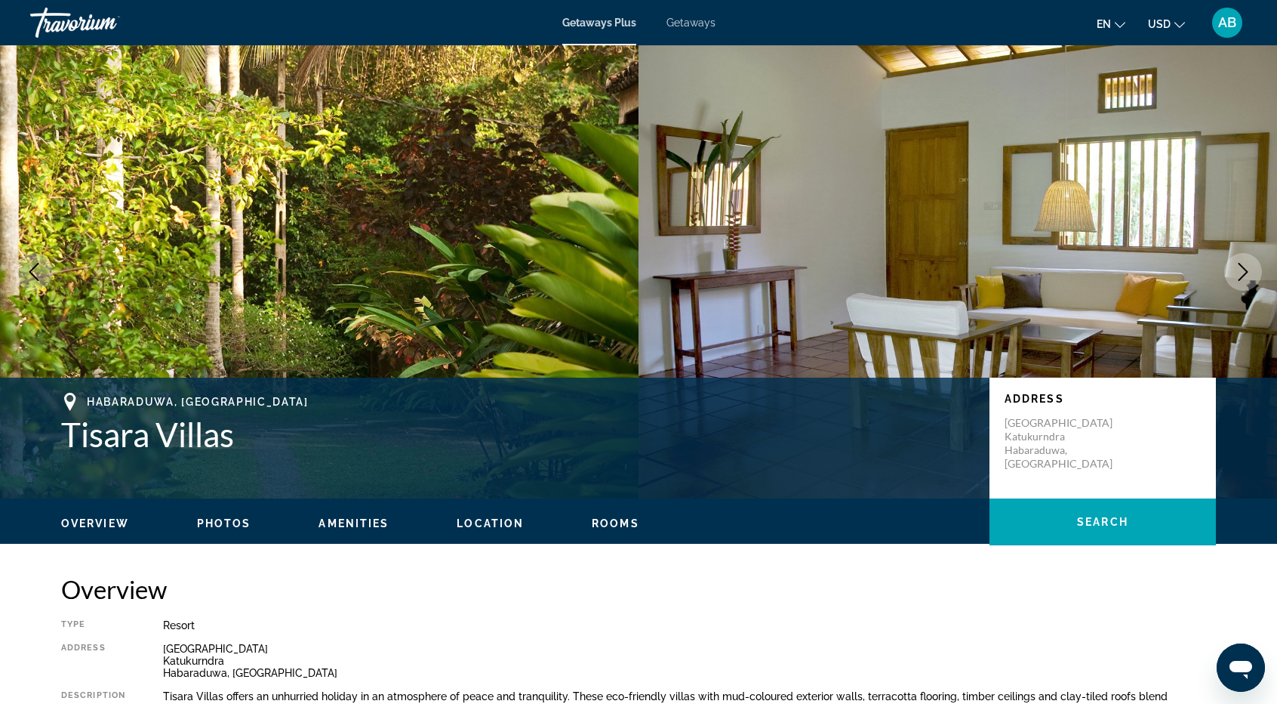
click at [1246, 268] on icon "Next image" at bounding box center [1243, 272] width 18 height 18
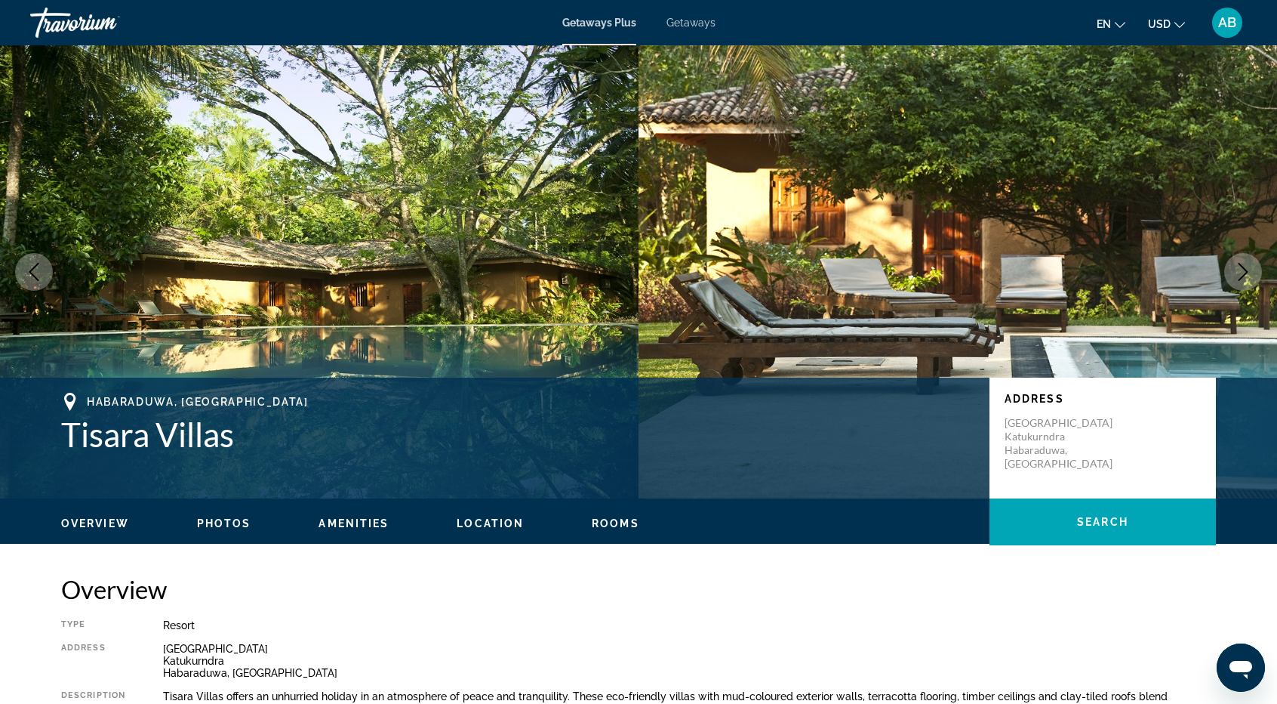
click at [1246, 268] on icon "Next image" at bounding box center [1243, 272] width 18 height 18
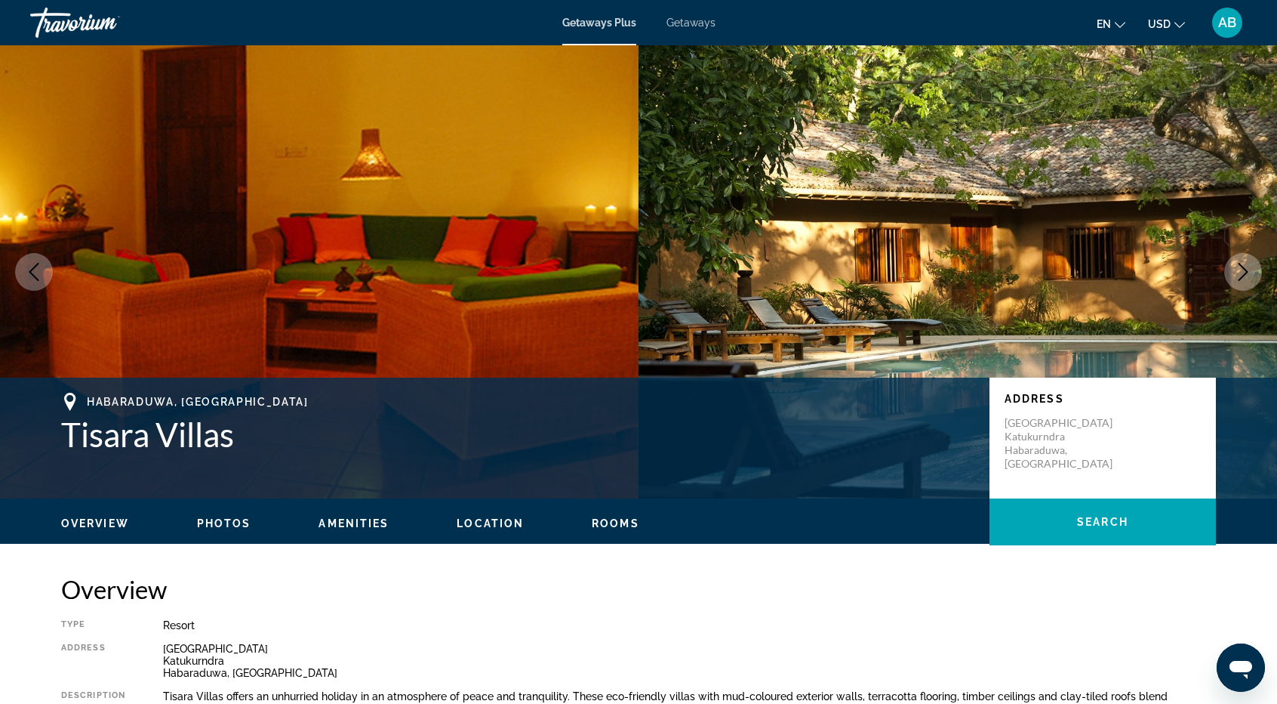
click at [1246, 268] on icon "Next image" at bounding box center [1243, 272] width 18 height 18
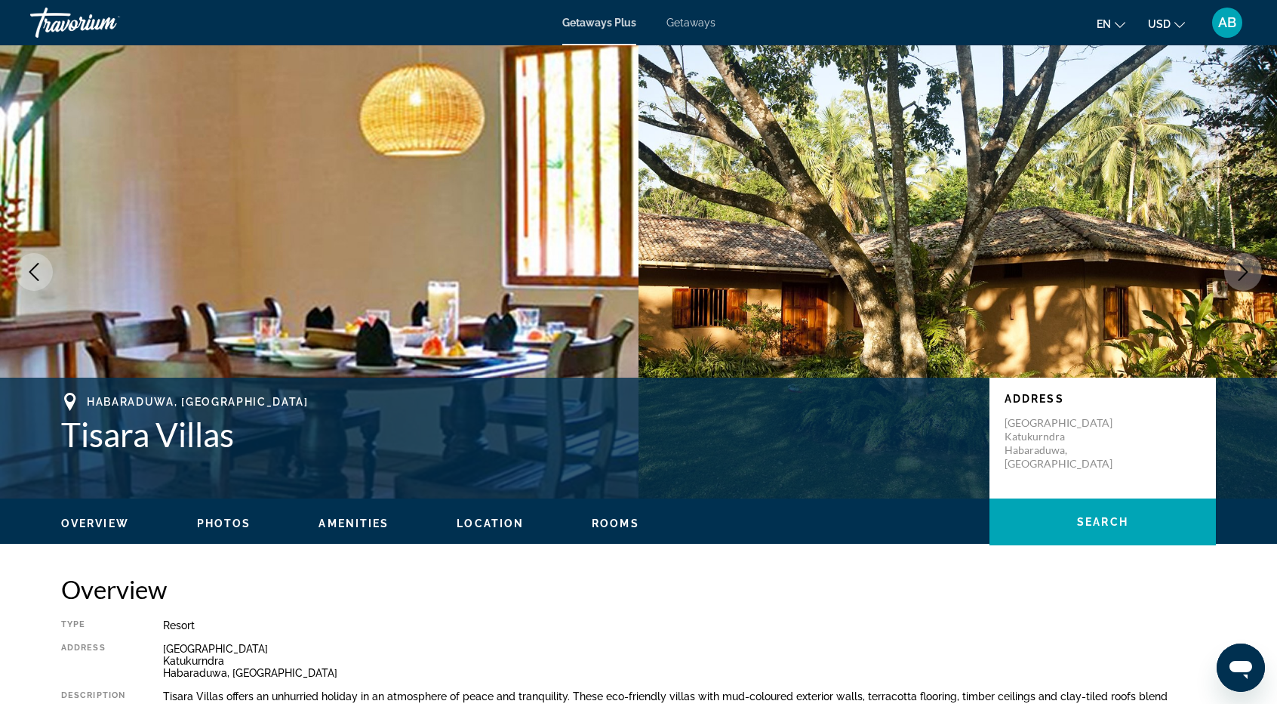
drag, startPoint x: 1246, startPoint y: 268, endPoint x: 1169, endPoint y: 451, distance: 198.2
click at [1169, 451] on div "prev next [GEOGRAPHIC_DATA], [GEOGRAPHIC_DATA] Tisara Villas Address [GEOGRAPHI…" at bounding box center [638, 271] width 1277 height 453
click at [1185, 584] on h2 "Overview" at bounding box center [638, 589] width 1155 height 30
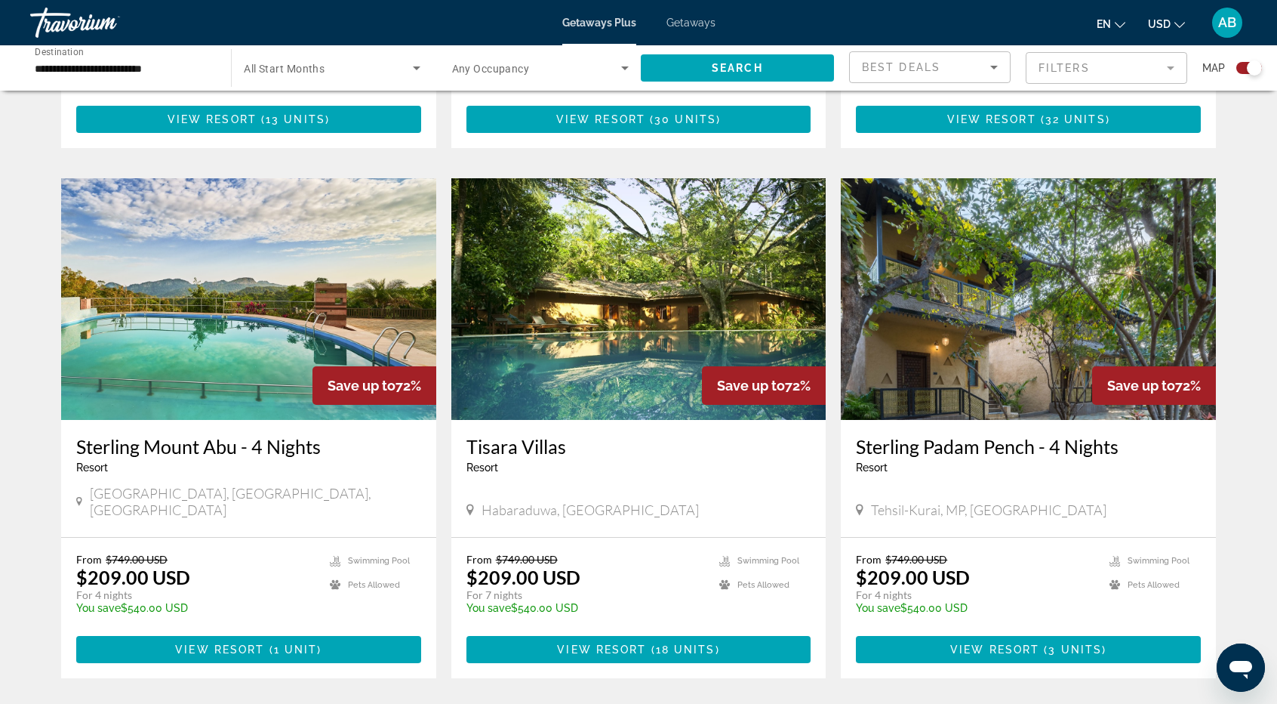
scroll to position [2053, 0]
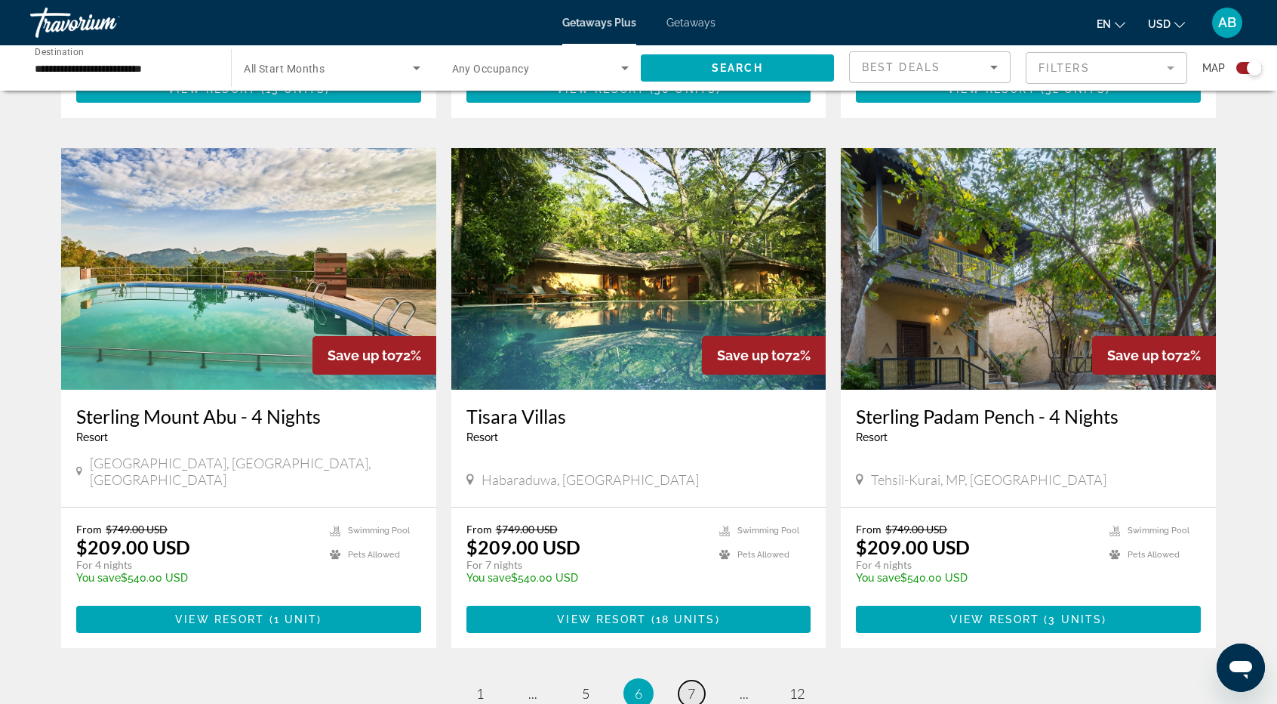
click at [693, 685] on span "7" at bounding box center [692, 693] width 8 height 17
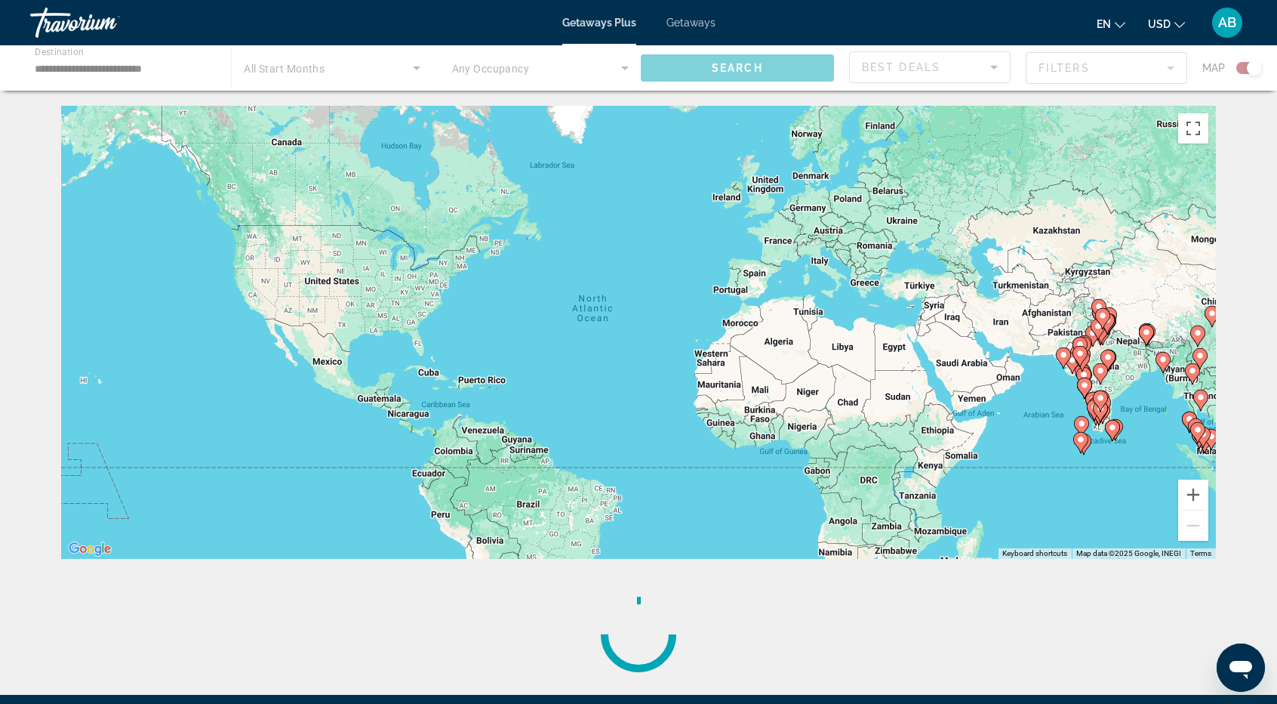
click at [693, 621] on div "Main content" at bounding box center [638, 634] width 1155 height 121
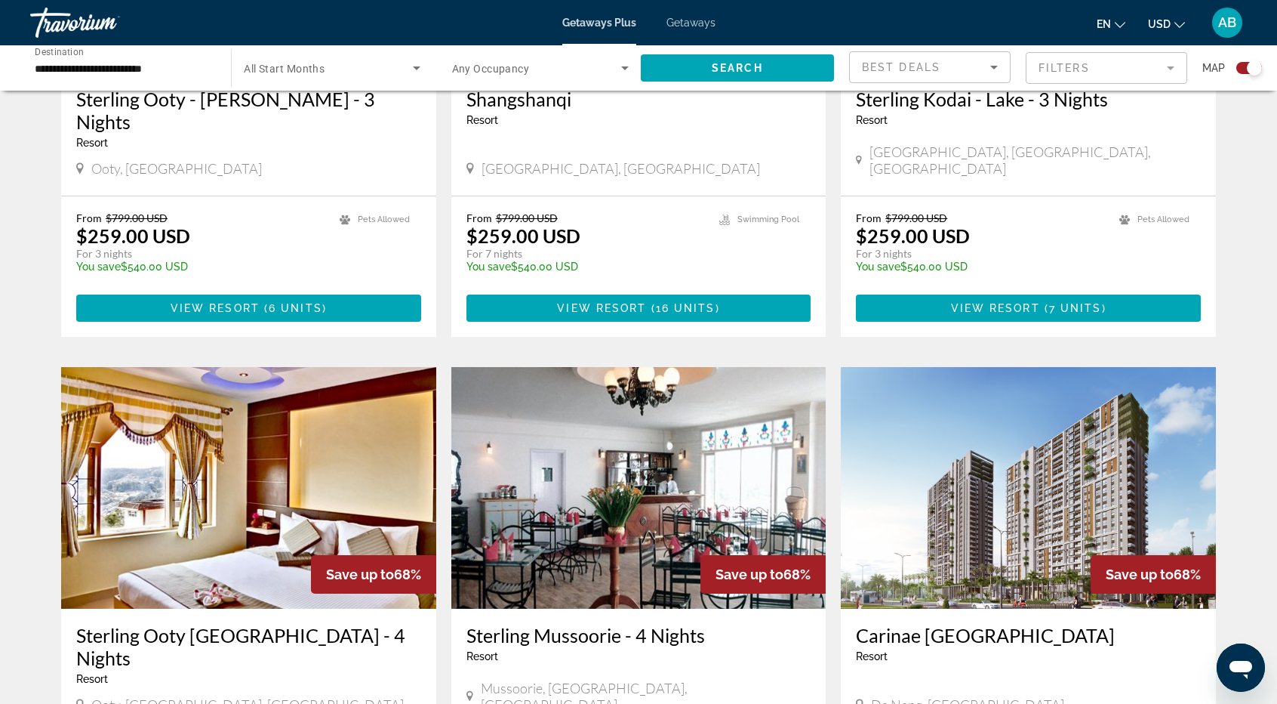
scroll to position [1902, 0]
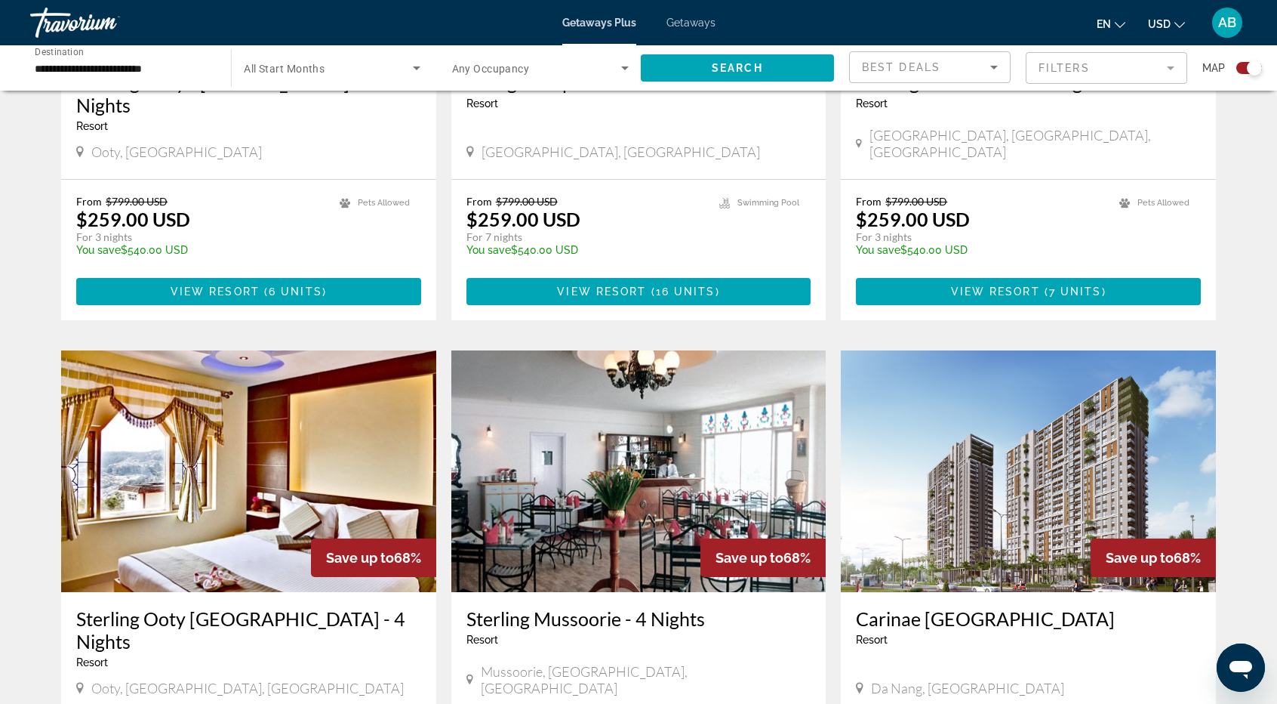
click at [693, 621] on div "Sterling Mussoorie - 4 Nights Resort - This is an adults only resort Mussoorie,…" at bounding box center [638, 653] width 375 height 123
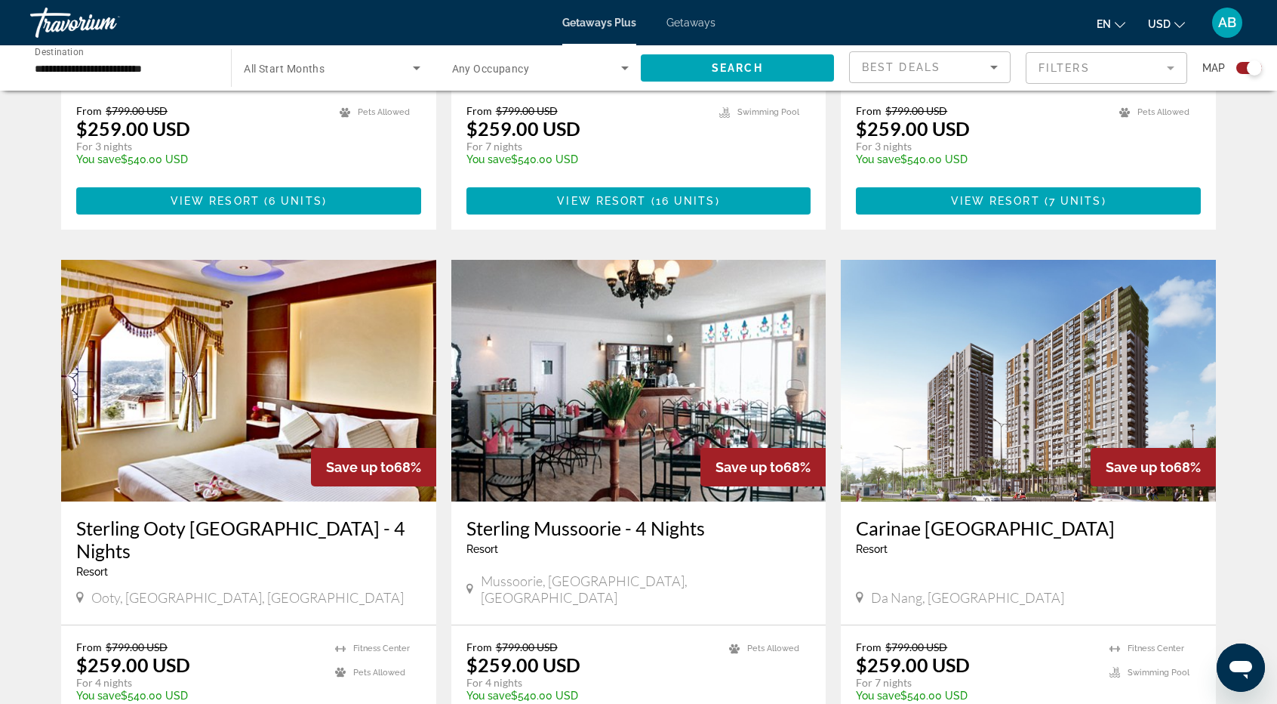
scroll to position [2023, 0]
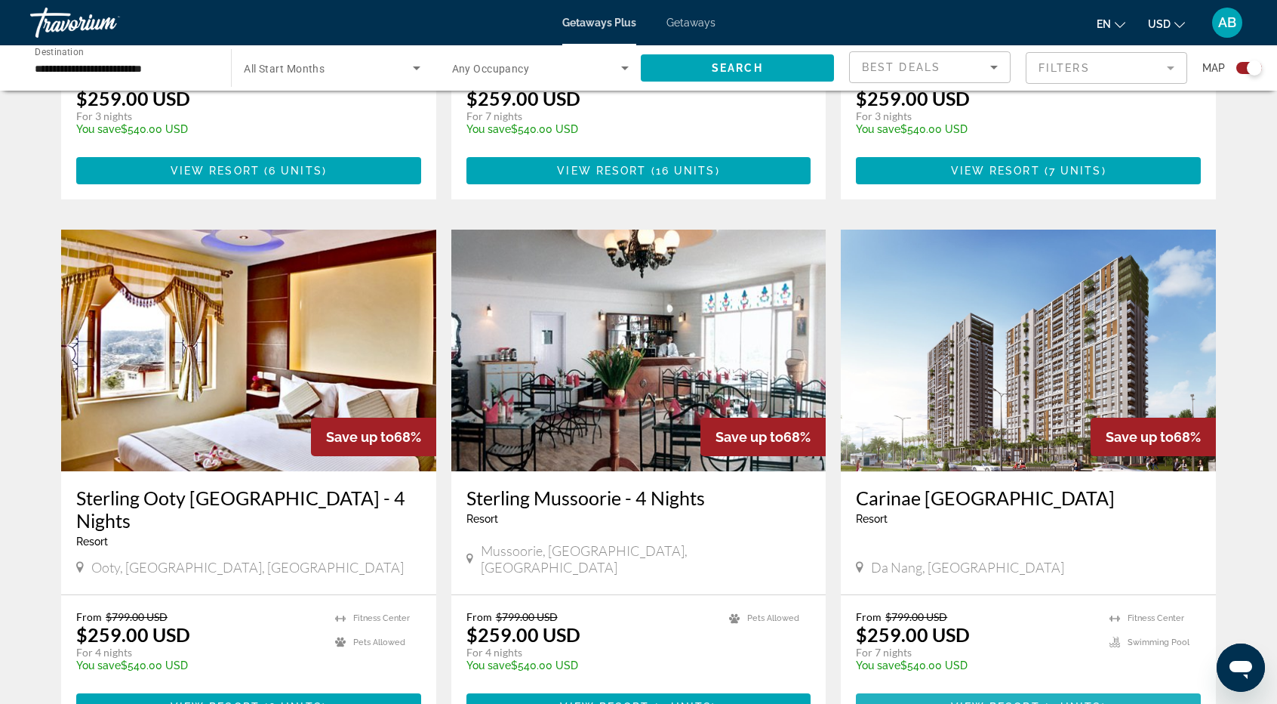
click at [996, 701] on span "View Resort" at bounding box center [995, 707] width 89 height 12
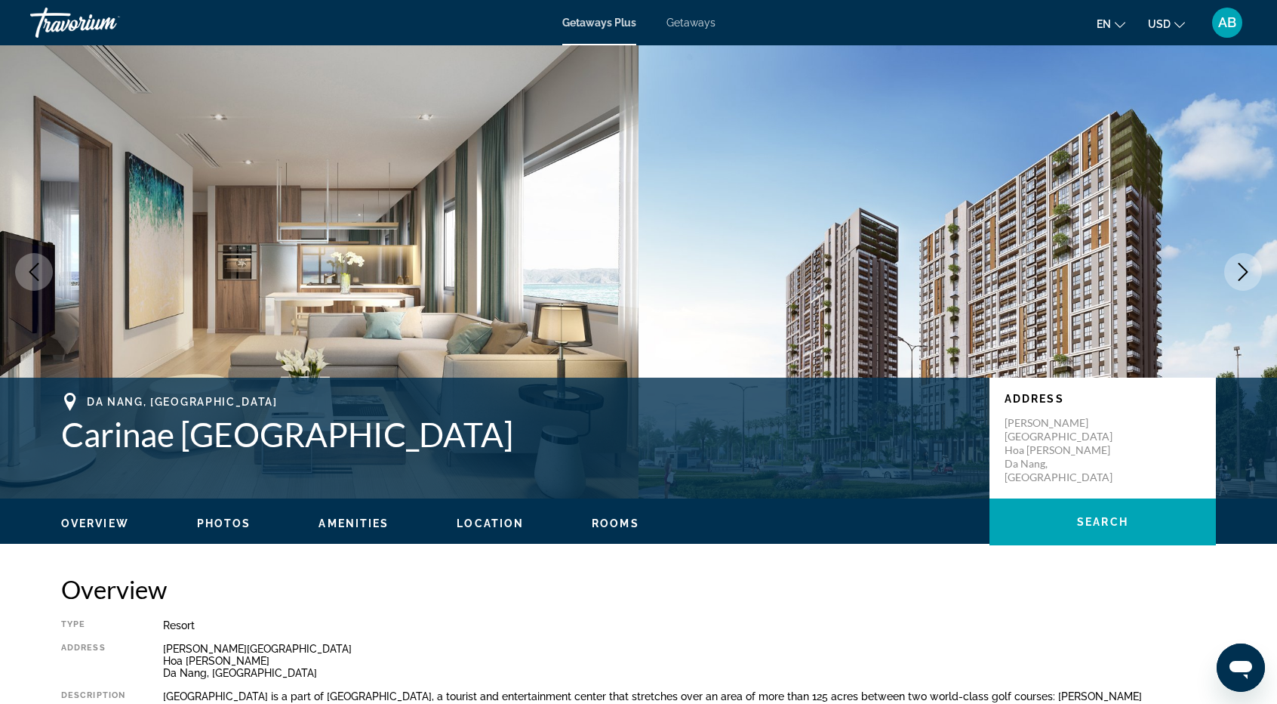
click at [1234, 269] on icon "Next image" at bounding box center [1243, 272] width 18 height 18
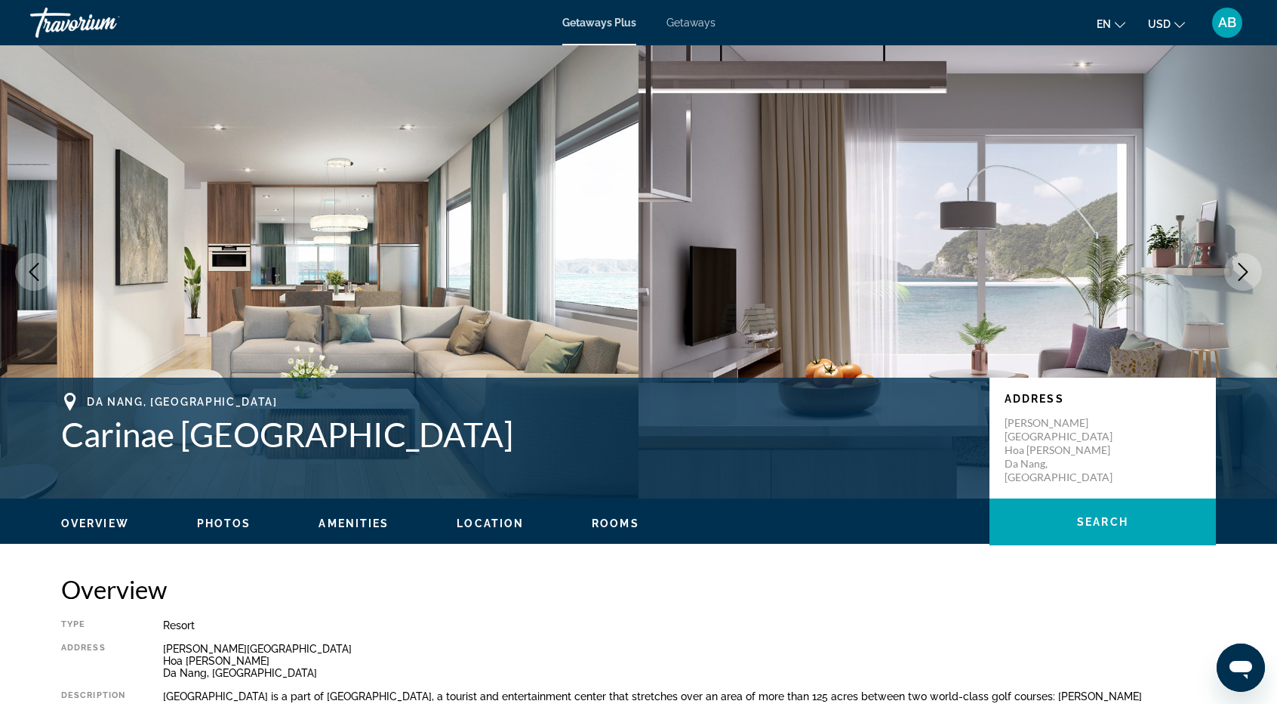
click at [1234, 269] on icon "Next image" at bounding box center [1243, 272] width 18 height 18
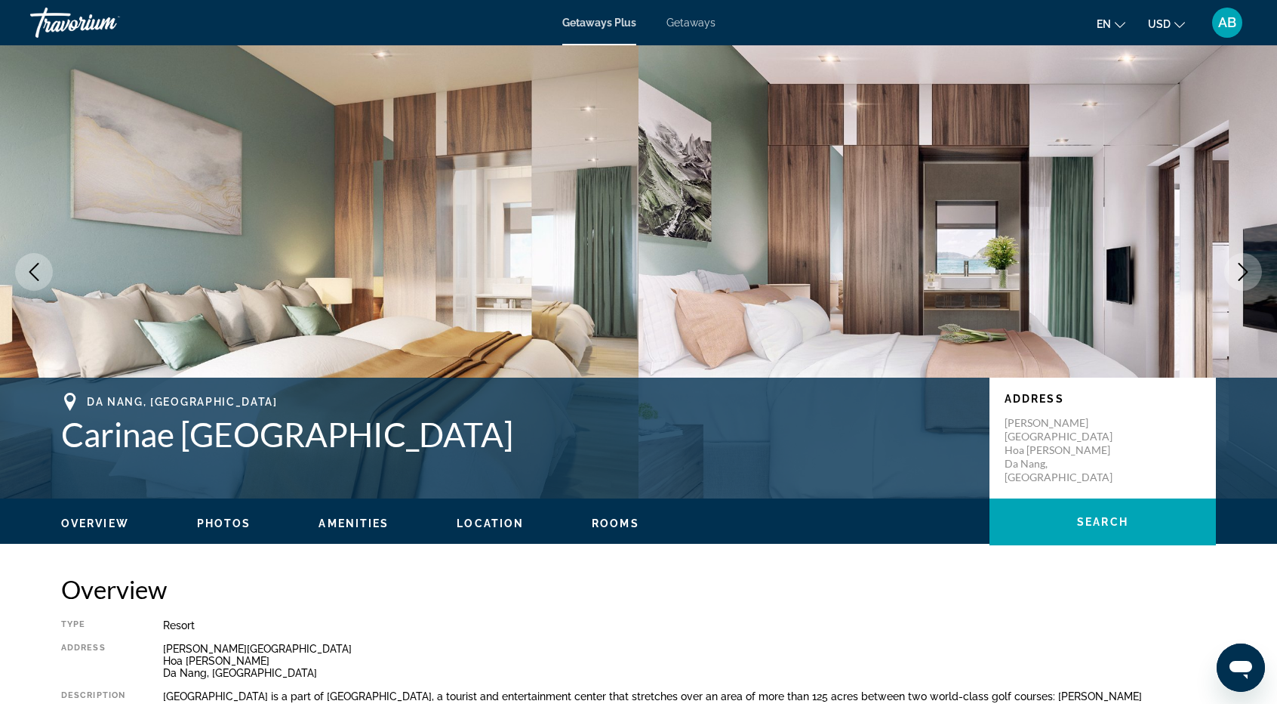
click at [1234, 269] on icon "Next image" at bounding box center [1243, 272] width 18 height 18
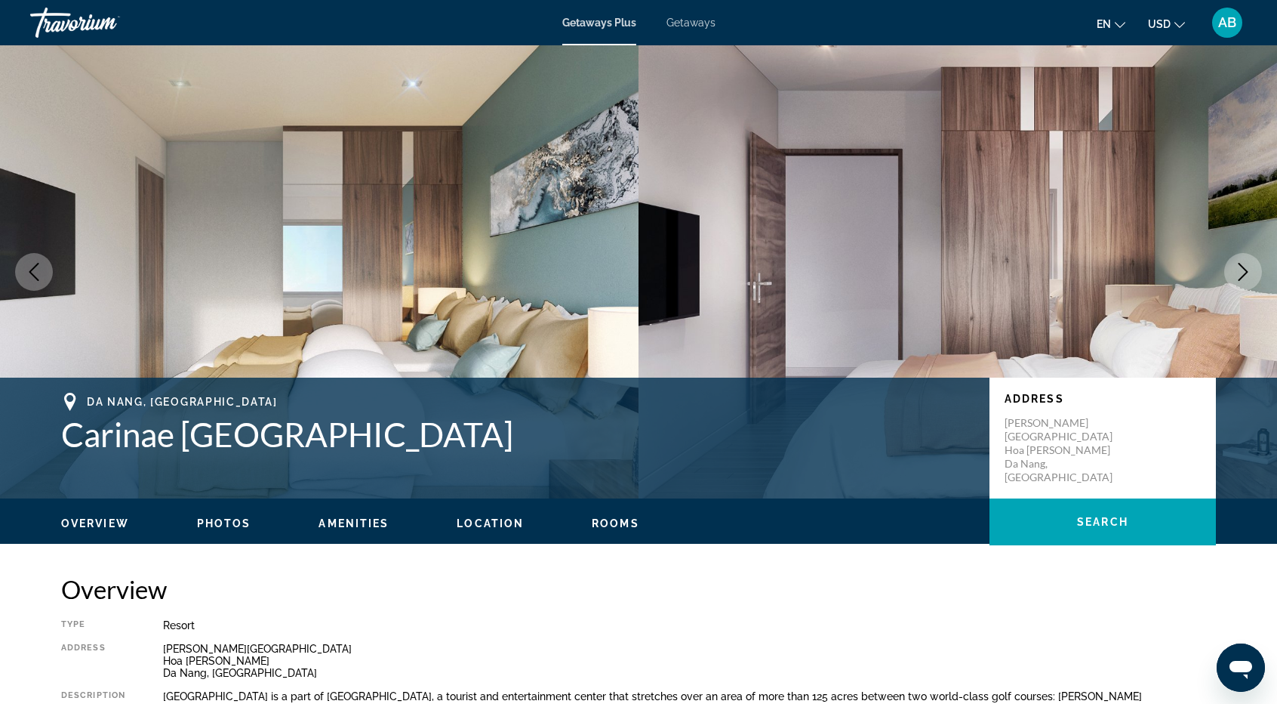
click at [1234, 269] on icon "Next image" at bounding box center [1243, 272] width 18 height 18
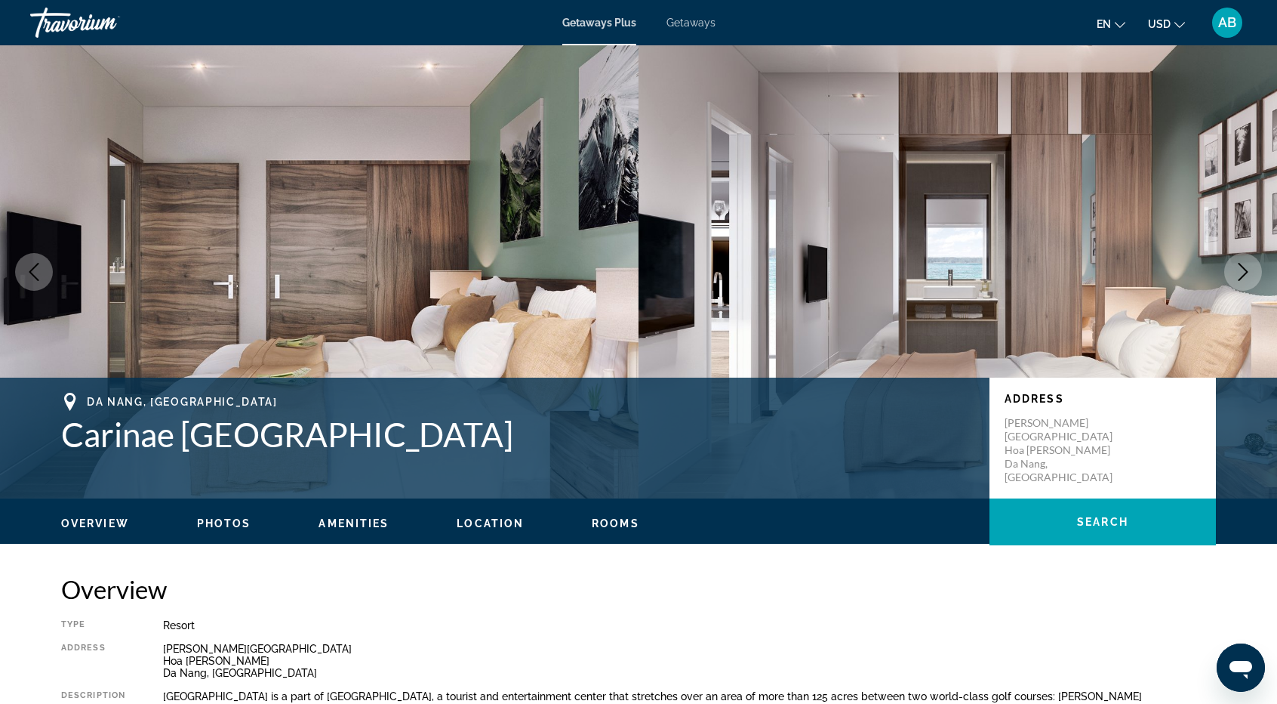
click at [1234, 269] on icon "Next image" at bounding box center [1243, 272] width 18 height 18
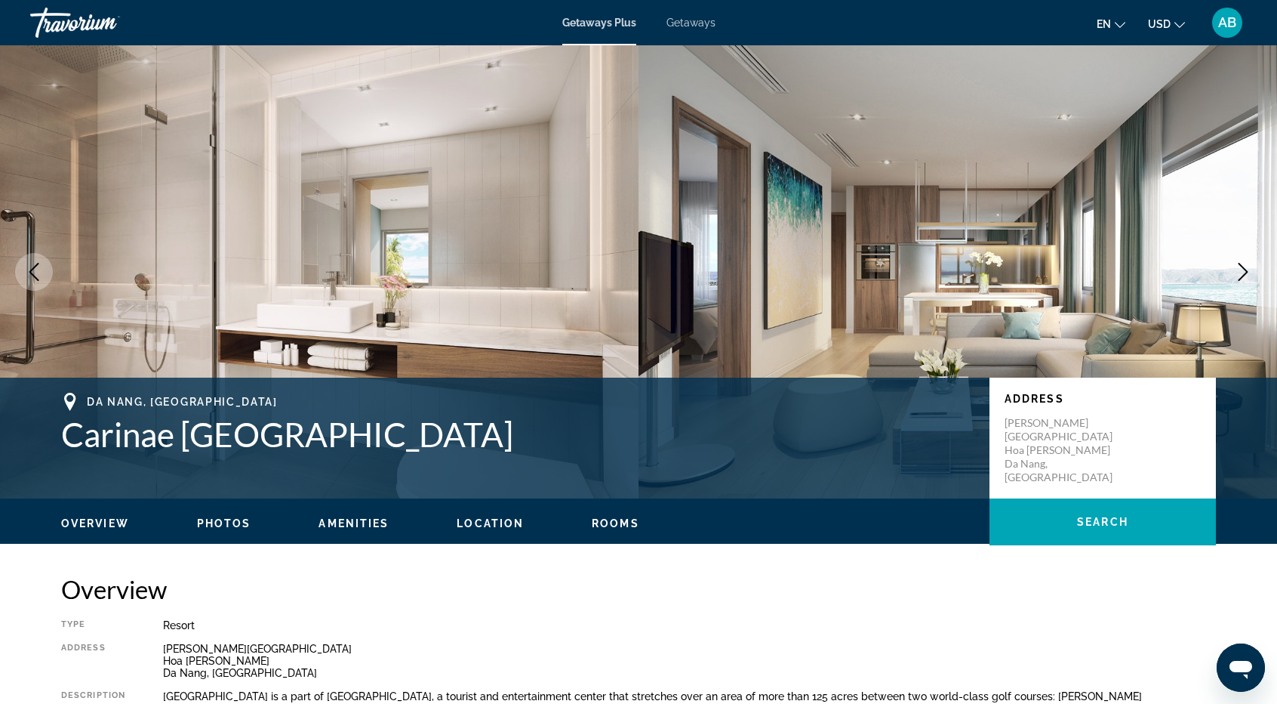
click at [1234, 269] on icon "Next image" at bounding box center [1243, 272] width 18 height 18
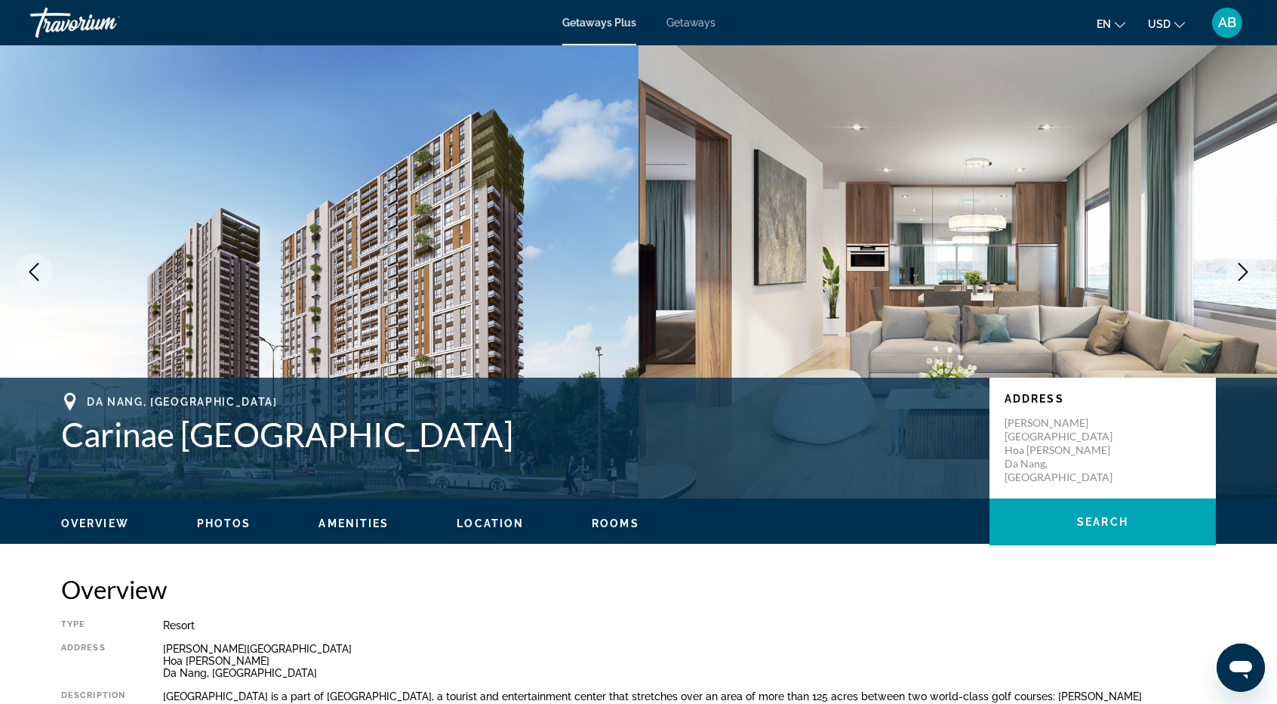
click at [1234, 269] on icon "Next image" at bounding box center [1243, 272] width 18 height 18
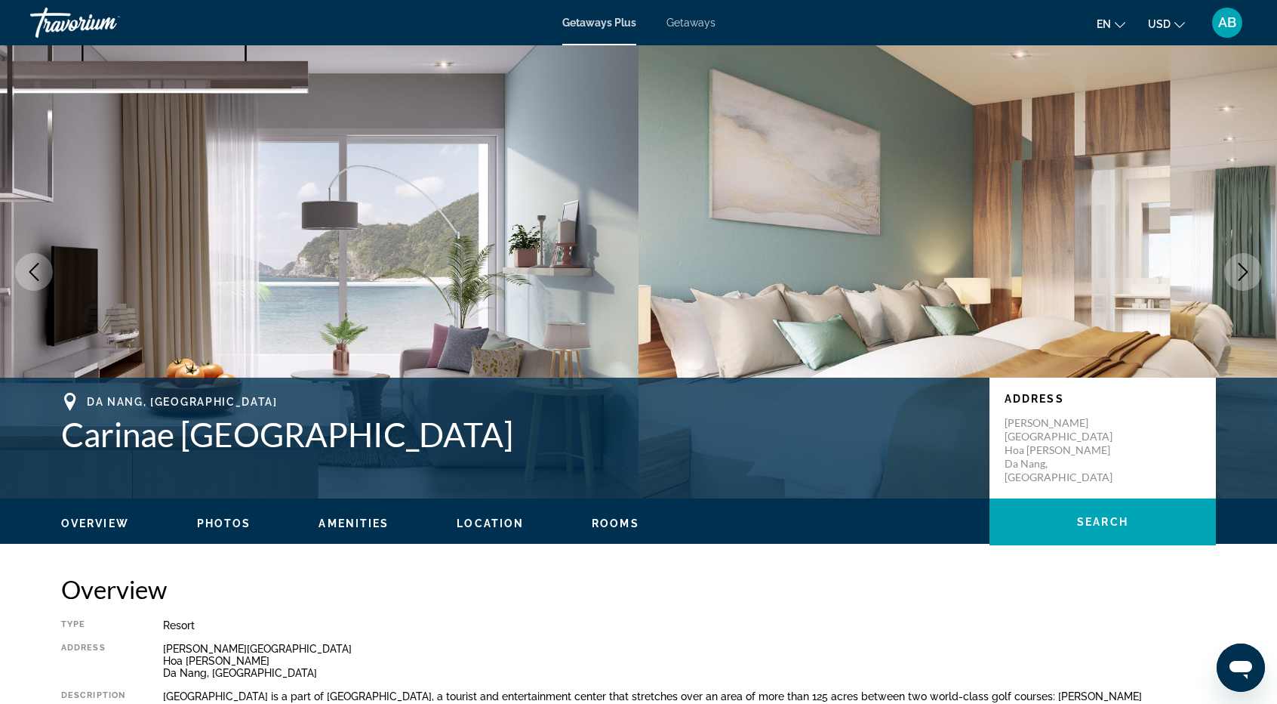
click at [1234, 269] on icon "Next image" at bounding box center [1243, 272] width 18 height 18
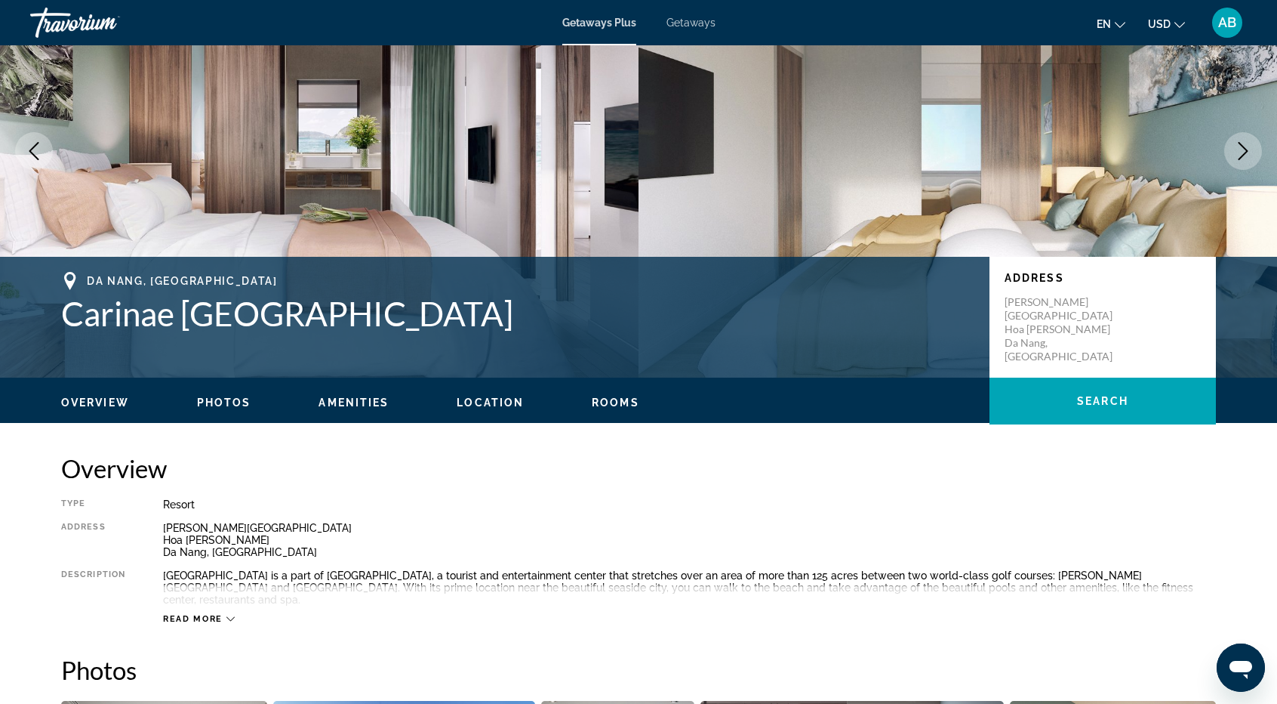
scroll to position [151, 0]
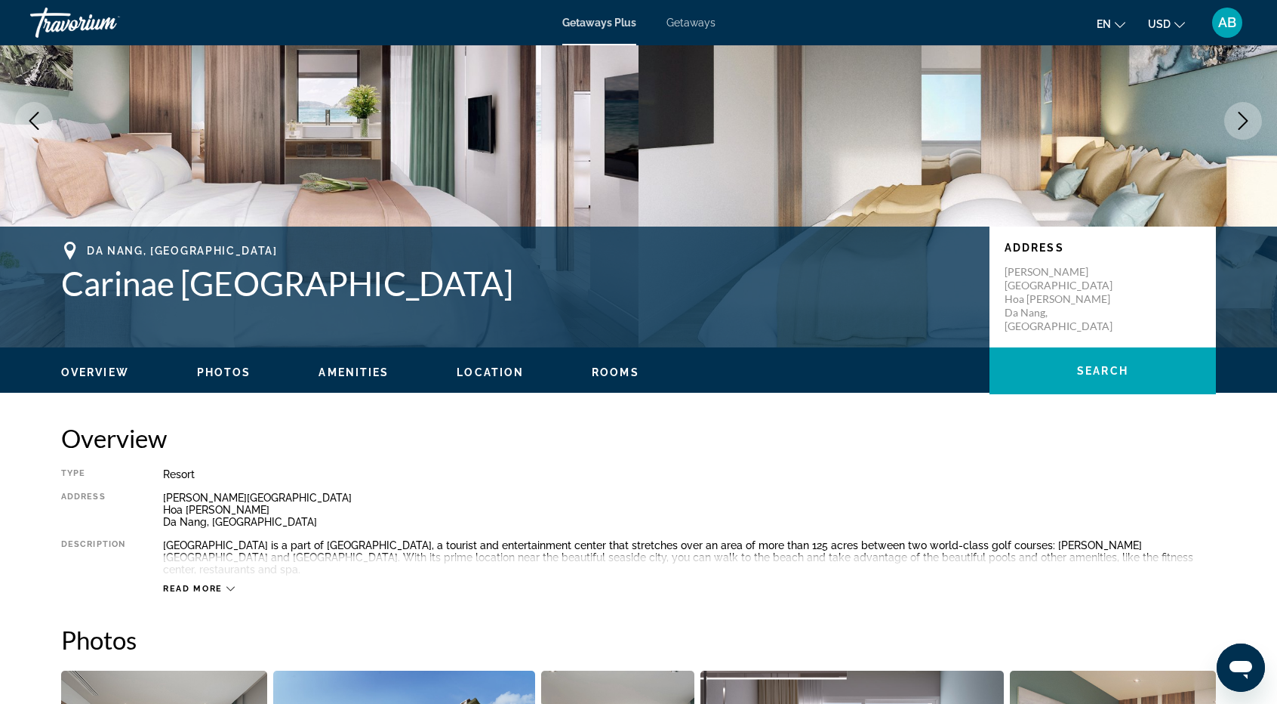
click at [478, 371] on span "Location" at bounding box center [490, 372] width 67 height 12
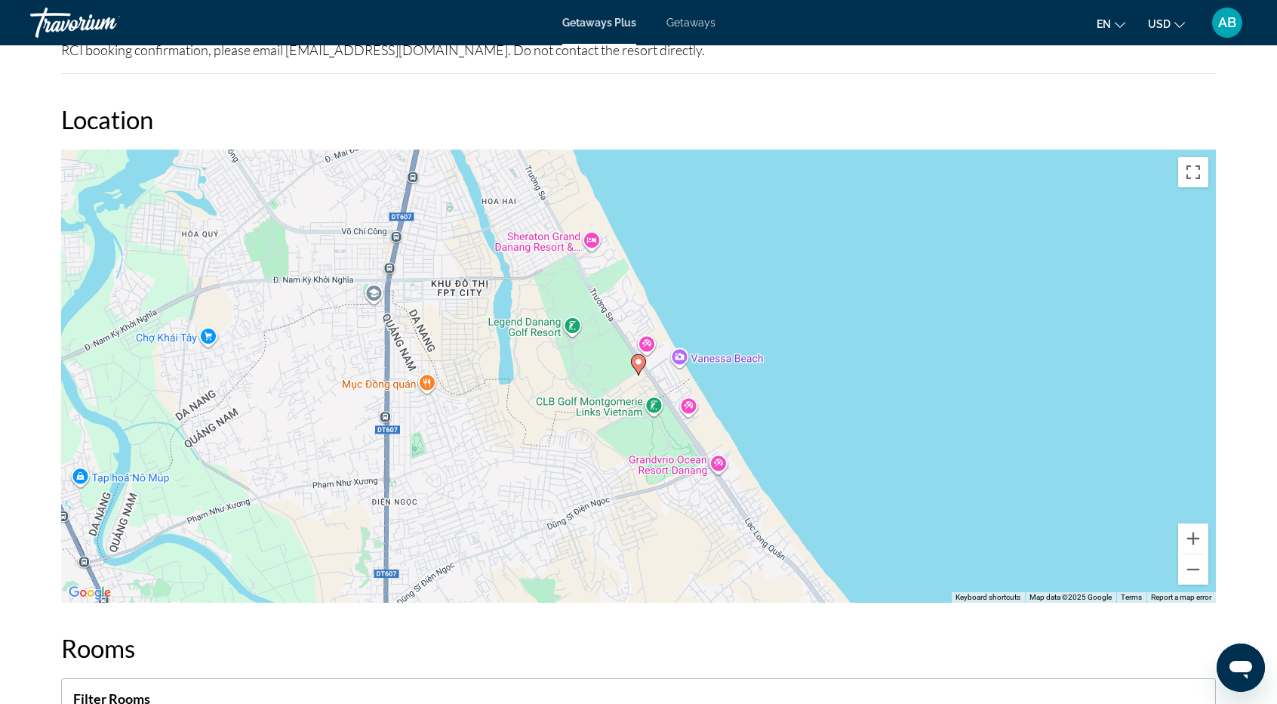
scroll to position [1590, 0]
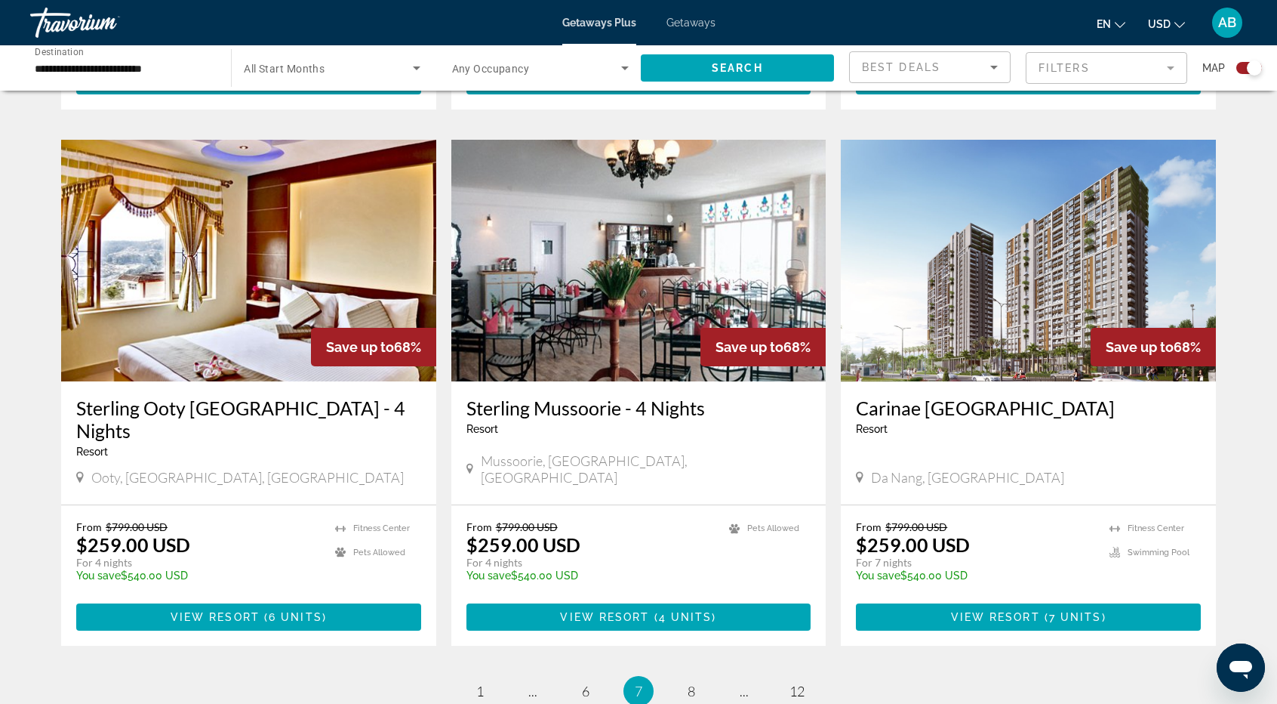
scroll to position [2114, 0]
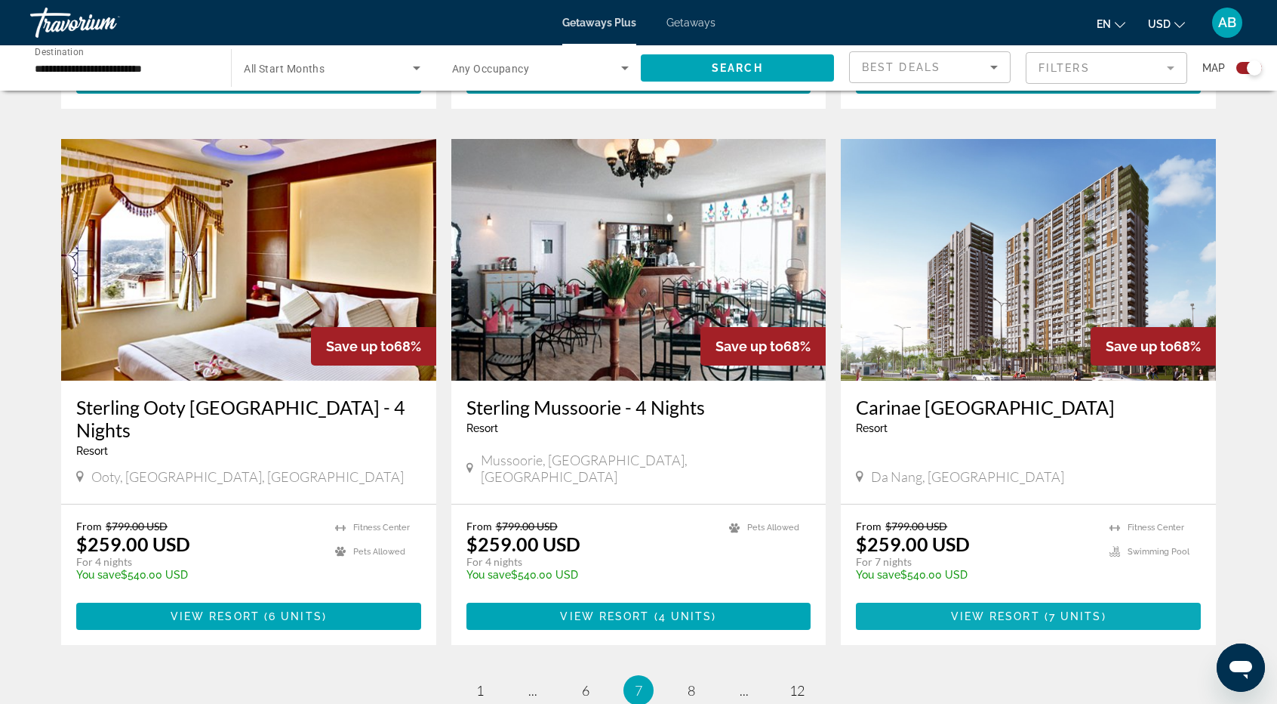
click at [1024, 610] on span "View Resort" at bounding box center [995, 616] width 89 height 12
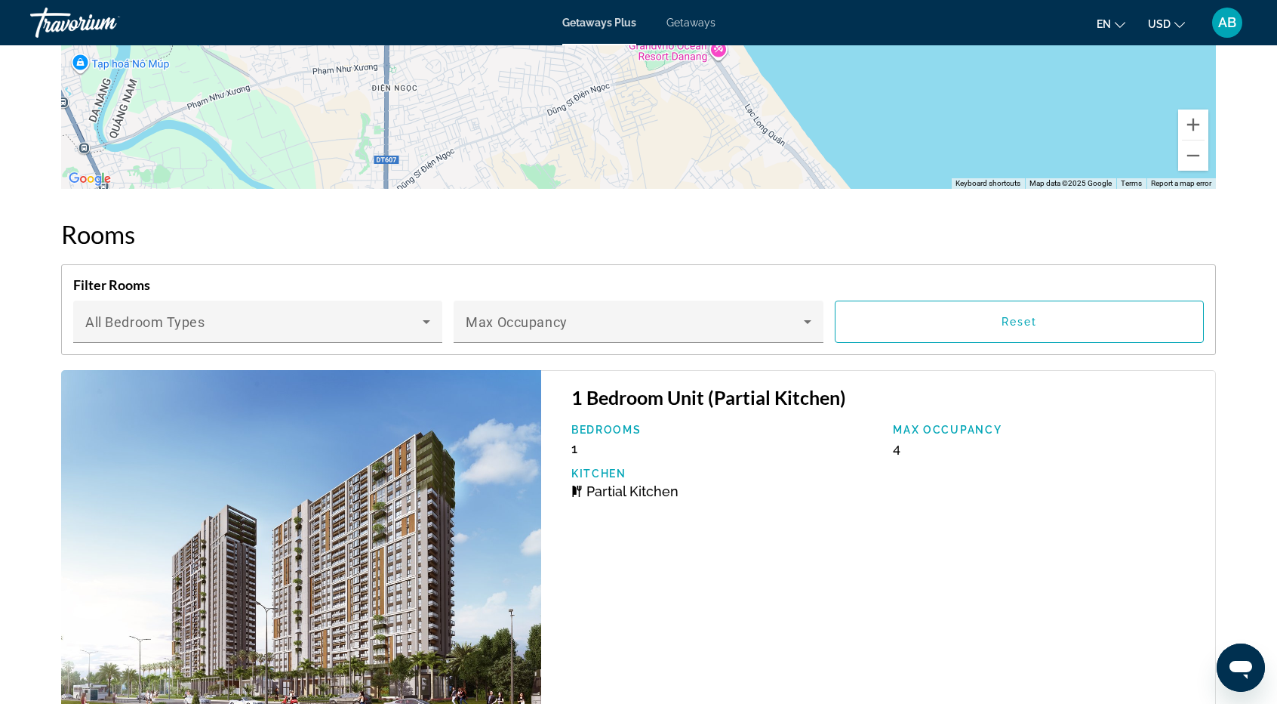
scroll to position [2023, 0]
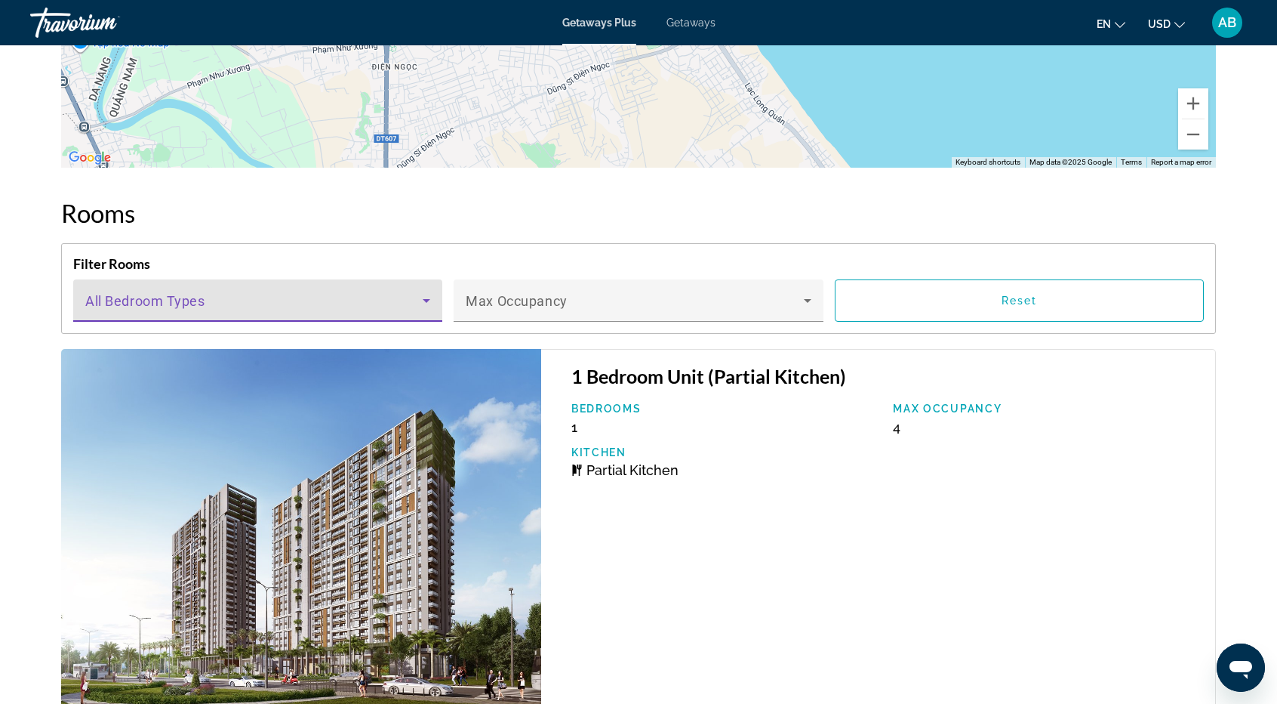
click at [423, 291] on icon "Main content" at bounding box center [426, 300] width 18 height 18
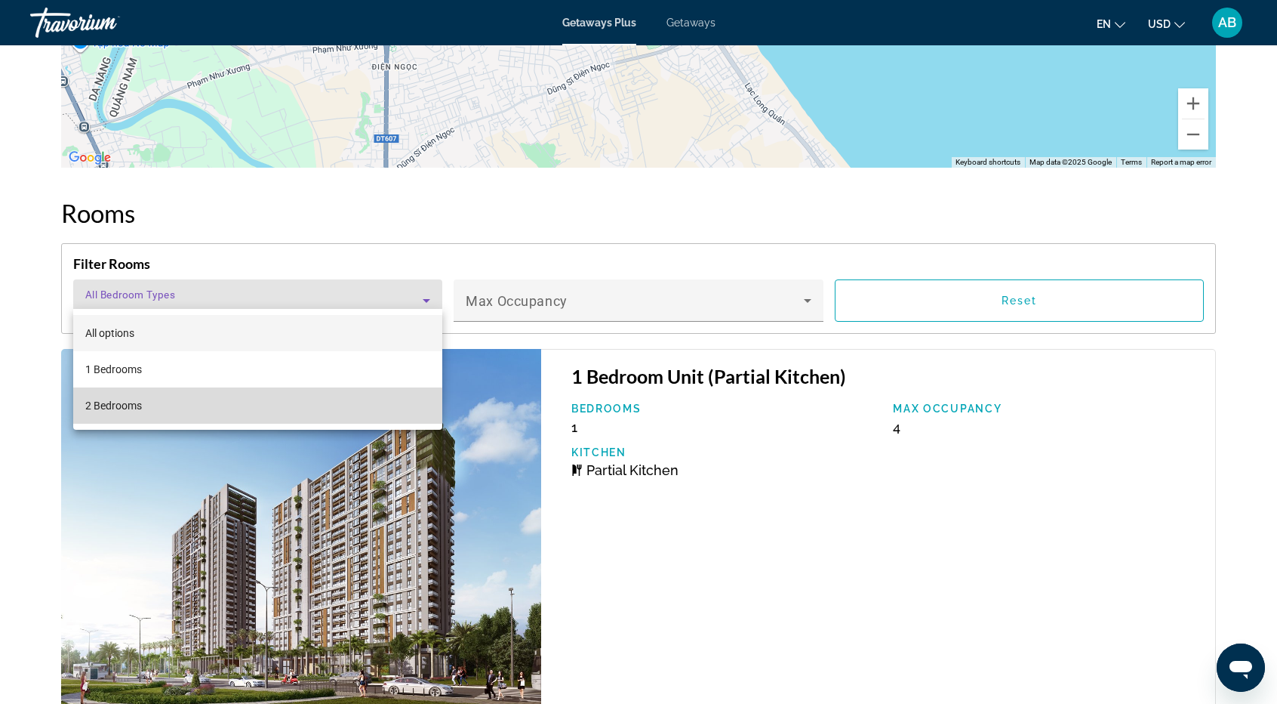
click at [133, 404] on span "2 Bedrooms" at bounding box center [113, 405] width 57 height 18
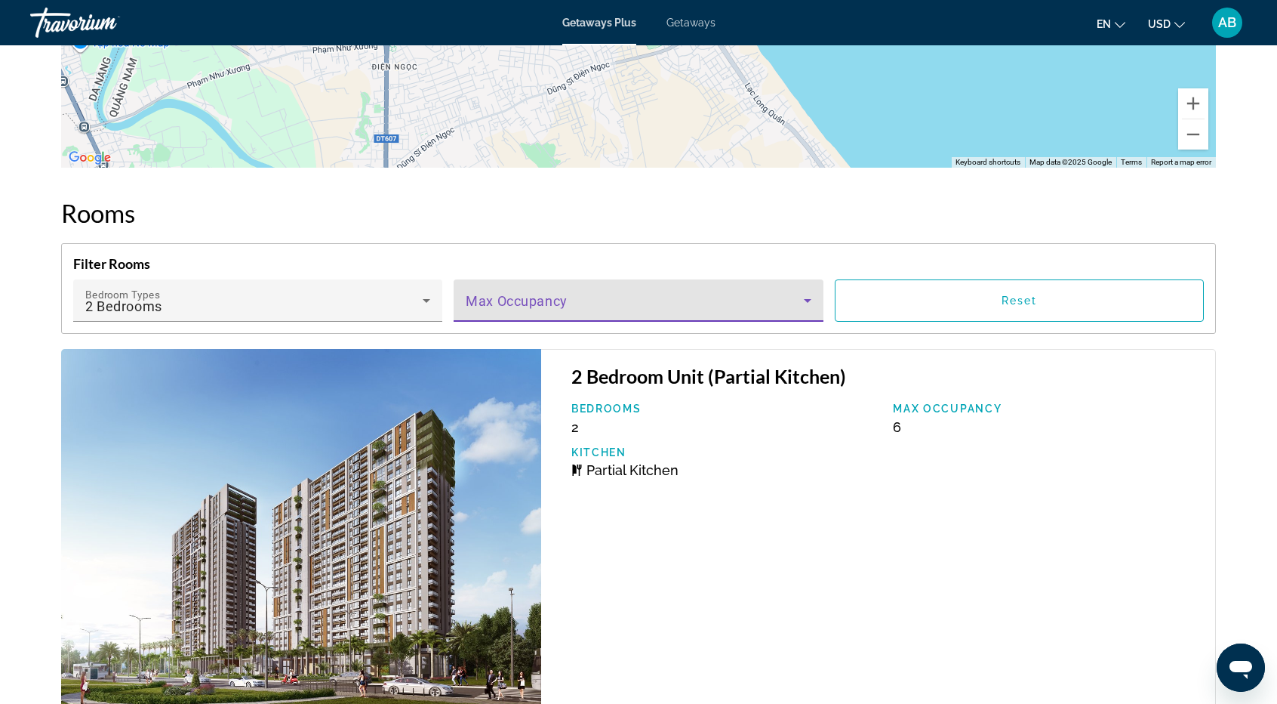
click at [806, 299] on icon "Main content" at bounding box center [808, 301] width 8 height 4
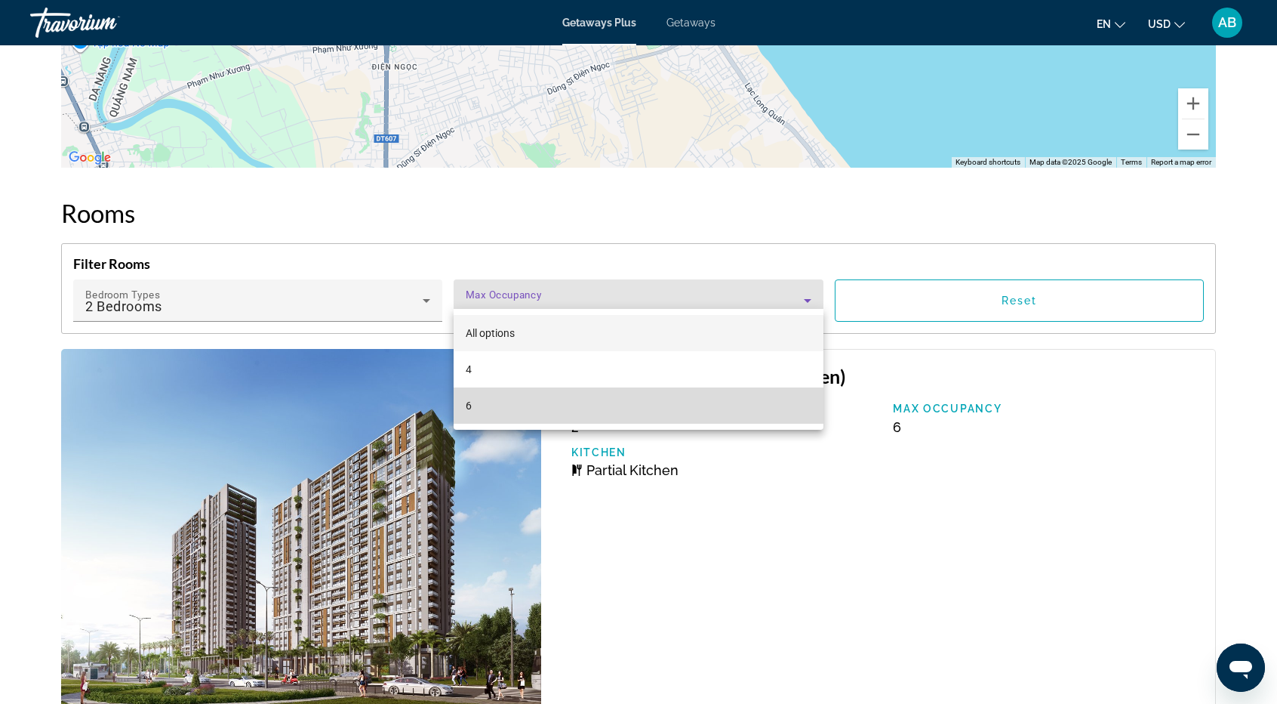
click at [467, 402] on span "6" at bounding box center [469, 405] width 6 height 18
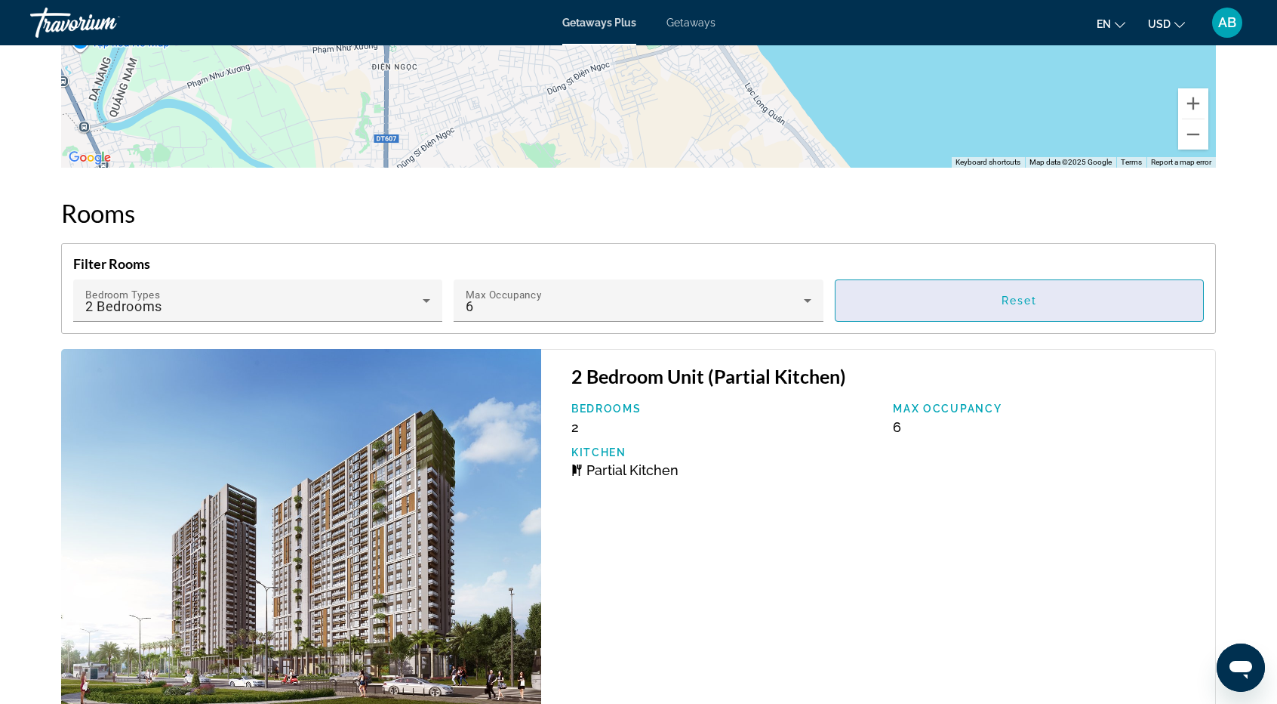
click at [1023, 294] on span "Reset" at bounding box center [1020, 300] width 36 height 12
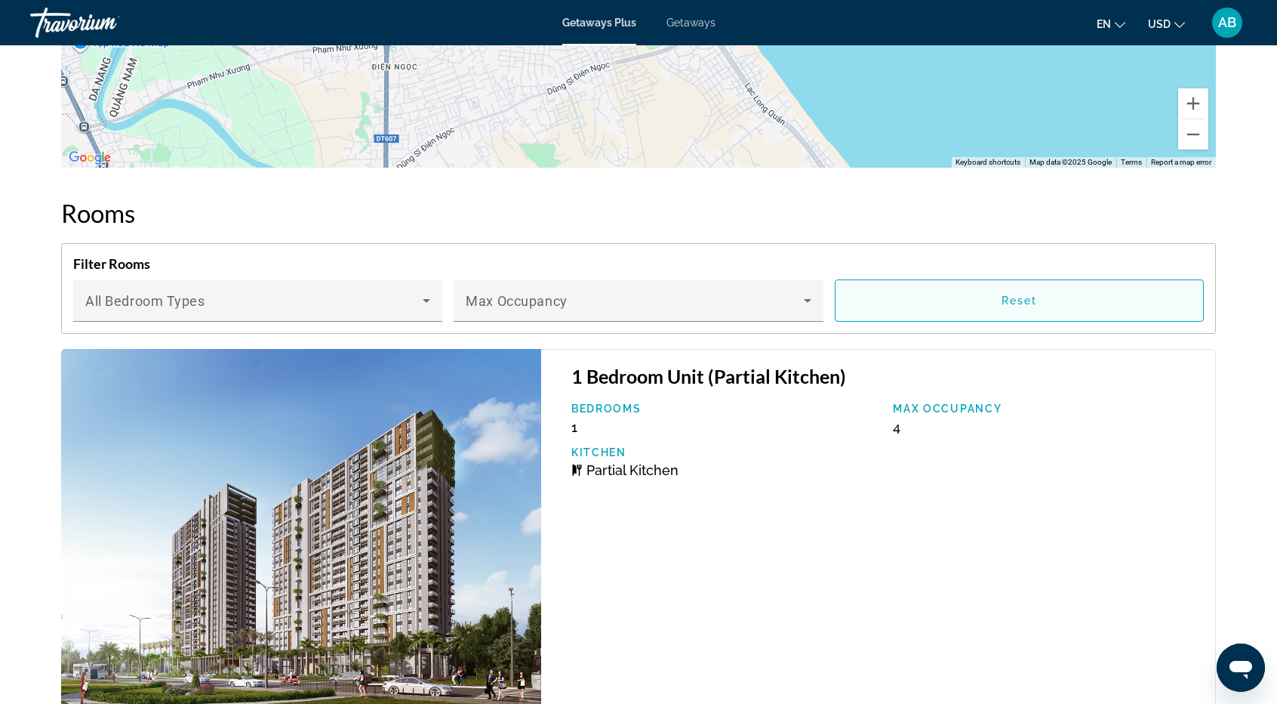
click at [1023, 294] on span "Reset" at bounding box center [1020, 300] width 36 height 12
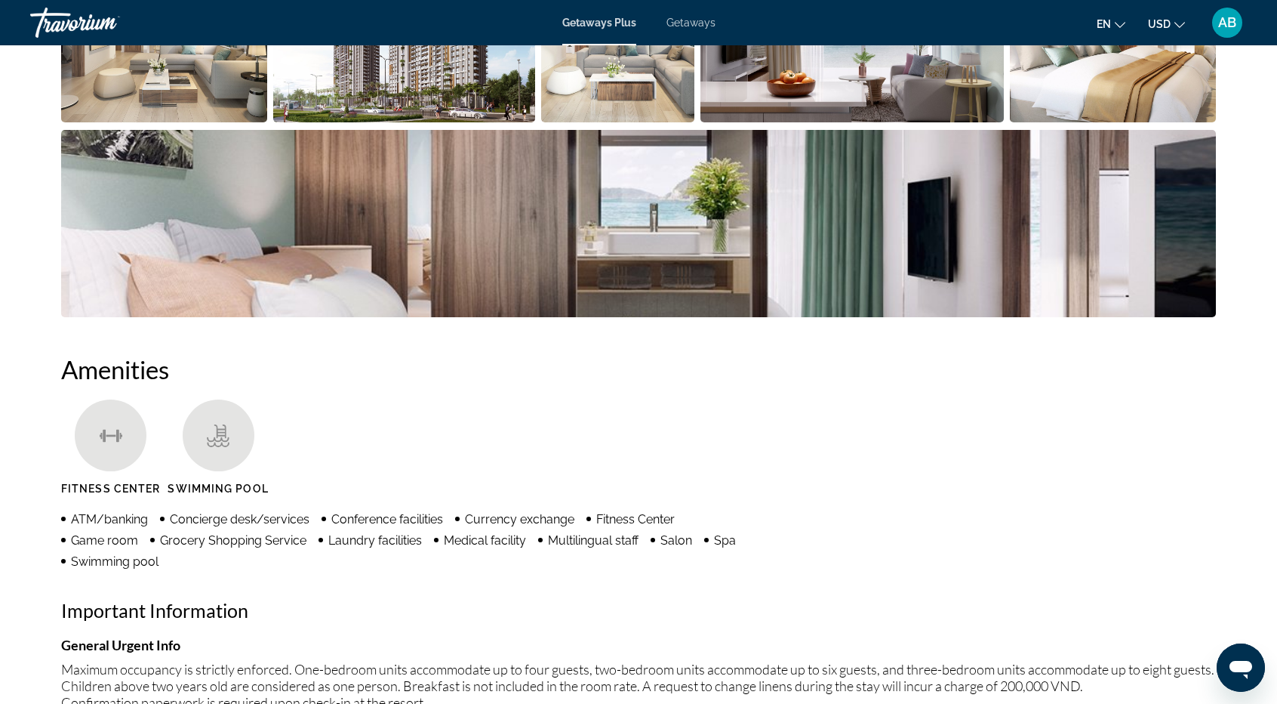
scroll to position [815, 0]
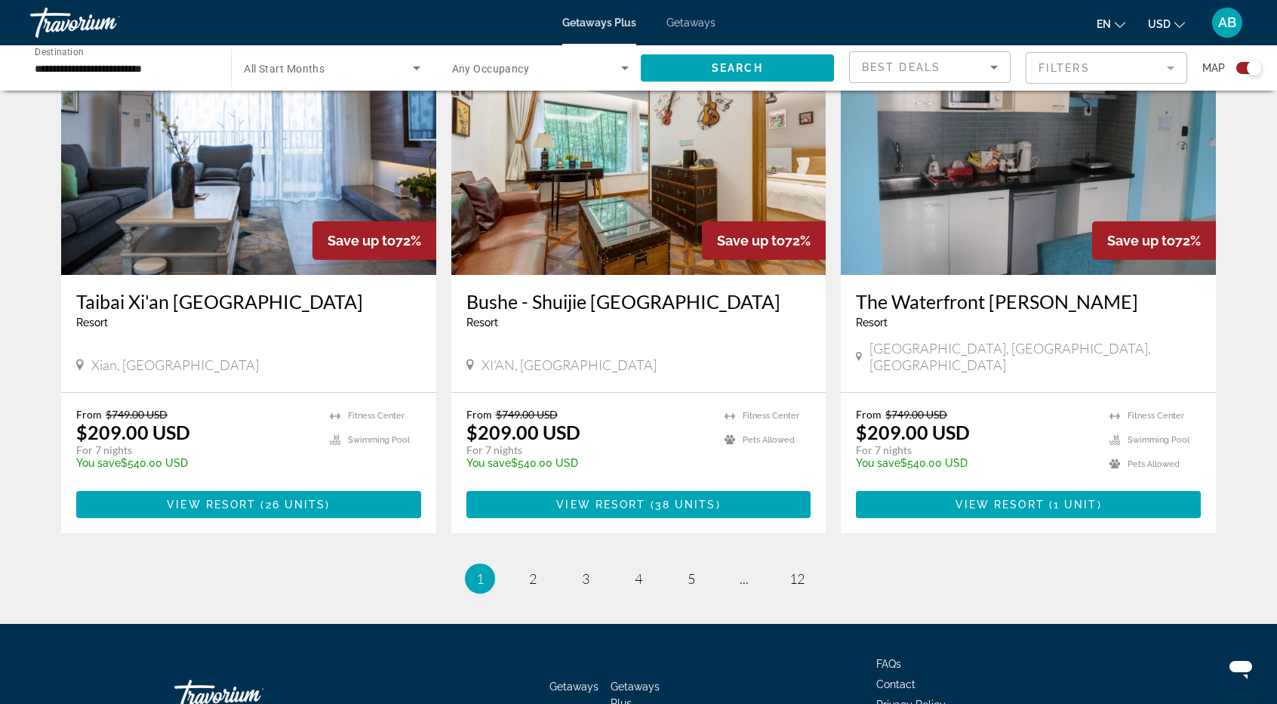
scroll to position [2205, 0]
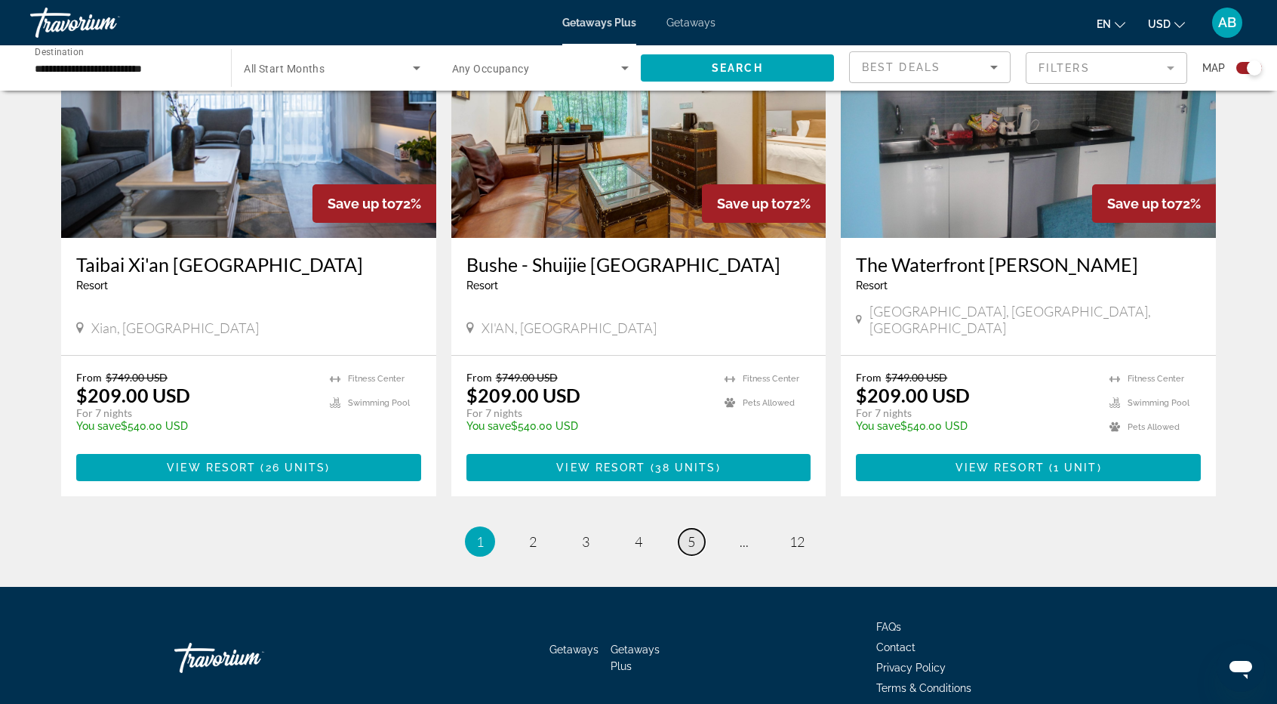
click at [691, 533] on span "5" at bounding box center [692, 541] width 8 height 17
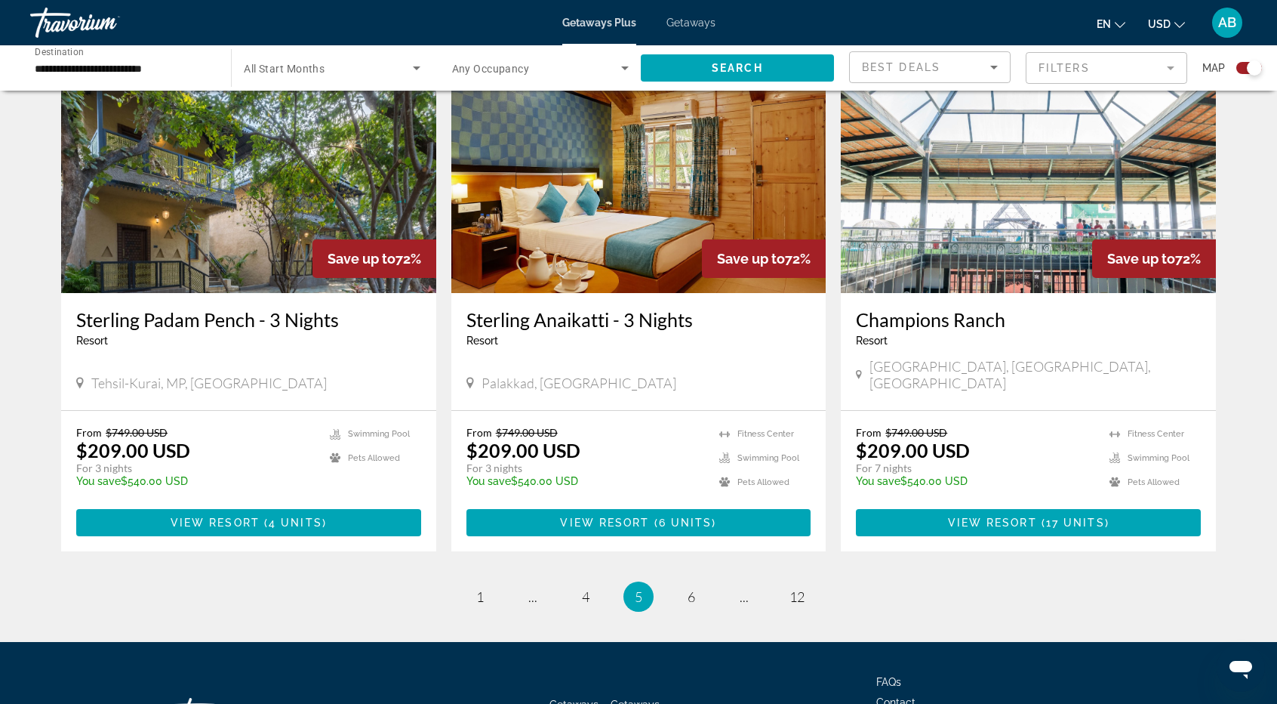
scroll to position [2228, 0]
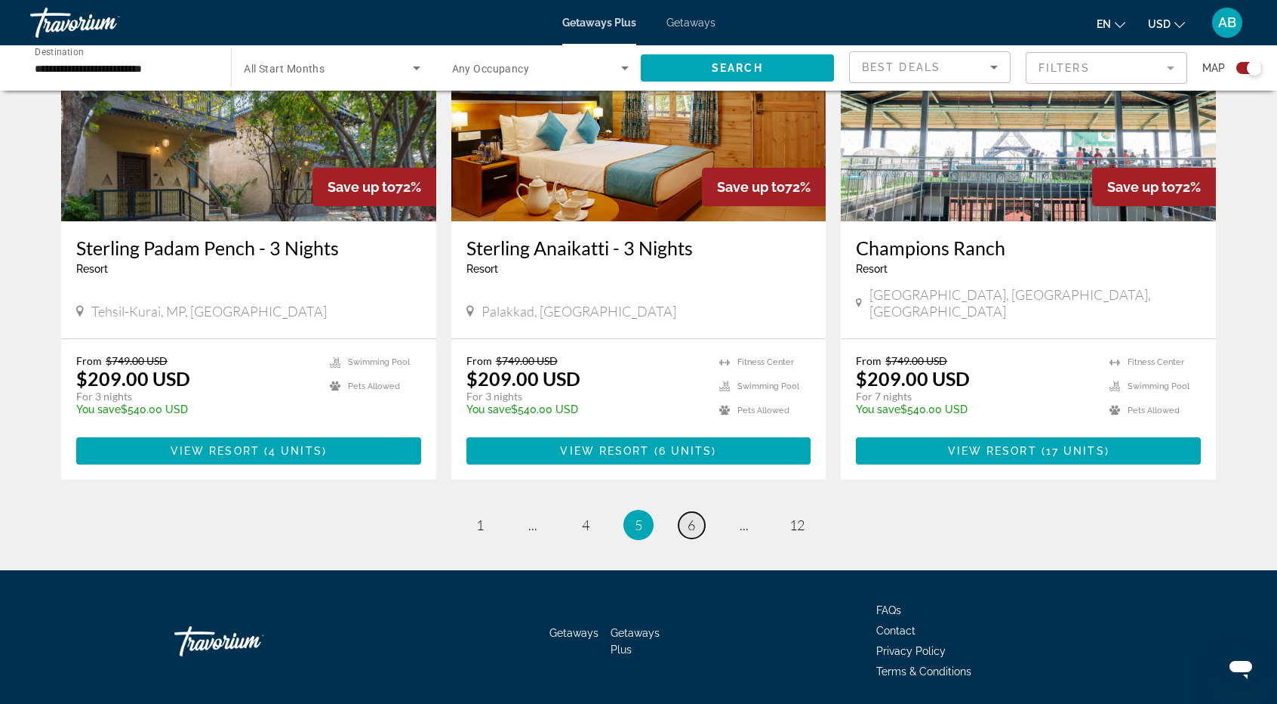
click at [700, 512] on link "page 6" at bounding box center [692, 525] width 26 height 26
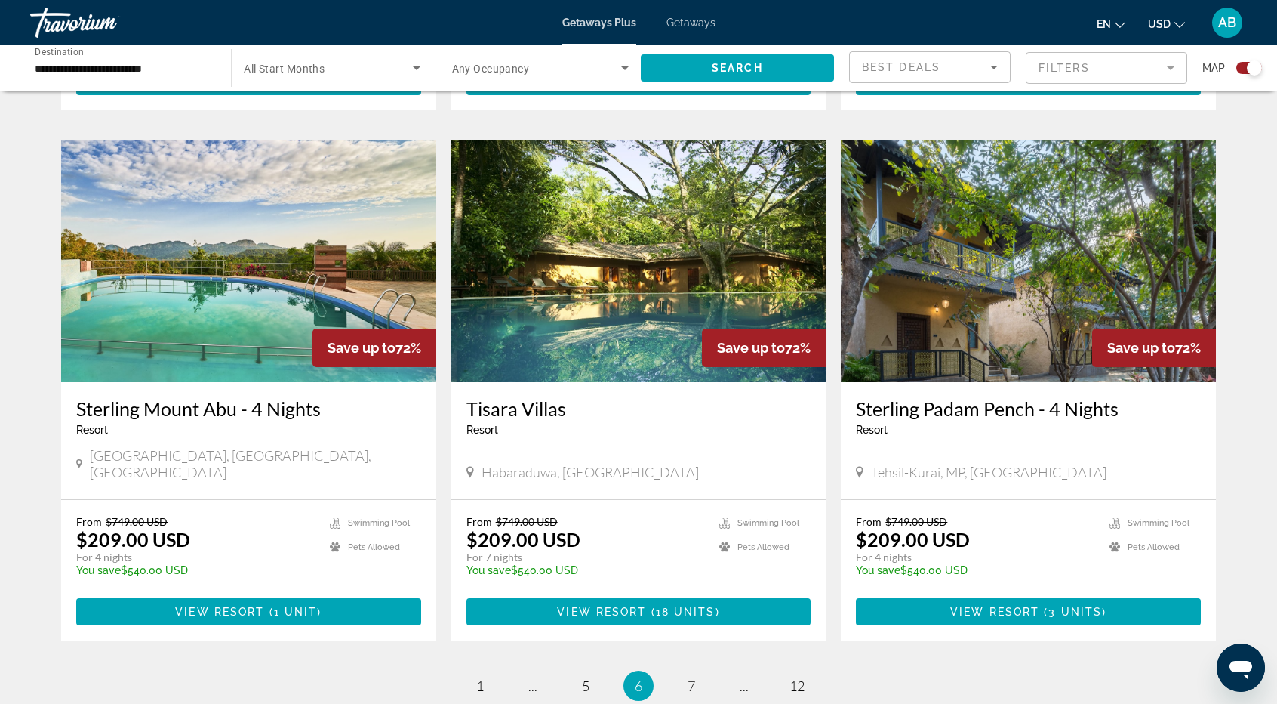
scroll to position [2084, 0]
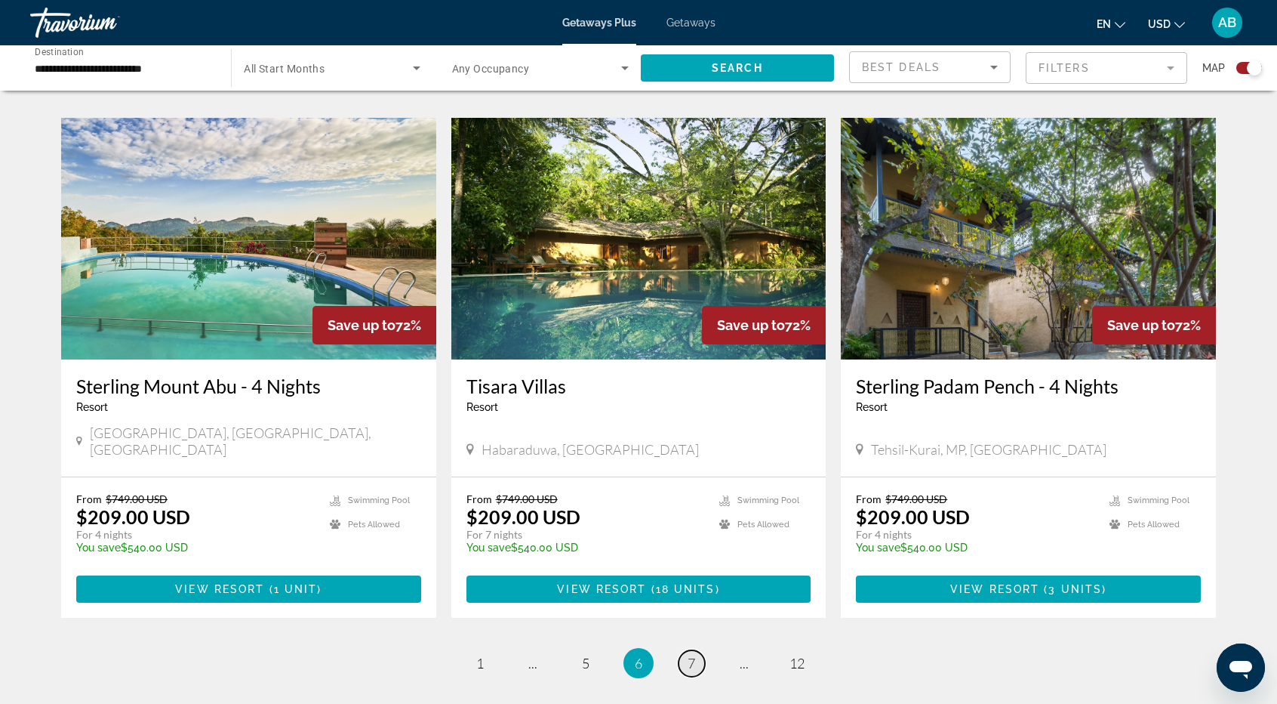
click at [693, 654] on span "7" at bounding box center [692, 662] width 8 height 17
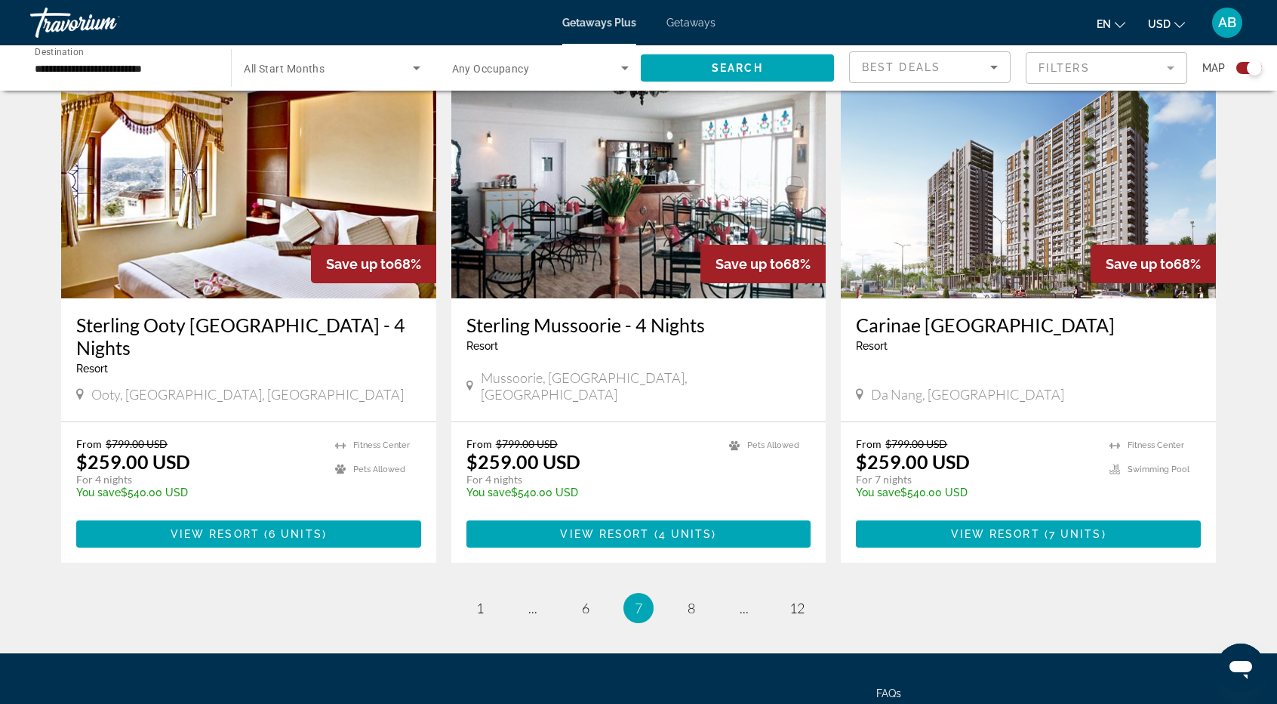
scroll to position [2204, 0]
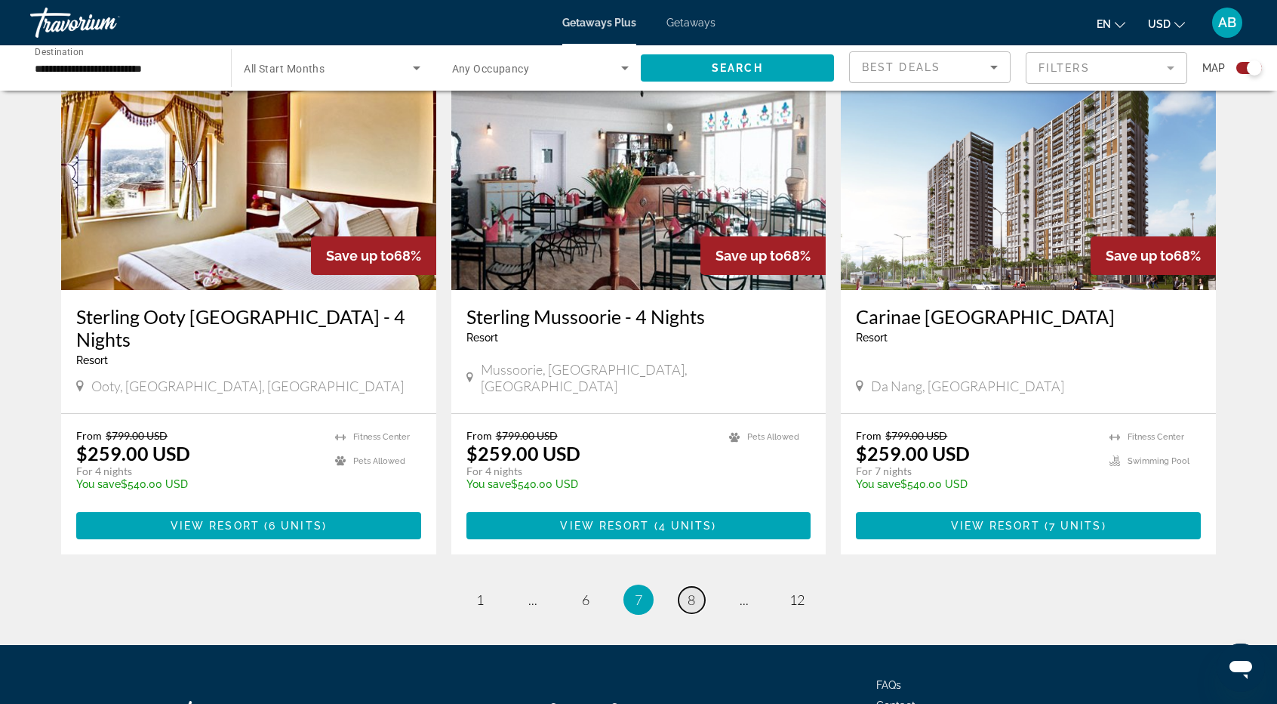
click at [688, 591] on span "8" at bounding box center [692, 599] width 8 height 17
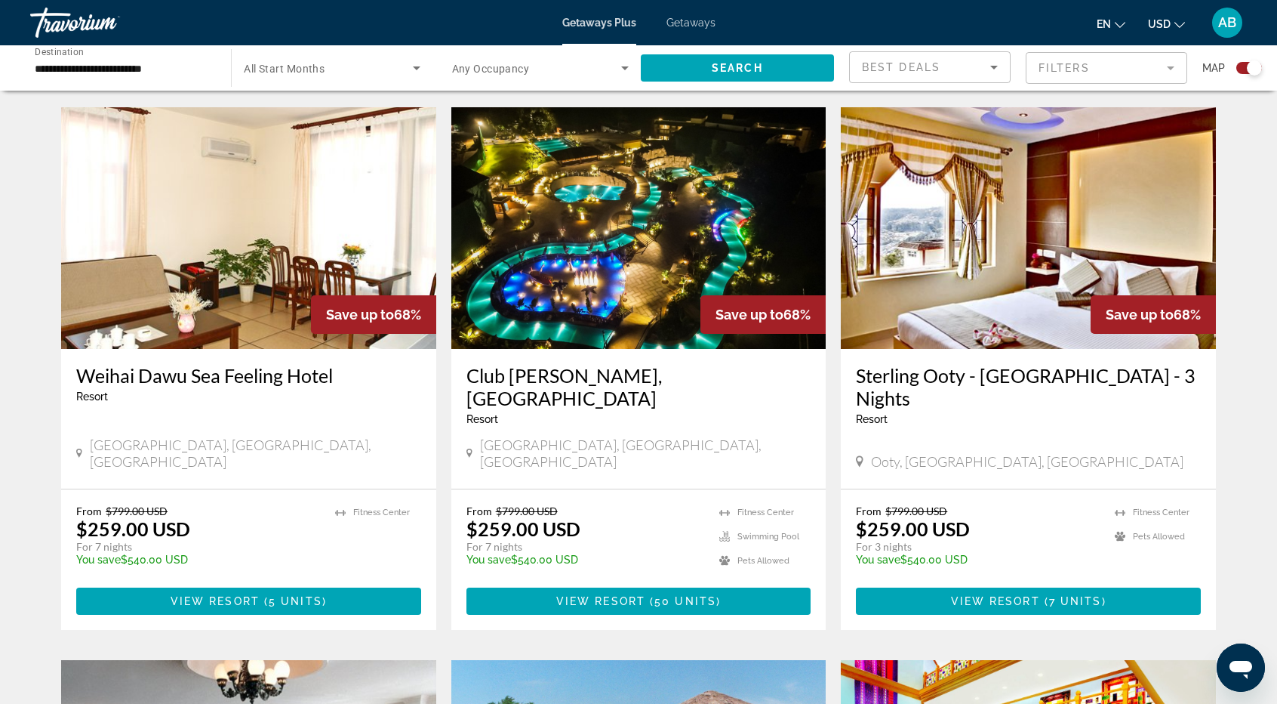
scroll to position [1027, 0]
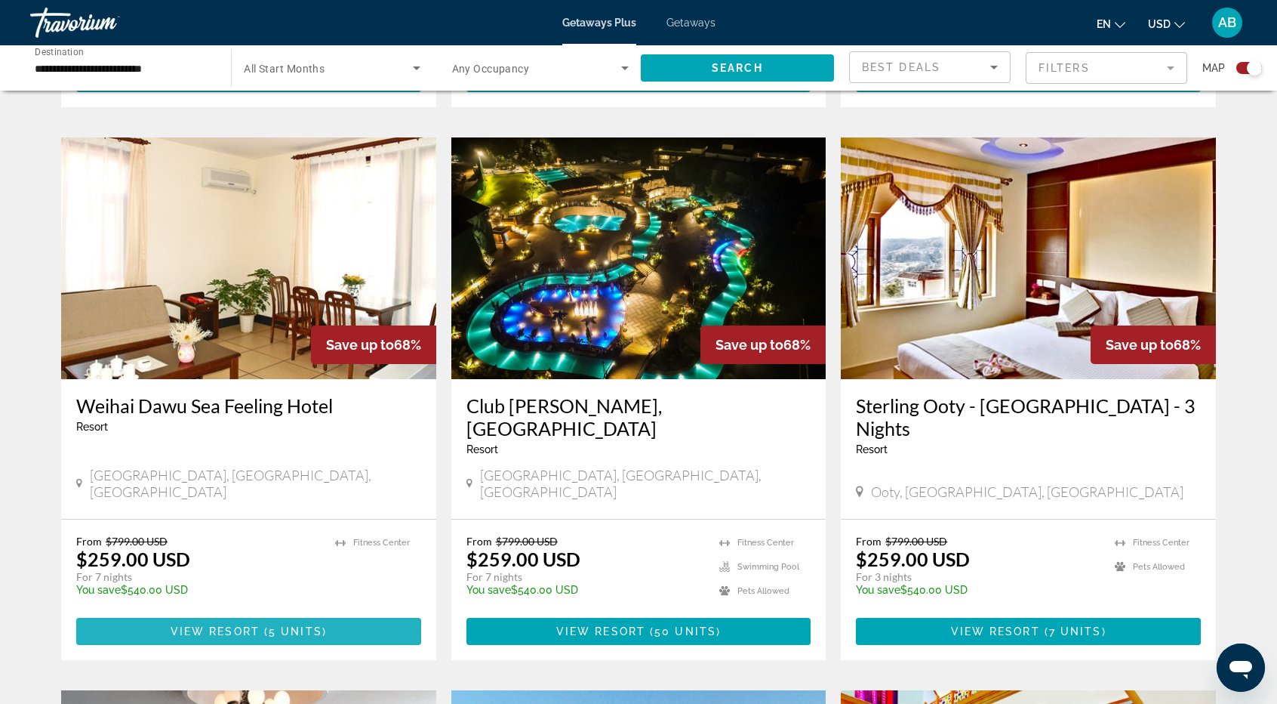
click at [246, 625] on span "View Resort" at bounding box center [215, 631] width 89 height 12
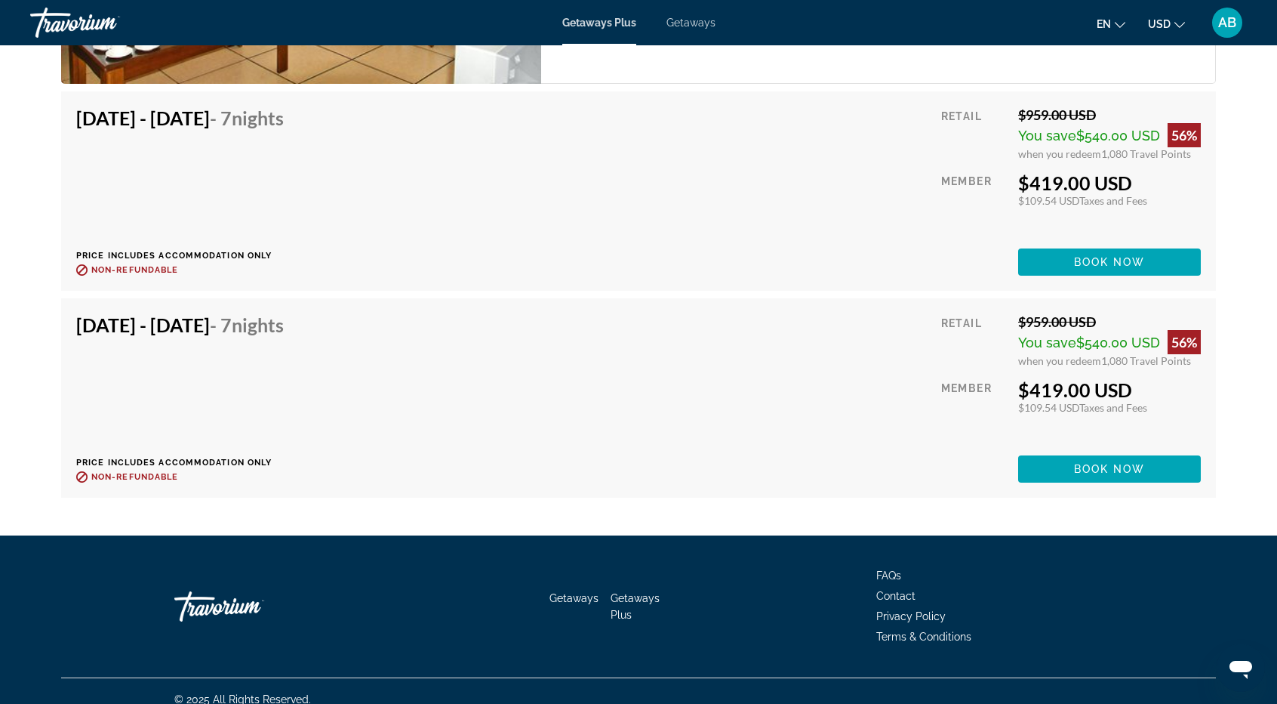
scroll to position [3941, 0]
